Goal: Information Seeking & Learning: Get advice/opinions

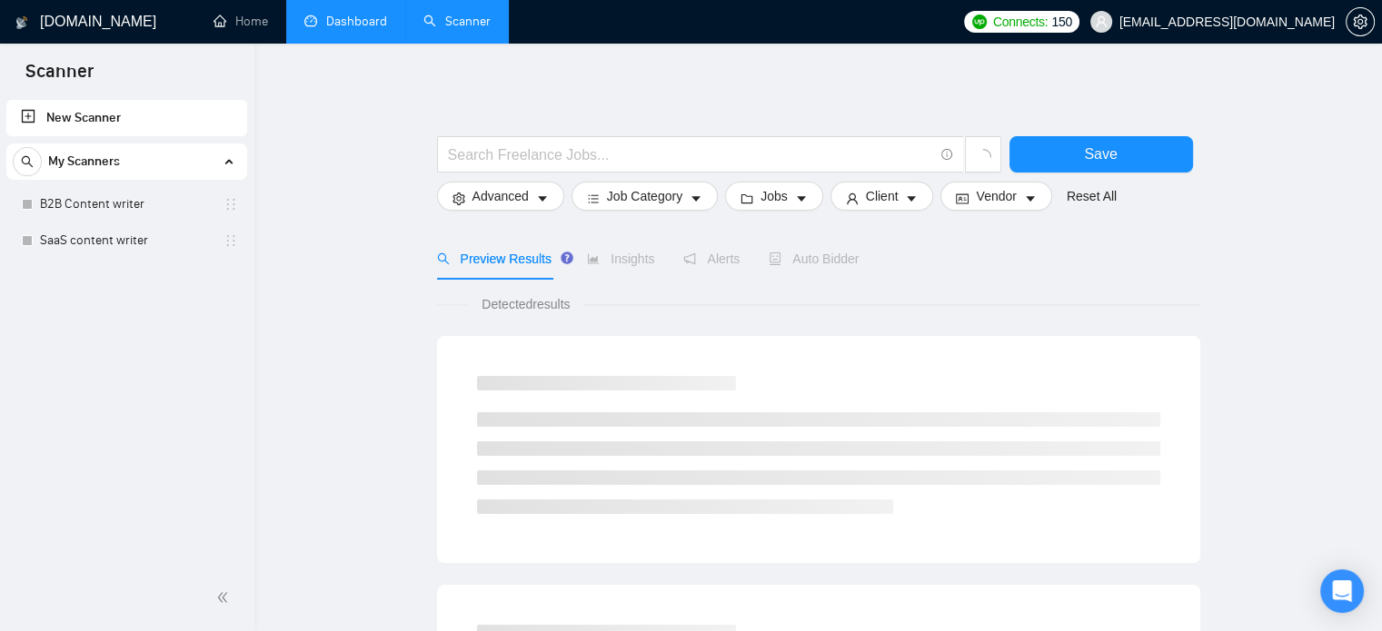
click at [369, 25] on link "Dashboard" at bounding box center [345, 21] width 83 height 15
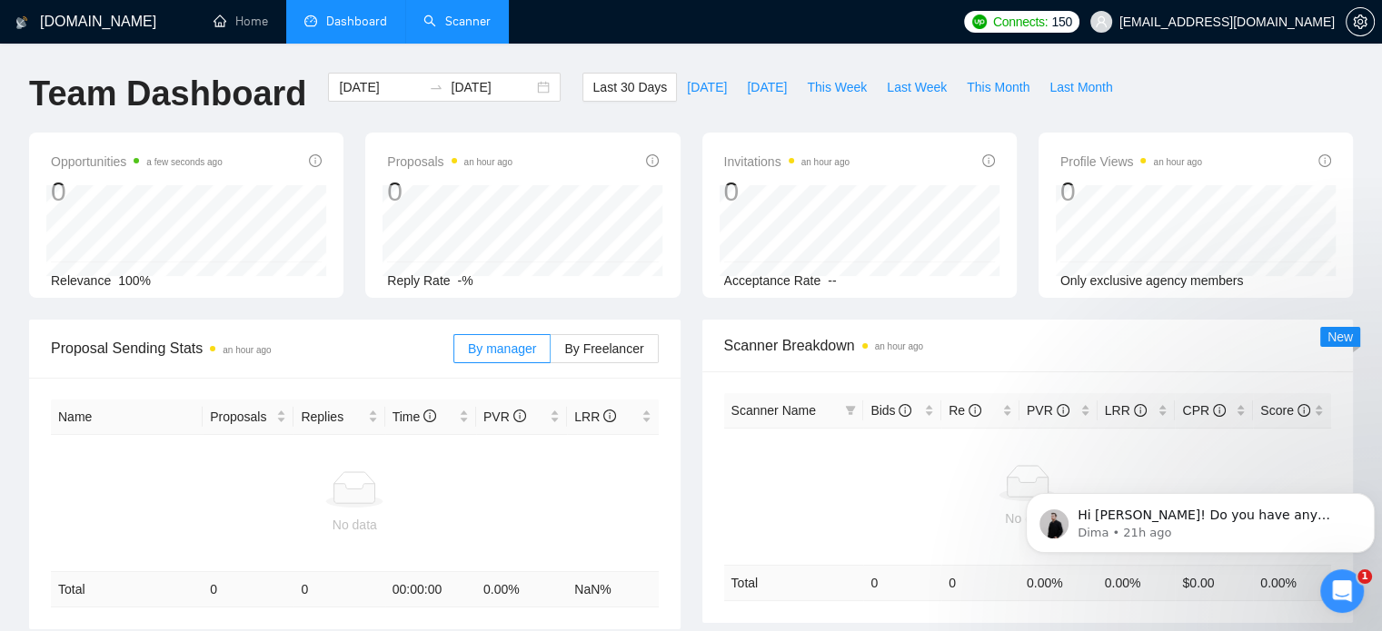
click at [457, 29] on link "Scanner" at bounding box center [456, 21] width 67 height 15
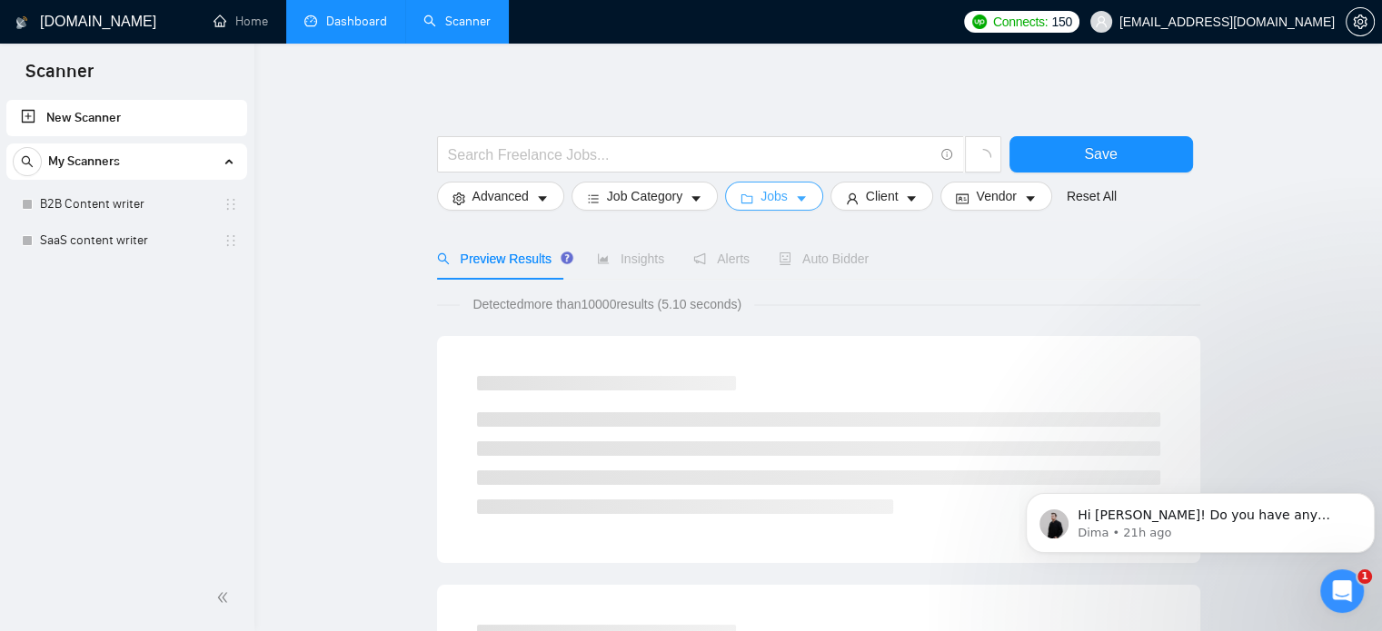
click at [783, 193] on button "Jobs" at bounding box center [774, 196] width 98 height 29
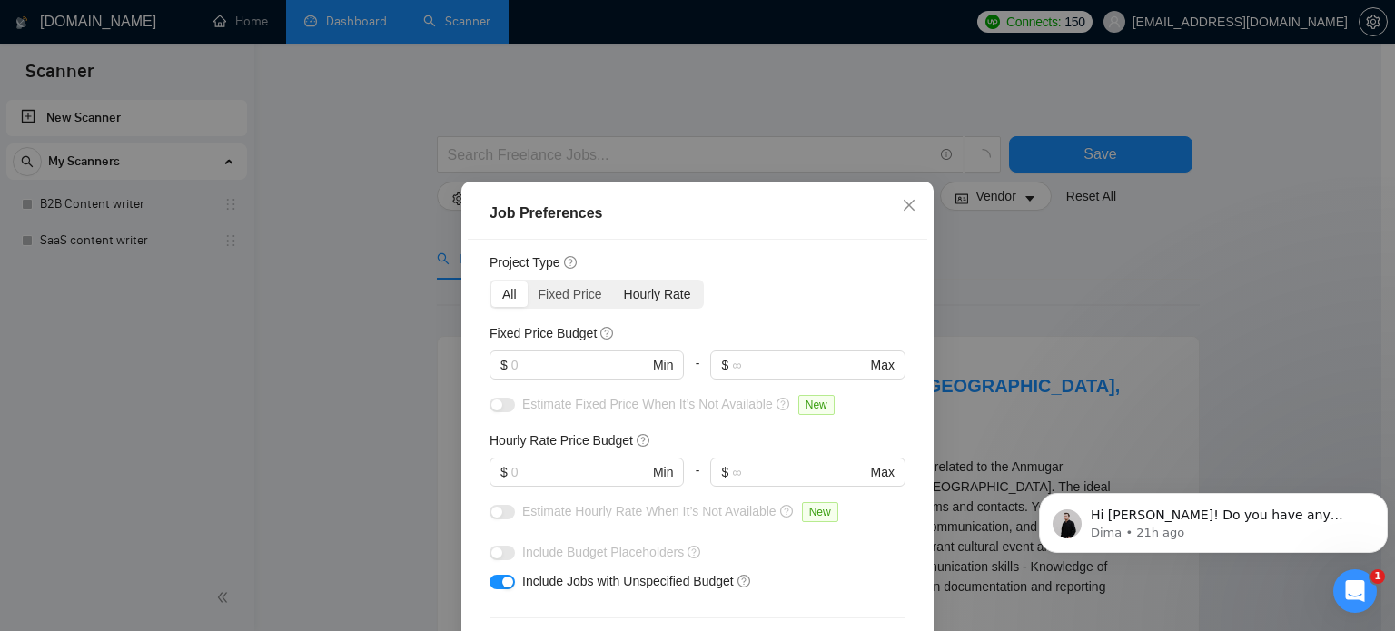
scroll to position [47, 0]
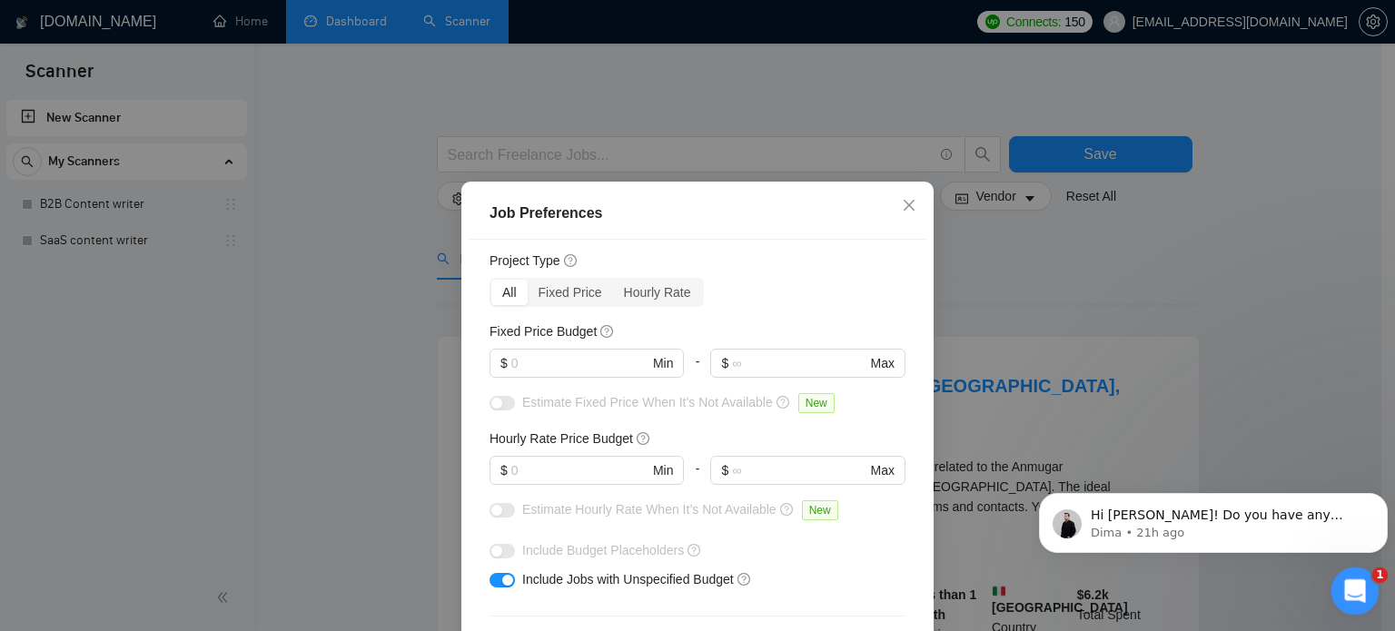
click at [1346, 579] on icon "Open Intercom Messenger" at bounding box center [1353, 589] width 30 height 30
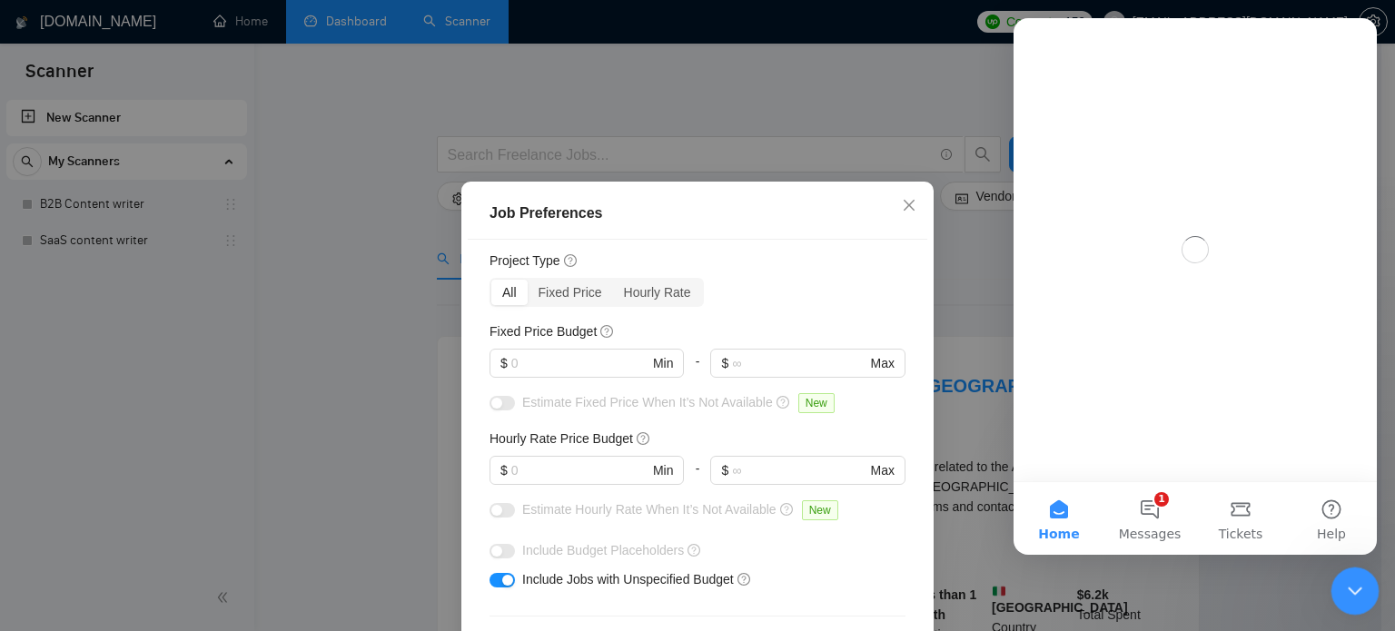
scroll to position [0, 0]
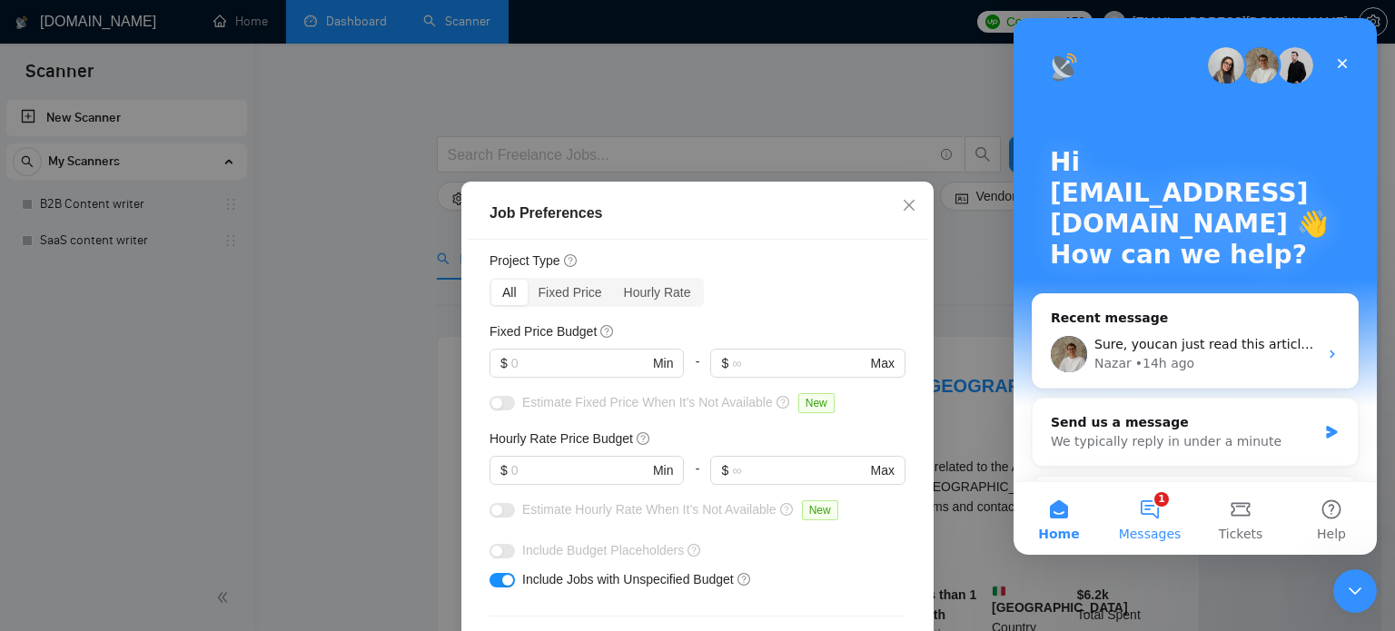
click at [1166, 501] on button "1 Messages" at bounding box center [1150, 518] width 91 height 73
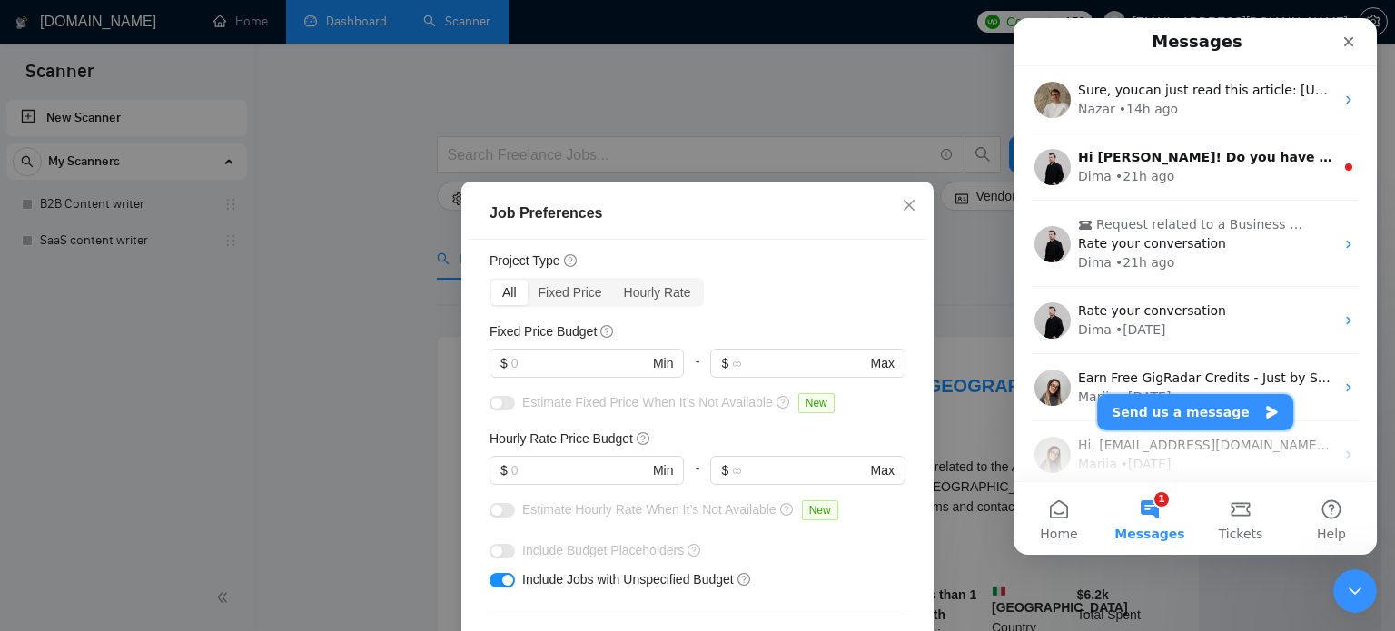
click at [1172, 417] on button "Send us a message" at bounding box center [1195, 412] width 196 height 36
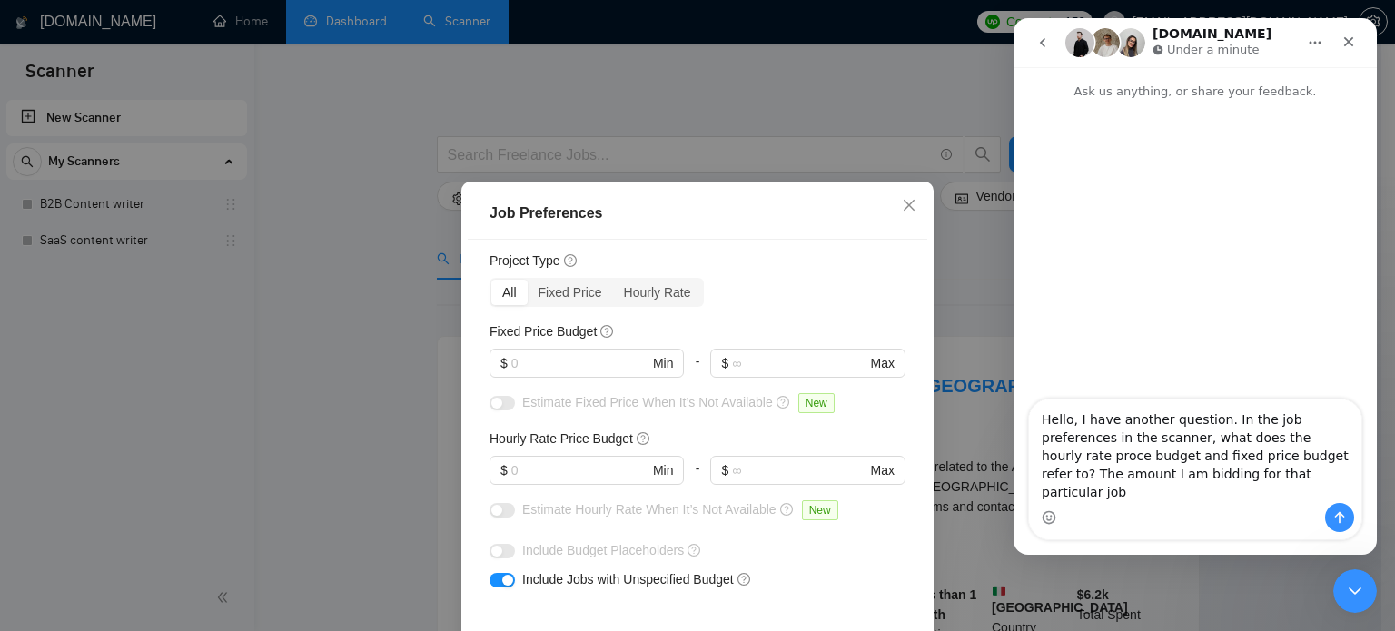
type textarea "Hello, I have another question. In the job preferences in the scanner, what doe…"
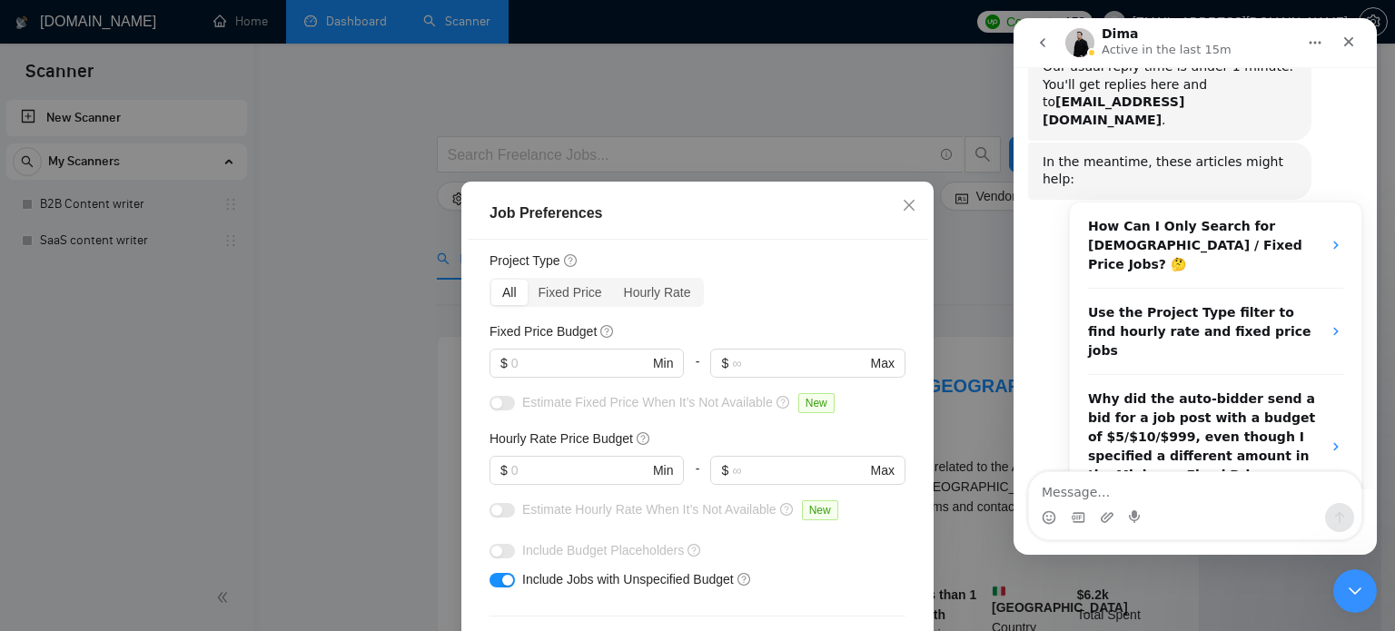
scroll to position [385, 0]
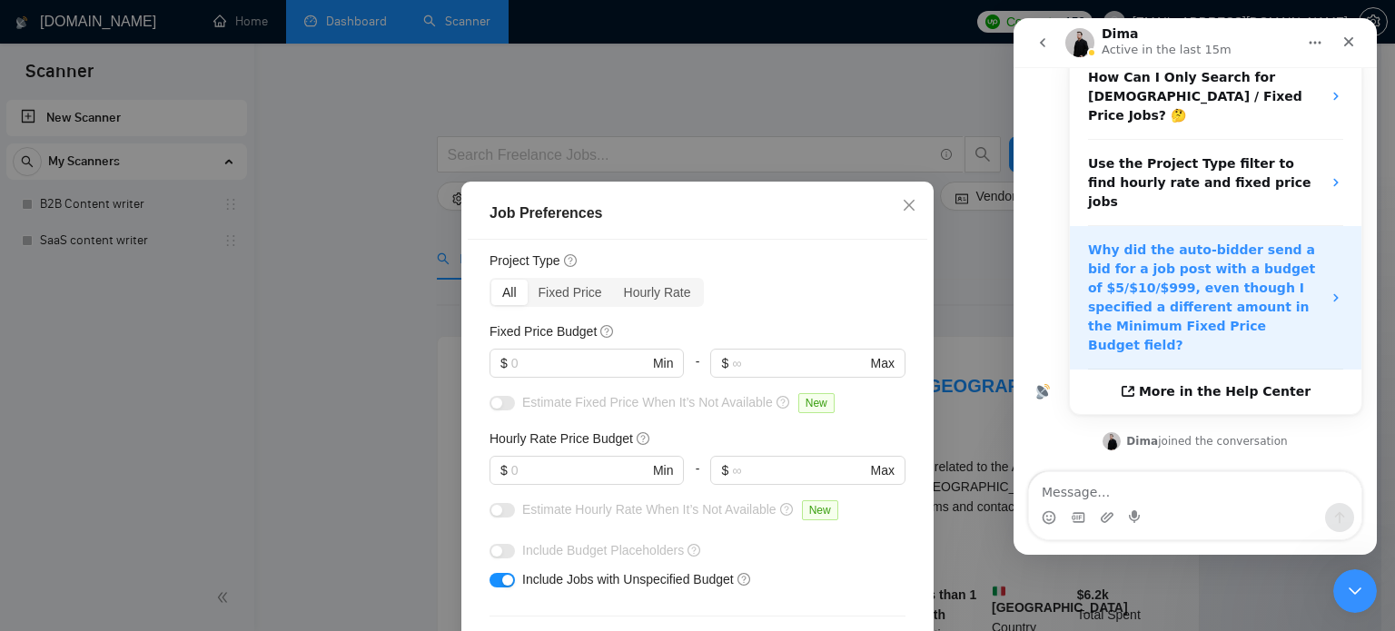
click at [1220, 243] on strong "Why did the auto-bidder send a bid for a job post with a budget of $5/$10/$999,…" at bounding box center [1201, 298] width 227 height 110
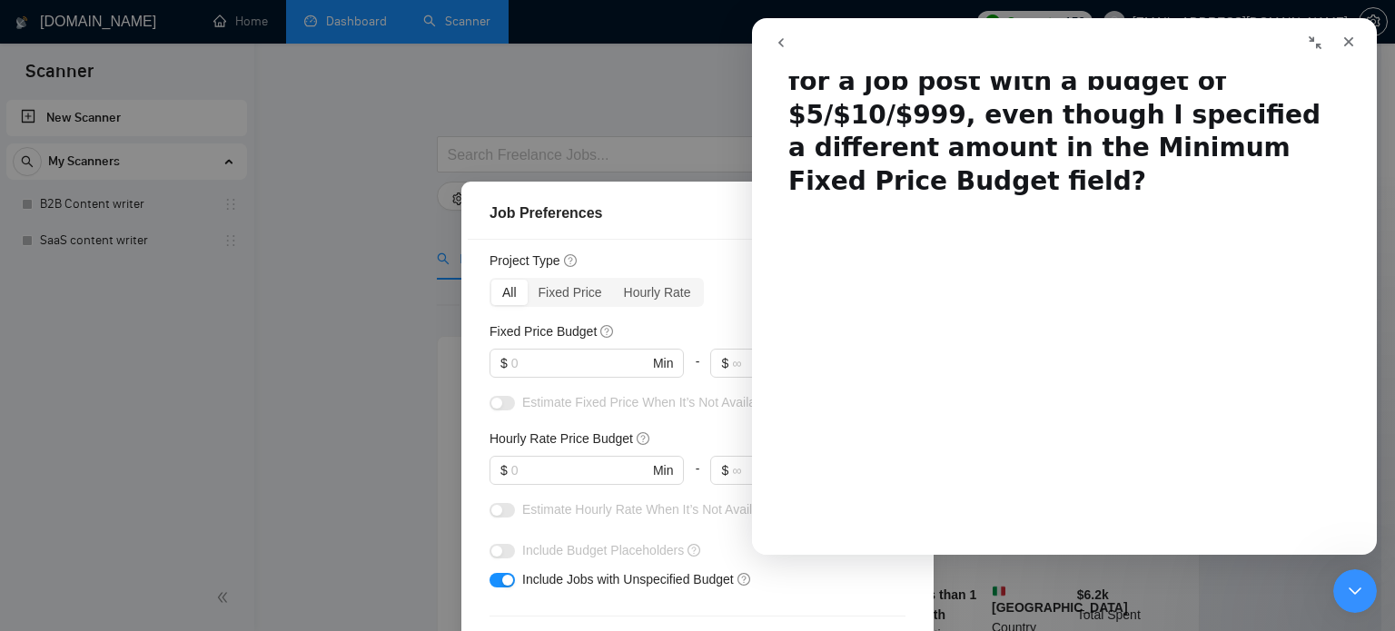
scroll to position [0, 0]
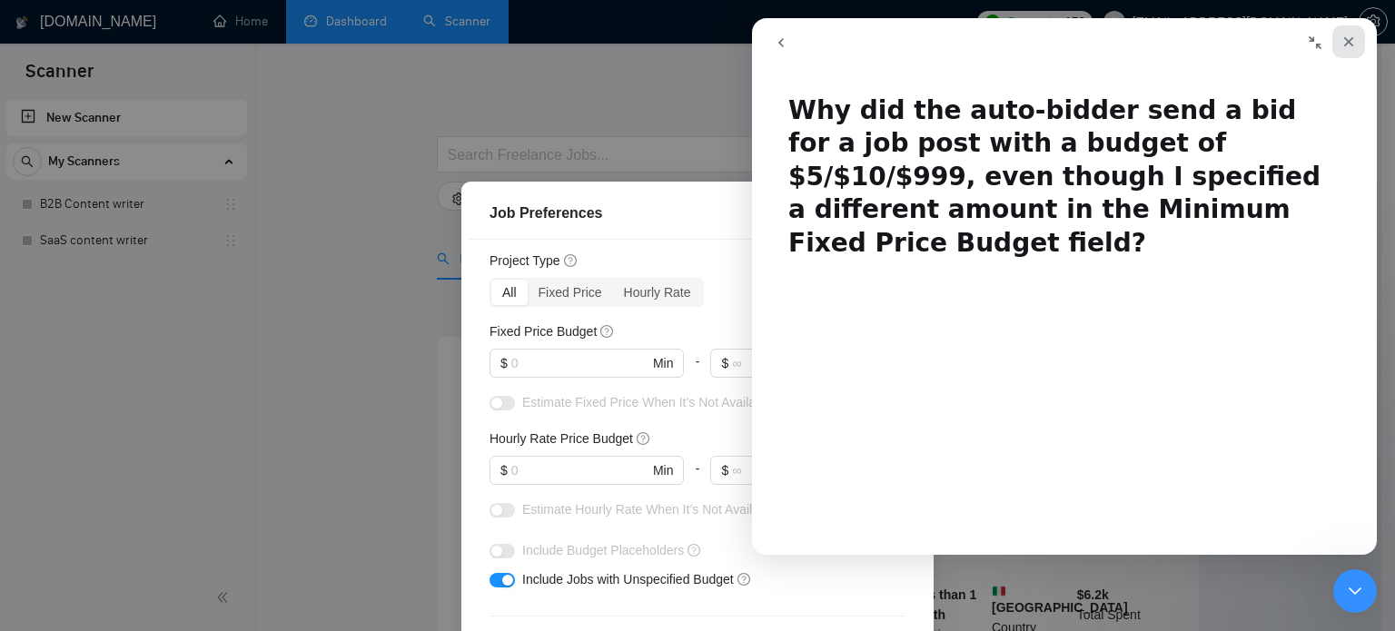
click at [1350, 42] on icon "Close" at bounding box center [1349, 42] width 10 height 10
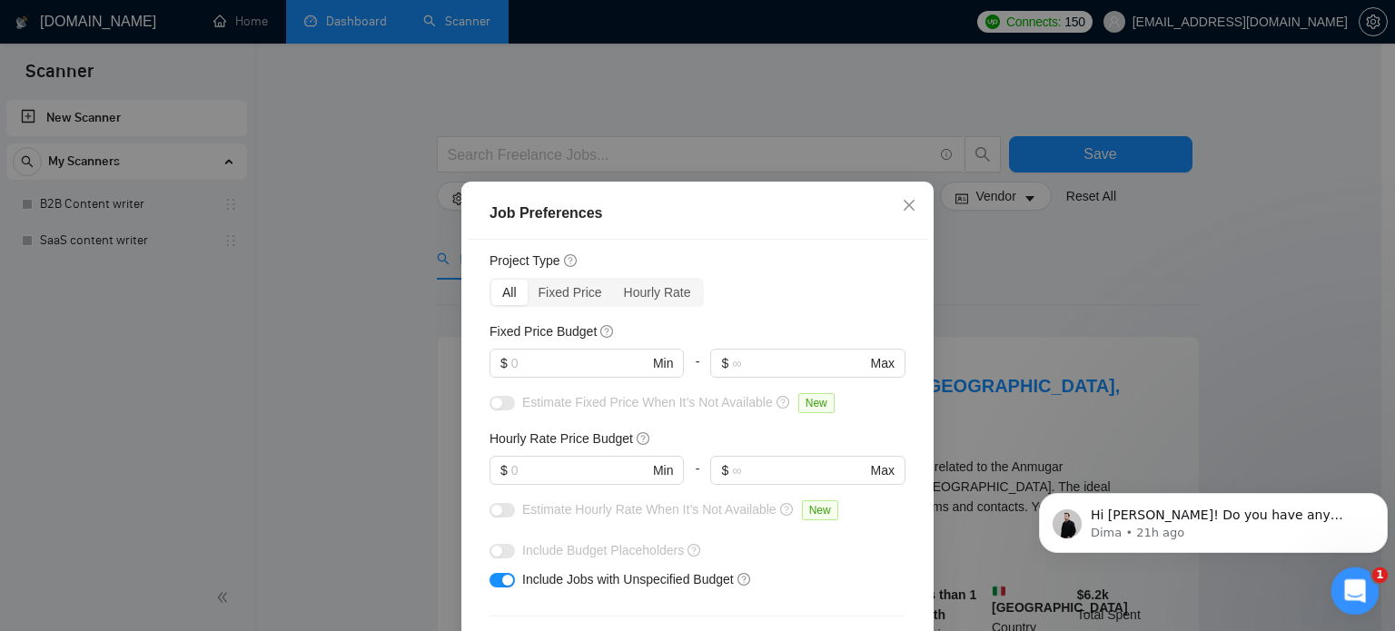
click at [1333, 584] on div "Open Intercom Messenger" at bounding box center [1353, 589] width 60 height 60
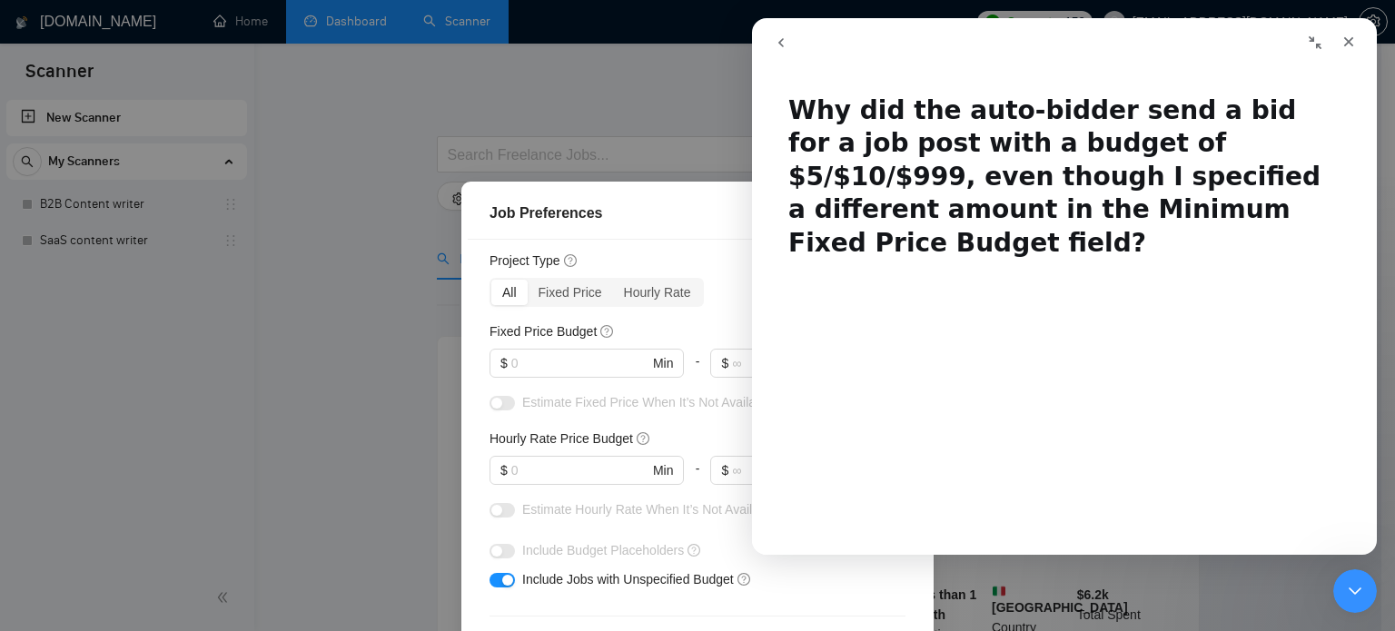
click at [775, 39] on icon "go back" at bounding box center [781, 42] width 15 height 15
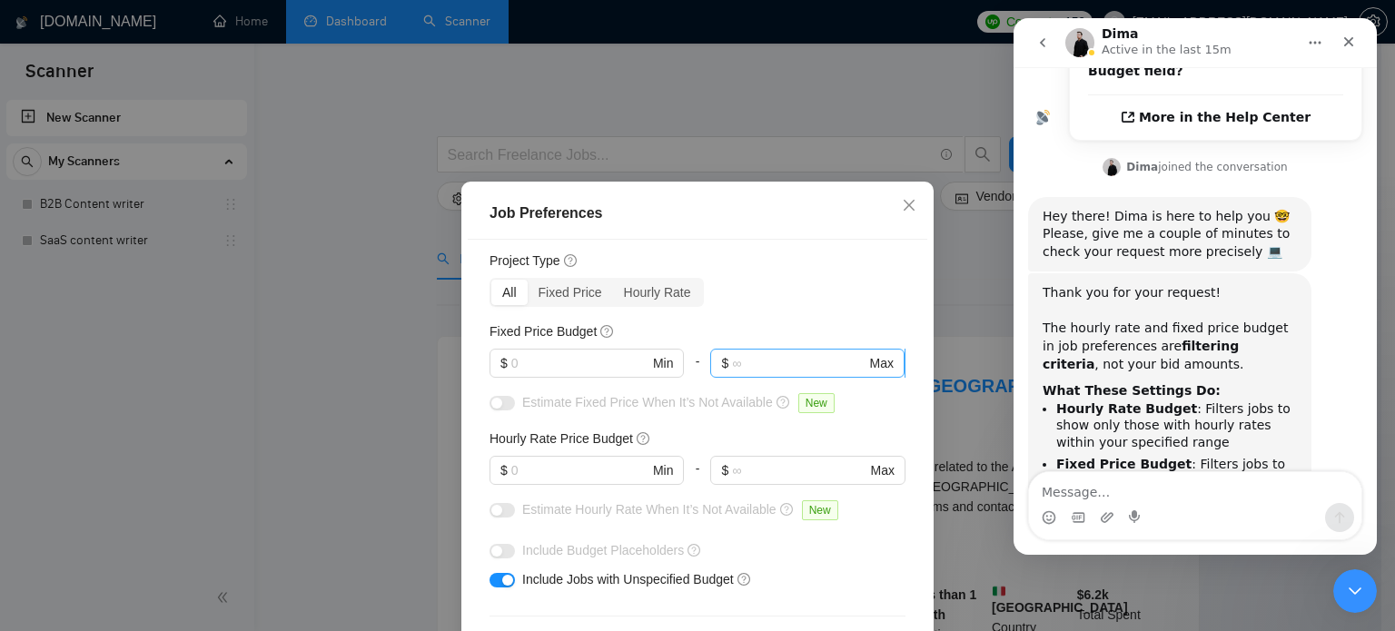
scroll to position [676, 0]
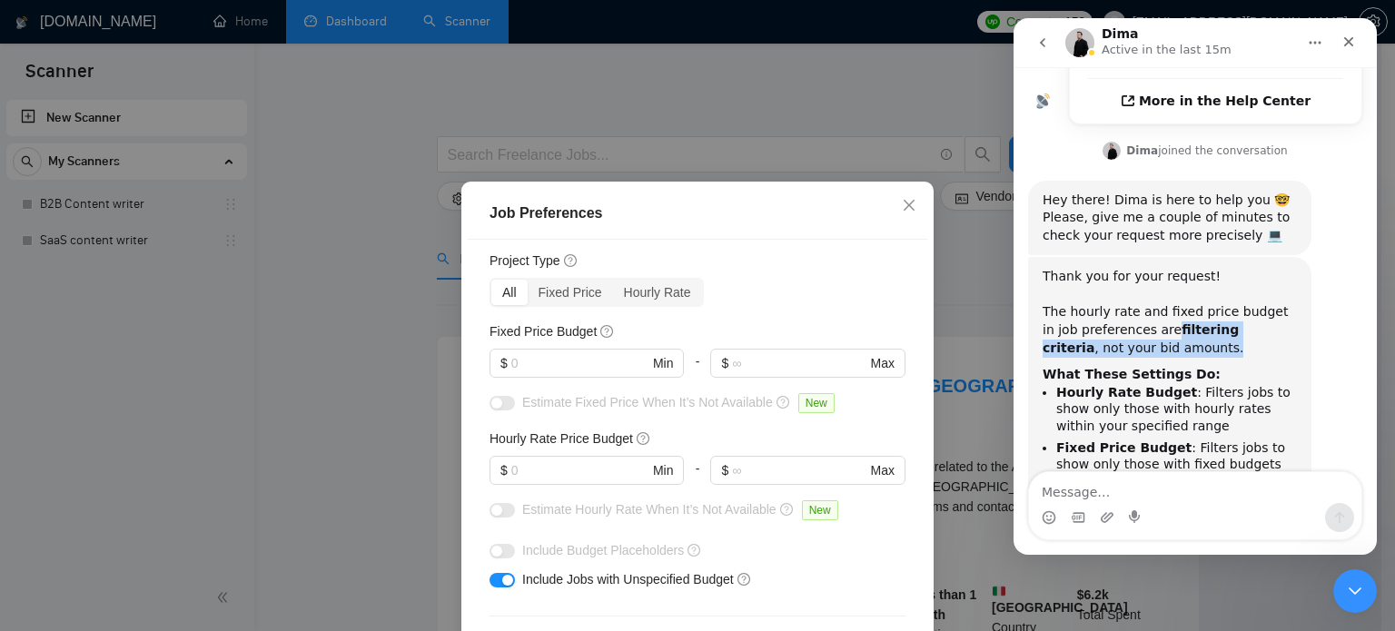
drag, startPoint x: 1130, startPoint y: 222, endPoint x: 1187, endPoint y: 240, distance: 60.0
click at [1187, 268] on div "Thank you for your request! The hourly rate and fixed price budget in job prefe…" at bounding box center [1170, 312] width 254 height 89
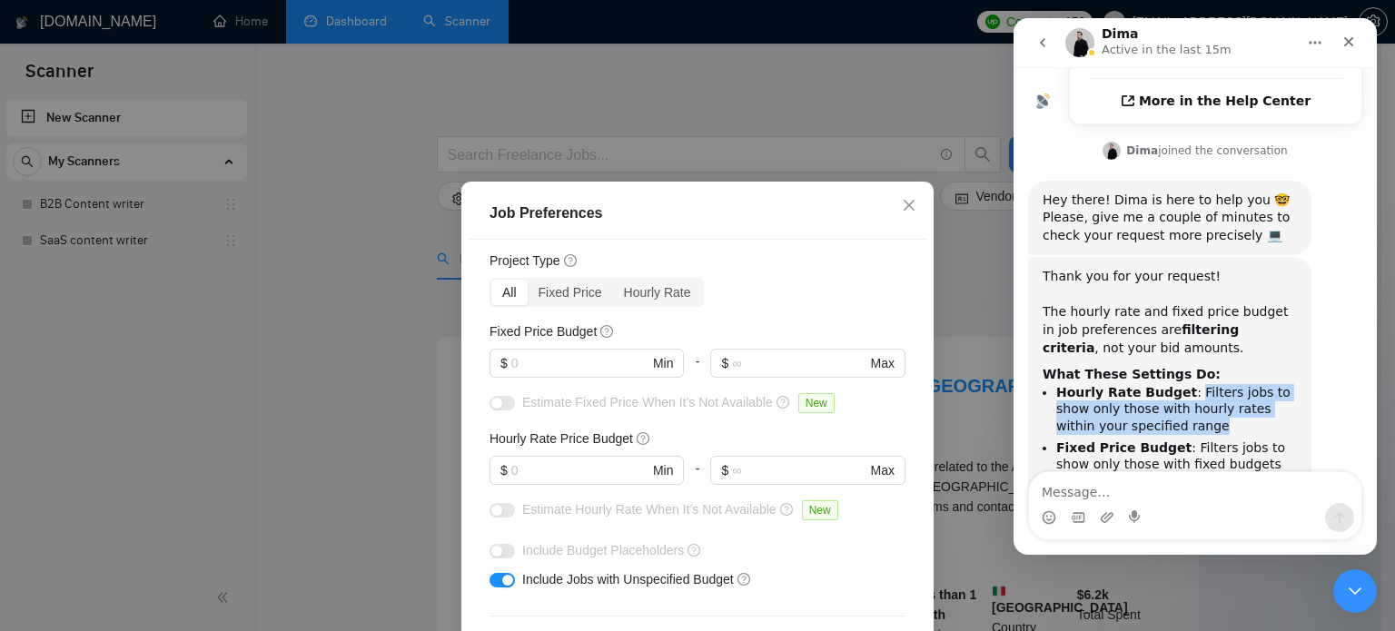
drag, startPoint x: 1176, startPoint y: 288, endPoint x: 1194, endPoint y: 319, distance: 35.4
click at [1194, 384] on li "Hourly Rate Budget : Filters jobs to show only those with hourly rates within y…" at bounding box center [1176, 409] width 241 height 51
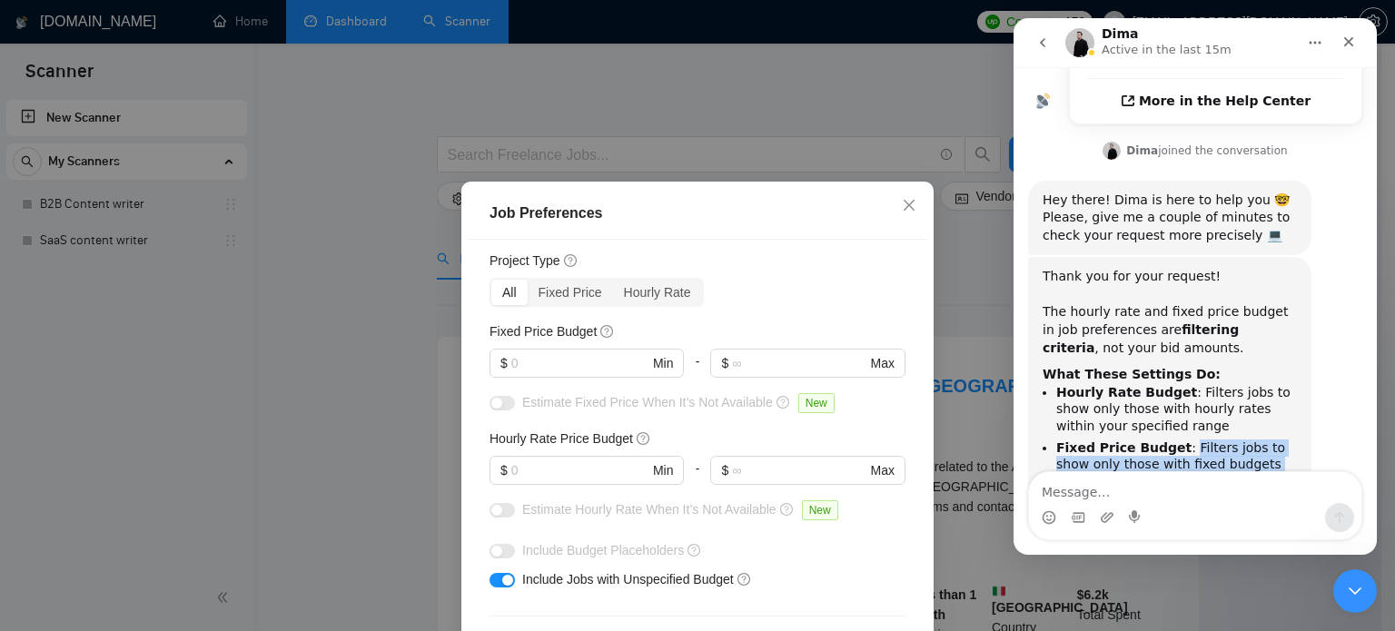
drag, startPoint x: 1173, startPoint y: 344, endPoint x: 1178, endPoint y: 374, distance: 30.5
click at [1178, 440] on li "Fixed Price Budget : Filters jobs to show only those with fixed budgets within …" at bounding box center [1176, 465] width 241 height 51
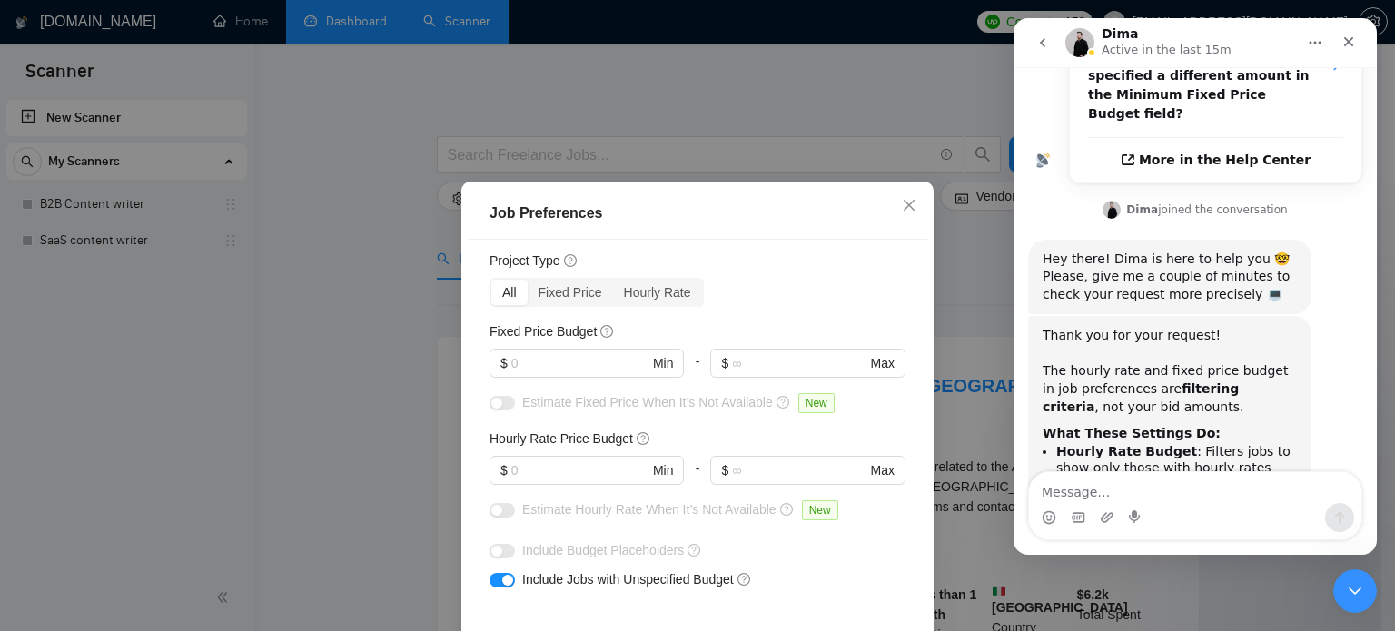
scroll to position [616, 0]
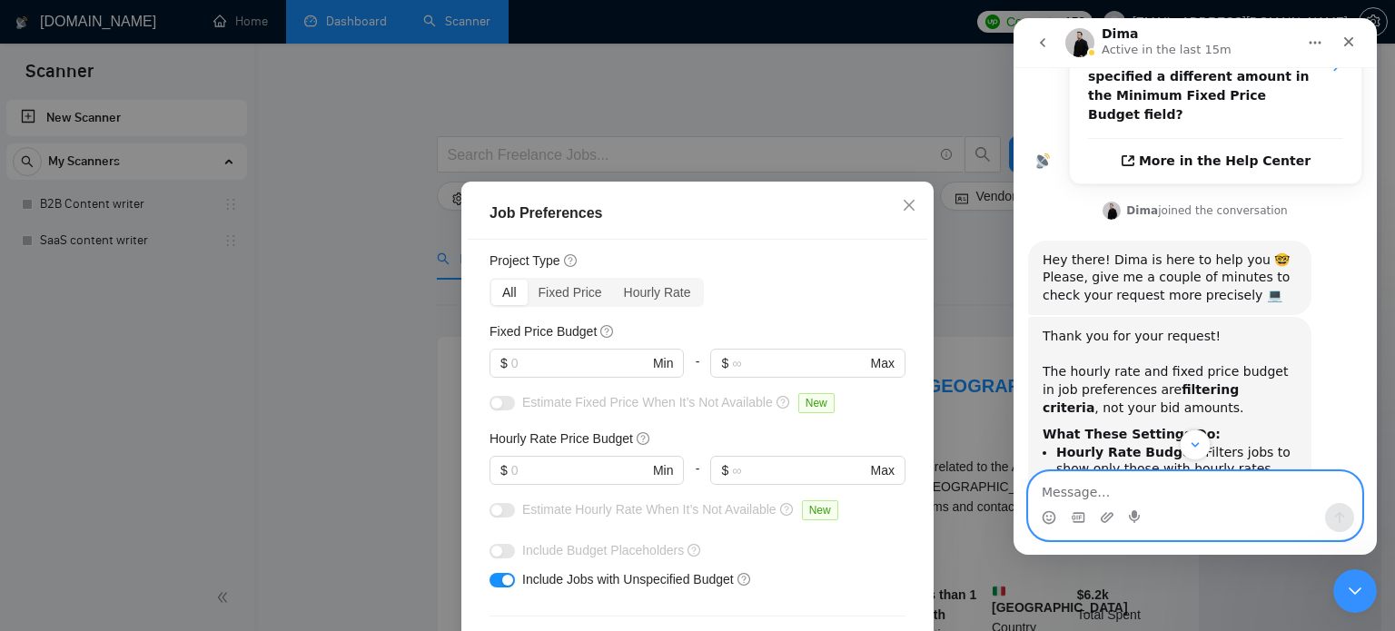
click at [1112, 493] on textarea "Message…" at bounding box center [1195, 487] width 332 height 31
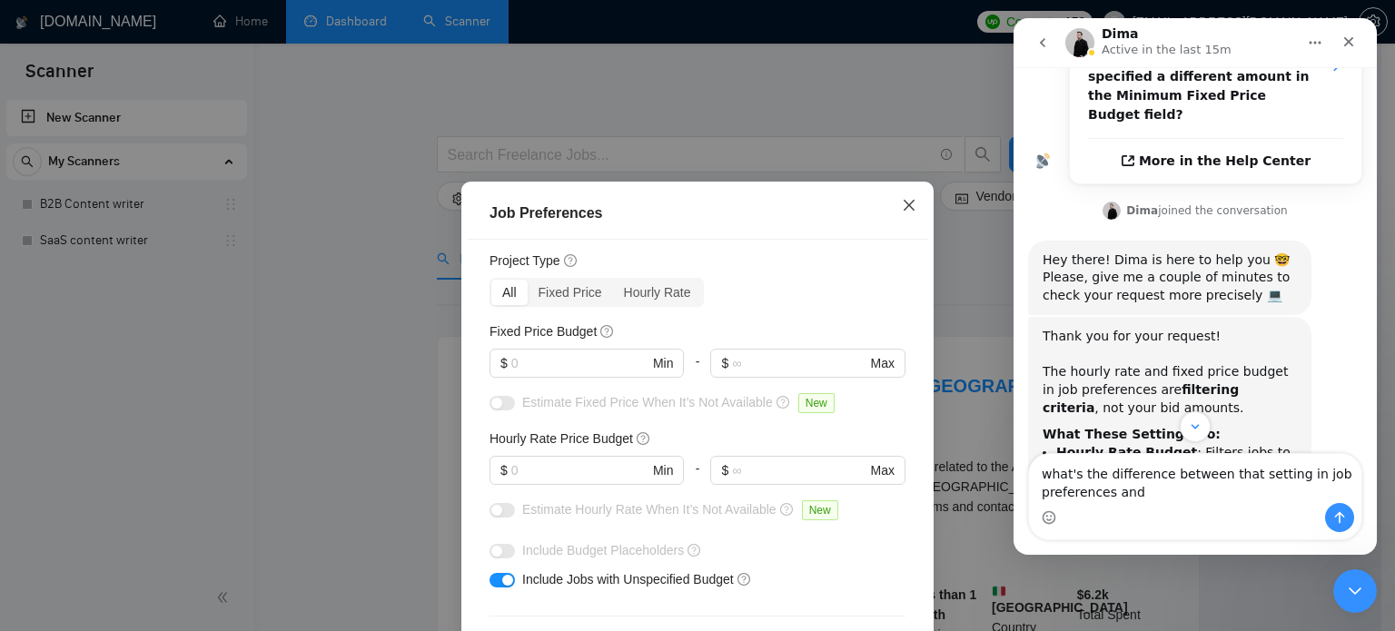
click at [885, 202] on span "Close" at bounding box center [909, 206] width 49 height 49
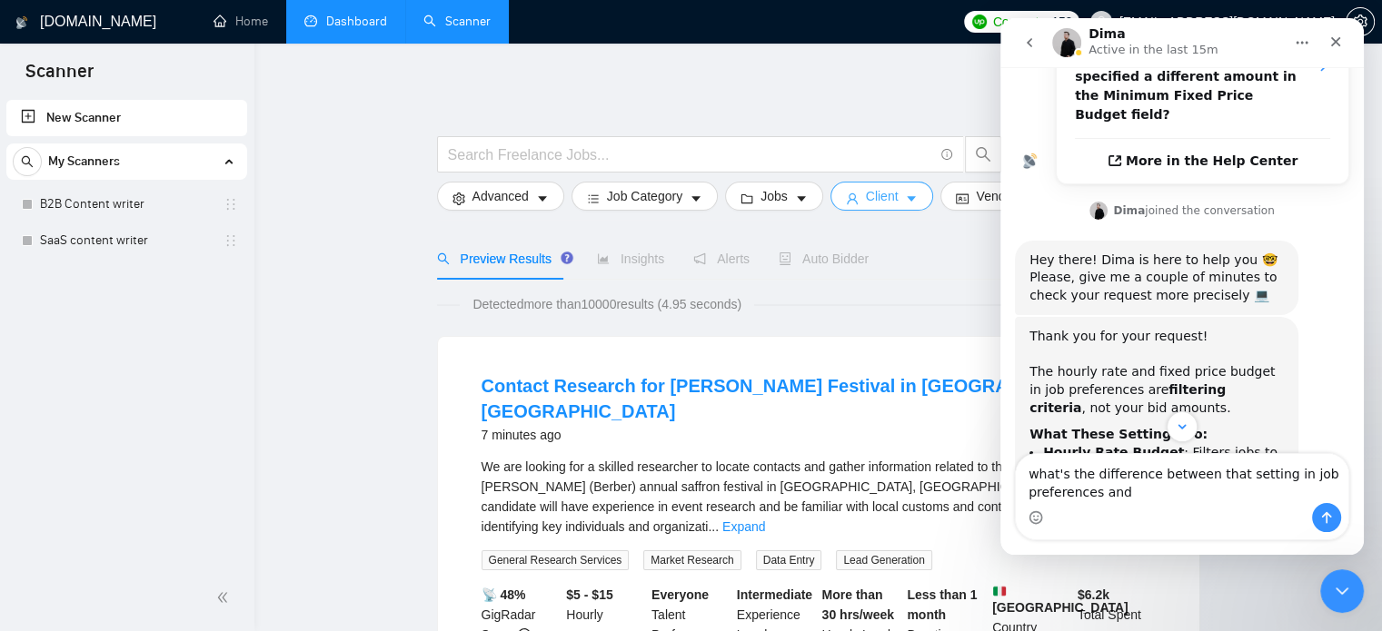
click at [866, 194] on span "Client" at bounding box center [882, 196] width 33 height 20
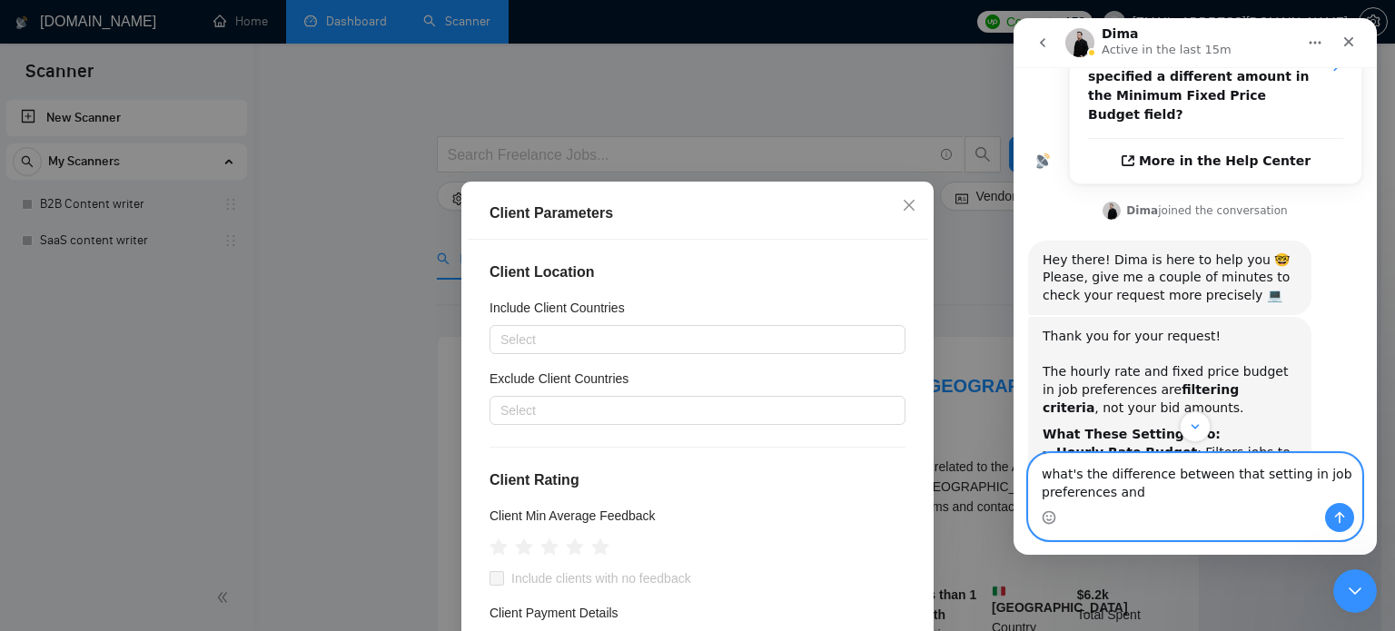
click at [1154, 488] on textarea "what's the difference between that setting in job preferences and" at bounding box center [1195, 478] width 332 height 49
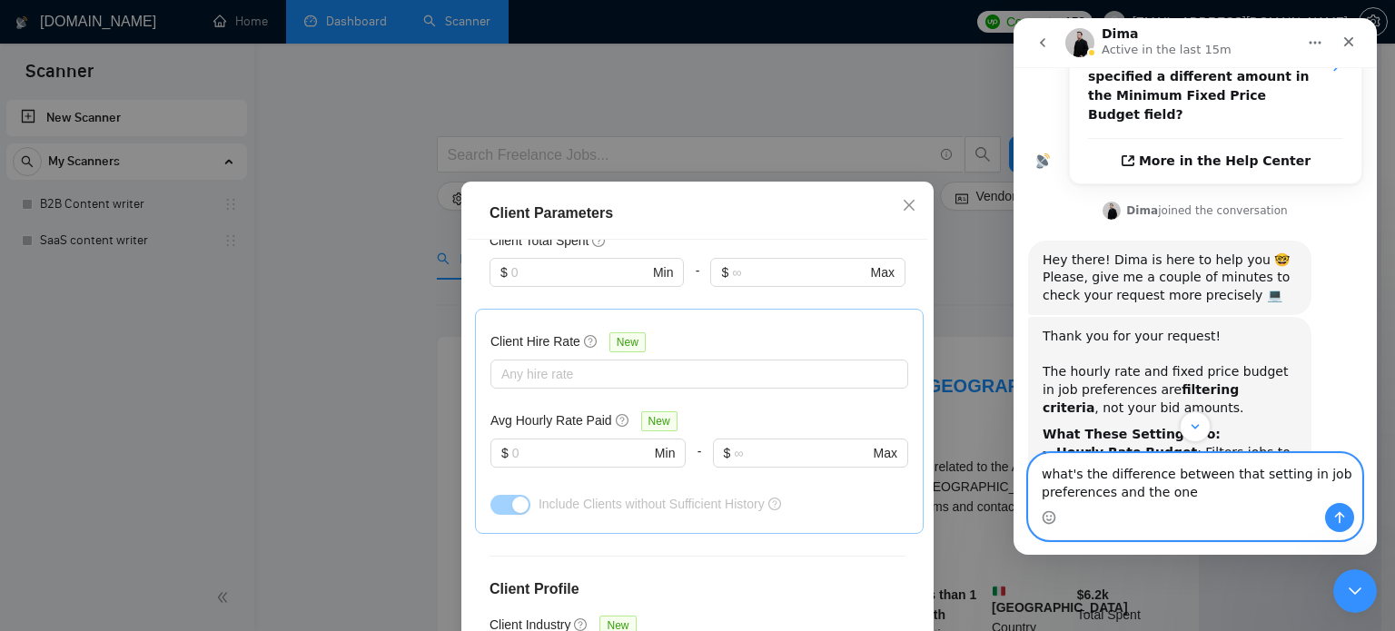
scroll to position [490, 0]
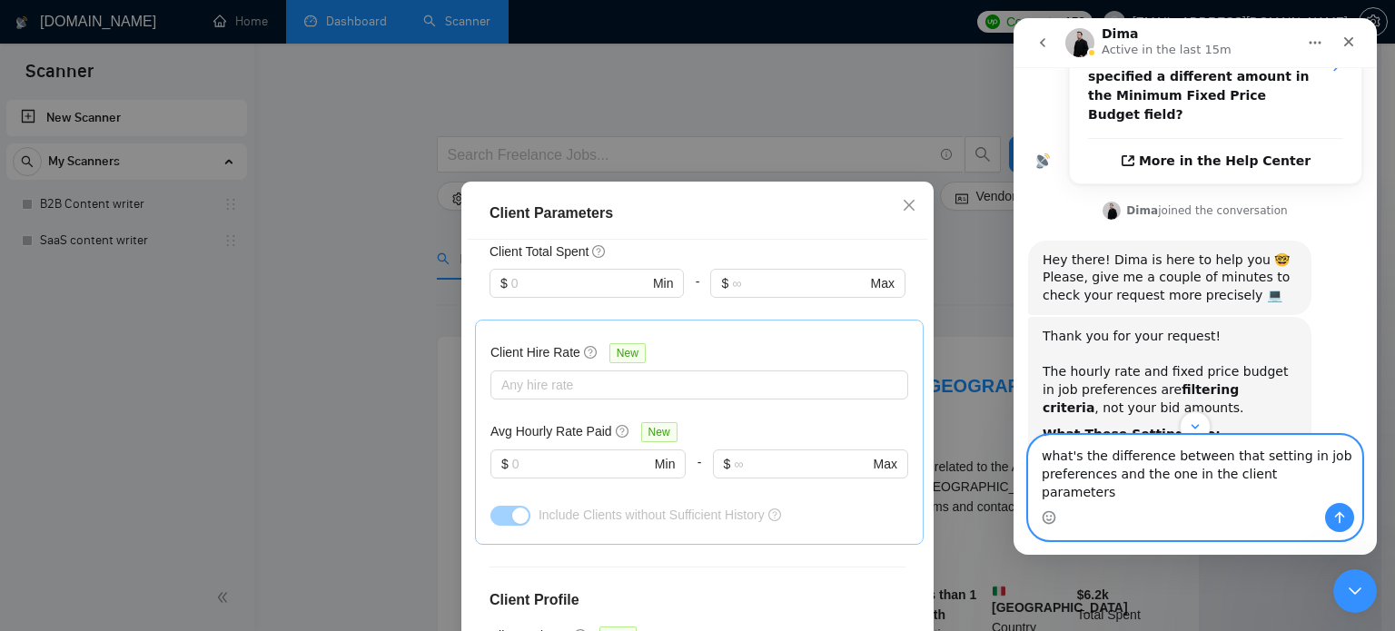
type textarea "what's the difference between that setting in job preferences and the one in th…"
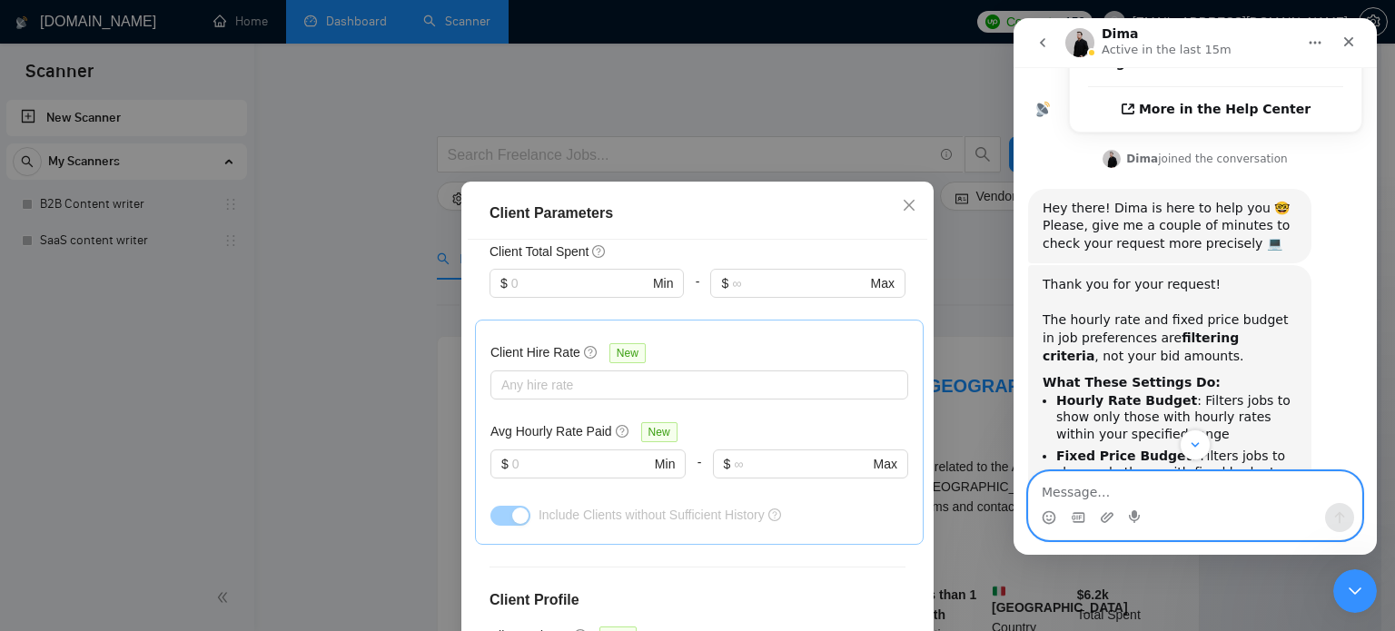
scroll to position [656, 0]
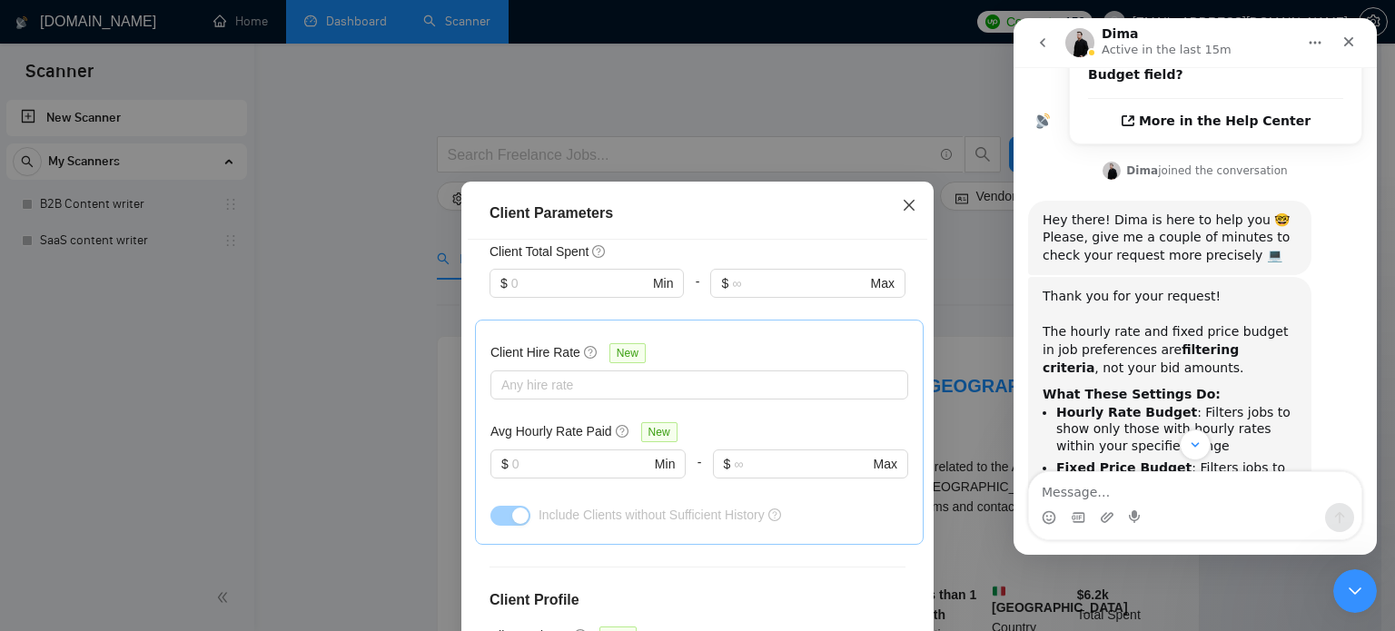
click at [912, 213] on span "Close" at bounding box center [909, 206] width 49 height 49
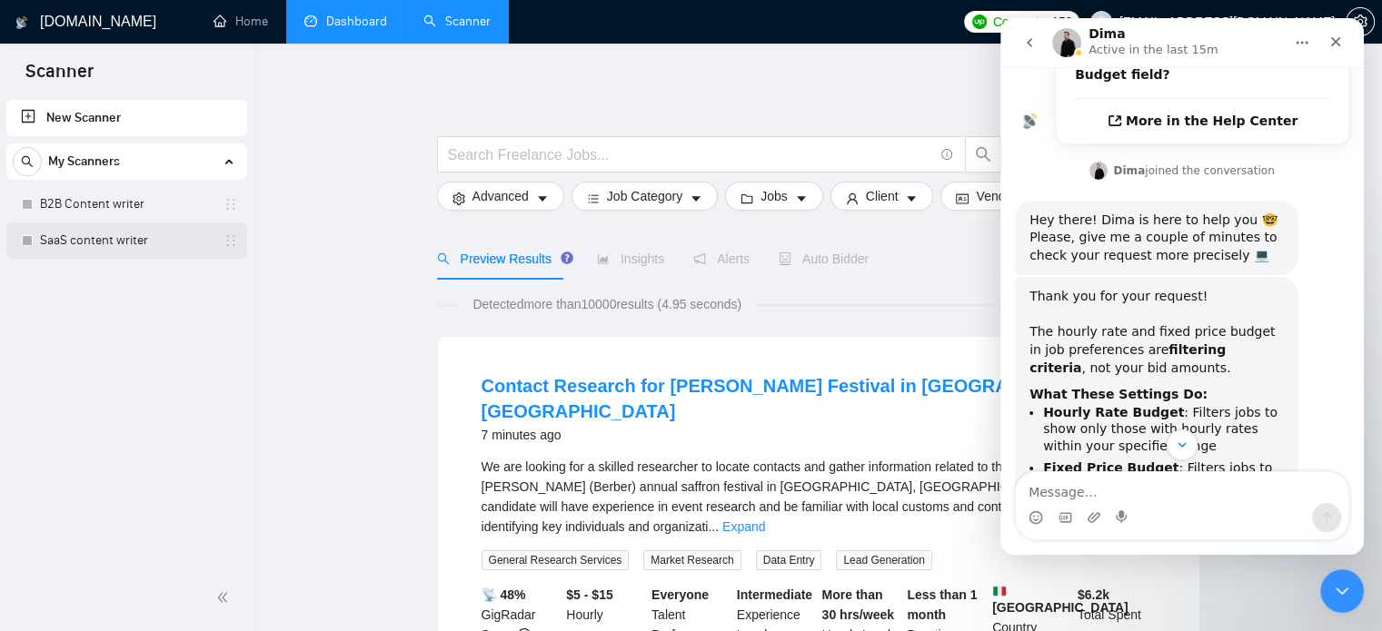
click at [106, 226] on link "SaaS content writer" at bounding box center [126, 241] width 173 height 36
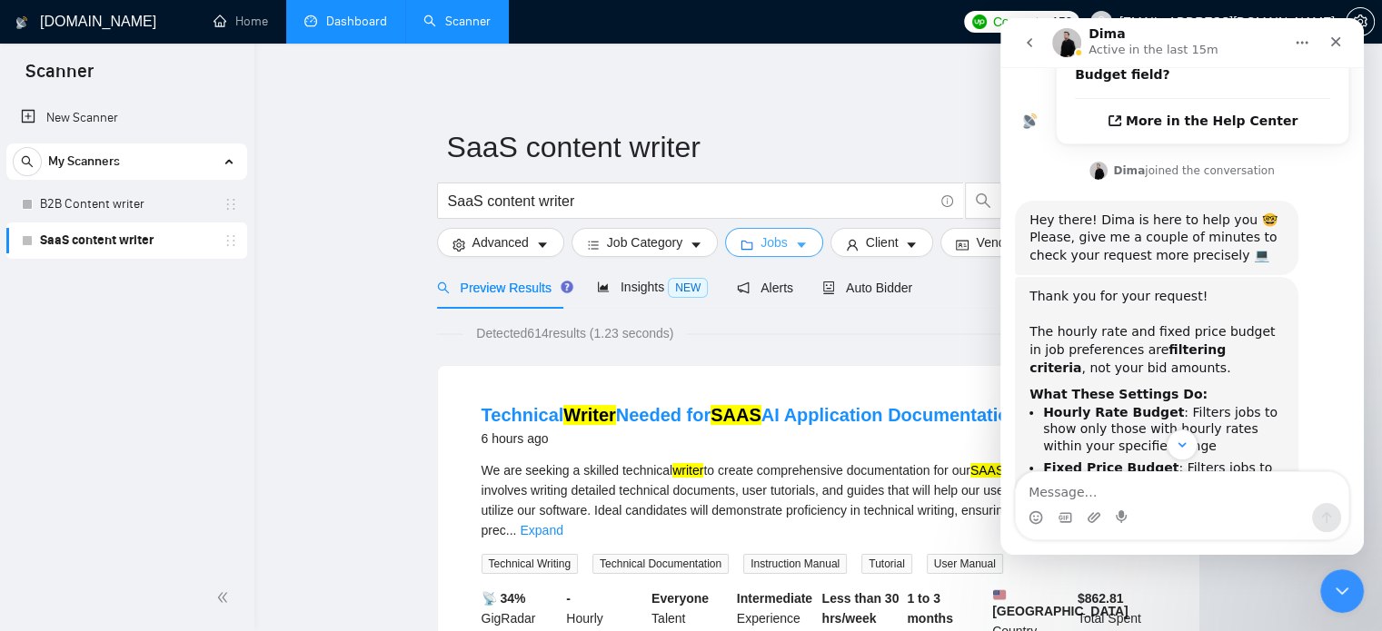
click at [781, 239] on span "Jobs" at bounding box center [773, 243] width 27 height 20
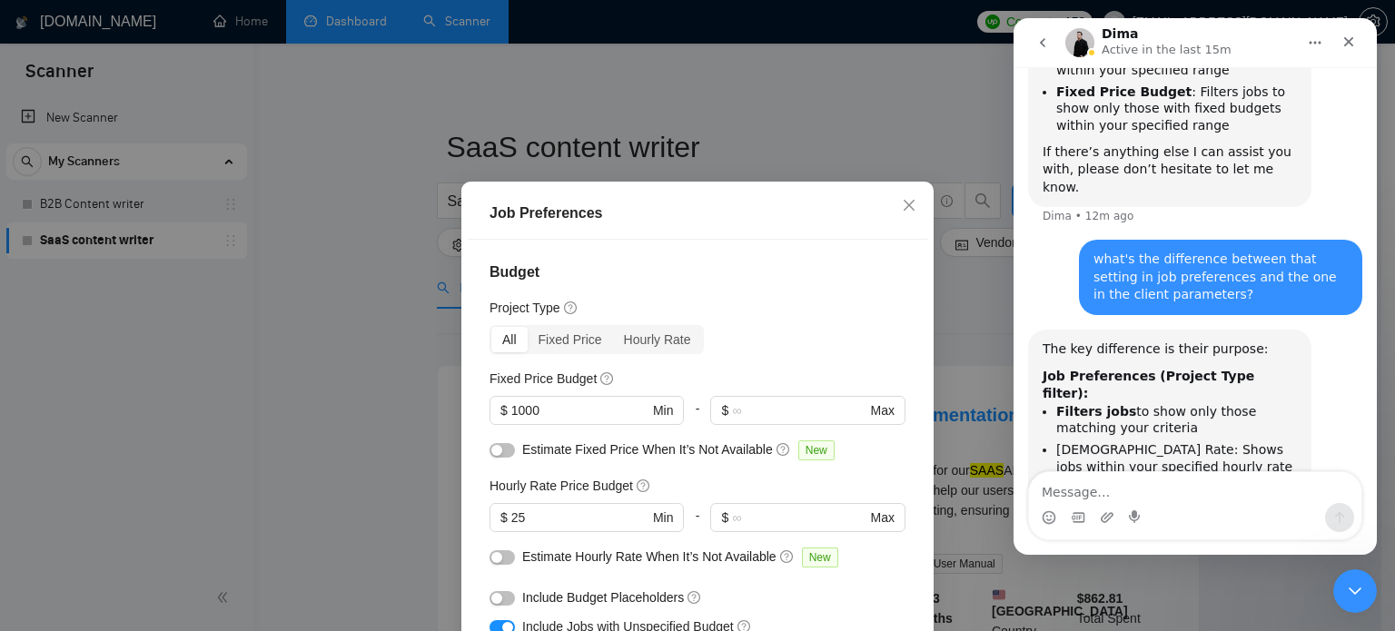
scroll to position [1119, 0]
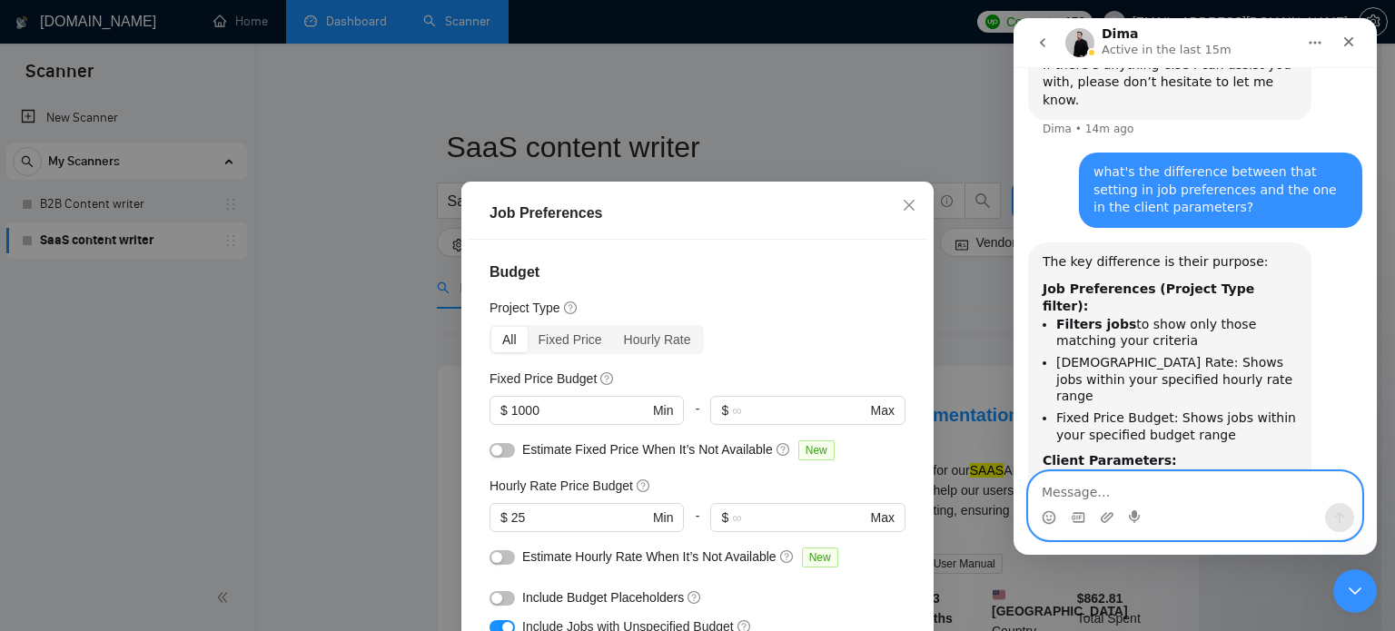
click at [1104, 500] on textarea "Message…" at bounding box center [1195, 487] width 332 height 31
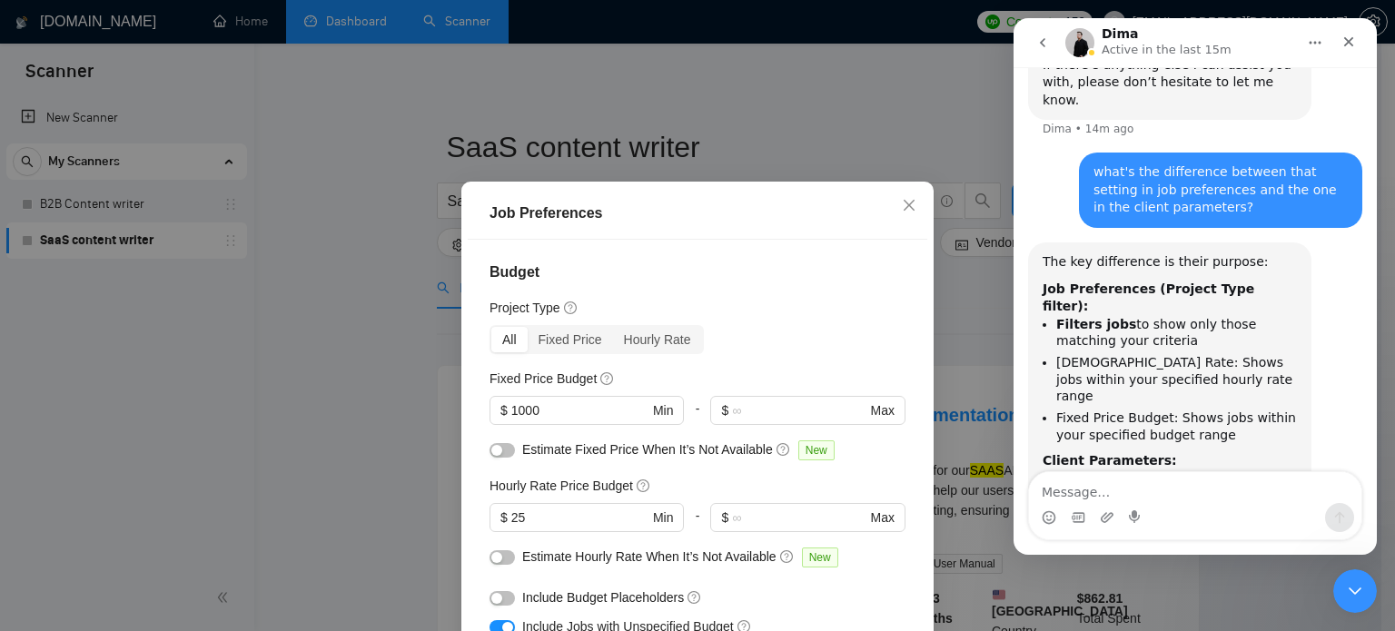
click at [1076, 453] on div "The key difference is their purpose: Job Preferences (Project Type filter): Fil…" at bounding box center [1195, 449] width 334 height 412
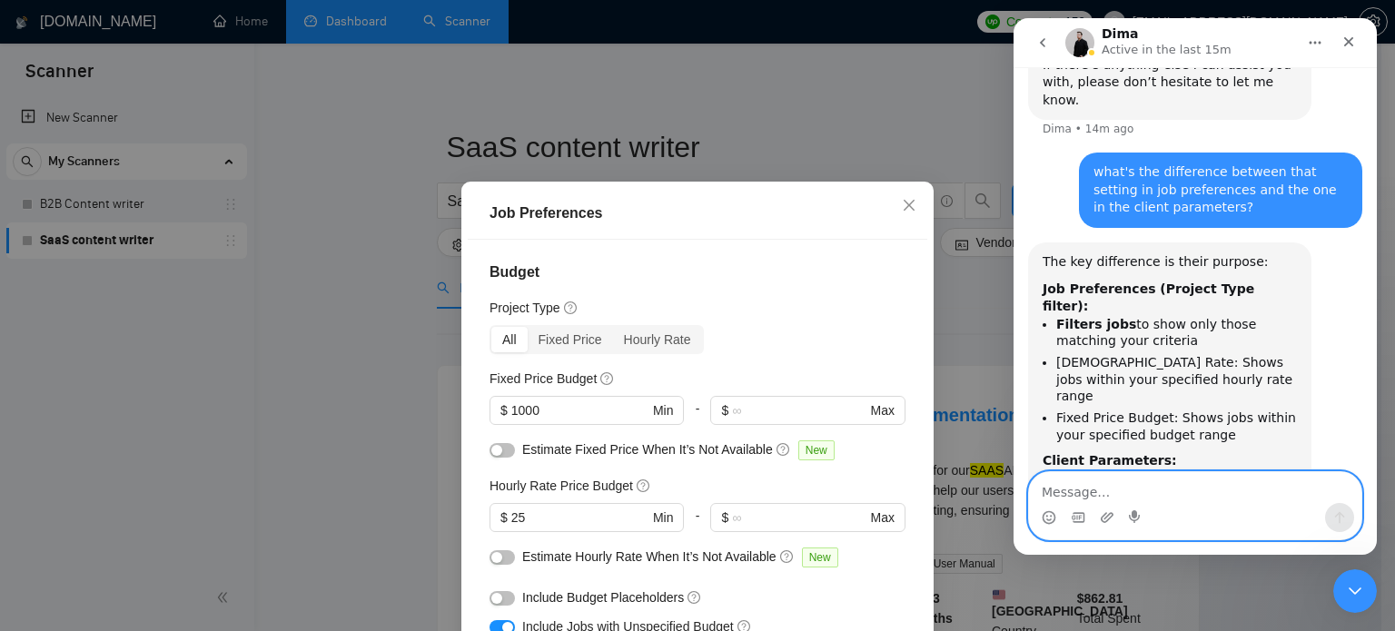
click at [1086, 489] on textarea "Message…" at bounding box center [1195, 487] width 332 height 31
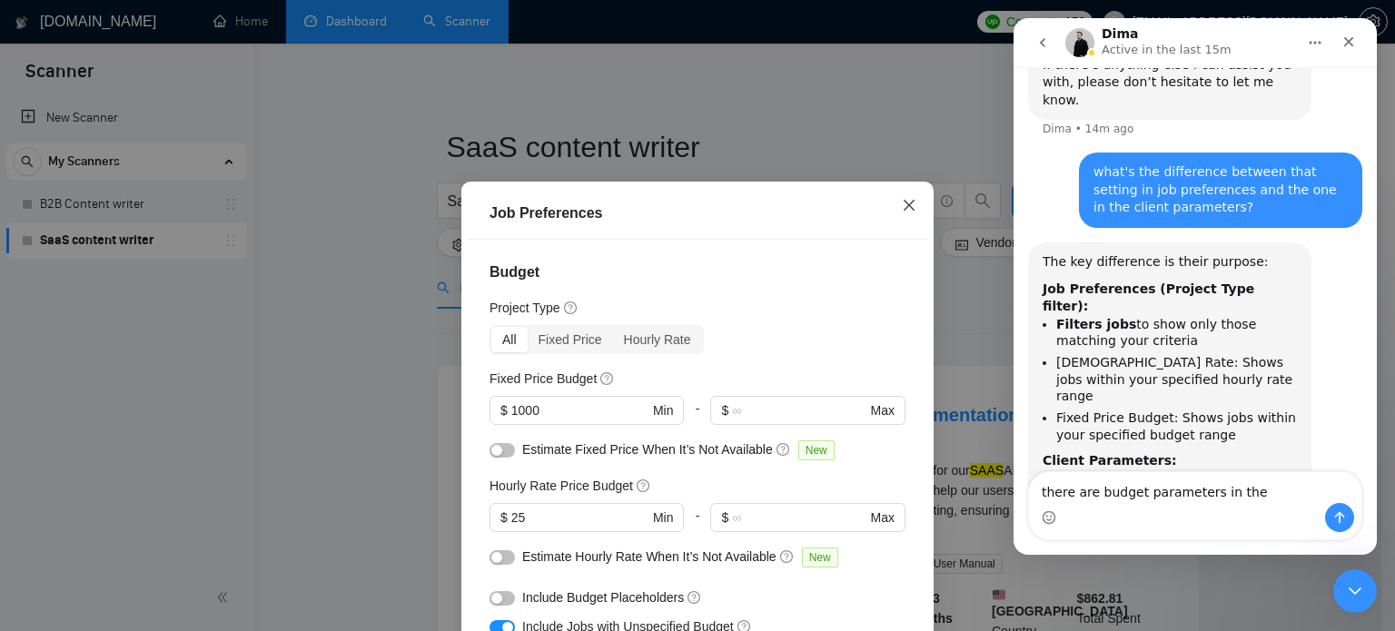
click at [919, 224] on span "Close" at bounding box center [909, 206] width 49 height 49
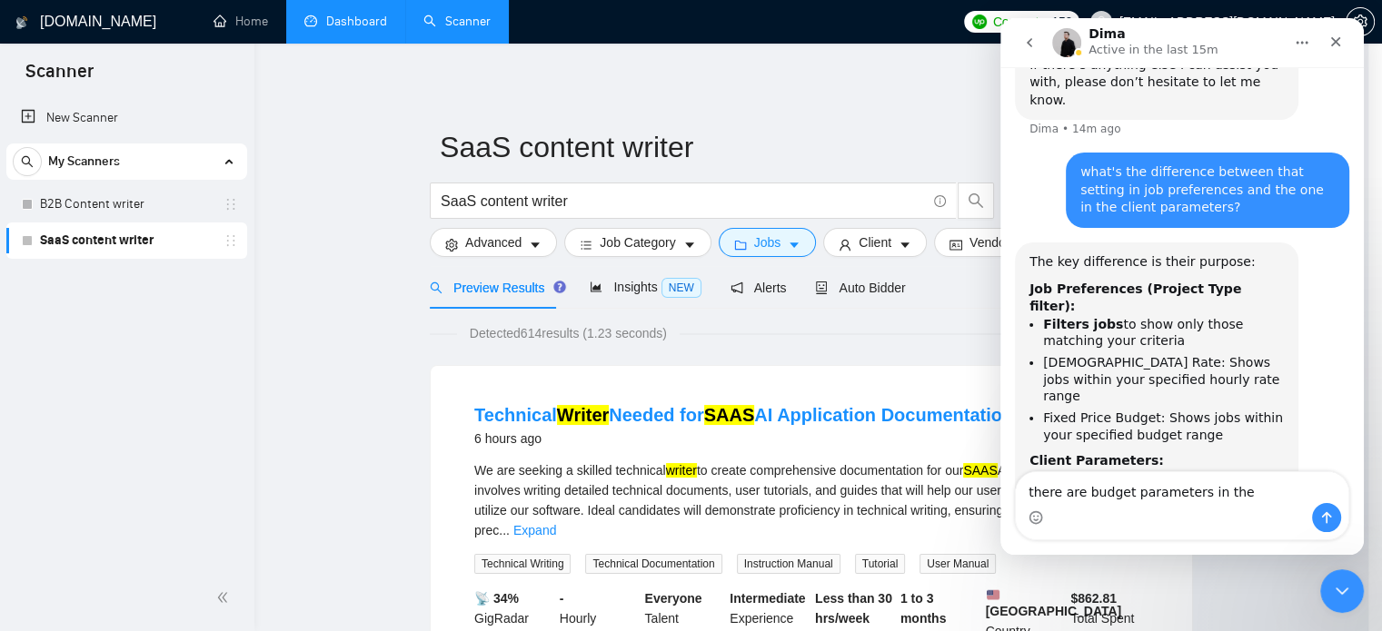
click at [898, 199] on input "SaaS content writer" at bounding box center [683, 201] width 485 height 23
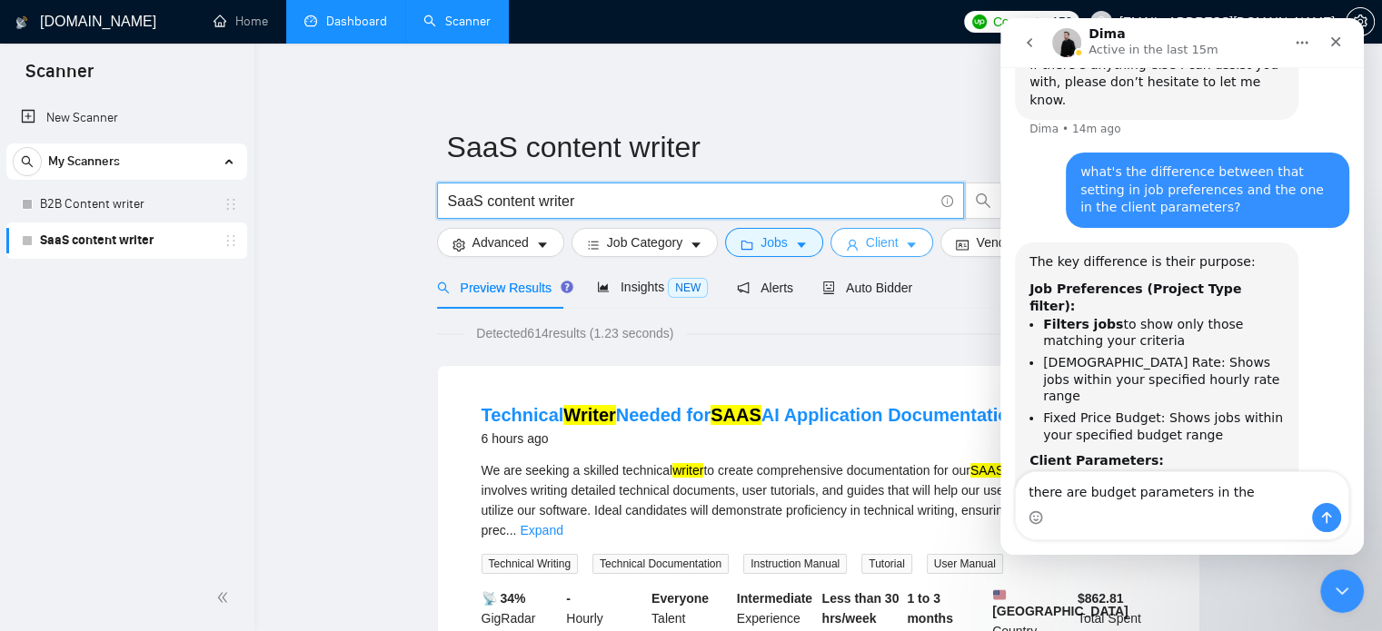
click at [877, 246] on span "Client" at bounding box center [882, 243] width 33 height 20
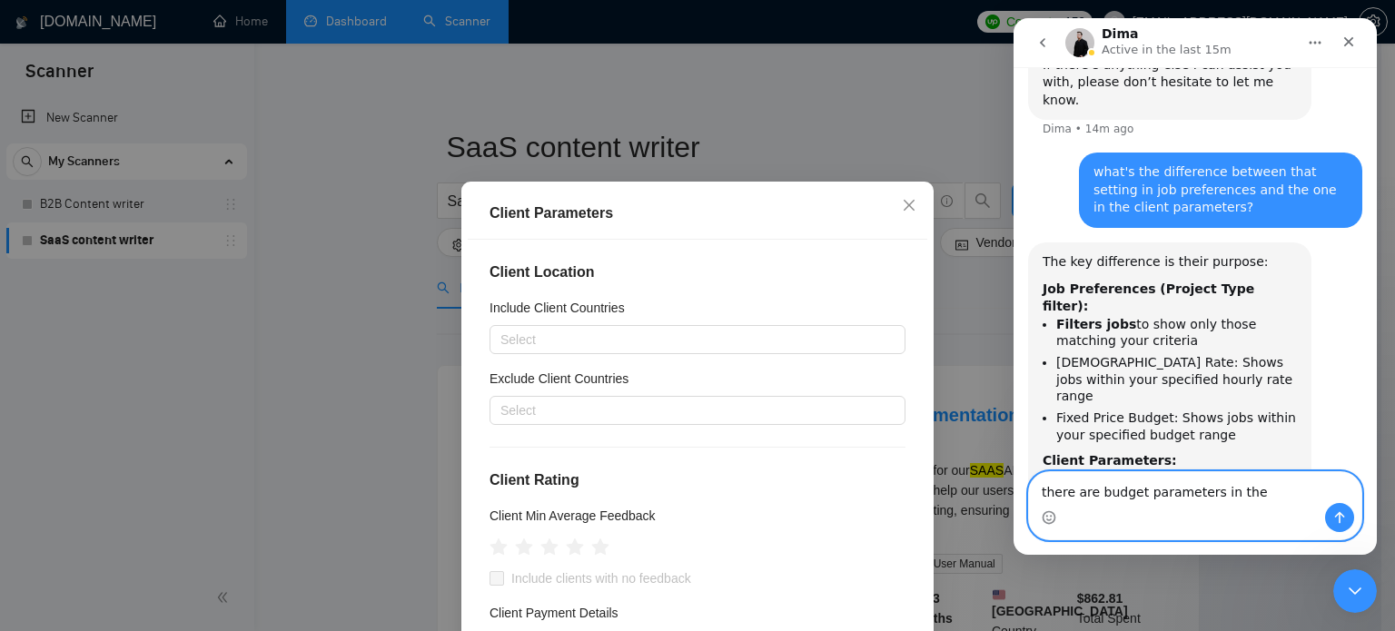
click at [1268, 485] on textarea "there are budget parameters in the" at bounding box center [1195, 487] width 332 height 31
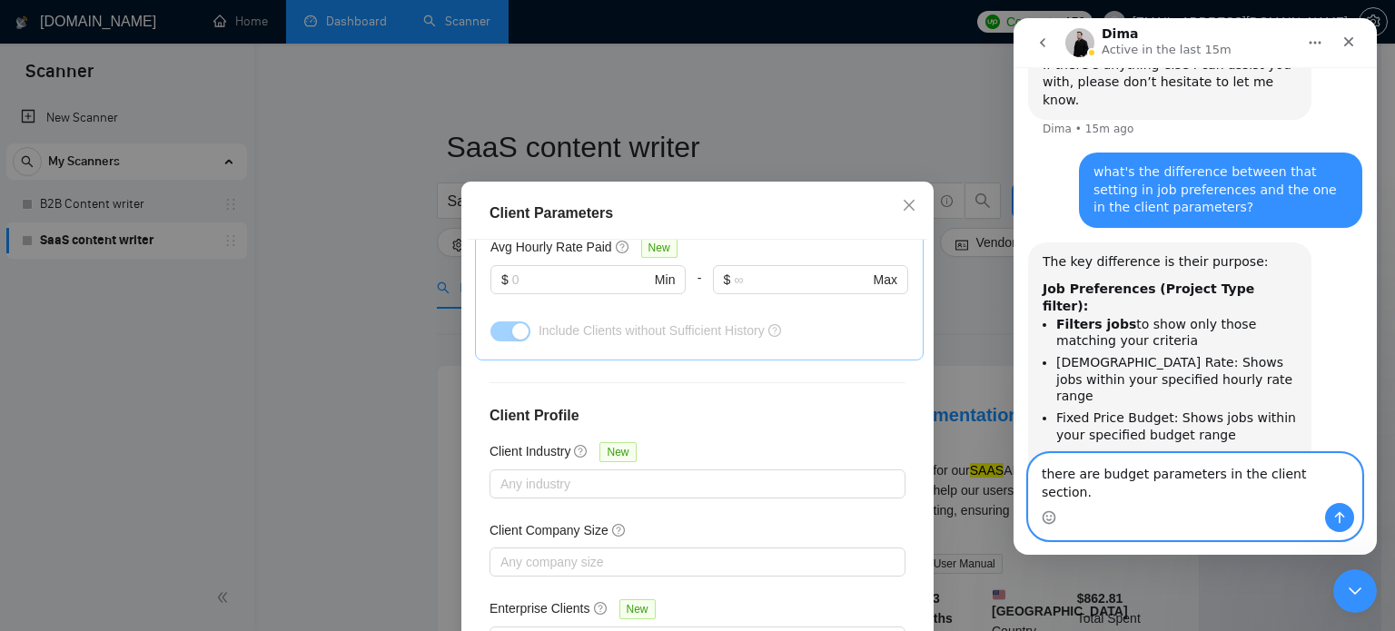
scroll to position [690, 0]
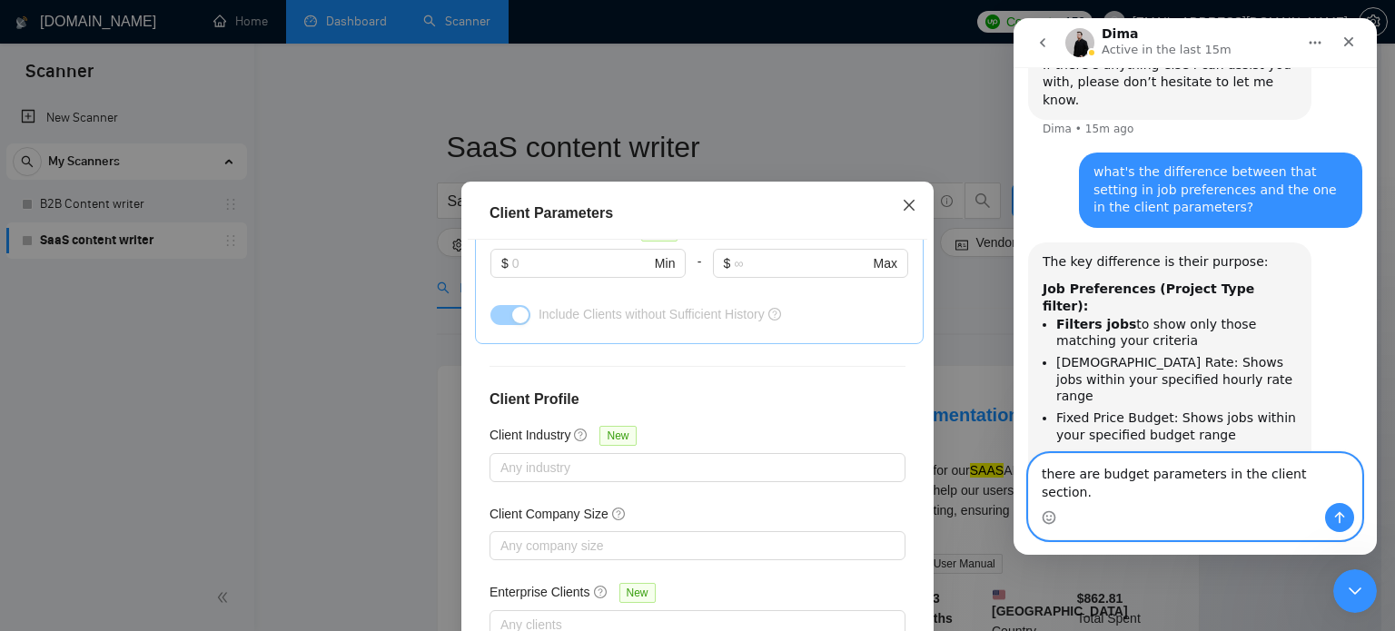
type textarea "there are budget parameters in the client section."
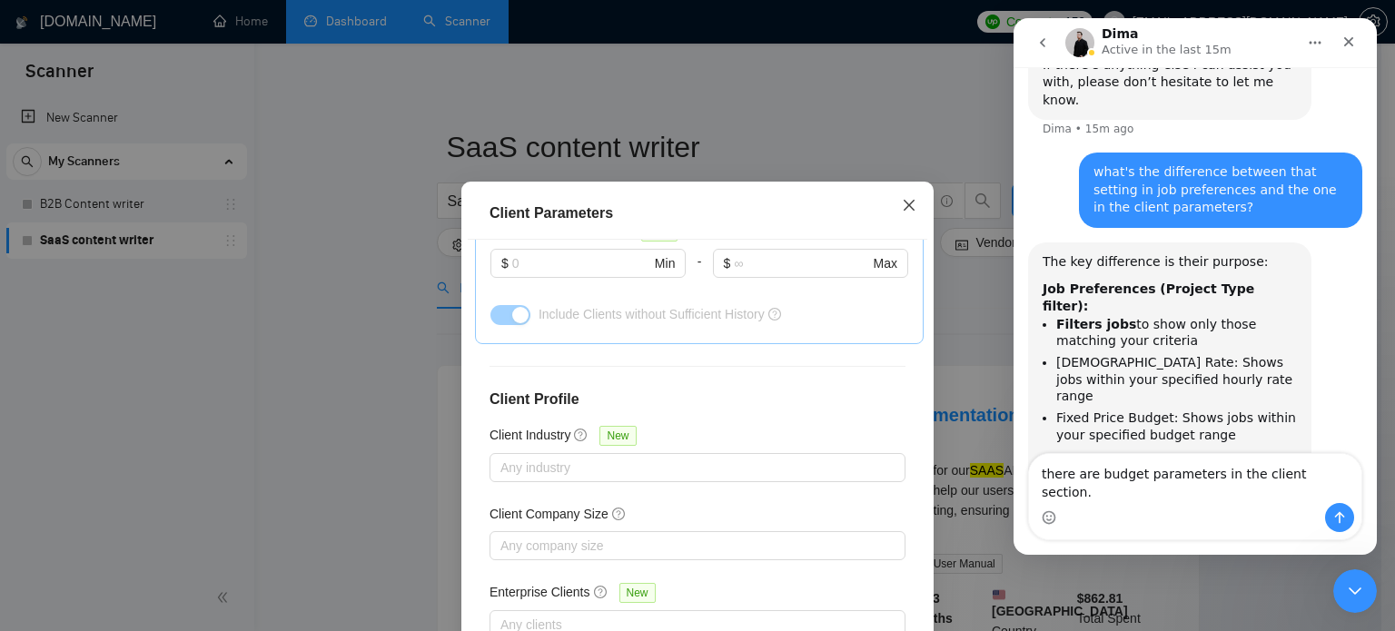
click at [895, 224] on span "Close" at bounding box center [909, 206] width 49 height 49
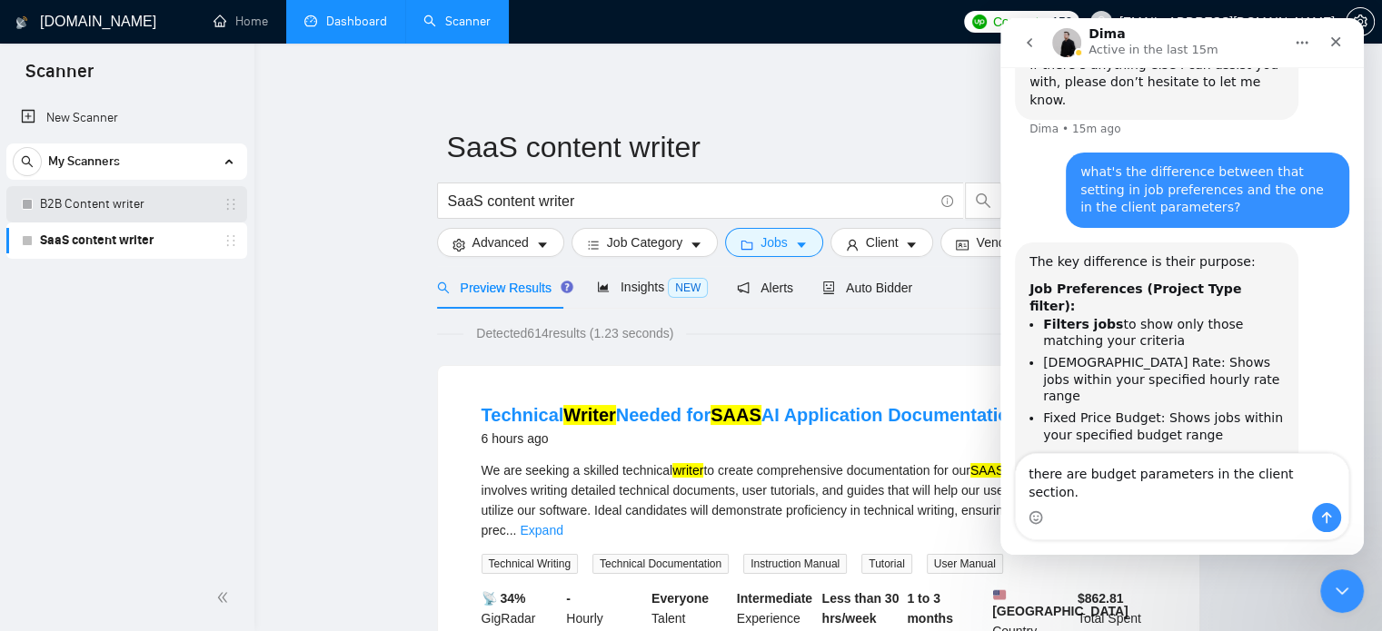
click at [97, 220] on link "B2B Content writer" at bounding box center [126, 204] width 173 height 36
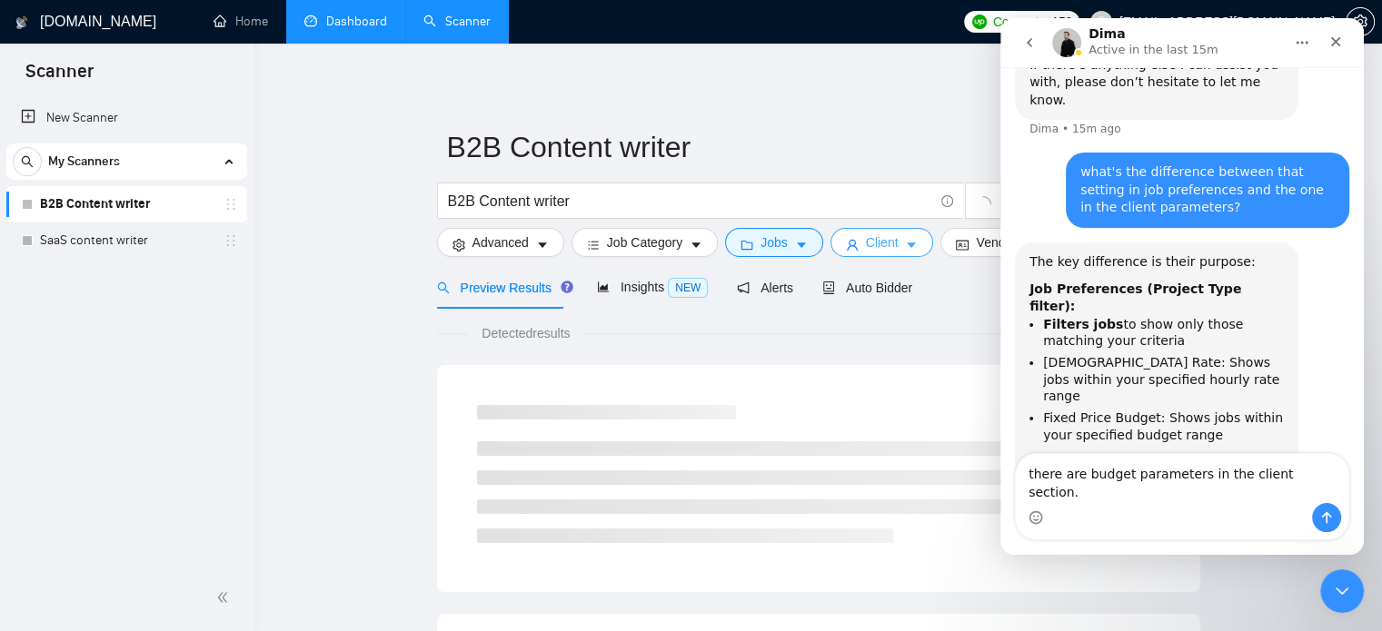
click at [887, 246] on span "Client" at bounding box center [882, 243] width 33 height 20
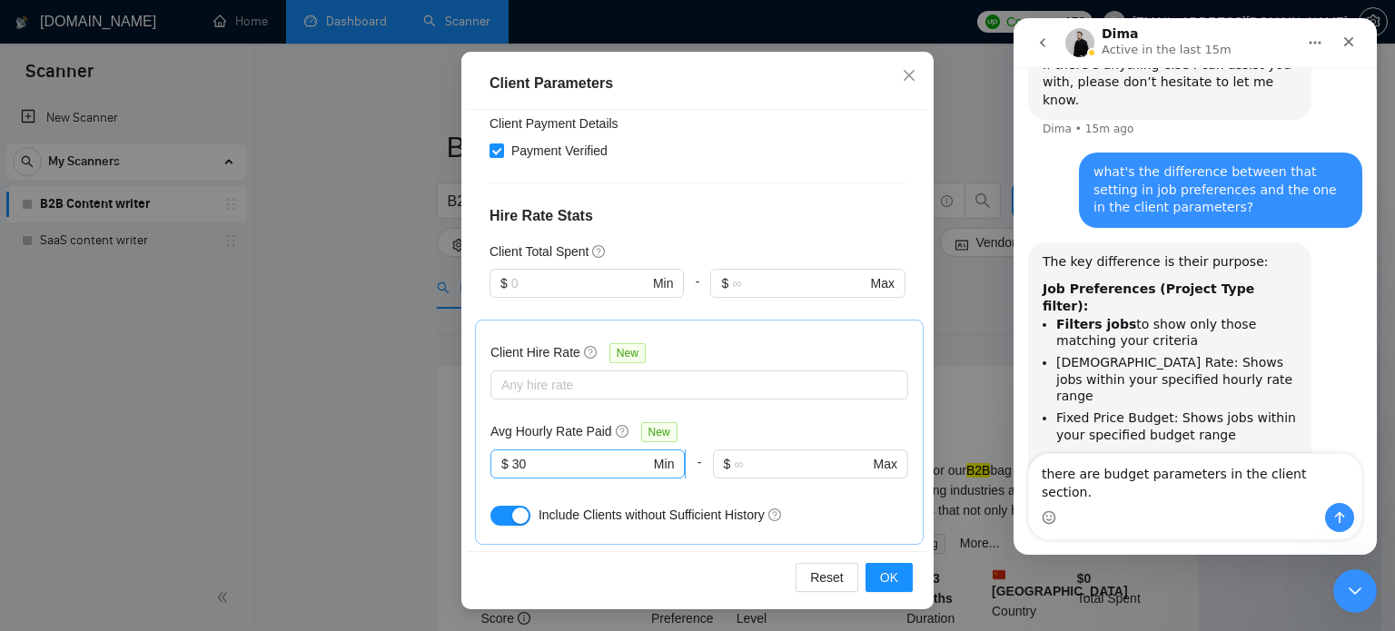
scroll to position [359, 0]
click at [552, 469] on input "30" at bounding box center [581, 465] width 138 height 20
type input "3"
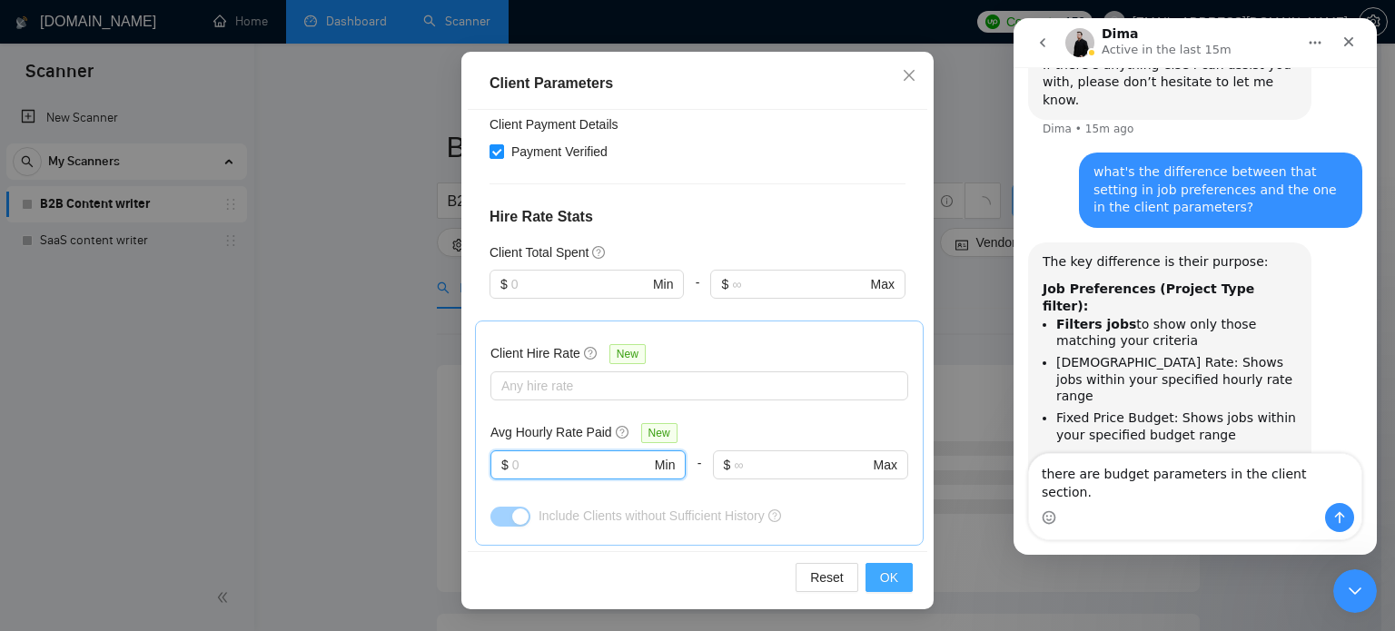
click at [887, 573] on span "OK" at bounding box center [889, 578] width 18 height 20
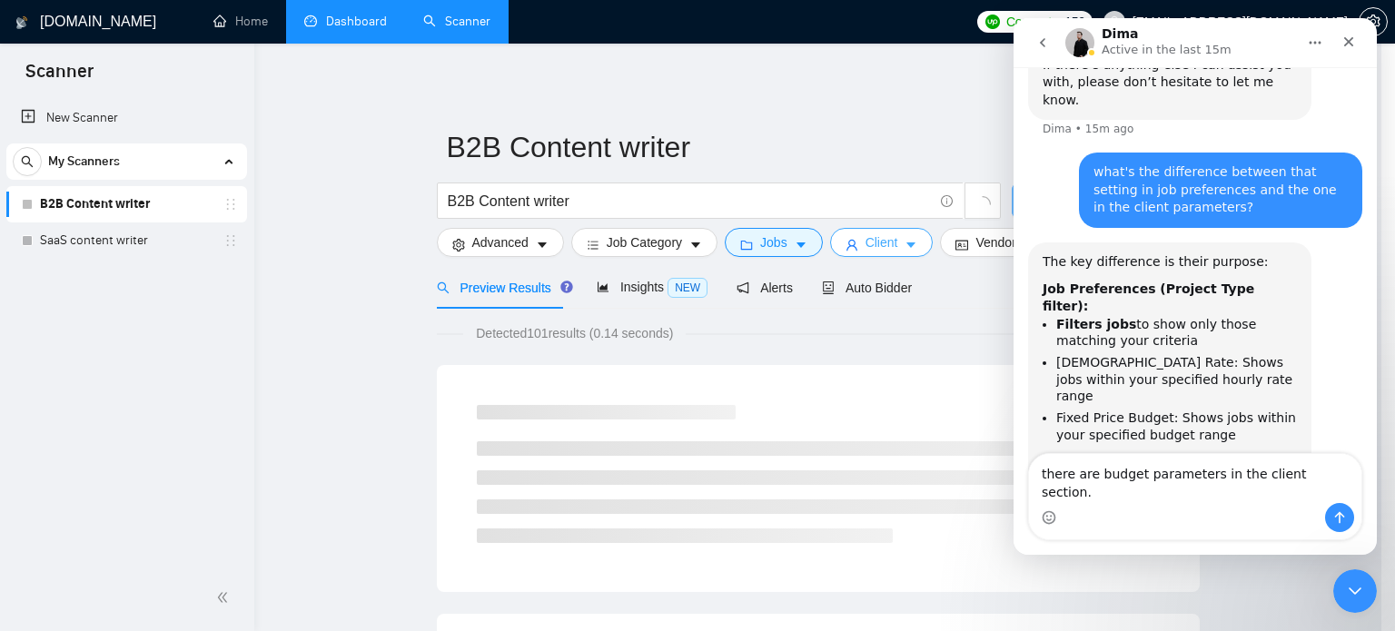
scroll to position [0, 0]
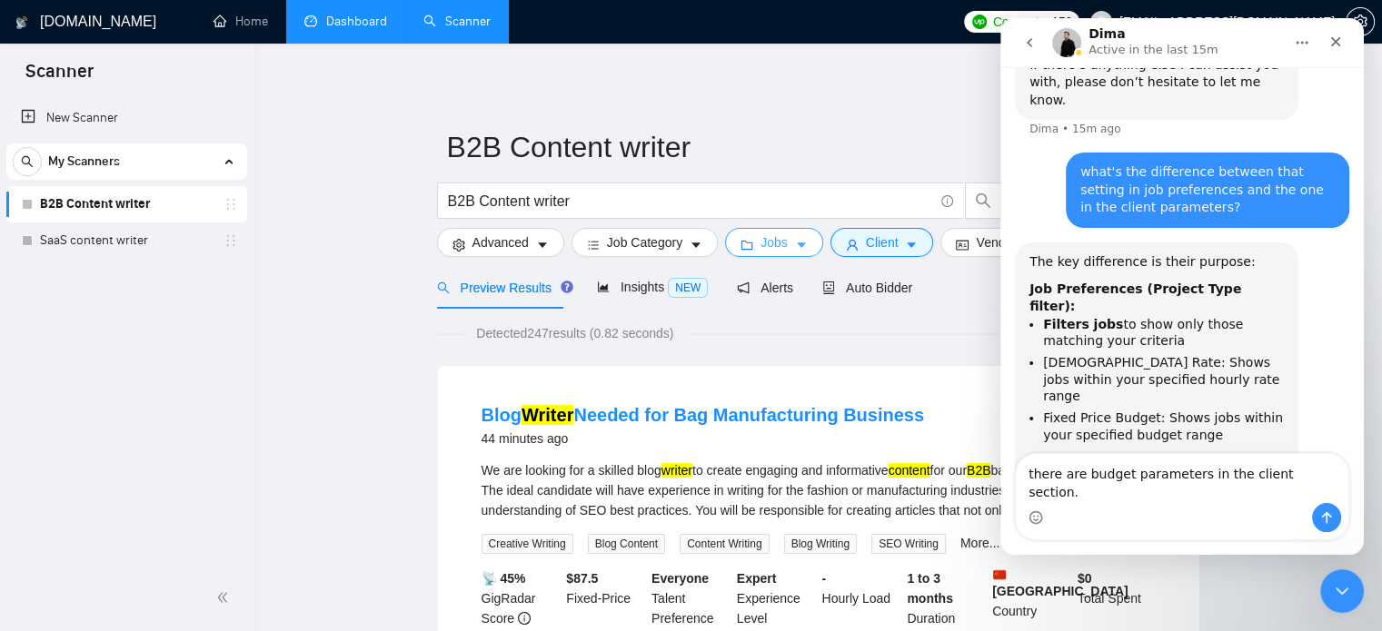
click at [754, 240] on button "Jobs" at bounding box center [774, 242] width 98 height 29
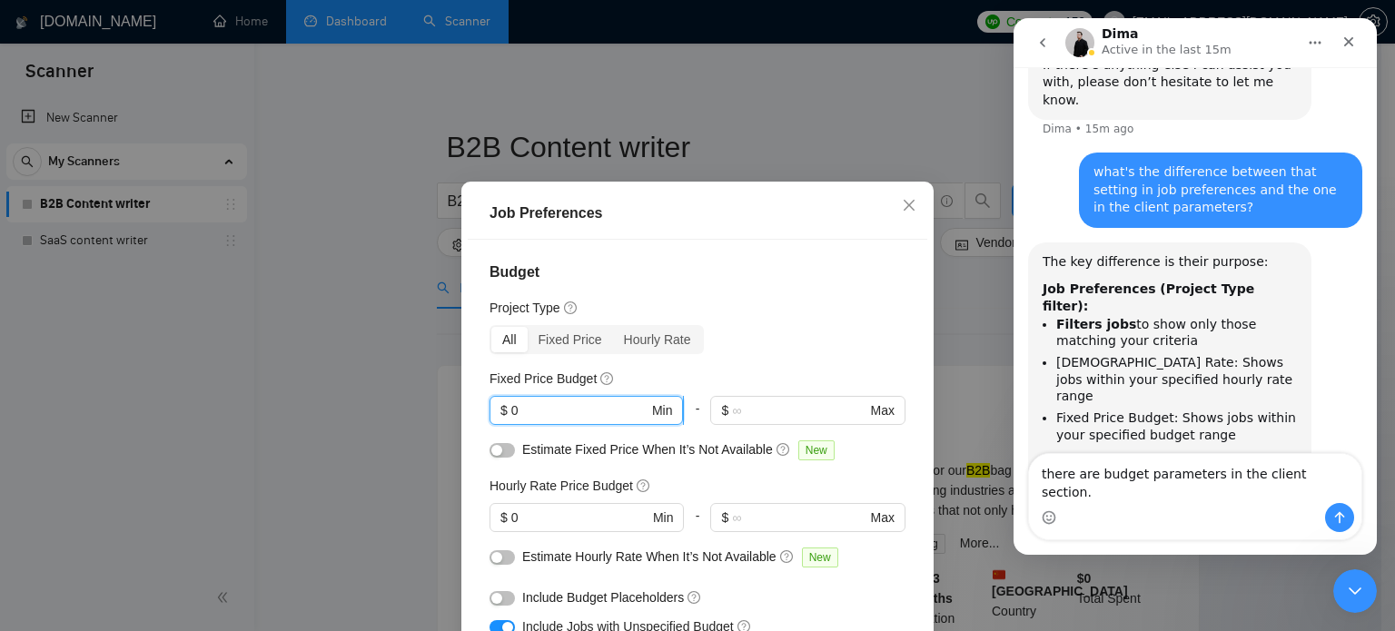
click at [528, 410] on input "0" at bounding box center [579, 411] width 137 height 20
type input "1"
type input "2000"
click at [564, 509] on input "0" at bounding box center [579, 518] width 137 height 20
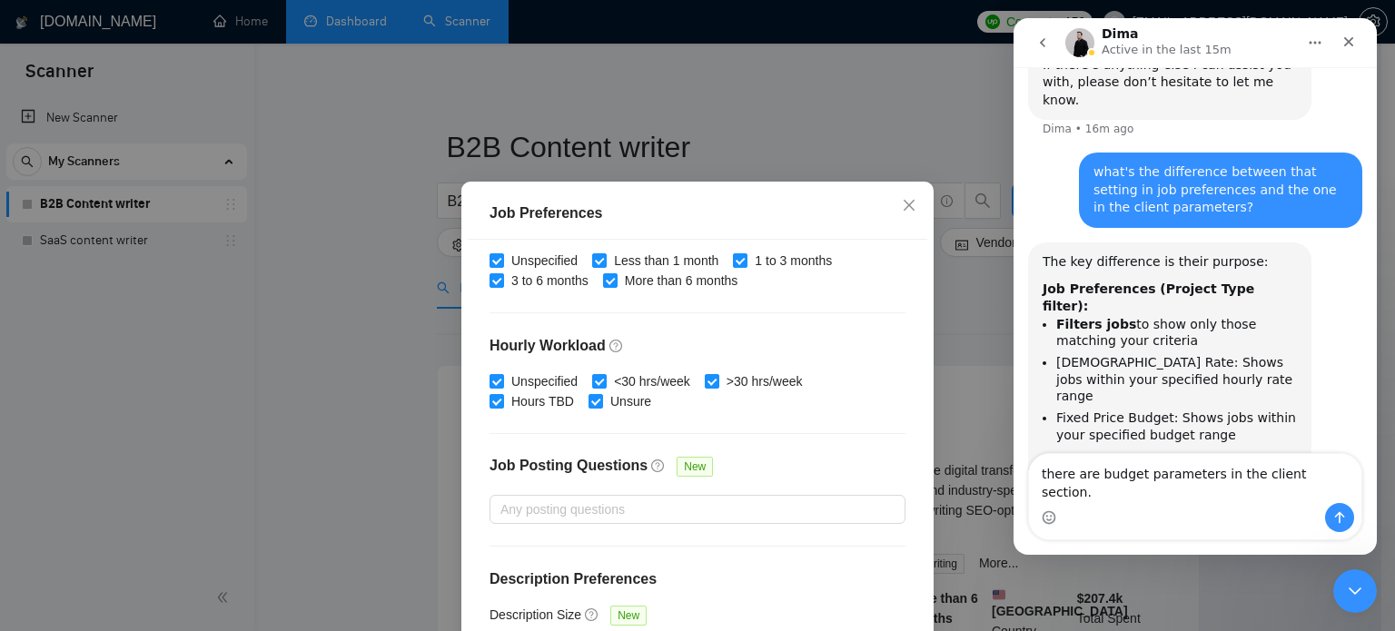
scroll to position [130, 0]
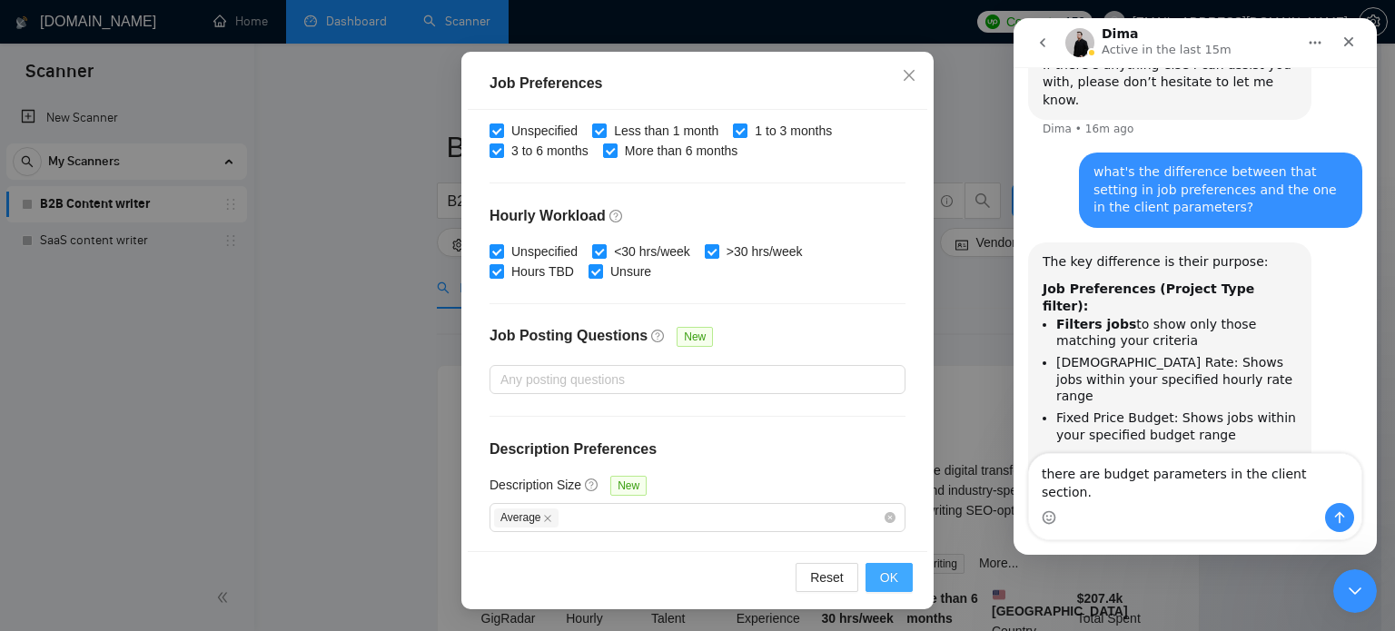
type input "35"
click at [898, 580] on button "OK" at bounding box center [889, 577] width 47 height 29
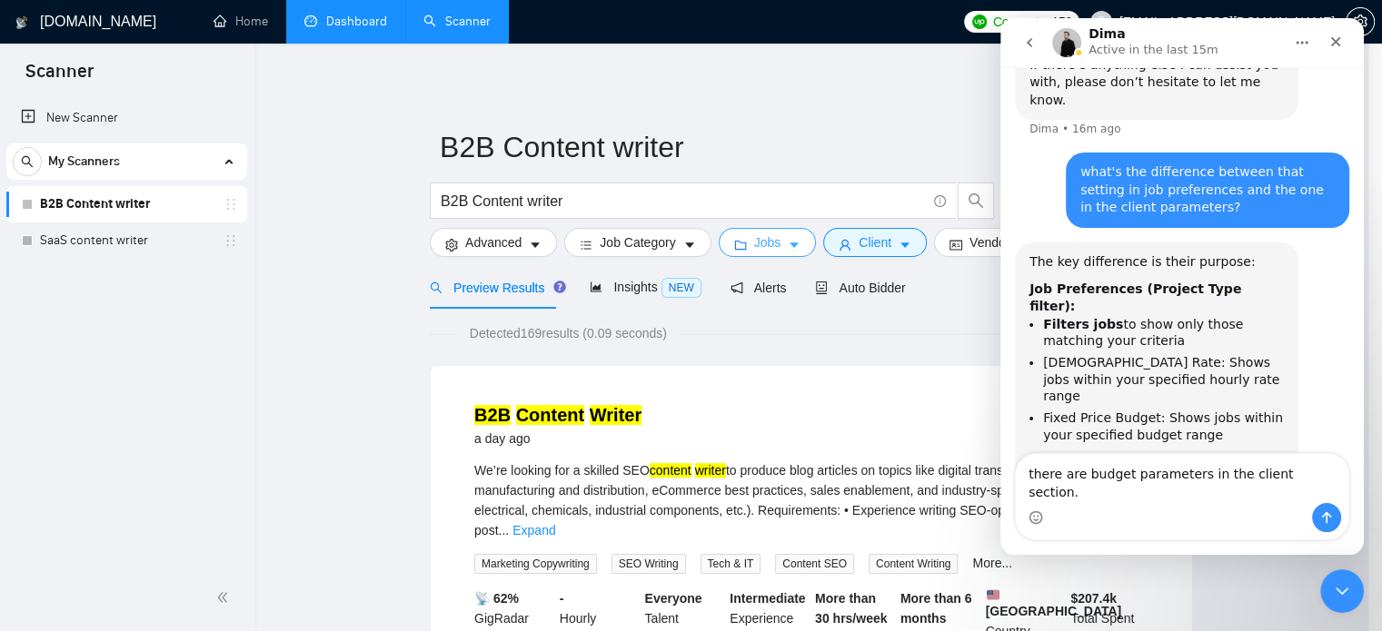
scroll to position [0, 0]
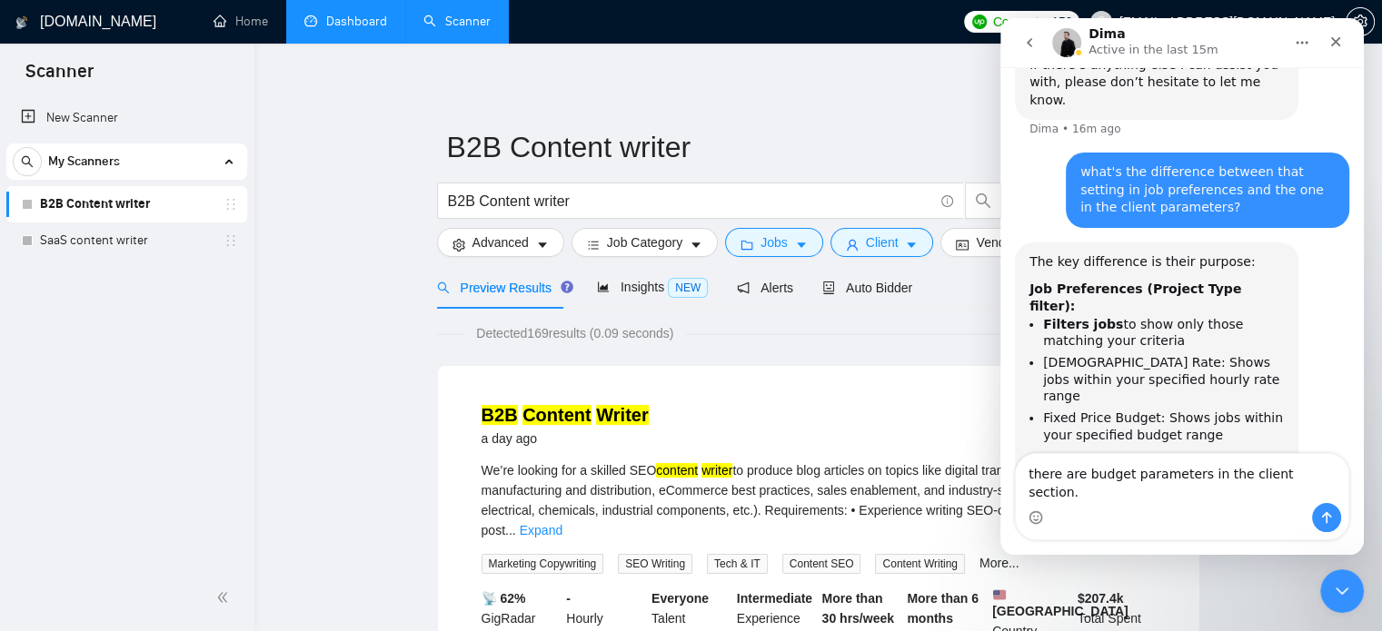
drag, startPoint x: 93, startPoint y: 244, endPoint x: 863, endPoint y: 76, distance: 788.4
click at [93, 244] on link "SaaS content writer" at bounding box center [126, 241] width 173 height 36
click at [1338, 41] on icon "Close" at bounding box center [1335, 42] width 15 height 15
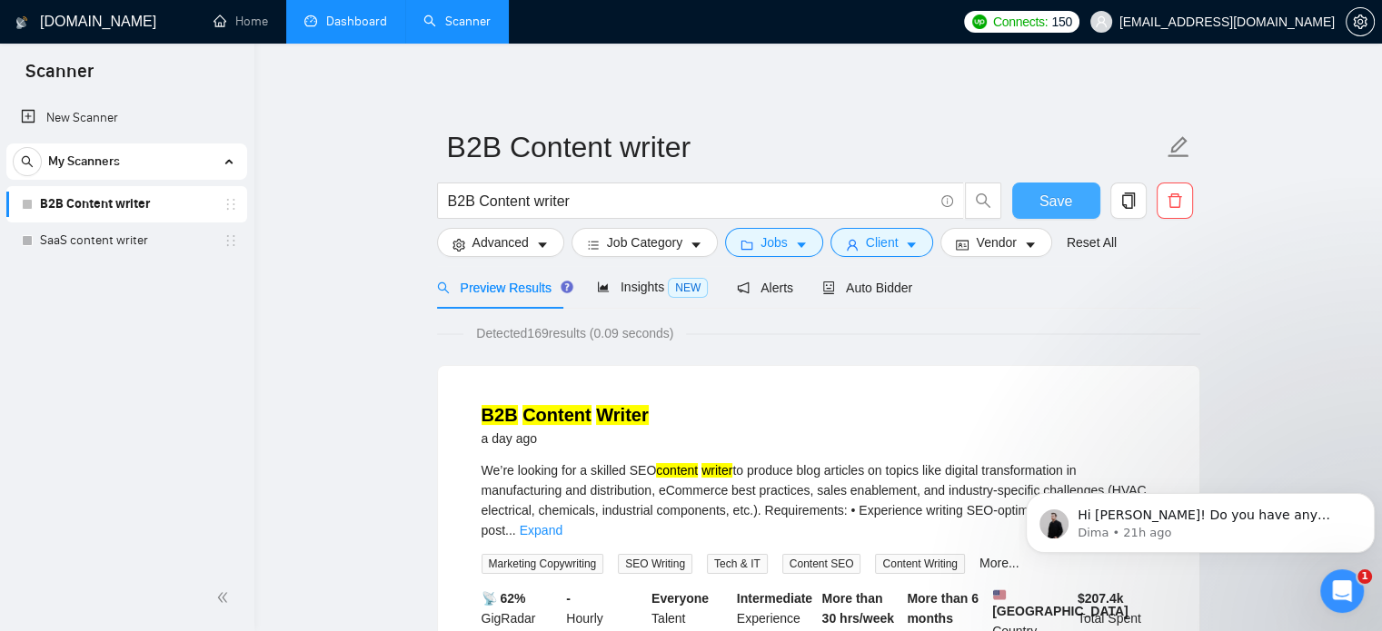
click at [1076, 210] on button "Save" at bounding box center [1056, 201] width 88 height 36
click at [116, 230] on link "SaaS content writer" at bounding box center [126, 241] width 173 height 36
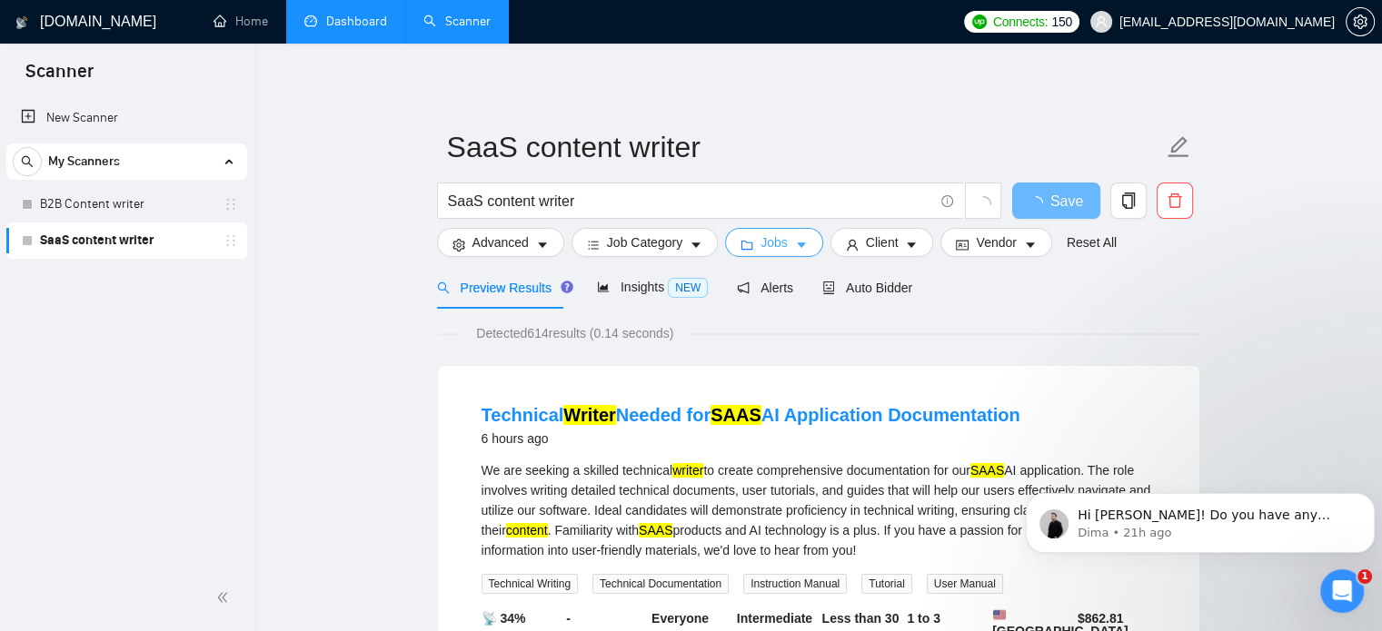
click at [797, 252] on icon "caret-down" at bounding box center [801, 245] width 13 height 13
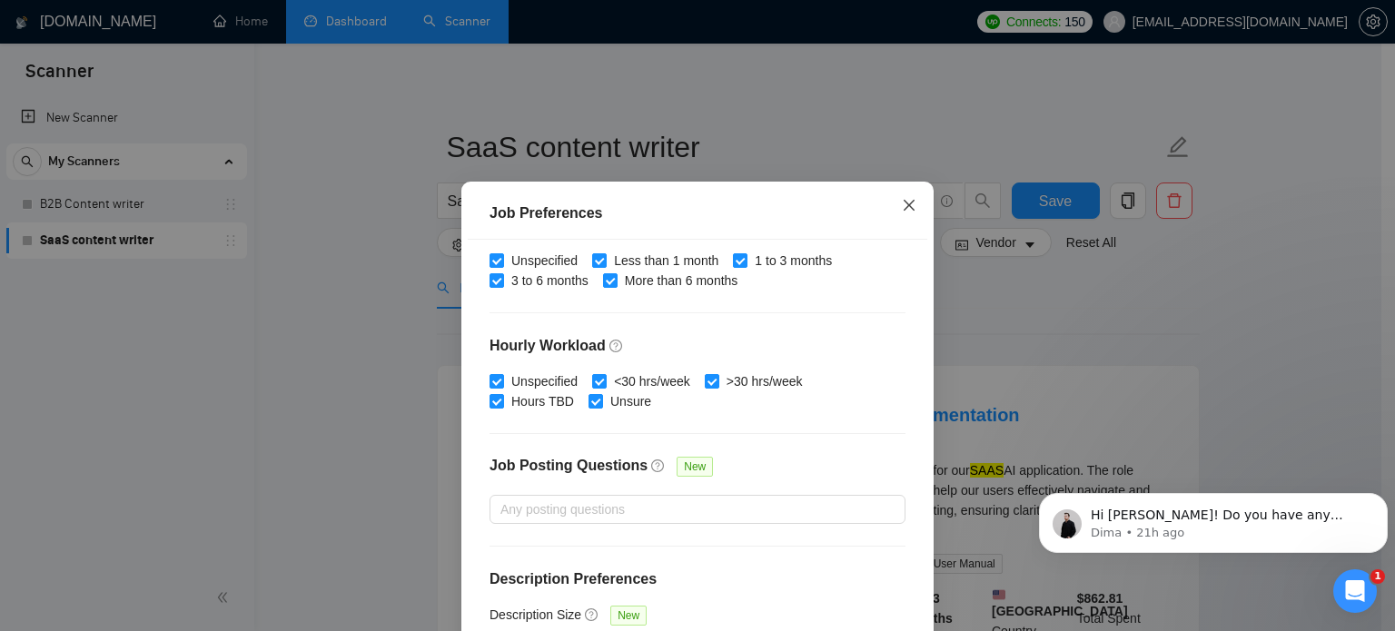
click at [902, 206] on icon "close" at bounding box center [909, 205] width 15 height 15
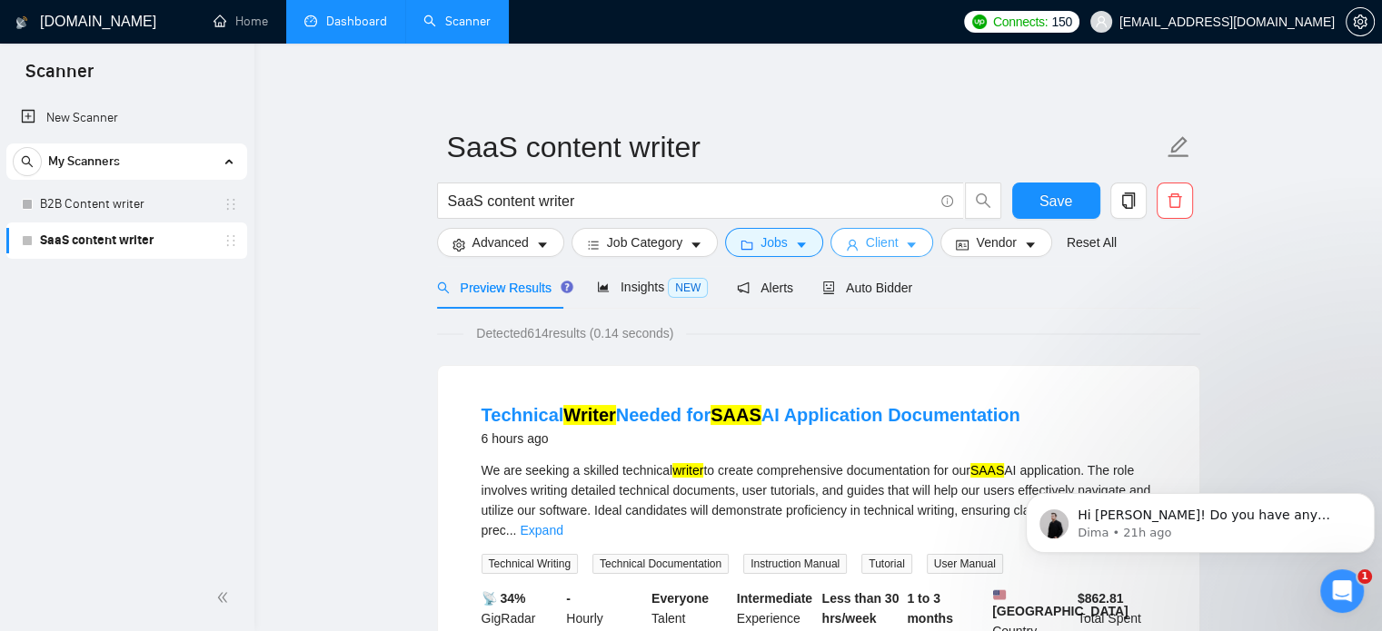
click at [905, 240] on icon "caret-down" at bounding box center [911, 245] width 13 height 13
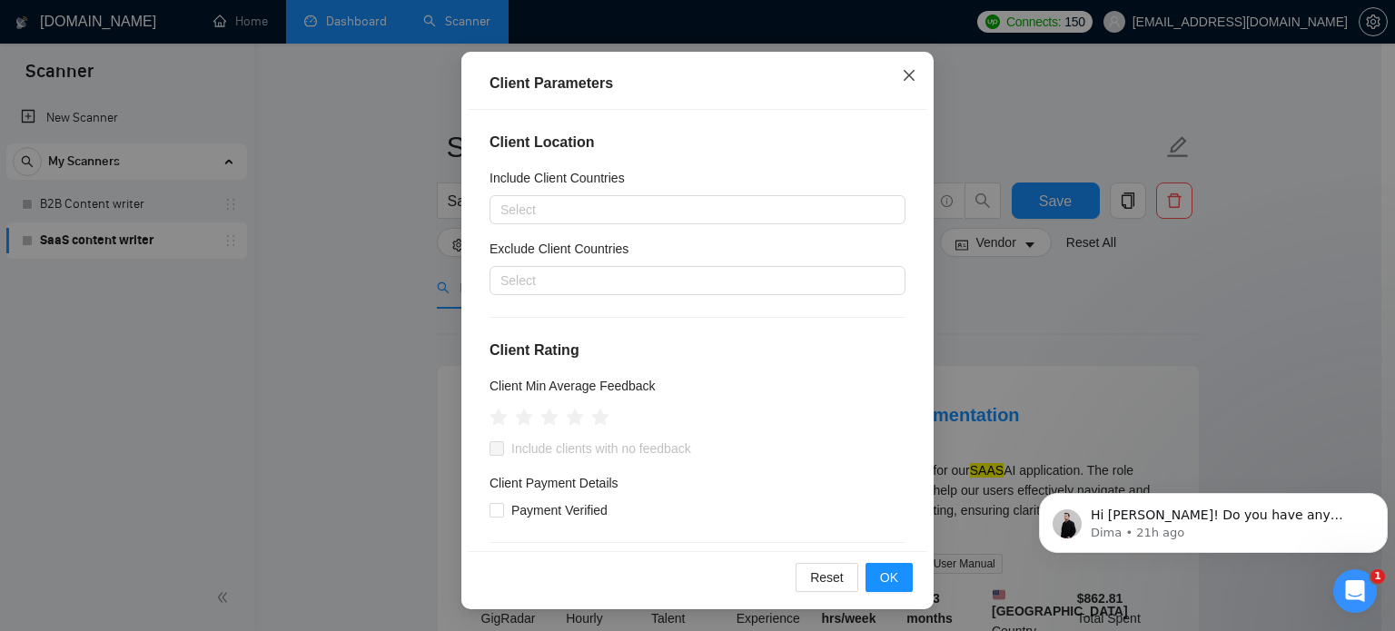
click at [917, 91] on span "Close" at bounding box center [909, 76] width 49 height 49
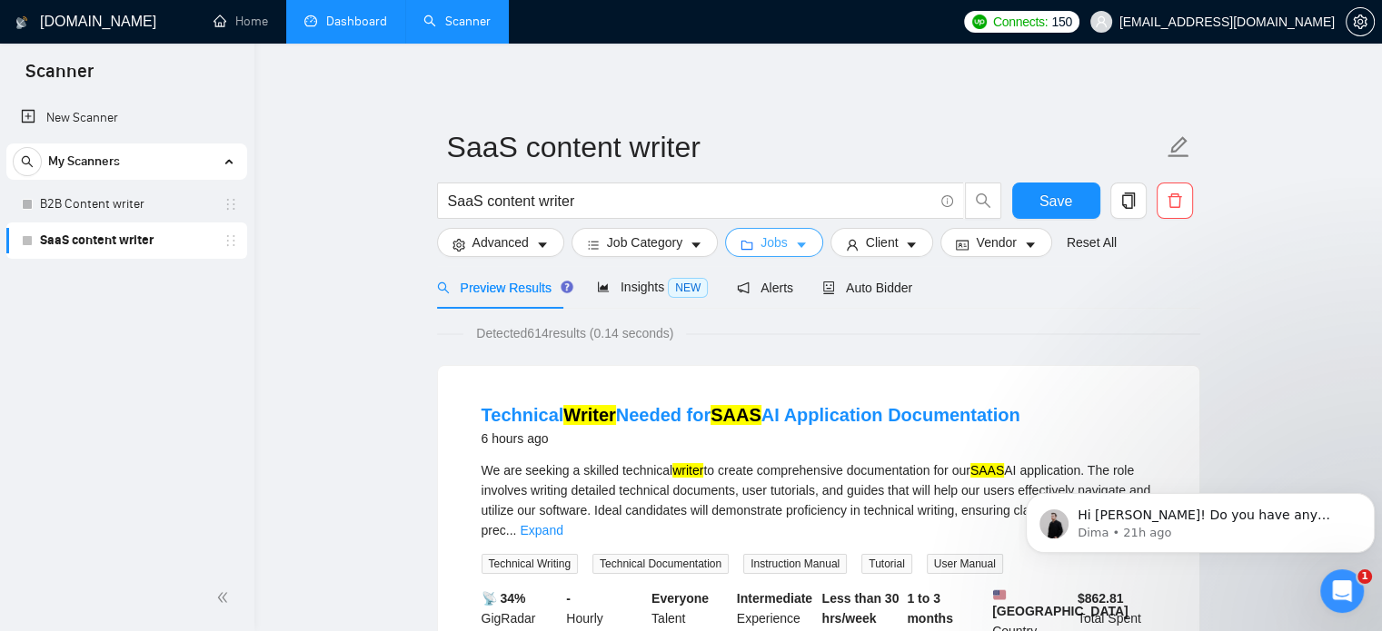
click at [787, 243] on button "Jobs" at bounding box center [774, 242] width 98 height 29
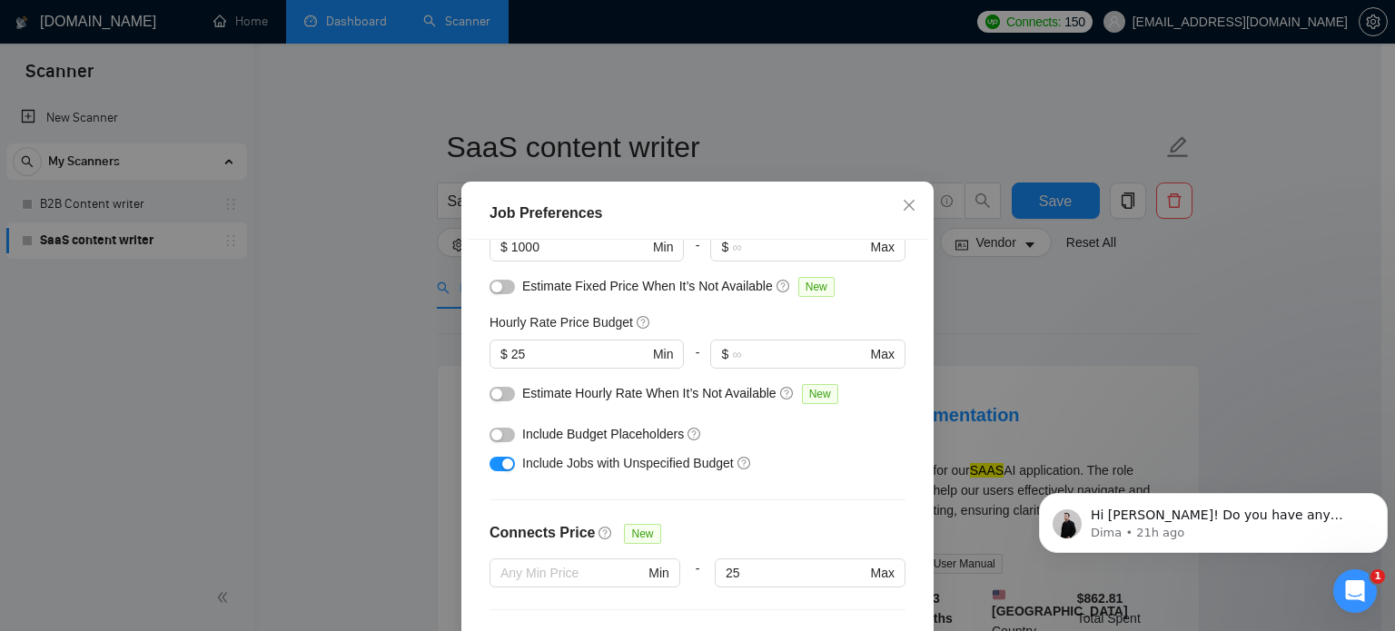
scroll to position [52, 0]
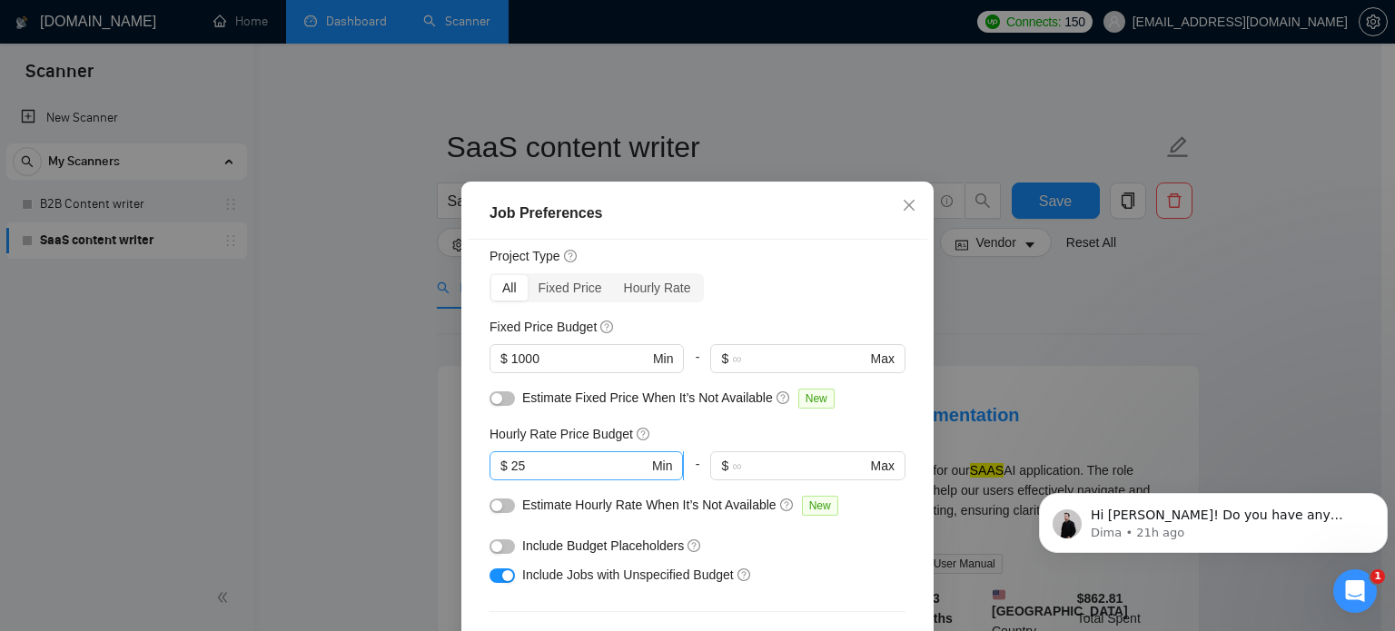
click at [545, 462] on input "25" at bounding box center [579, 466] width 137 height 20
type input "2"
type input "35"
click at [785, 424] on div "Hourly Rate Price Budget" at bounding box center [698, 434] width 416 height 20
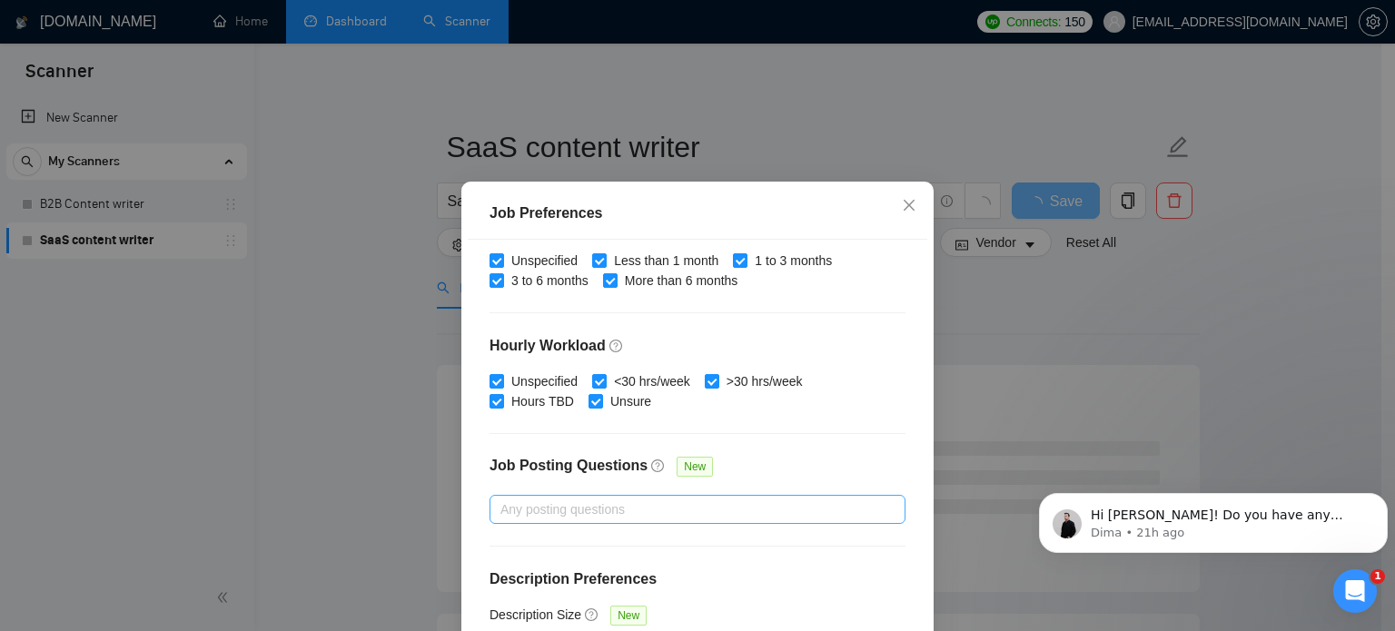
scroll to position [130, 0]
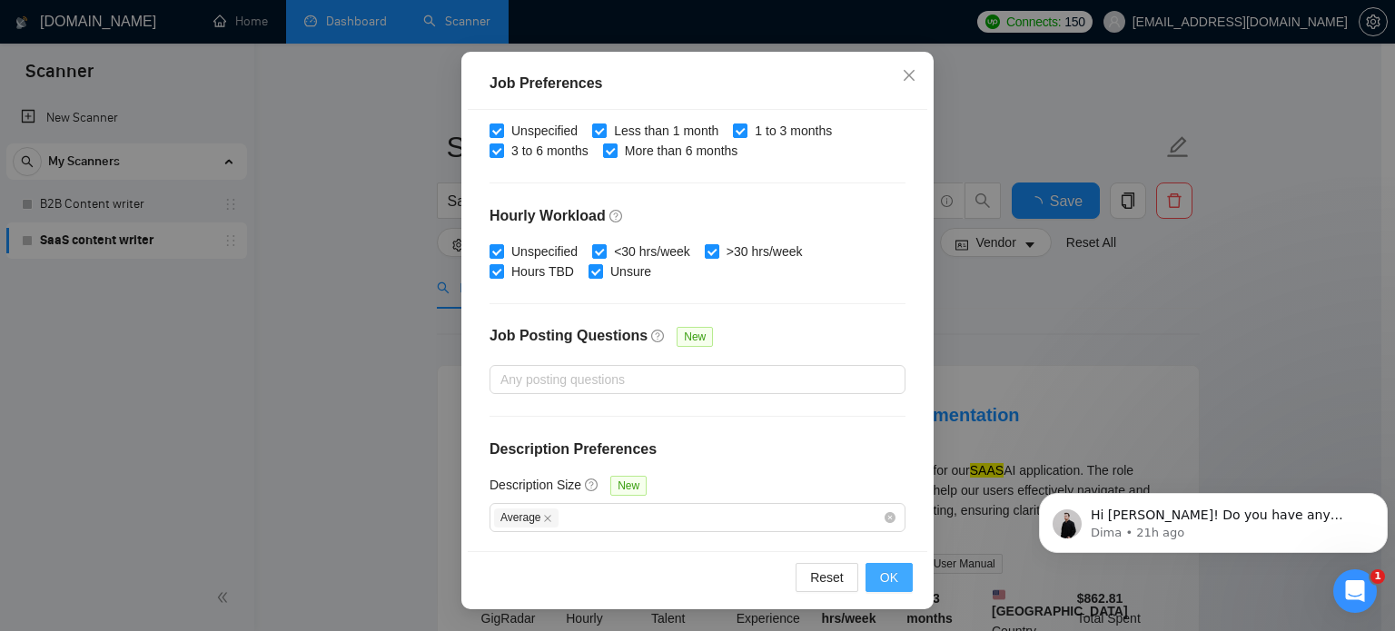
click at [895, 579] on button "OK" at bounding box center [889, 577] width 47 height 29
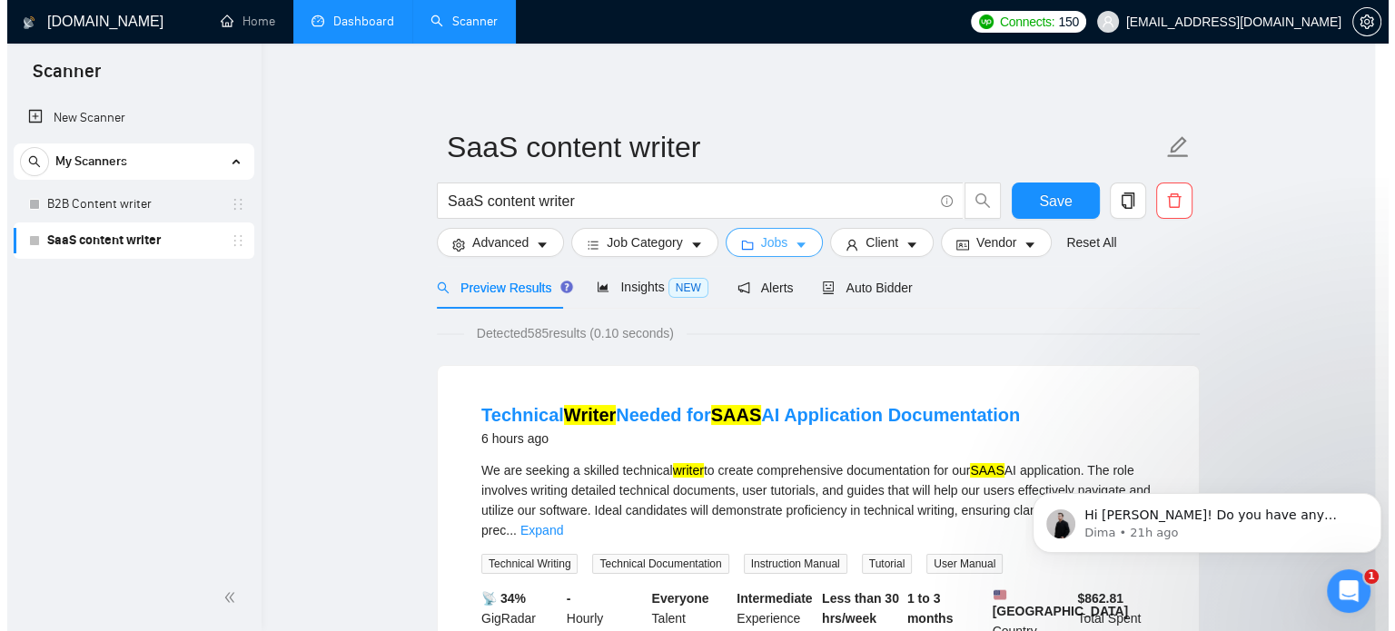
scroll to position [0, 0]
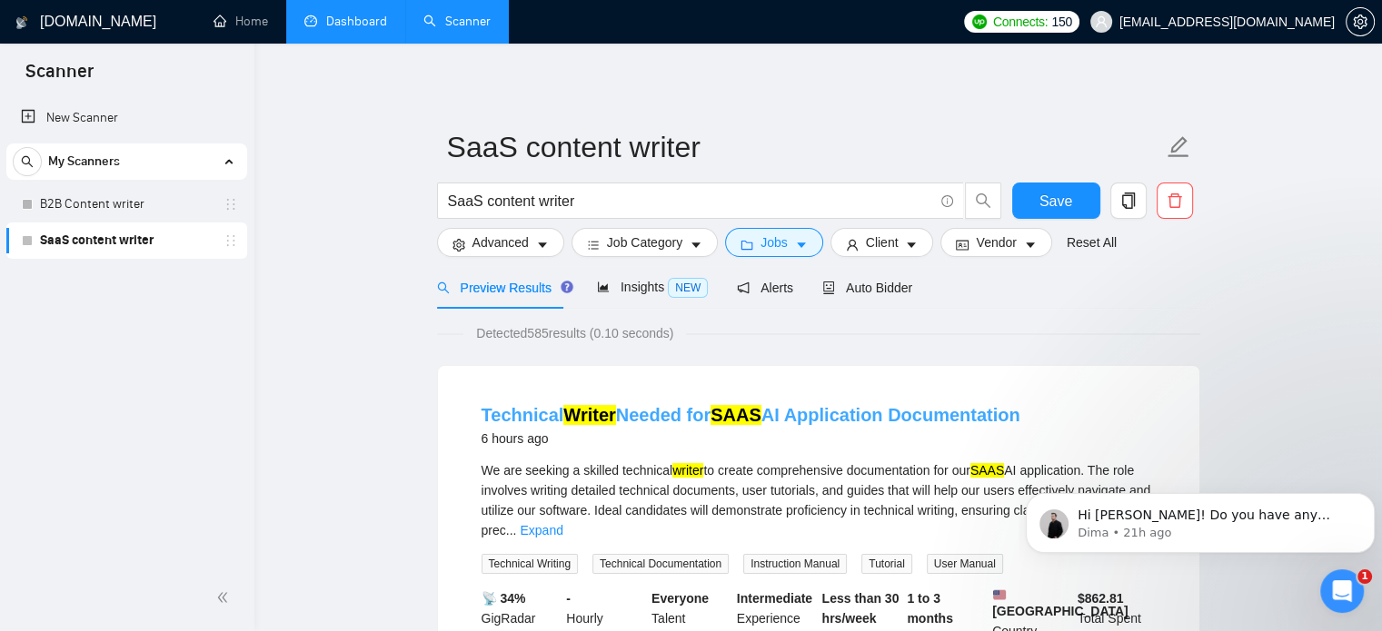
click at [670, 414] on link "Technical Writer Needed for SAAS AI Application Documentation" at bounding box center [750, 415] width 539 height 20
click at [76, 119] on link "New Scanner" at bounding box center [127, 118] width 212 height 36
click at [1065, 210] on span "Save" at bounding box center [1055, 201] width 33 height 23
click at [147, 117] on link "New Scanner" at bounding box center [127, 118] width 212 height 36
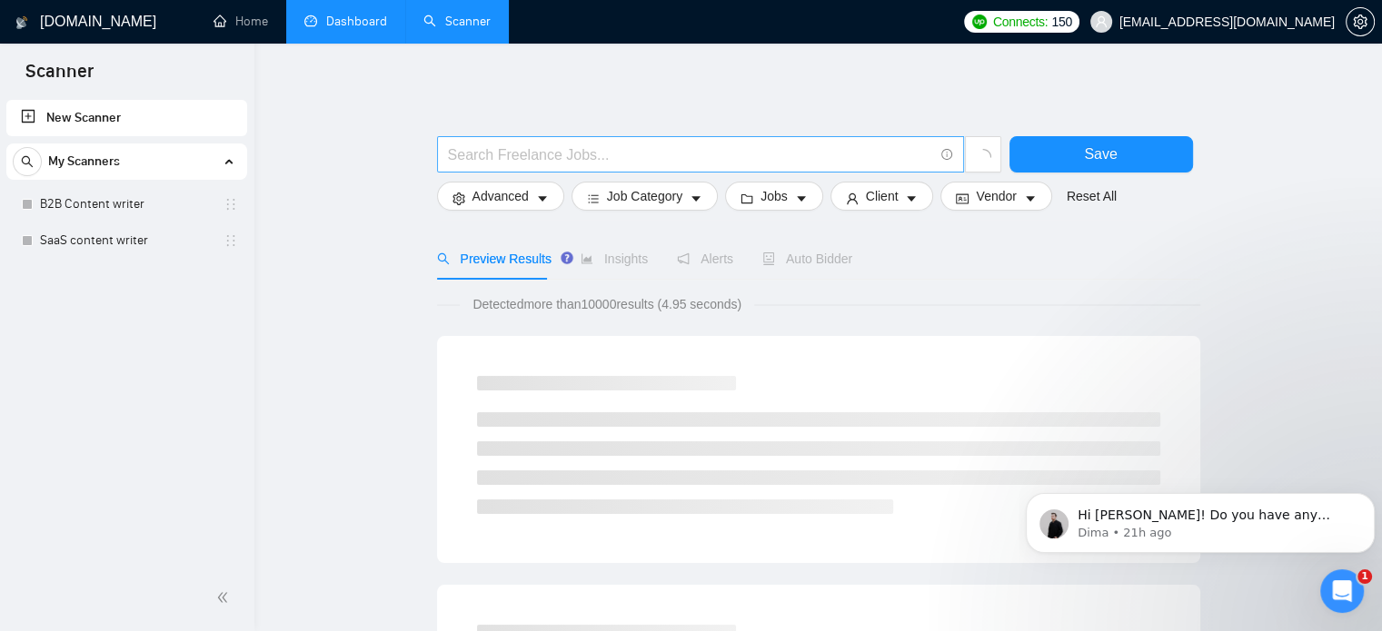
click at [650, 159] on input "text" at bounding box center [690, 155] width 485 height 23
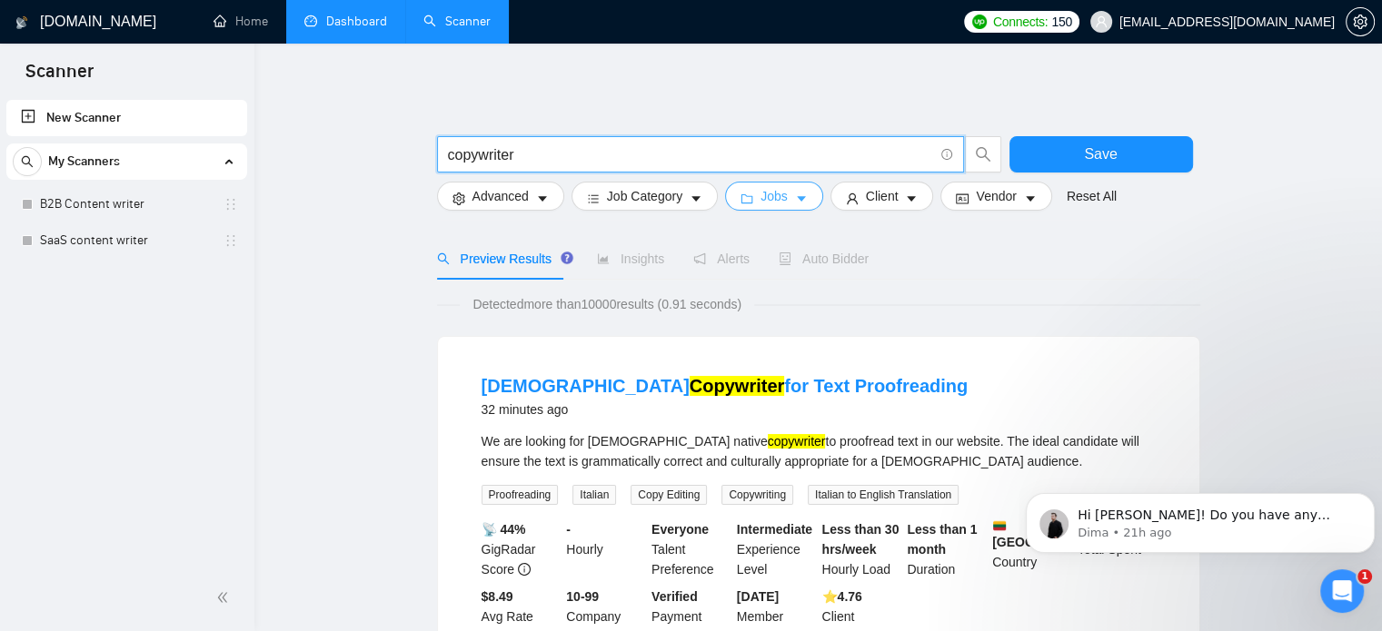
type input "copywriter"
click at [765, 196] on span "Jobs" at bounding box center [773, 196] width 27 height 20
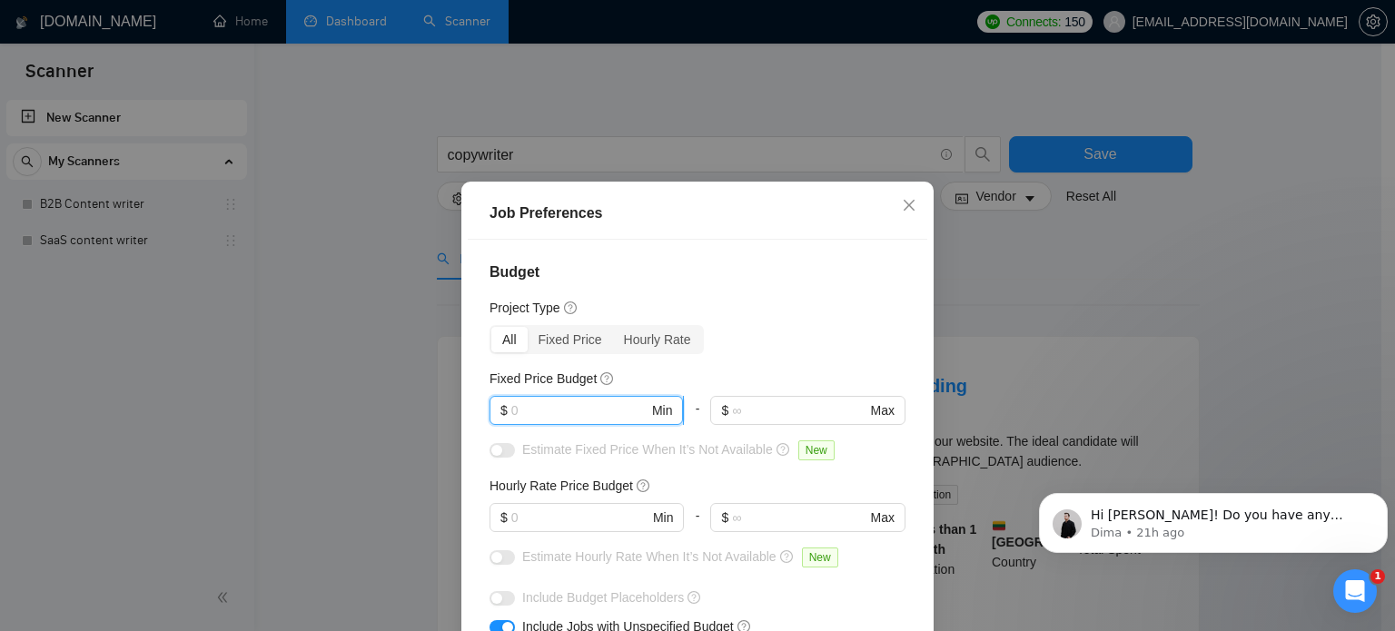
click at [614, 413] on input "text" at bounding box center [579, 411] width 137 height 20
type input "2000"
click at [603, 521] on input "text" at bounding box center [579, 518] width 137 height 20
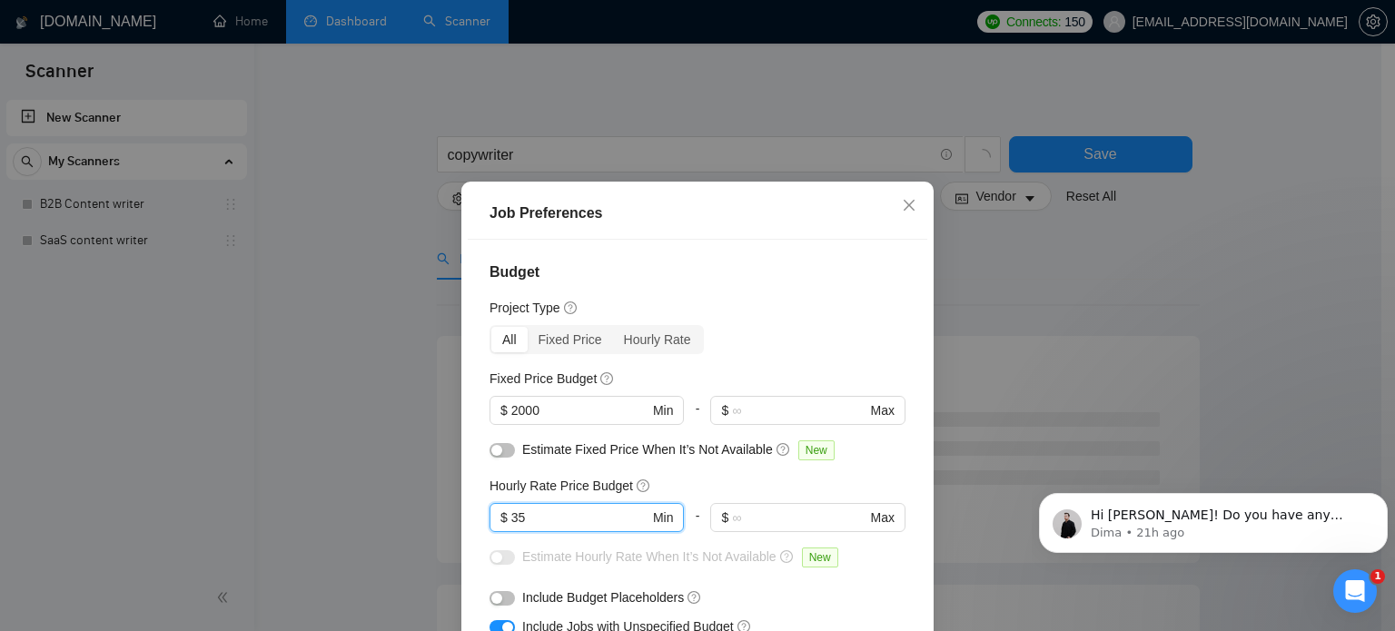
type input "35"
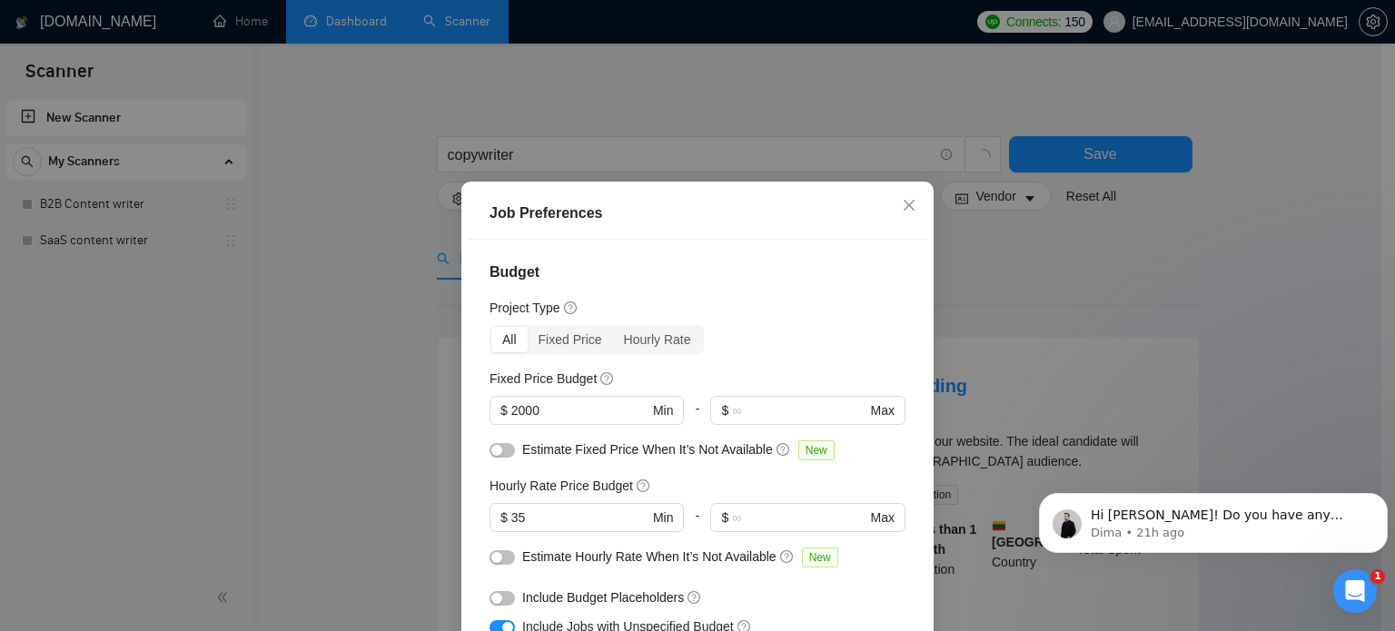
click at [741, 326] on div "All Fixed Price Hourly Rate" at bounding box center [698, 339] width 416 height 29
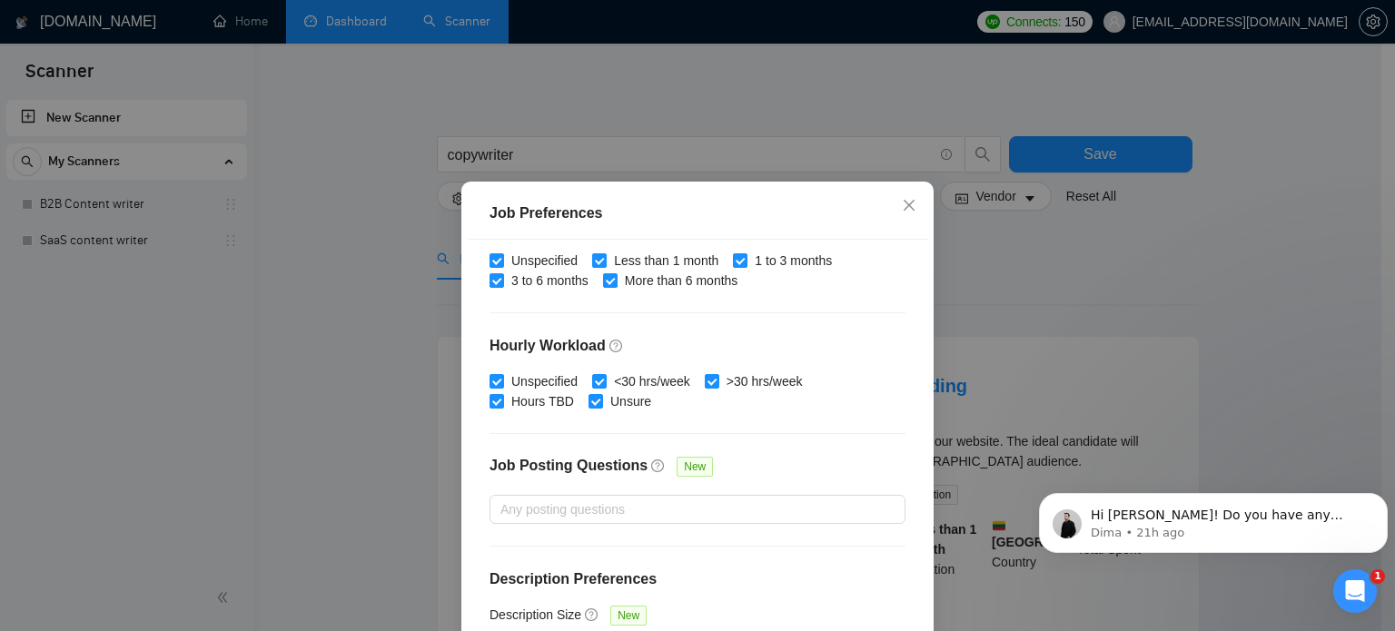
scroll to position [130, 0]
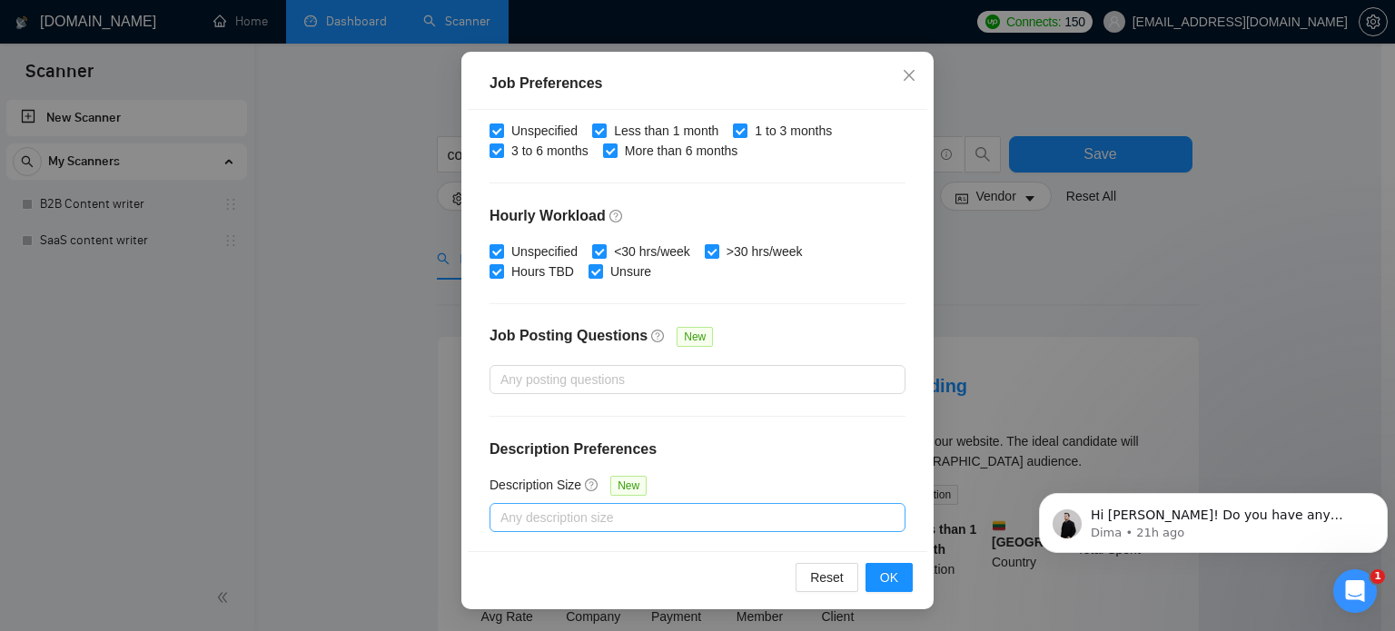
click at [580, 527] on div "Any description size" at bounding box center [698, 517] width 416 height 29
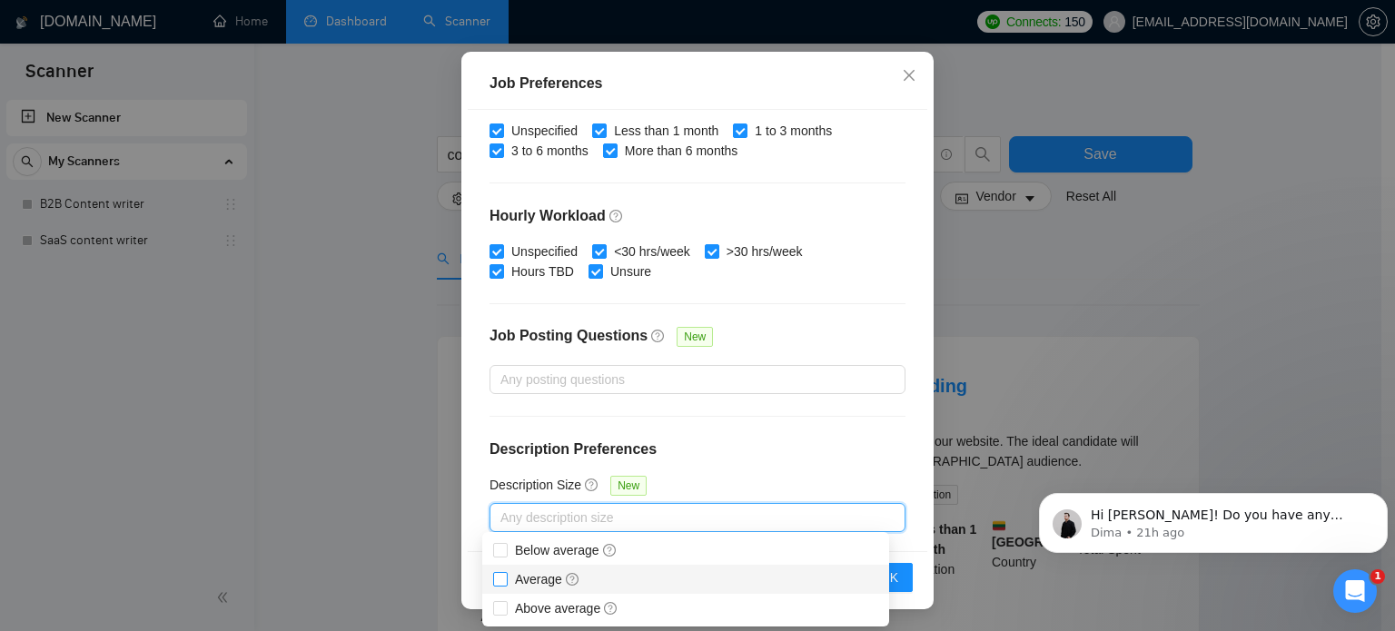
click at [528, 580] on span "Average" at bounding box center [547, 579] width 65 height 15
click at [506, 580] on input "Average" at bounding box center [499, 578] width 13 height 13
checkbox input "true"
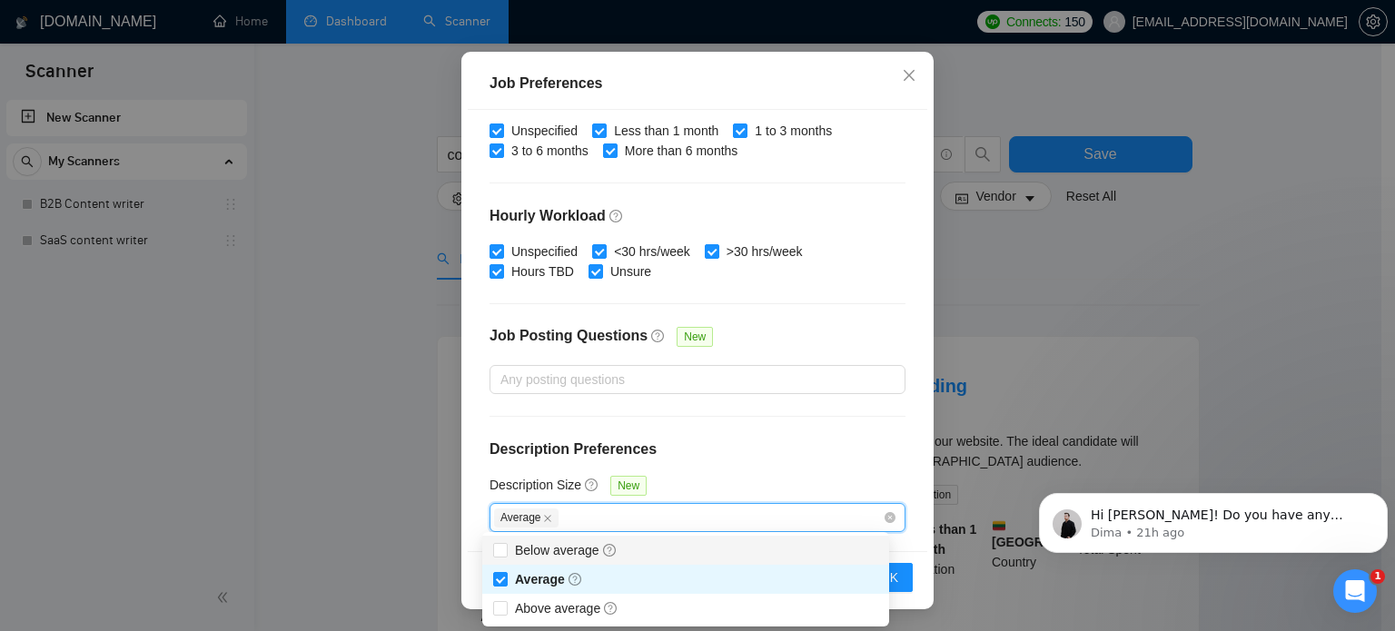
click at [710, 428] on div "Budget Project Type All Fixed Price Hourly Rate Fixed Price Budget $ 2000 Min -…" at bounding box center [698, 331] width 460 height 442
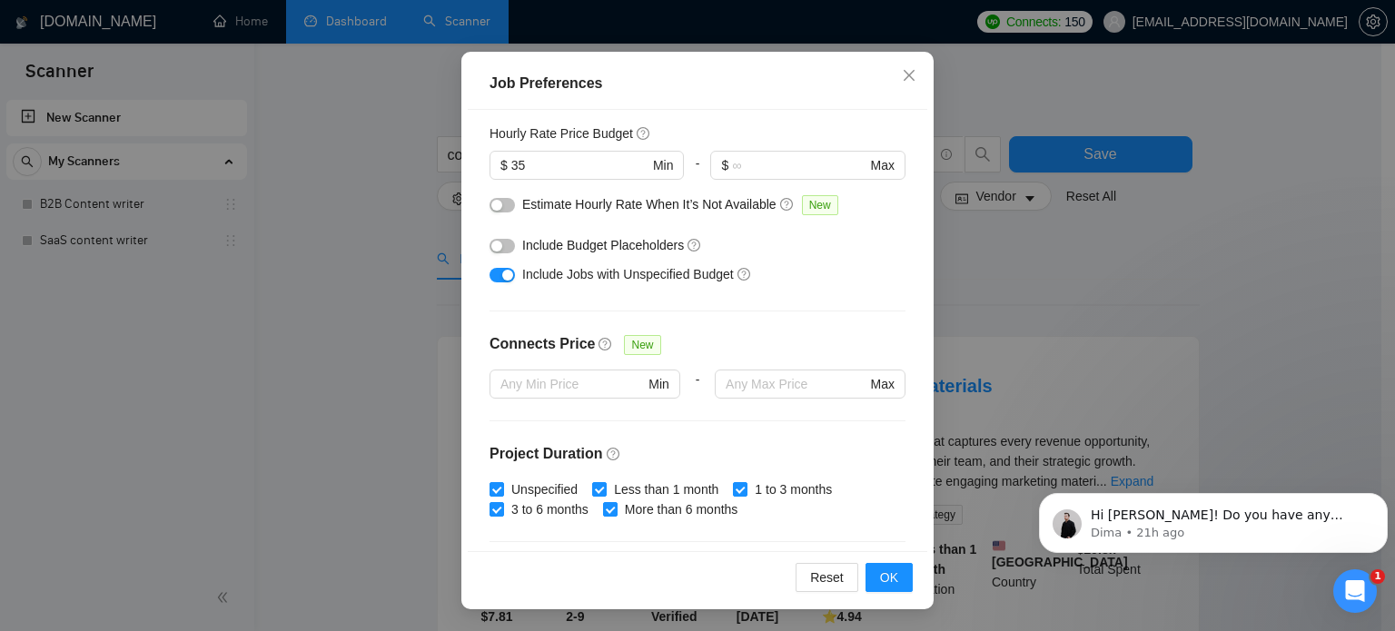
scroll to position [226, 0]
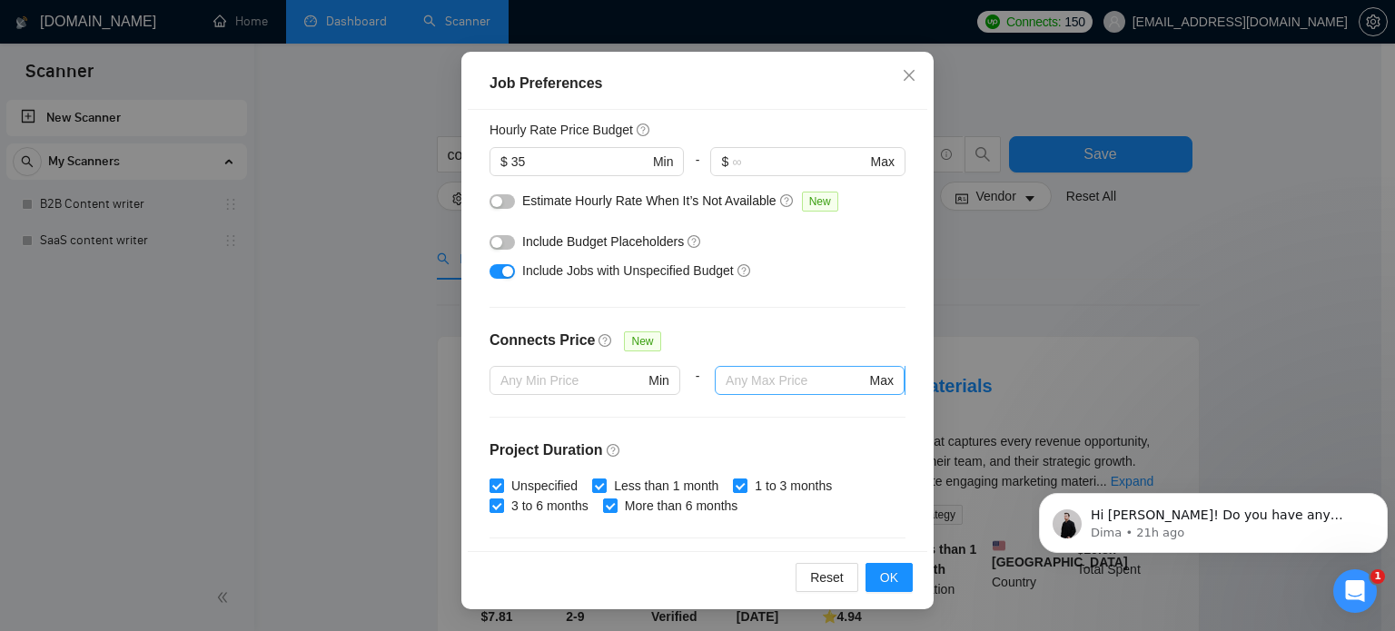
click at [758, 384] on input "text" at bounding box center [796, 381] width 140 height 20
type input "25"
click at [813, 301] on div "Budget Project Type All Fixed Price Hourly Rate Fixed Price Budget $ 2000 Min -…" at bounding box center [698, 331] width 460 height 442
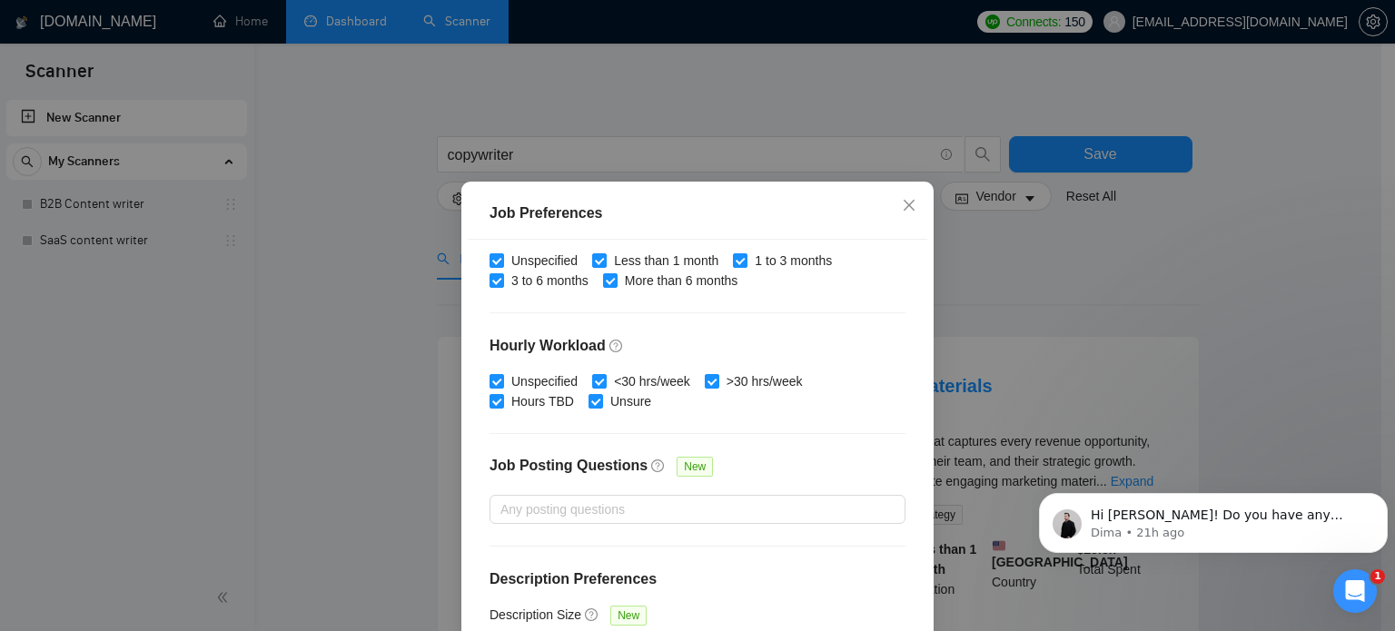
scroll to position [130, 0]
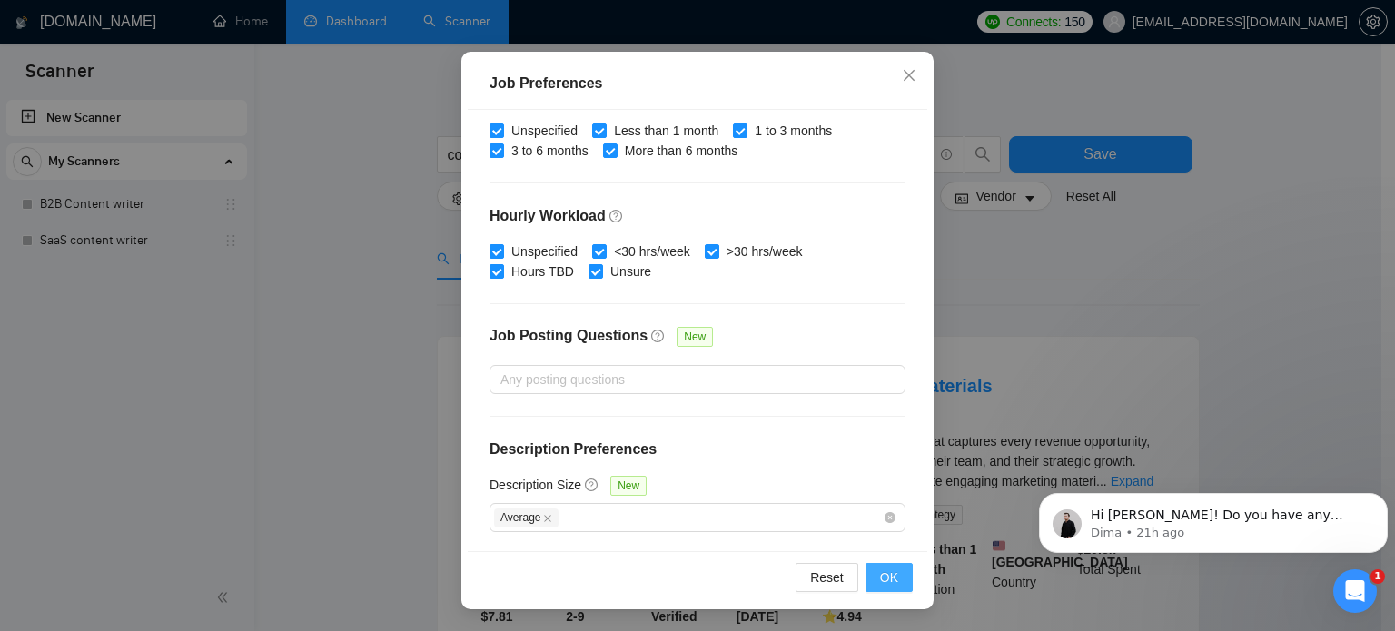
click at [883, 584] on span "OK" at bounding box center [889, 578] width 18 height 20
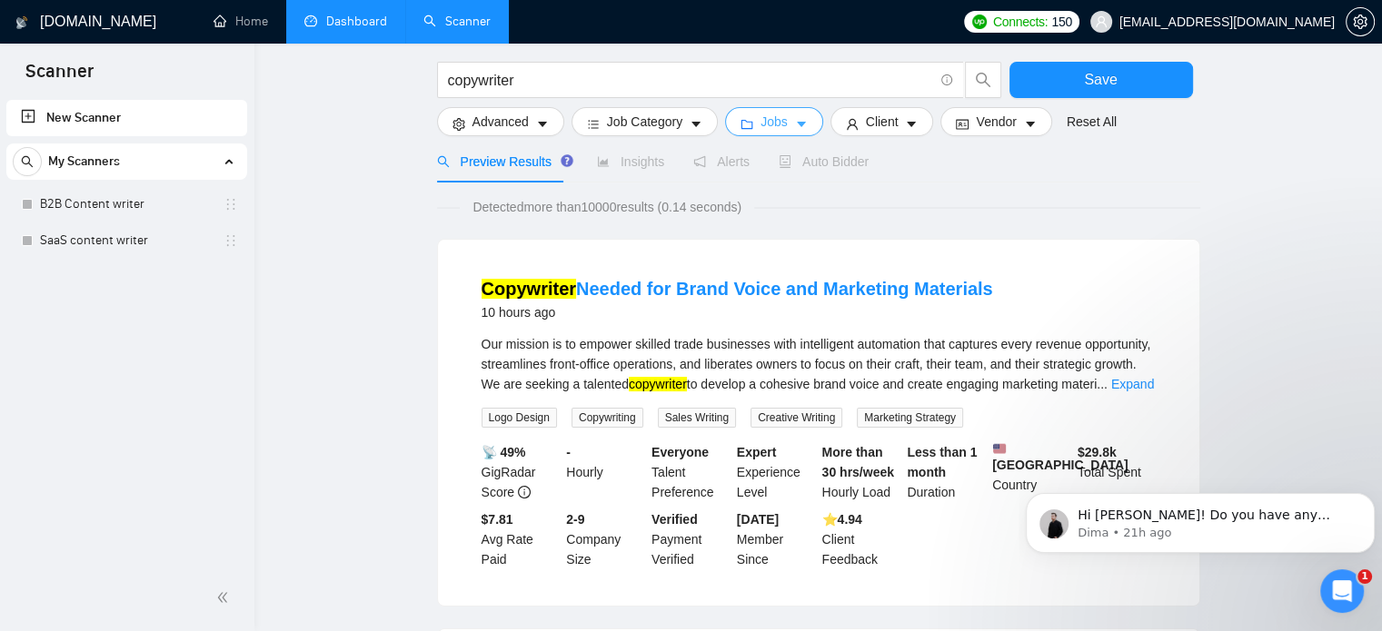
scroll to position [94, 0]
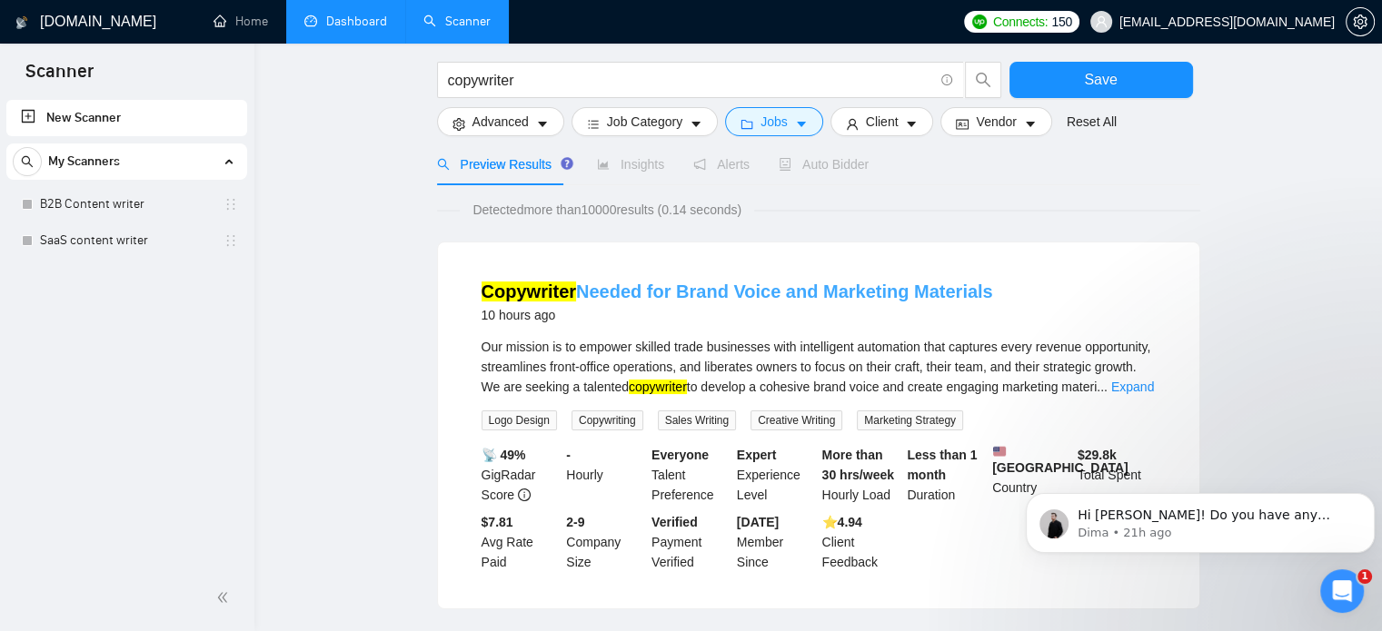
click at [614, 292] on link "Copywriter Needed for Brand Voice and Marketing Materials" at bounding box center [736, 292] width 511 height 20
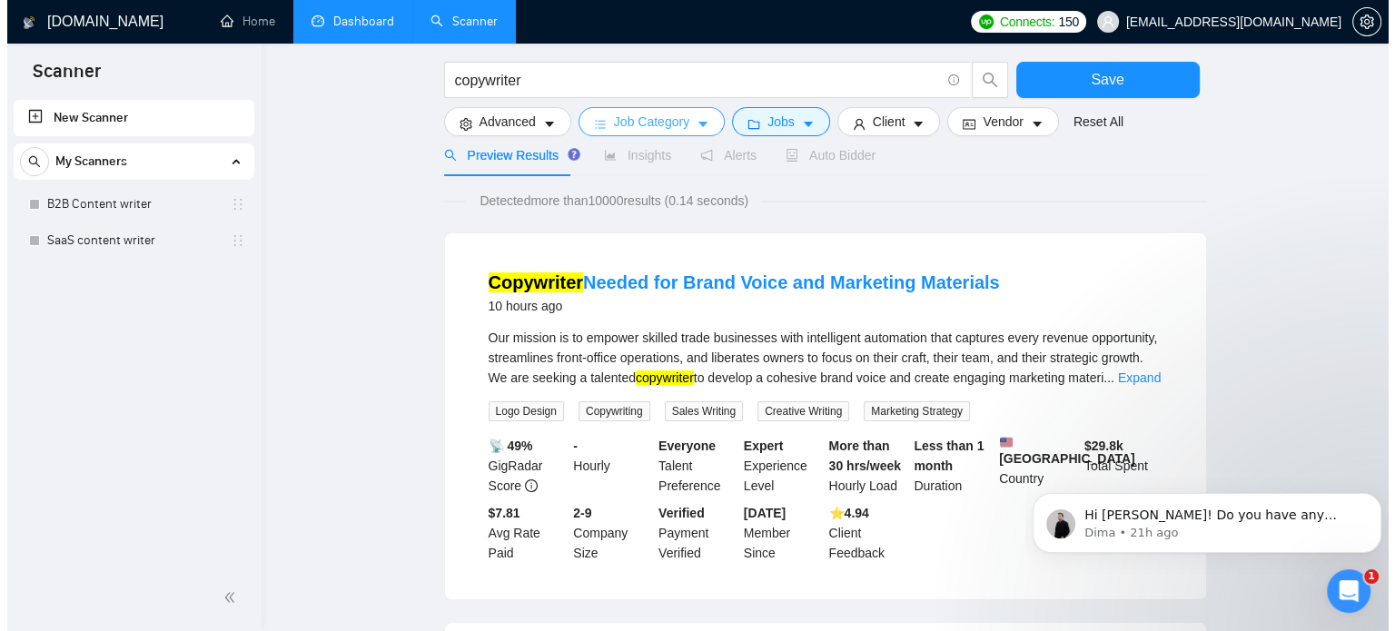
scroll to position [97, 0]
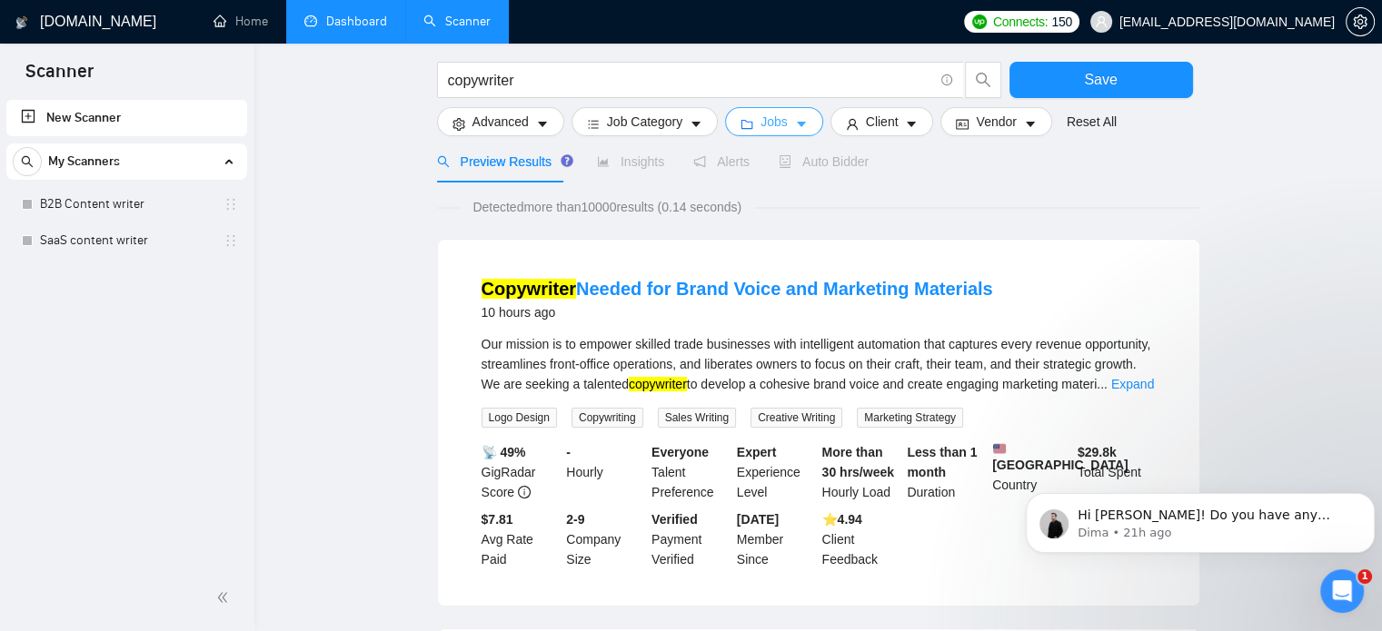
click at [768, 133] on button "Jobs" at bounding box center [774, 121] width 98 height 29
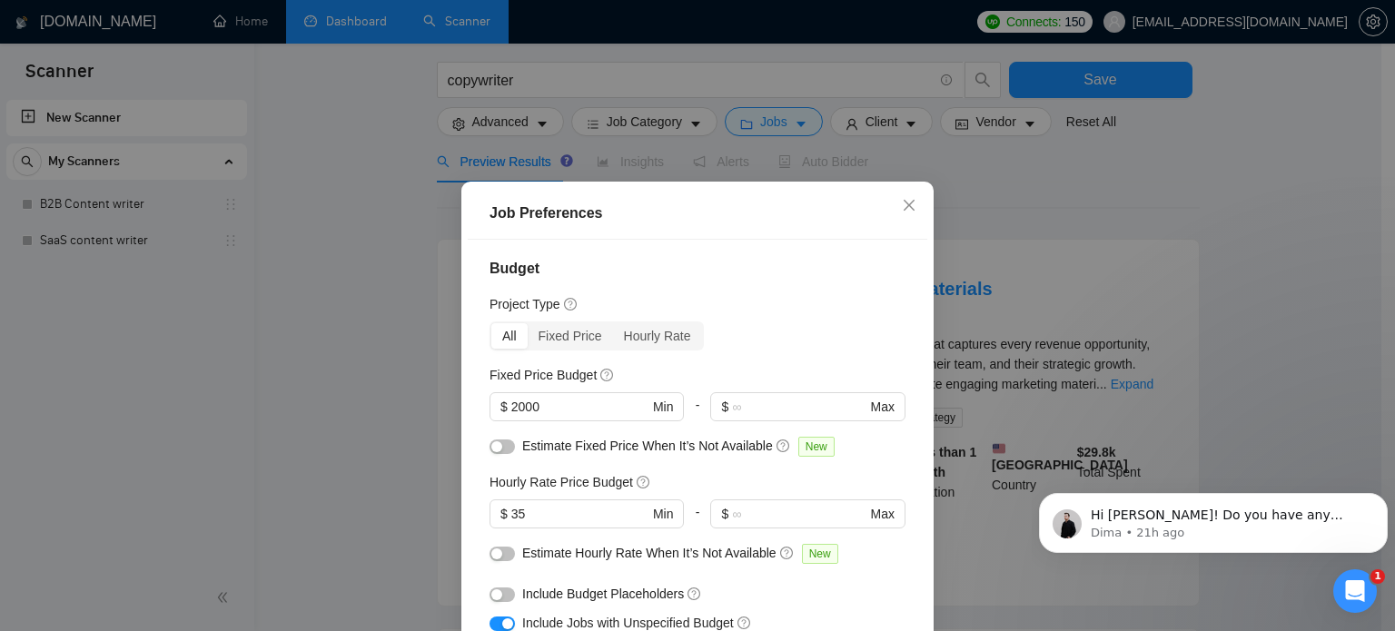
scroll to position [0, 0]
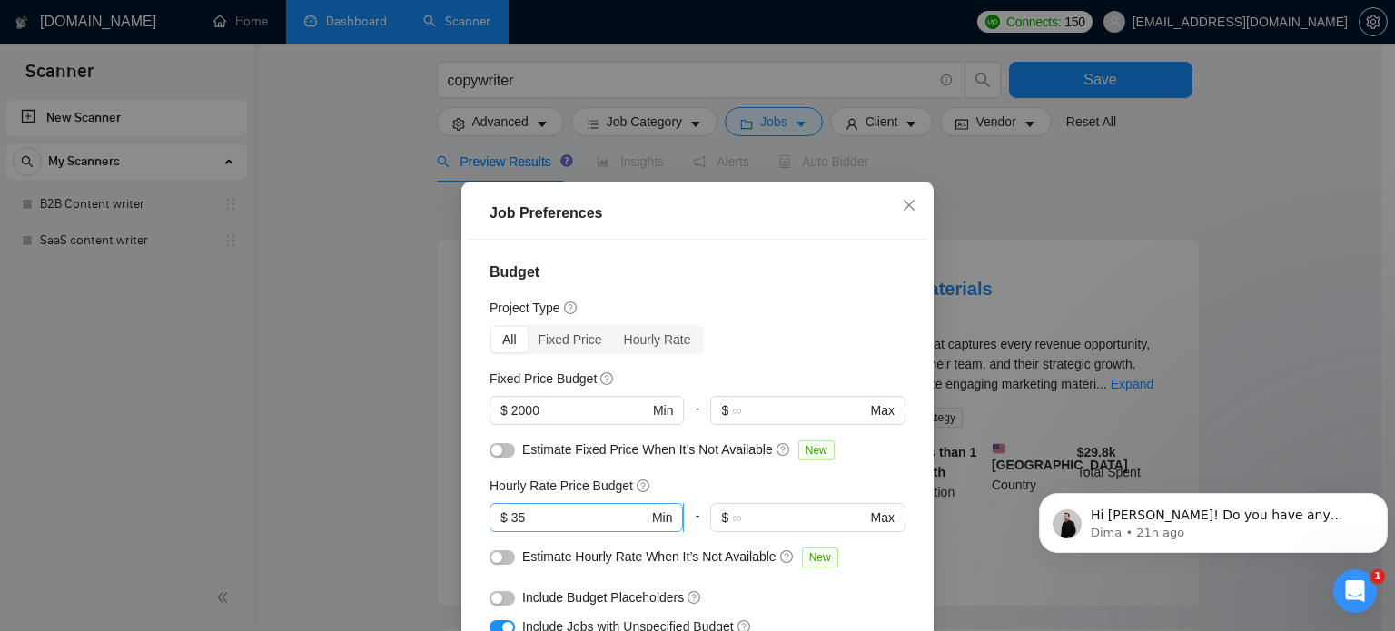
click at [544, 526] on input "35" at bounding box center [579, 518] width 137 height 20
type input "3"
type input "25"
click at [737, 326] on div "All Fixed Price Hourly Rate" at bounding box center [698, 339] width 416 height 29
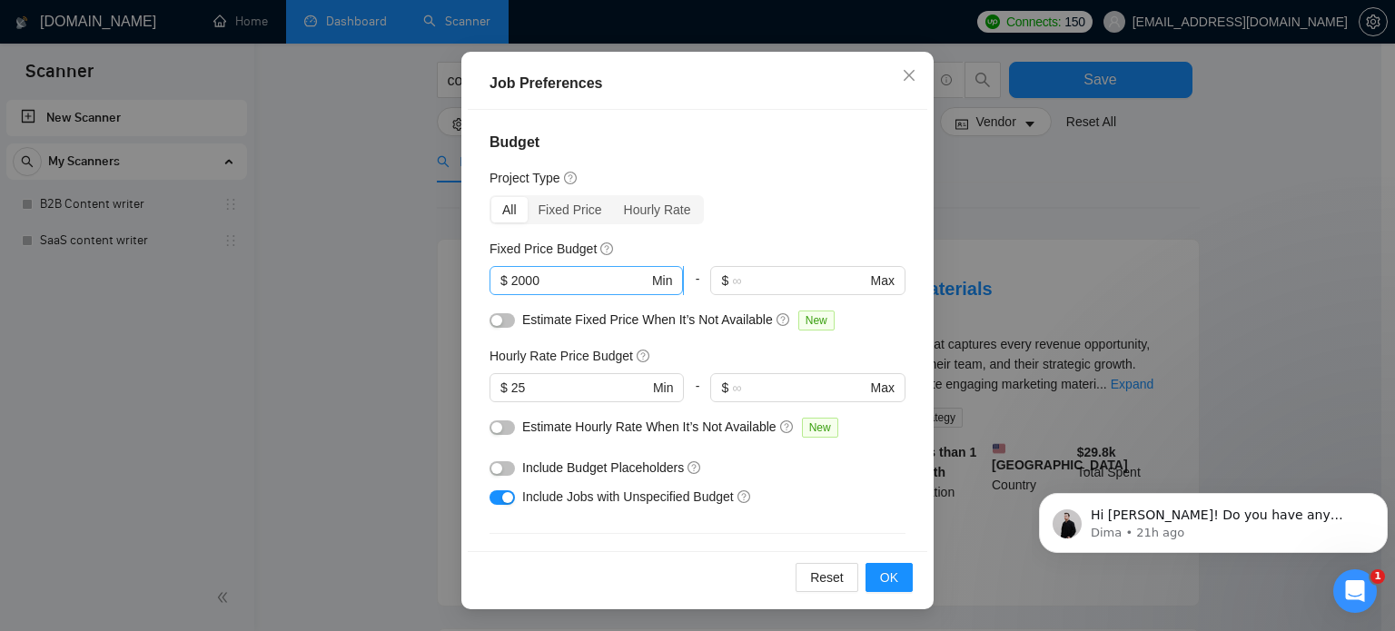
click at [537, 280] on input "2000" at bounding box center [579, 281] width 137 height 20
type input "2"
type input "1500"
click at [720, 199] on div "All Fixed Price Hourly Rate" at bounding box center [698, 209] width 416 height 29
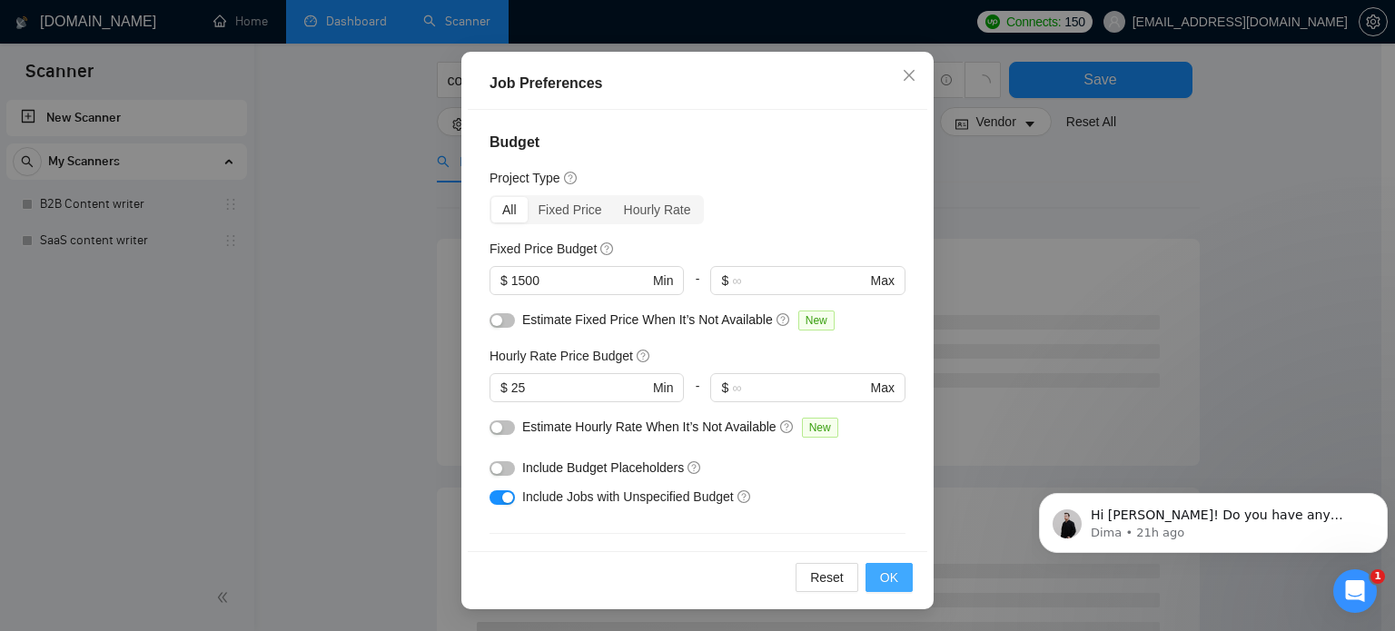
click at [884, 577] on span "OK" at bounding box center [889, 578] width 18 height 20
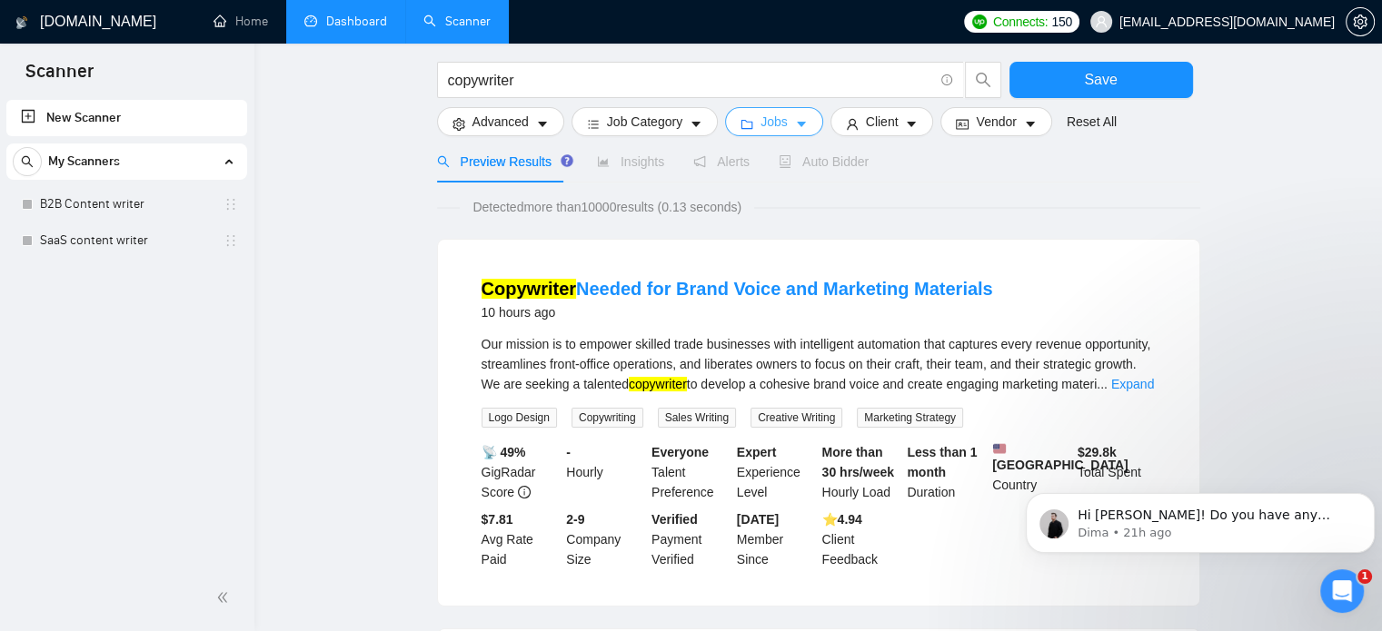
click at [785, 118] on button "Jobs" at bounding box center [774, 121] width 98 height 29
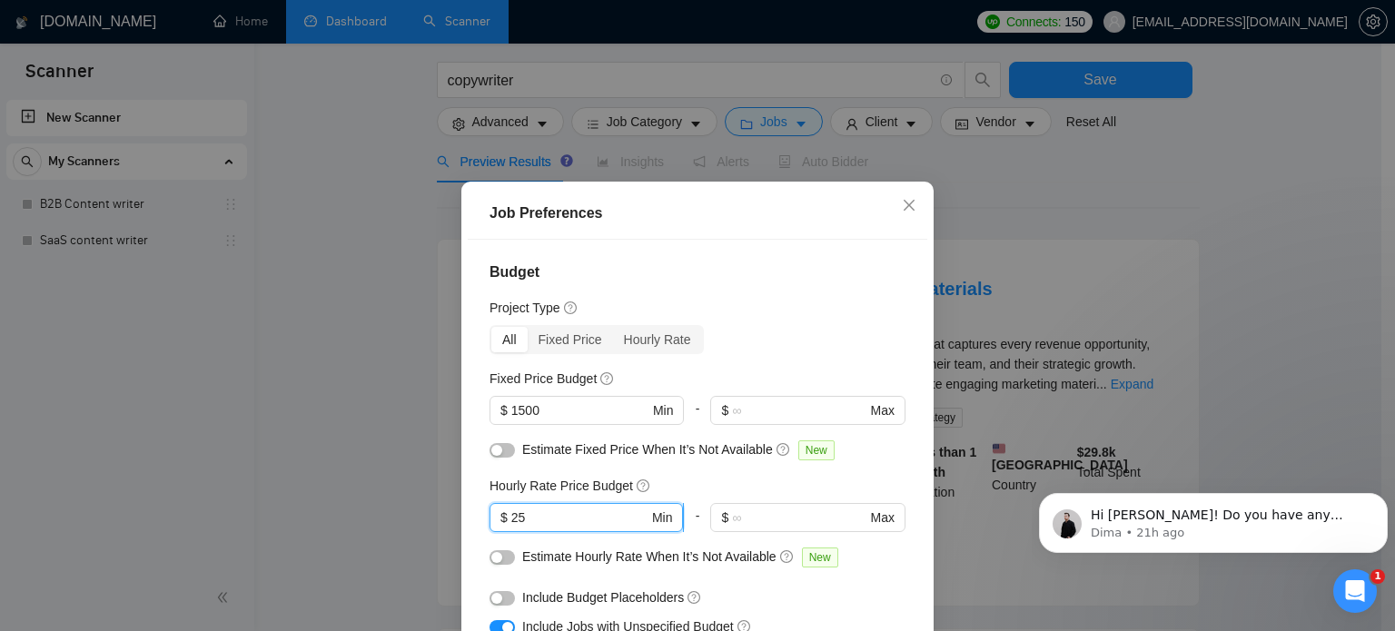
click at [544, 520] on input "25" at bounding box center [579, 518] width 137 height 20
type input "2"
click at [759, 334] on div "All Fixed Price Hourly Rate" at bounding box center [698, 339] width 416 height 29
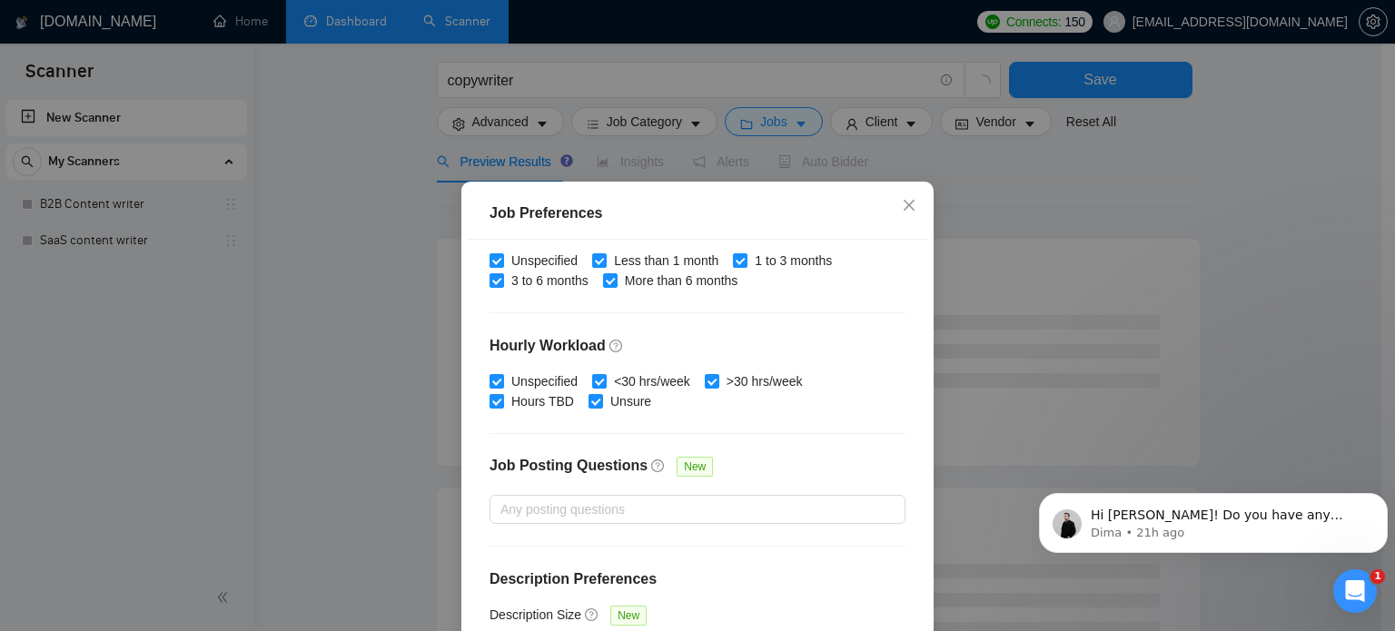
scroll to position [130, 0]
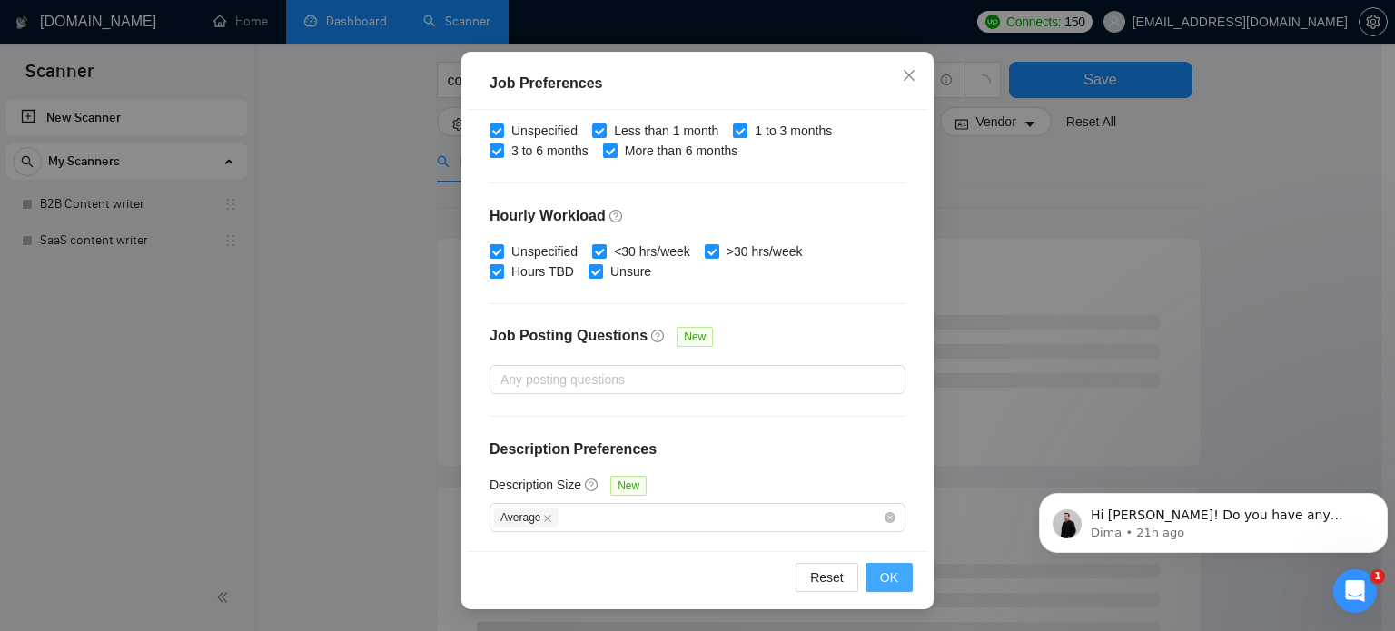
click at [884, 580] on span "OK" at bounding box center [889, 578] width 18 height 20
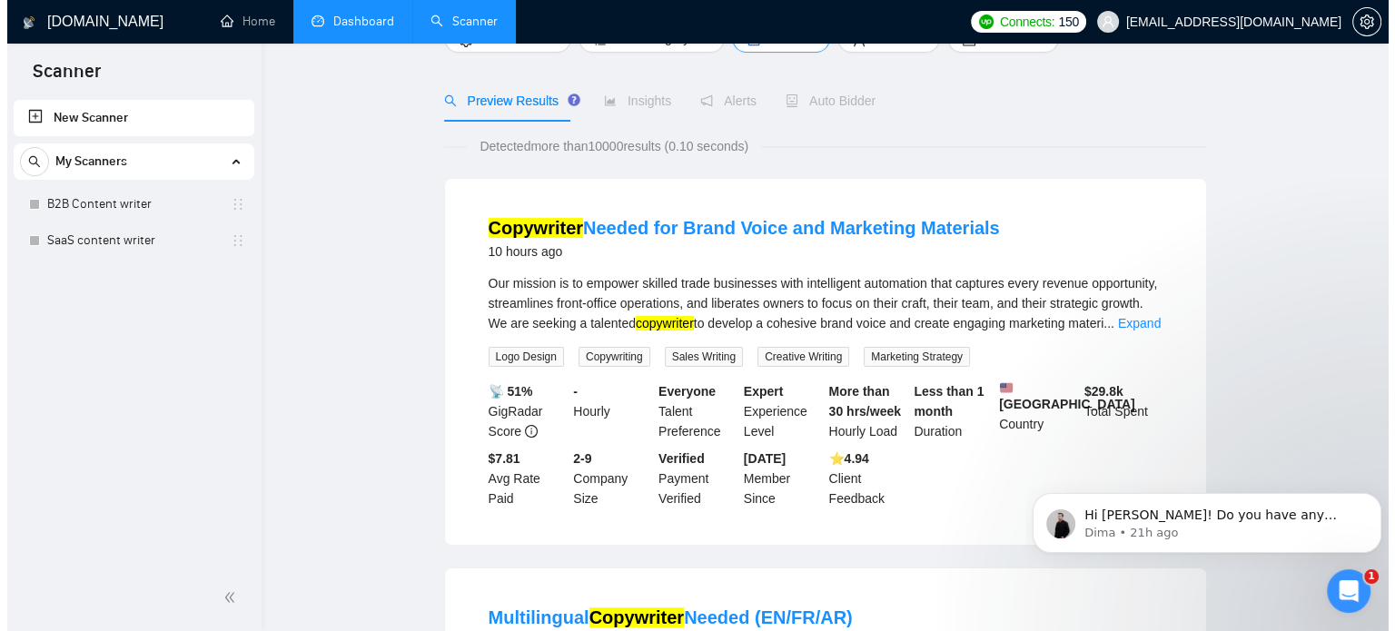
scroll to position [0, 0]
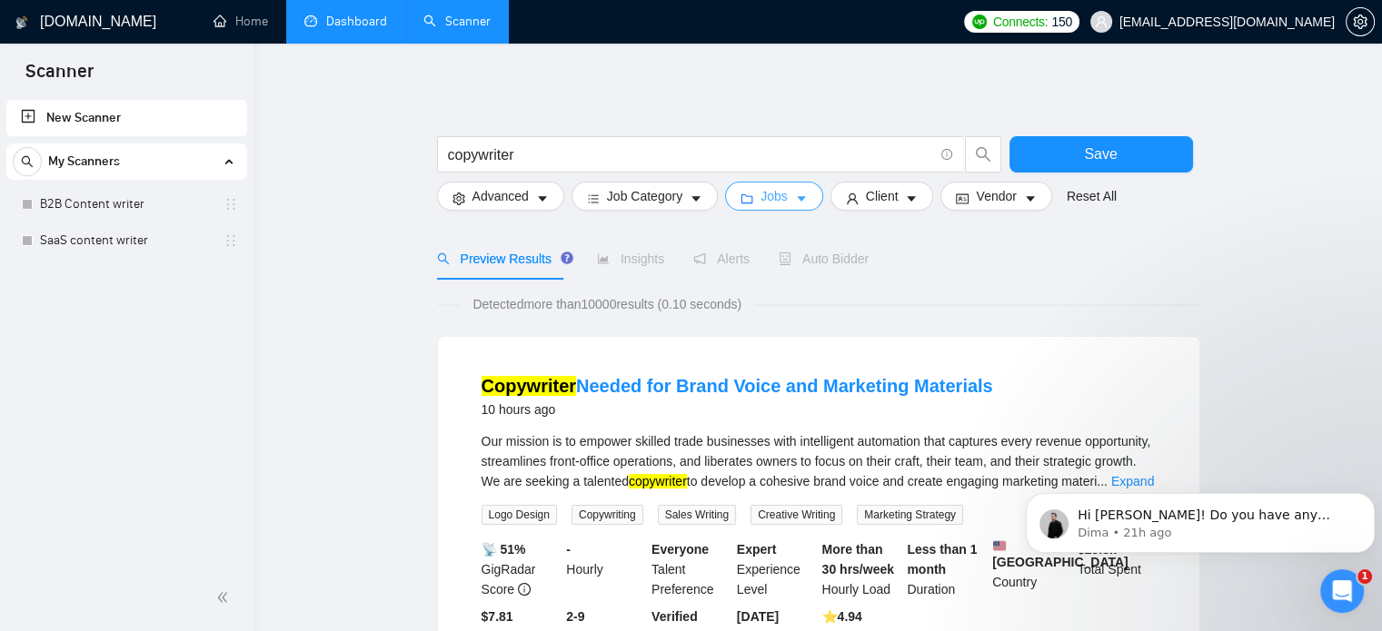
click at [769, 203] on span "Jobs" at bounding box center [773, 196] width 27 height 20
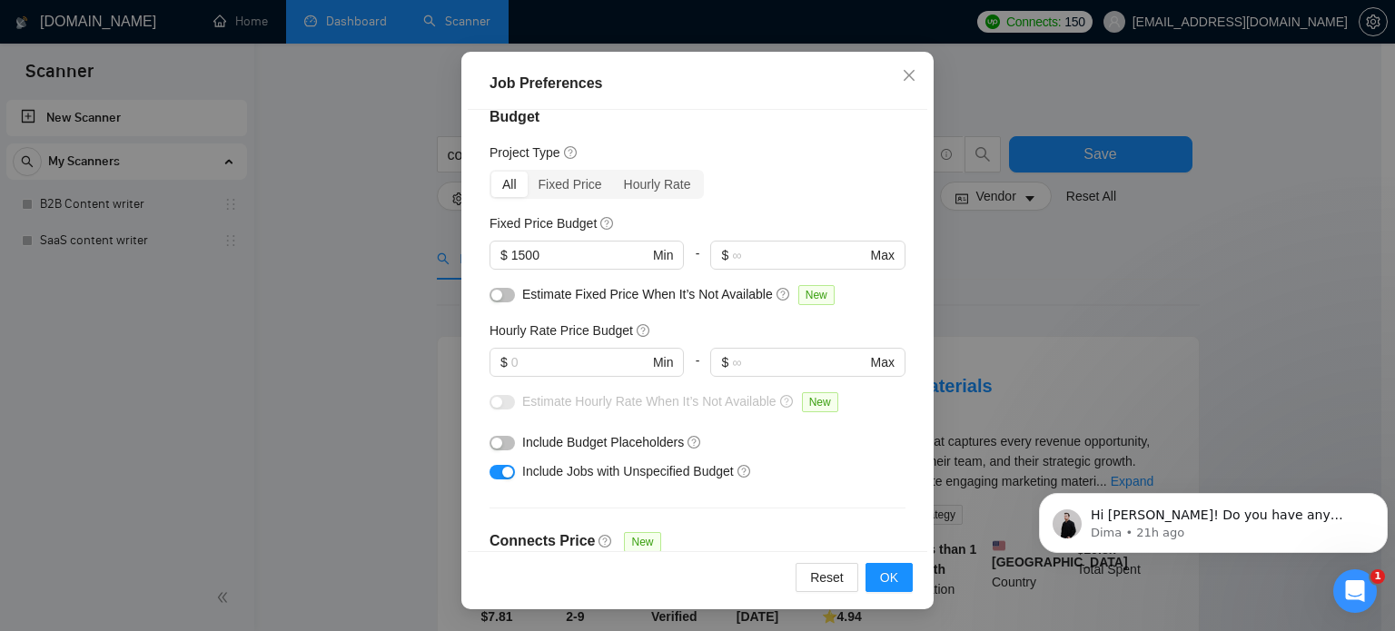
scroll to position [25, 0]
click at [573, 361] on input "text" at bounding box center [579, 363] width 137 height 20
type input "35"
click at [880, 577] on span "OK" at bounding box center [889, 578] width 18 height 20
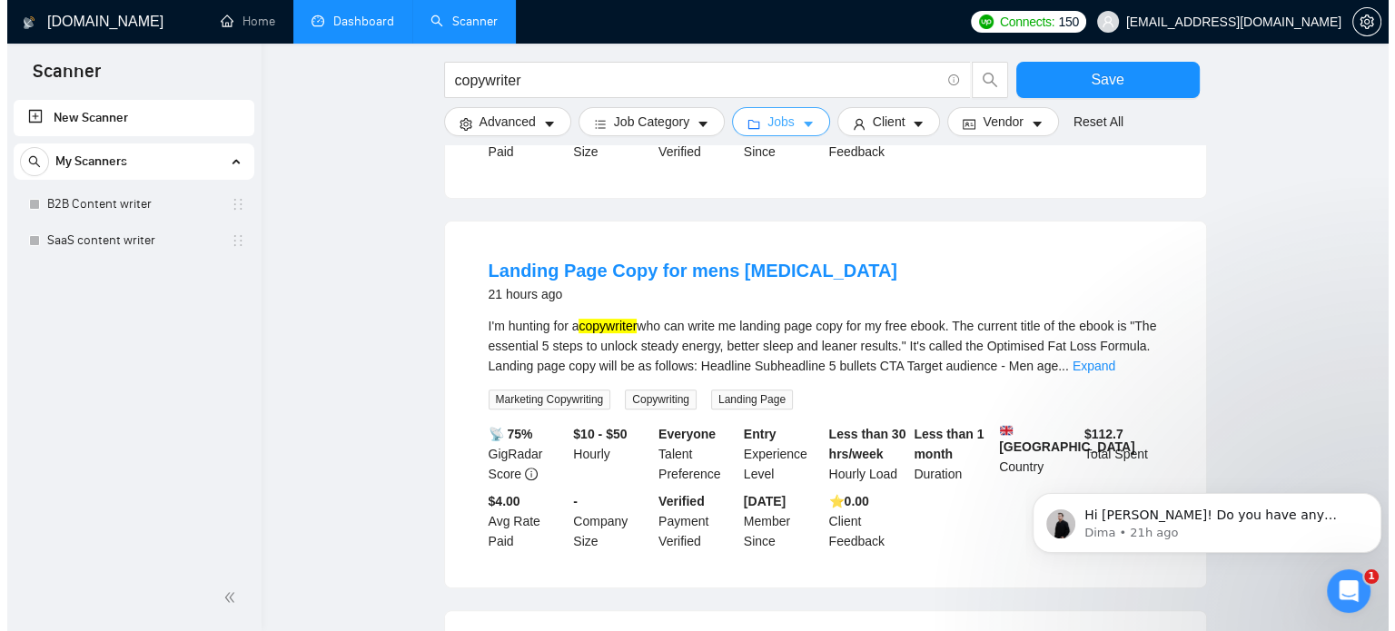
scroll to position [509, 0]
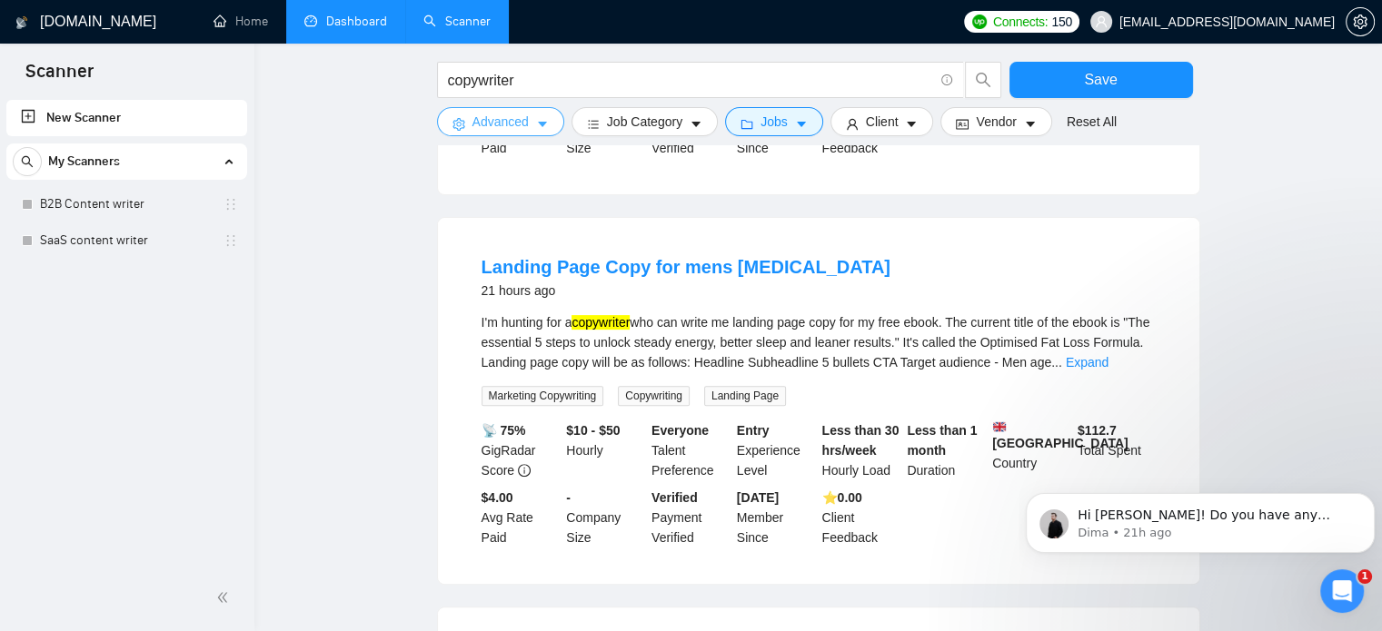
click at [536, 127] on icon "caret-down" at bounding box center [542, 124] width 13 height 13
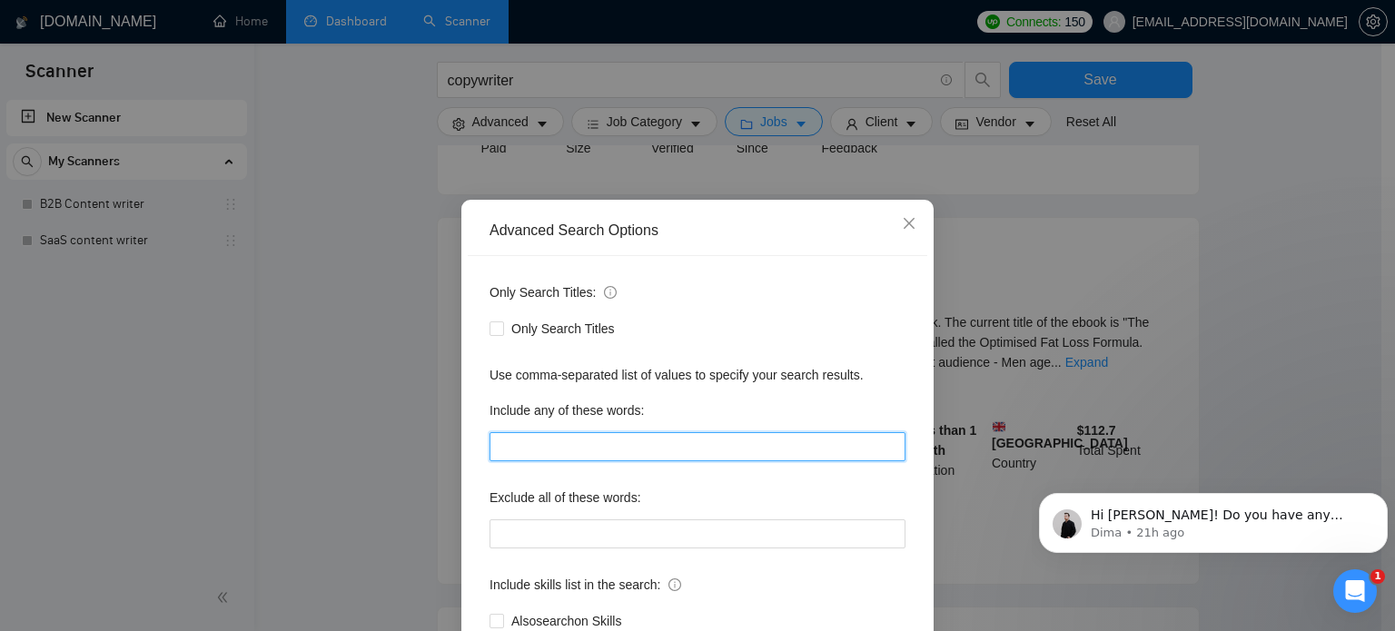
click at [579, 435] on input "text" at bounding box center [698, 446] width 416 height 29
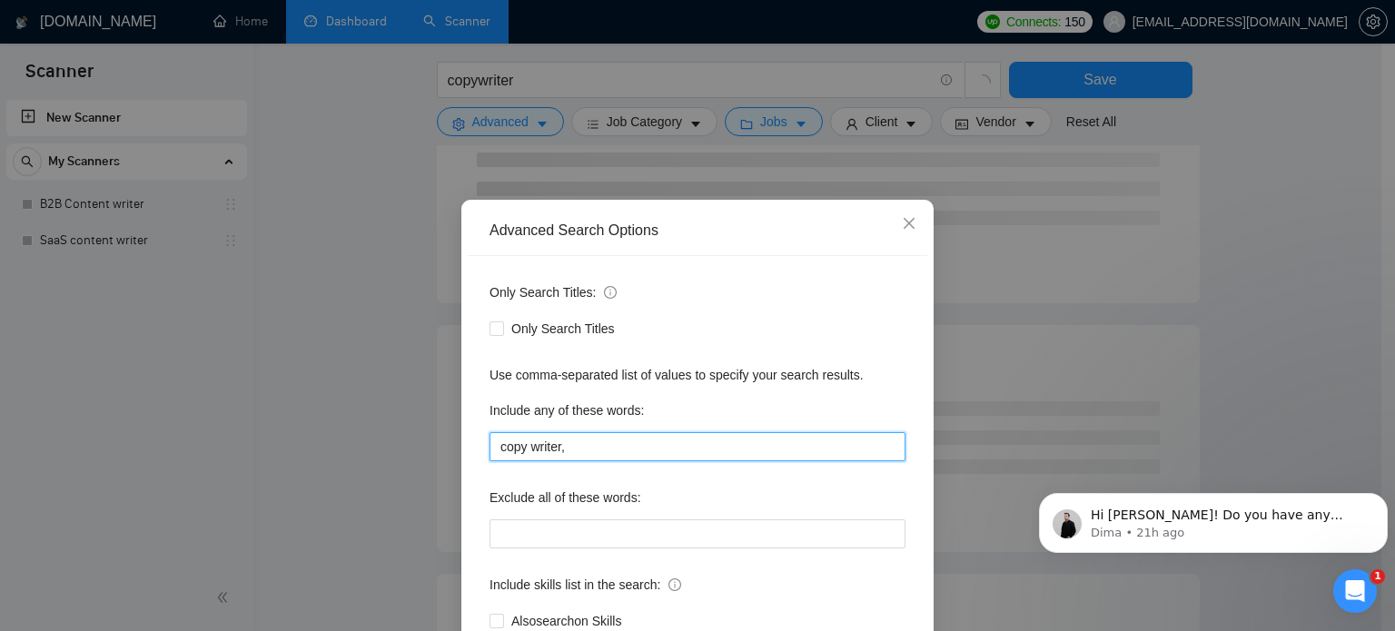
type input "copy writer,"
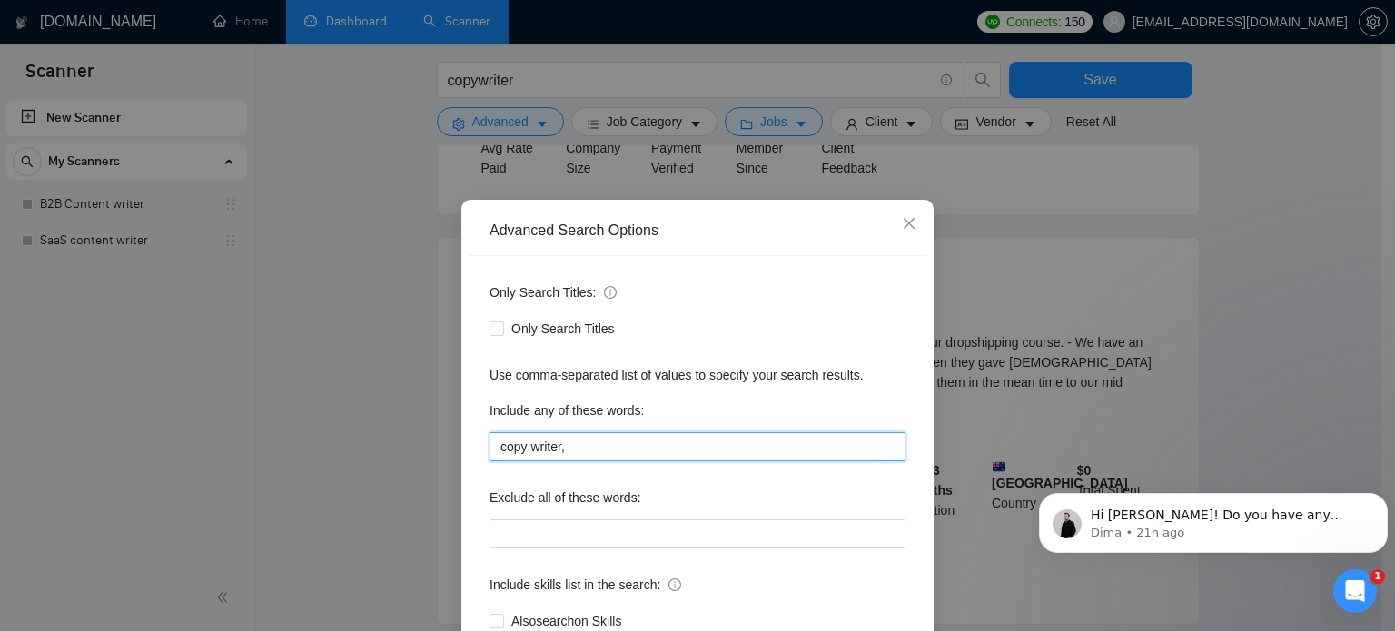
scroll to position [124, 0]
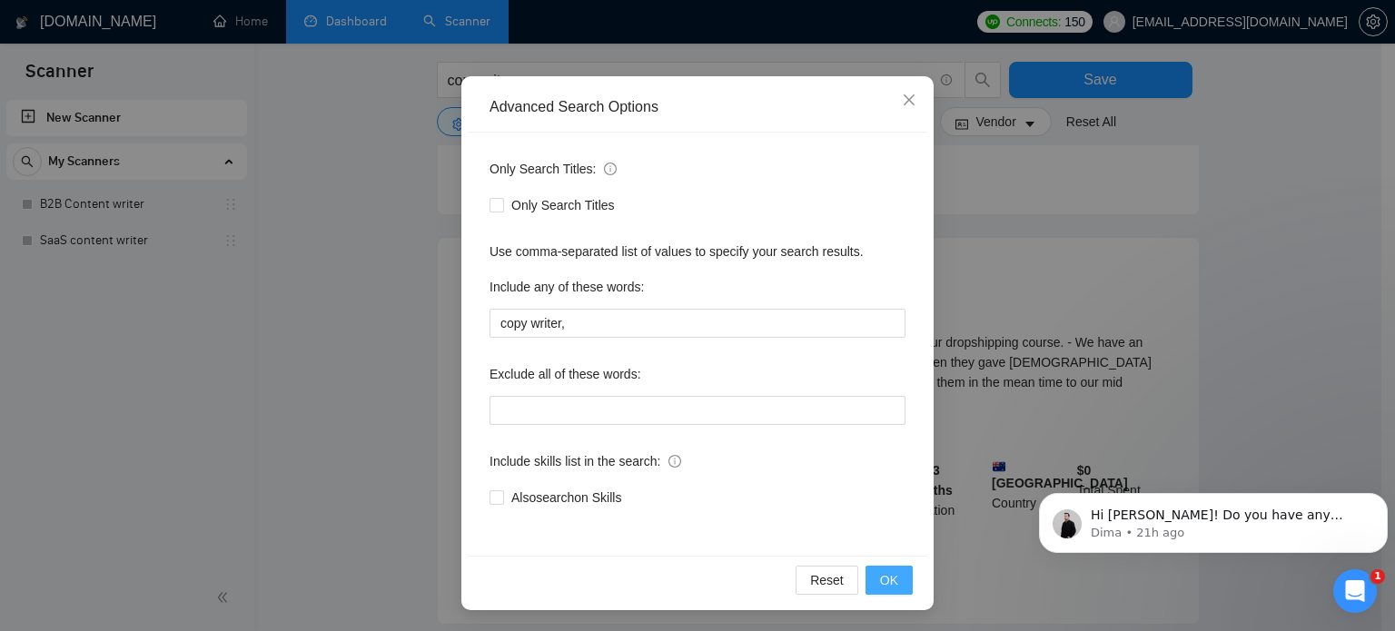
click at [881, 577] on span "OK" at bounding box center [889, 580] width 18 height 20
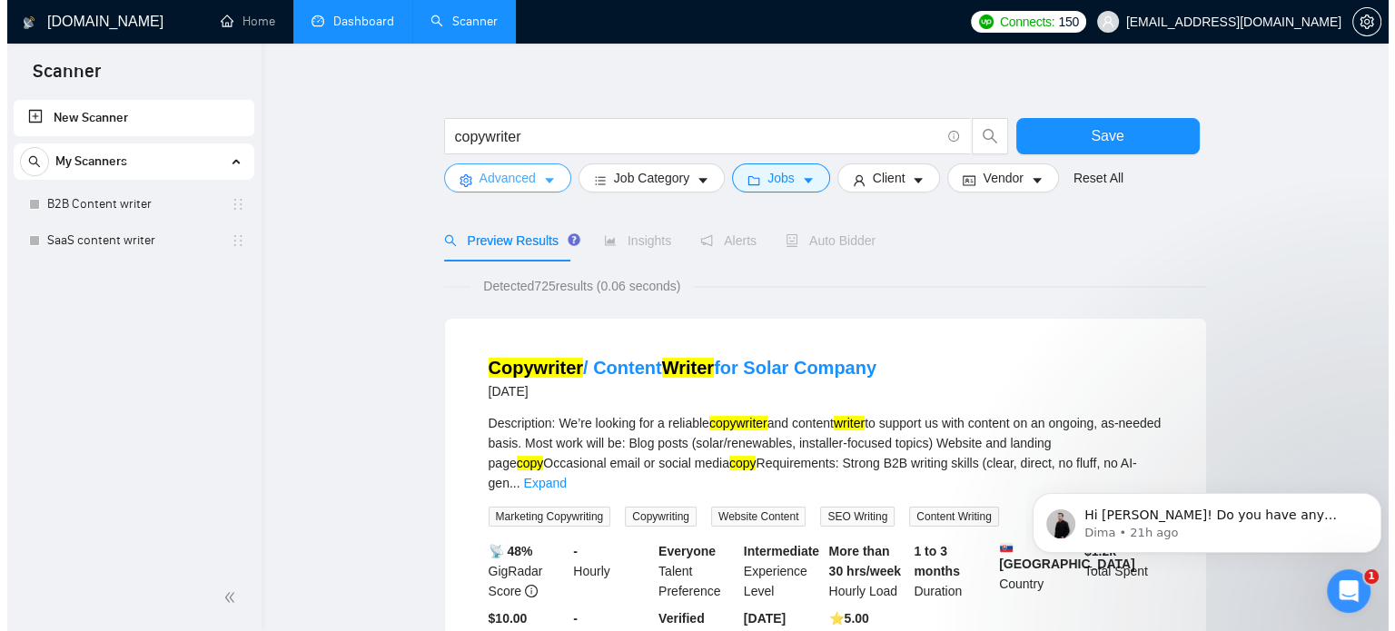
scroll to position [33, 0]
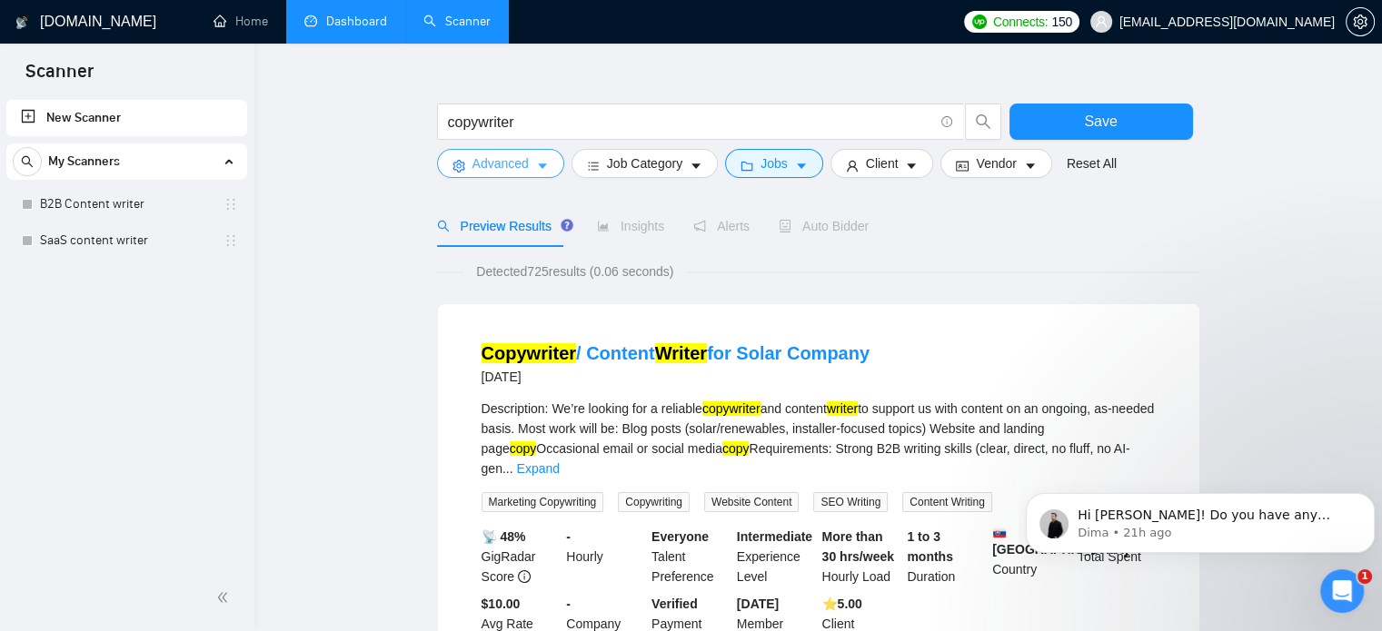
click at [538, 167] on icon "caret-down" at bounding box center [542, 166] width 13 height 13
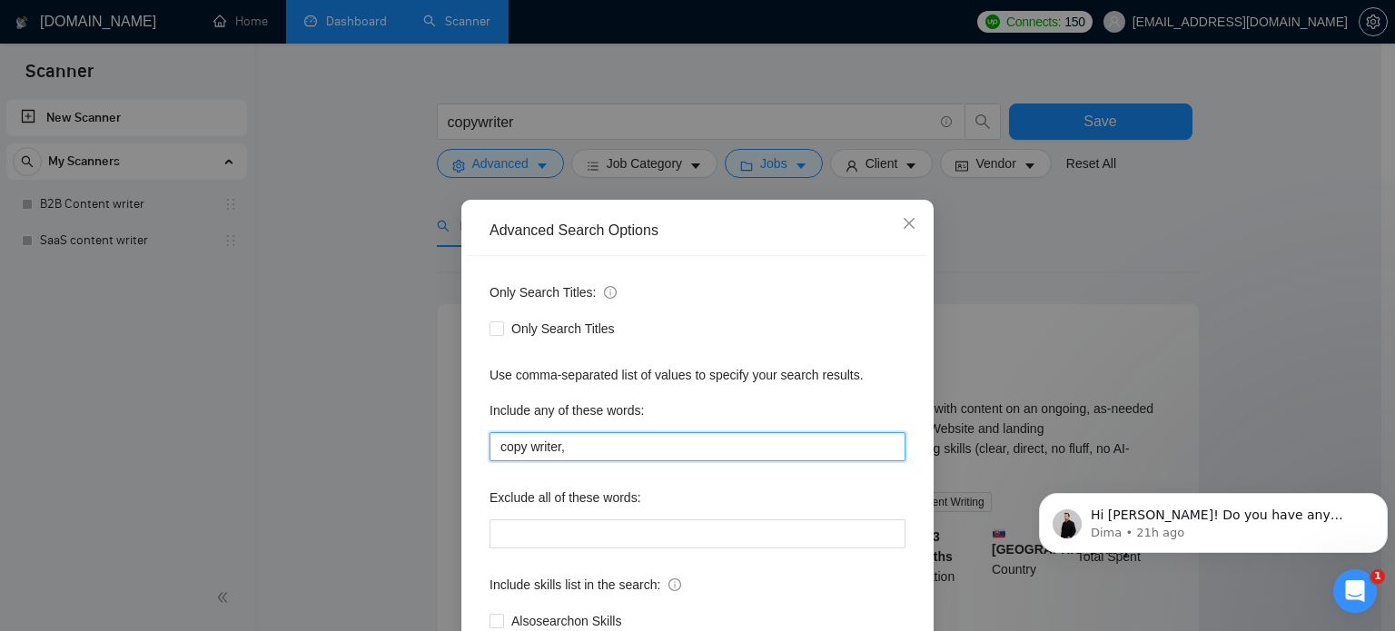
click at [549, 447] on input "copy writer," at bounding box center [698, 446] width 416 height 29
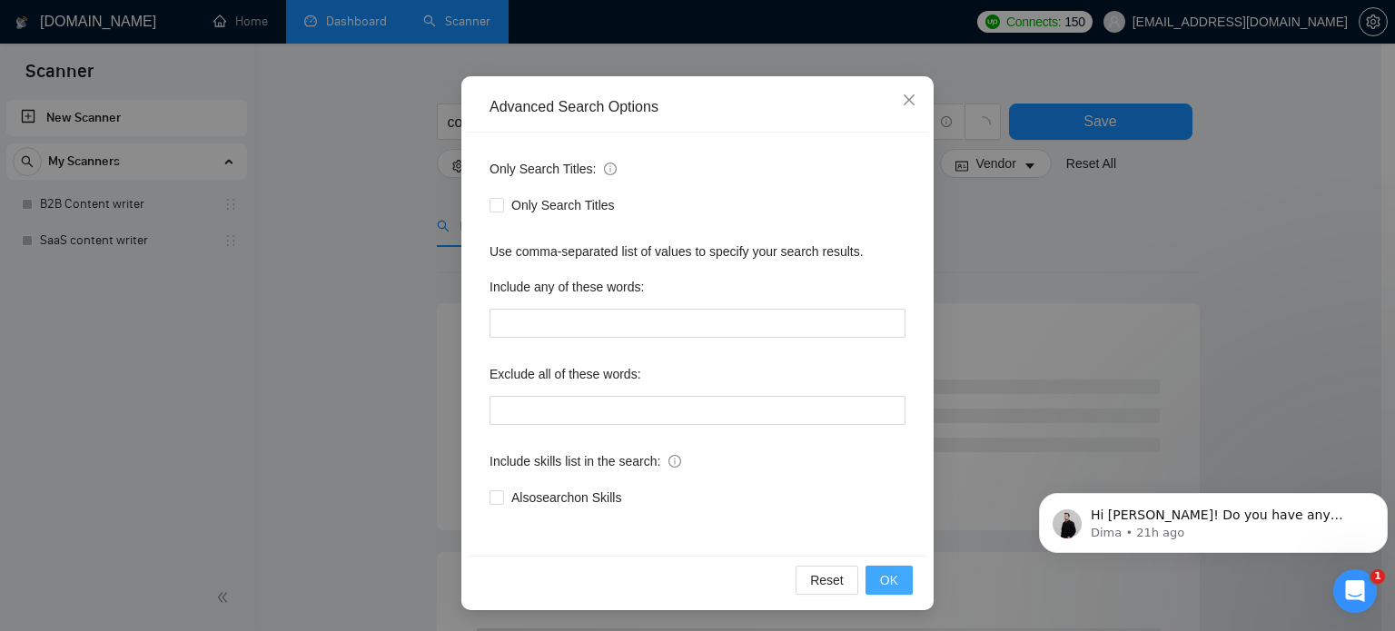
click at [893, 584] on button "OK" at bounding box center [889, 580] width 47 height 29
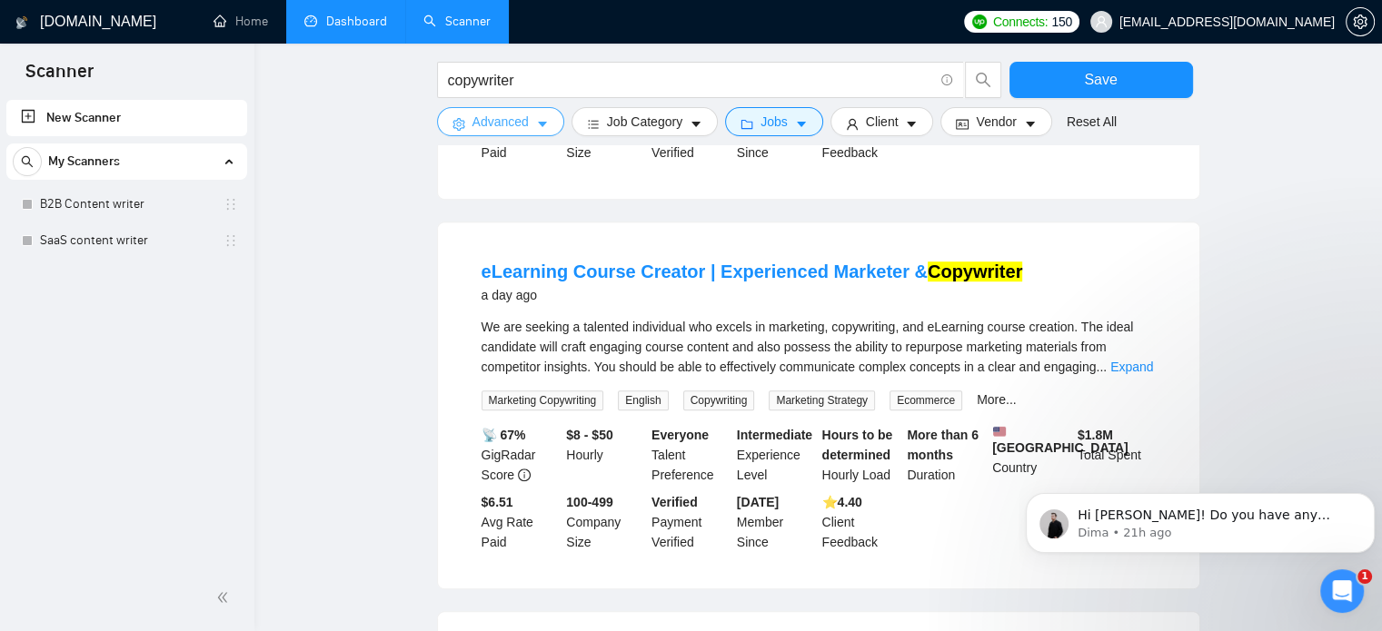
scroll to position [894, 0]
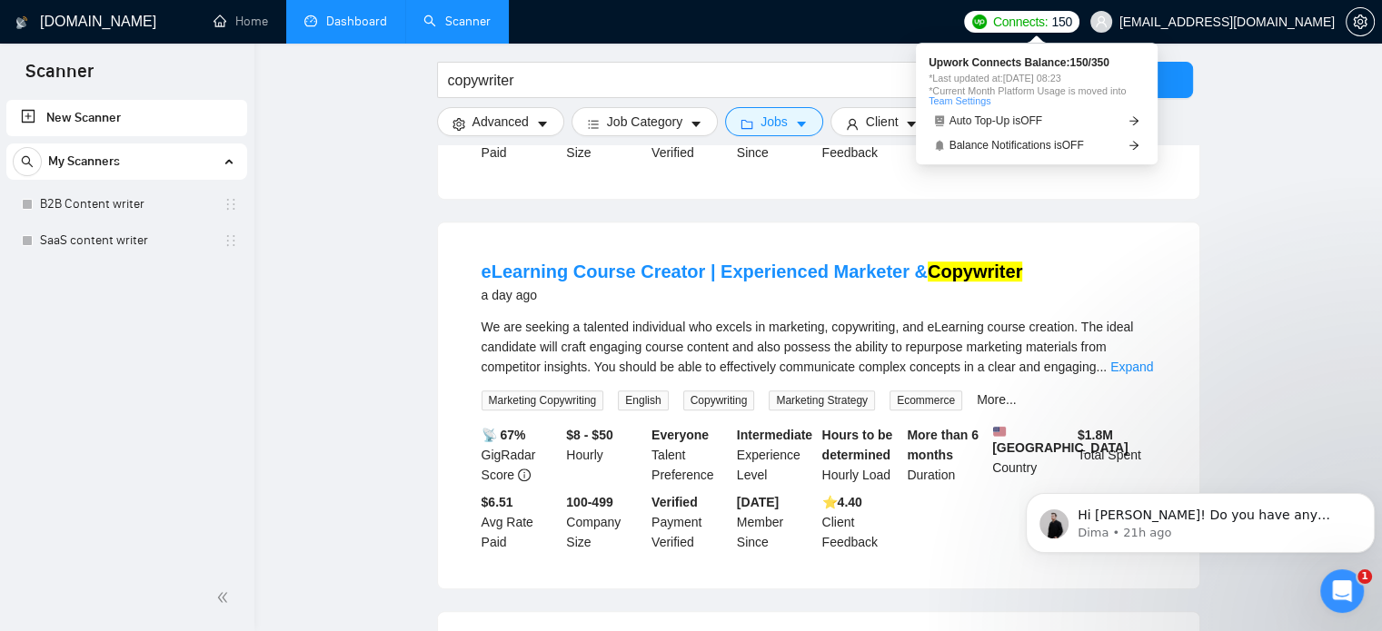
click at [1070, 79] on span "*Last updated at: [DATE] 08:23" at bounding box center [1036, 79] width 216 height 10
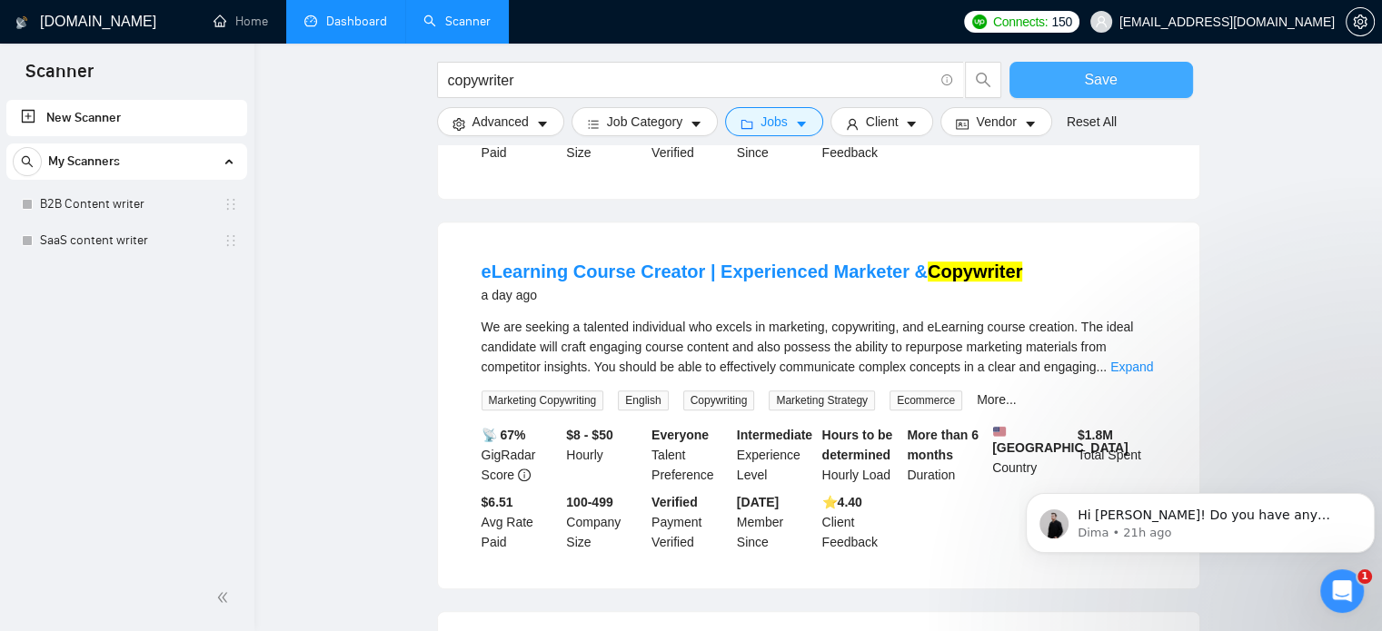
click at [1162, 84] on button "Save" at bounding box center [1100, 80] width 183 height 36
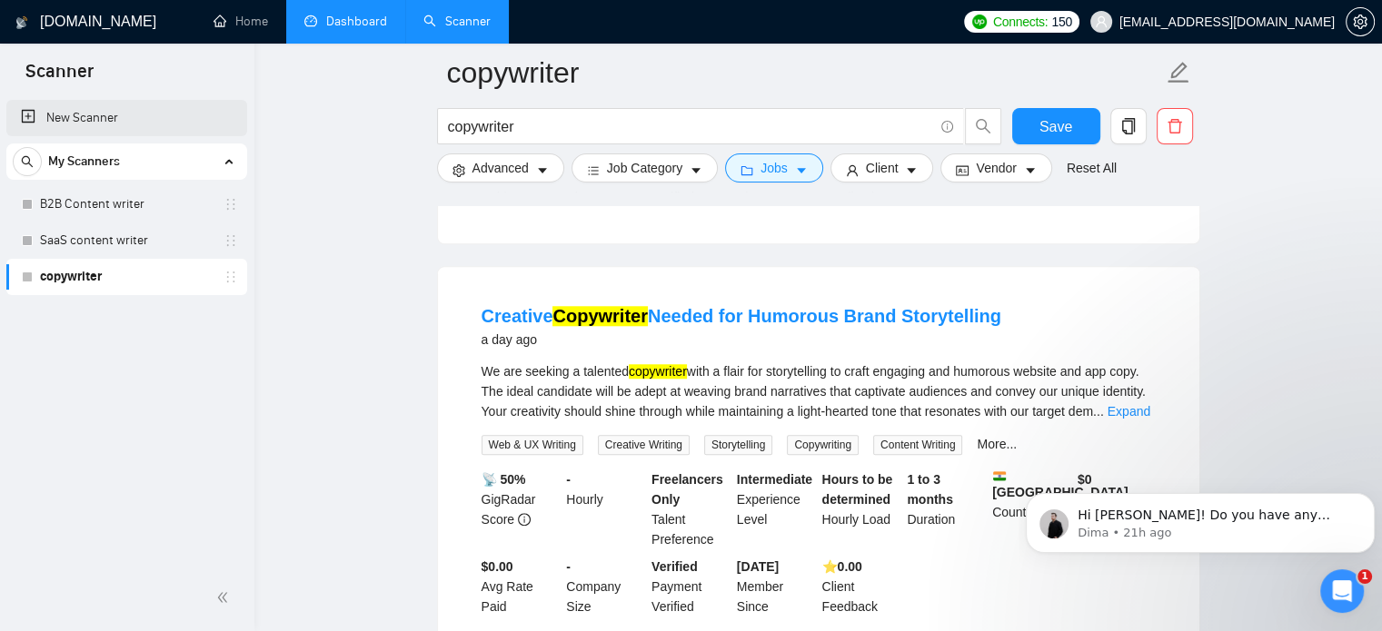
scroll to position [1119, 0]
click at [66, 112] on link "New Scanner" at bounding box center [127, 118] width 212 height 36
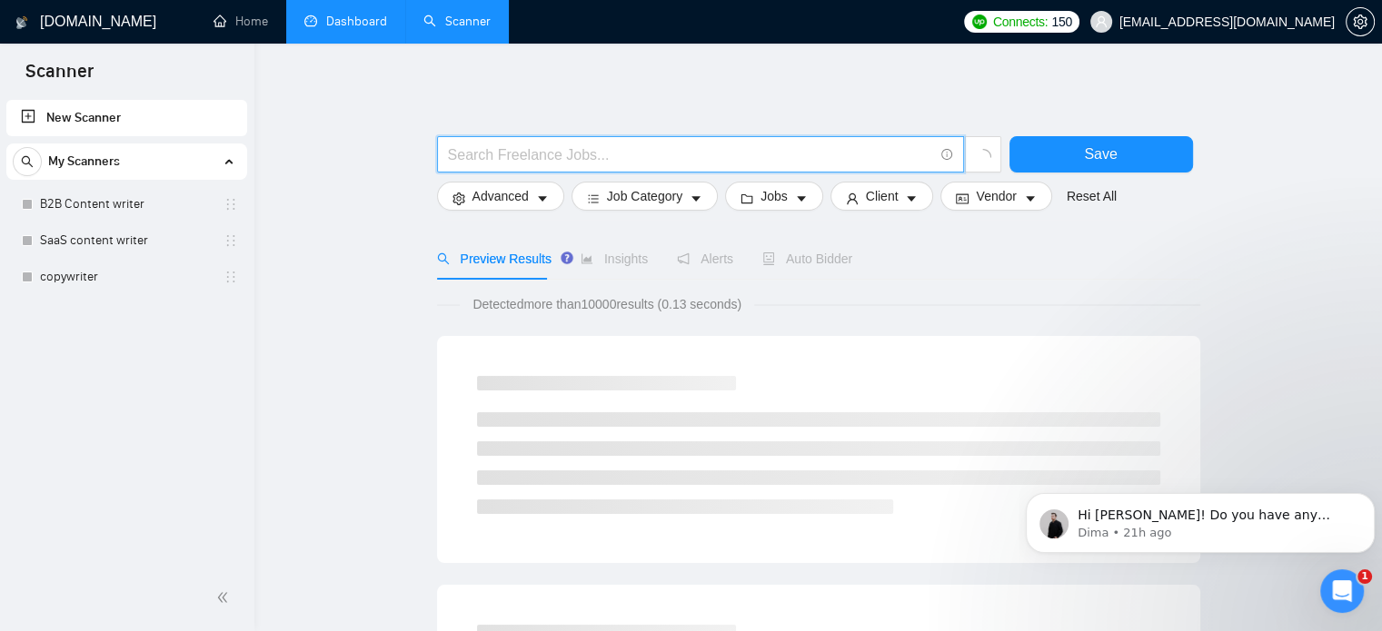
click at [629, 155] on input "text" at bounding box center [690, 155] width 485 height 23
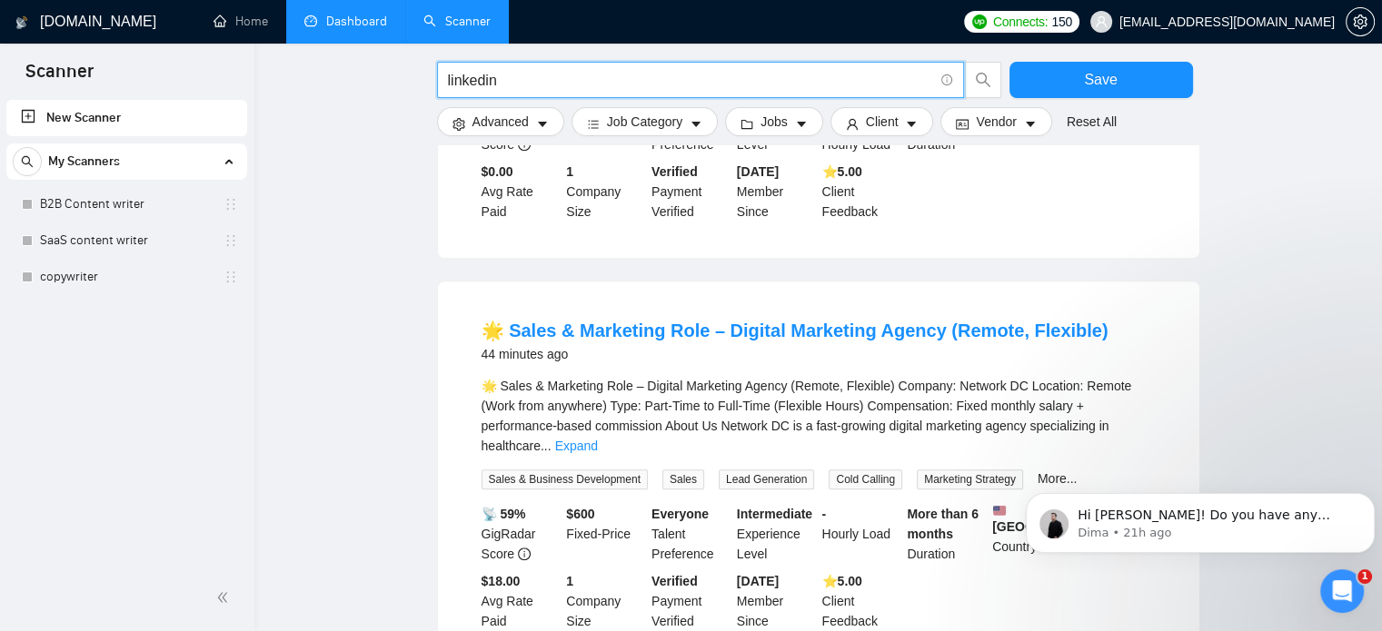
scroll to position [1290, 0]
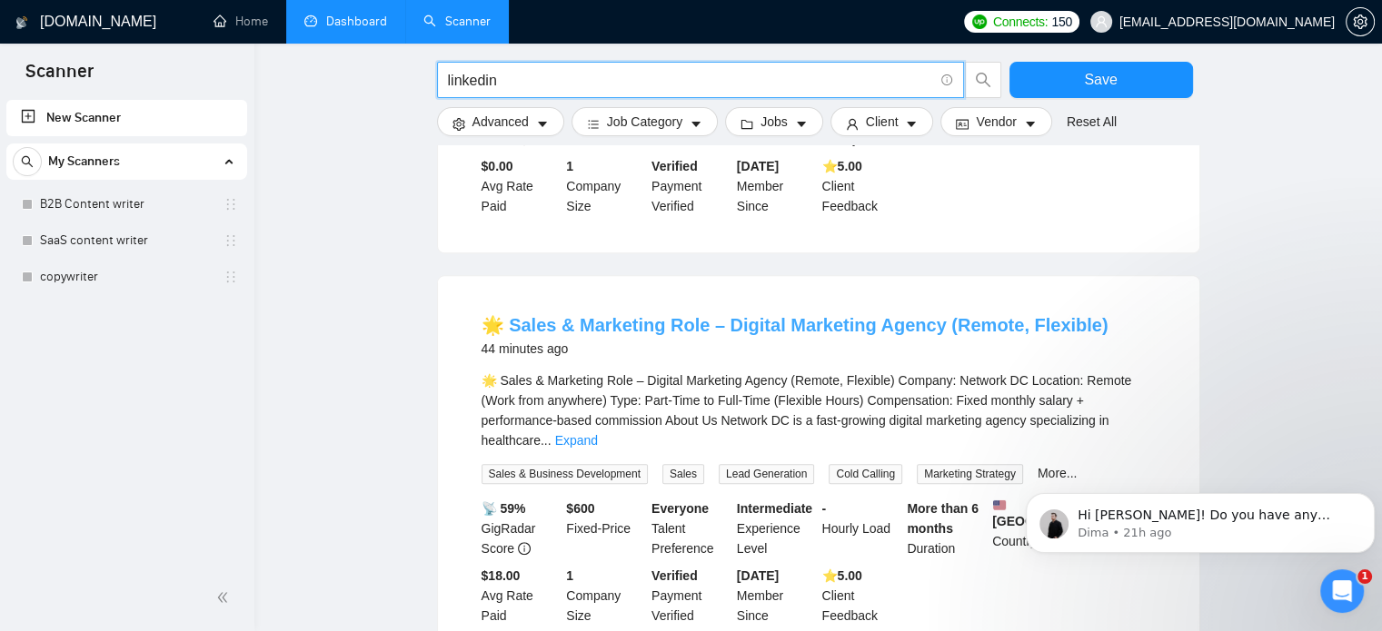
click at [649, 315] on link "🌟 Sales & Marketing Role – Digital Marketing Agency (Remote, Flexible)" at bounding box center [794, 325] width 627 height 20
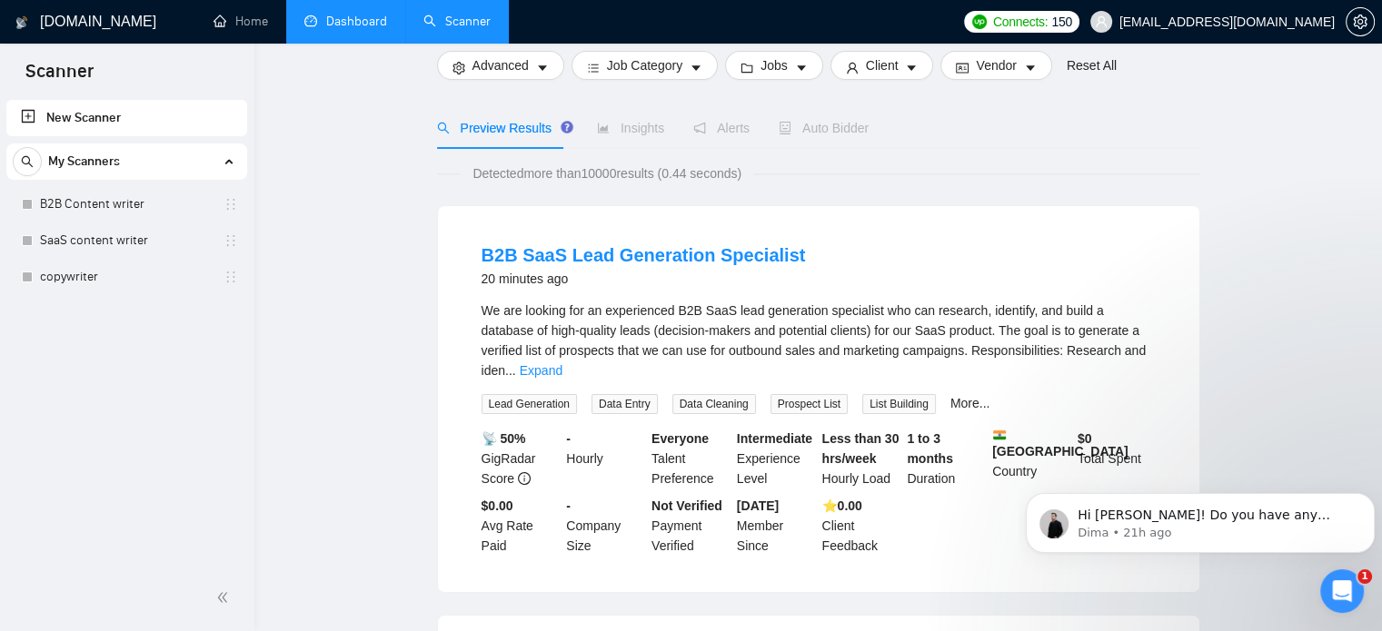
scroll to position [29, 0]
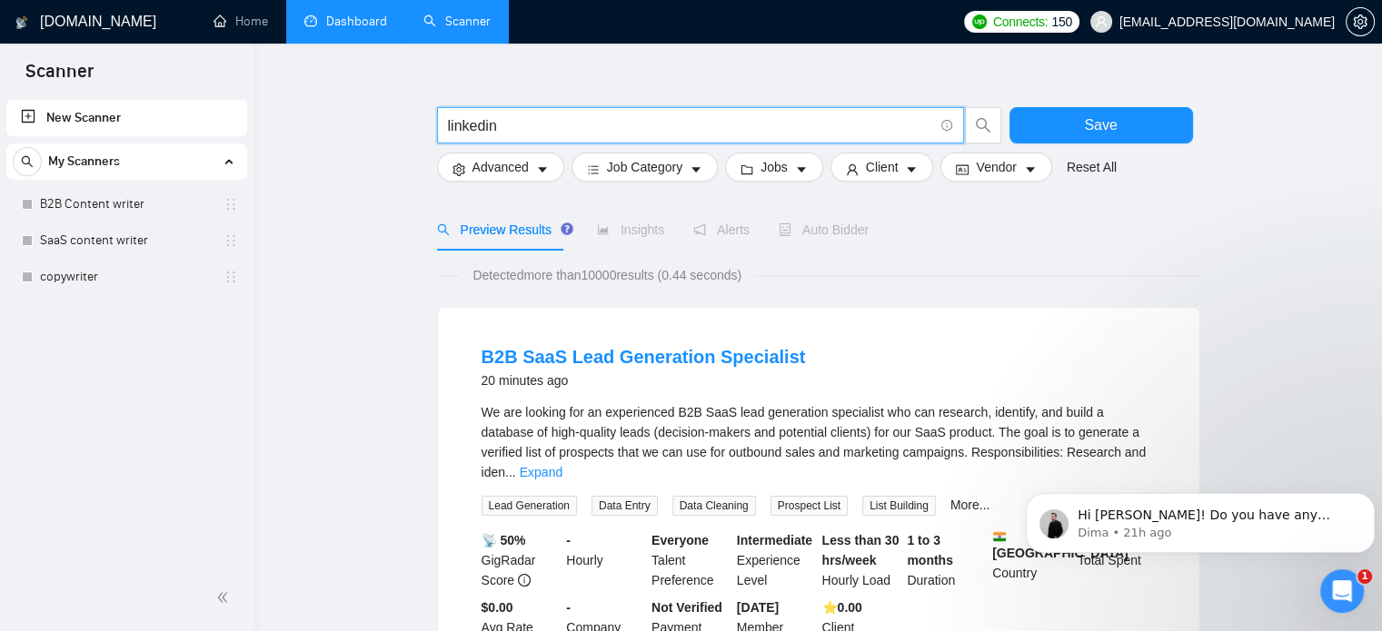
click at [544, 128] on input "linkedin" at bounding box center [690, 125] width 485 height 23
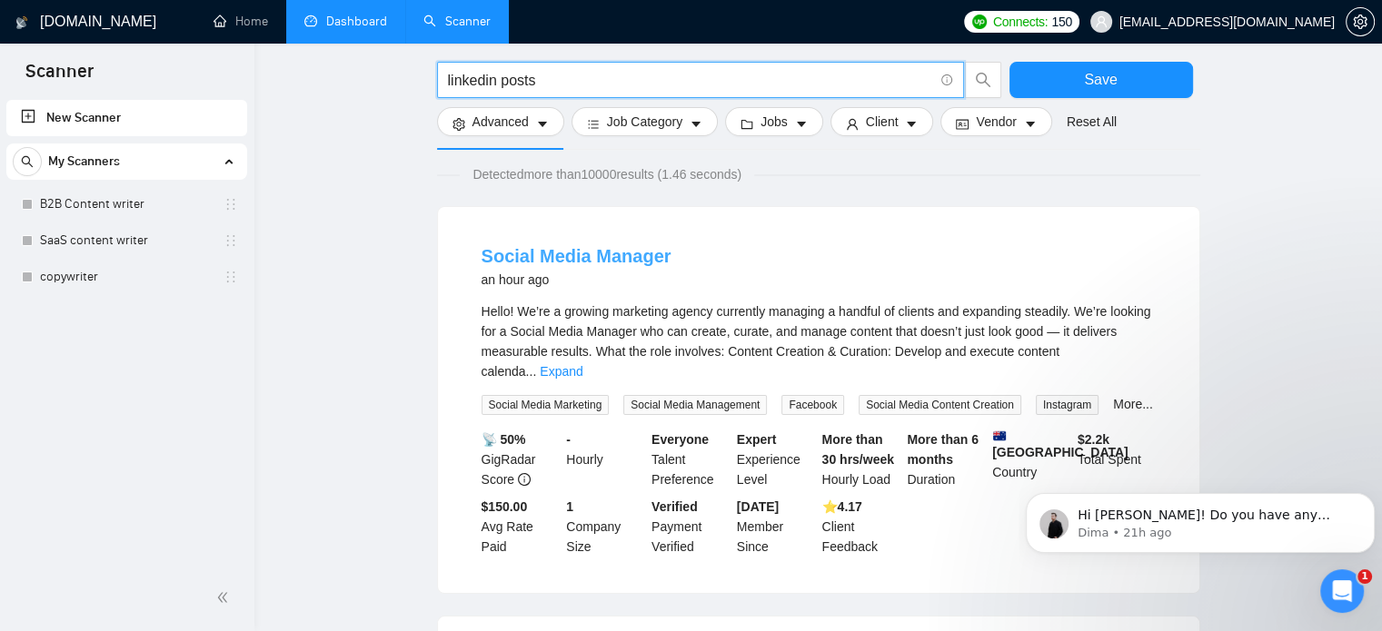
scroll to position [134, 0]
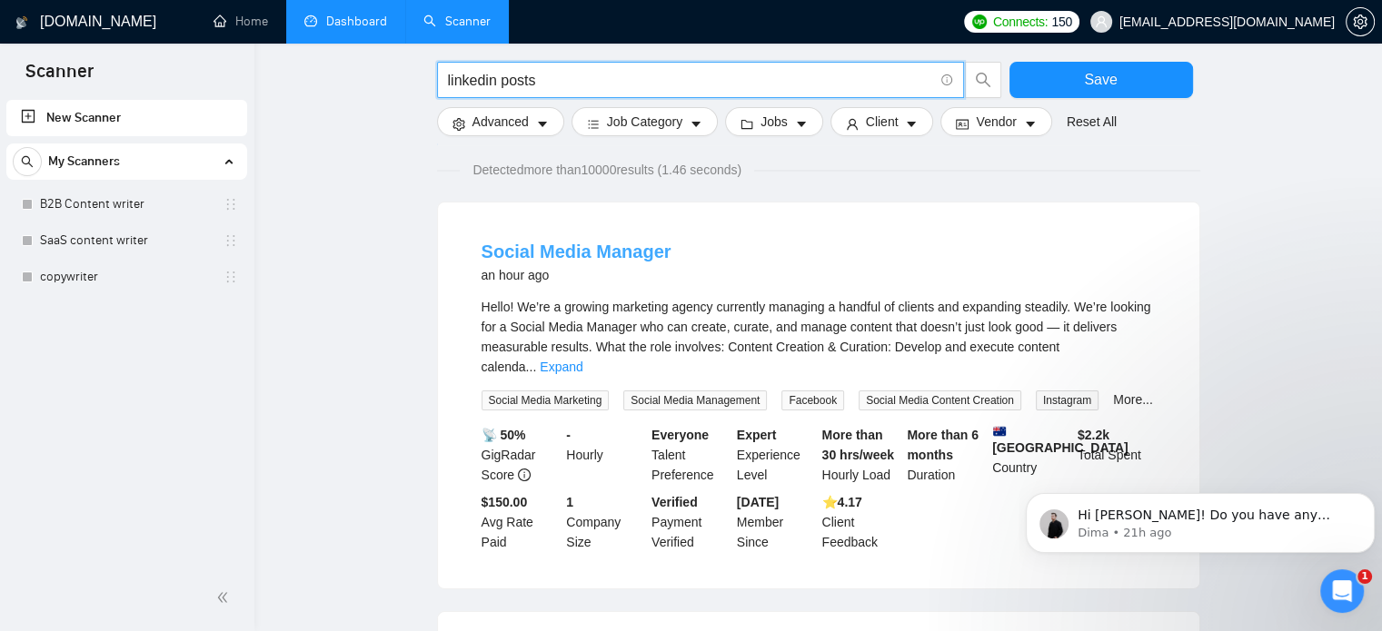
click at [574, 256] on link "Social Media Manager" at bounding box center [576, 252] width 190 height 20
click at [527, 83] on input "linkedin posts" at bounding box center [690, 80] width 485 height 23
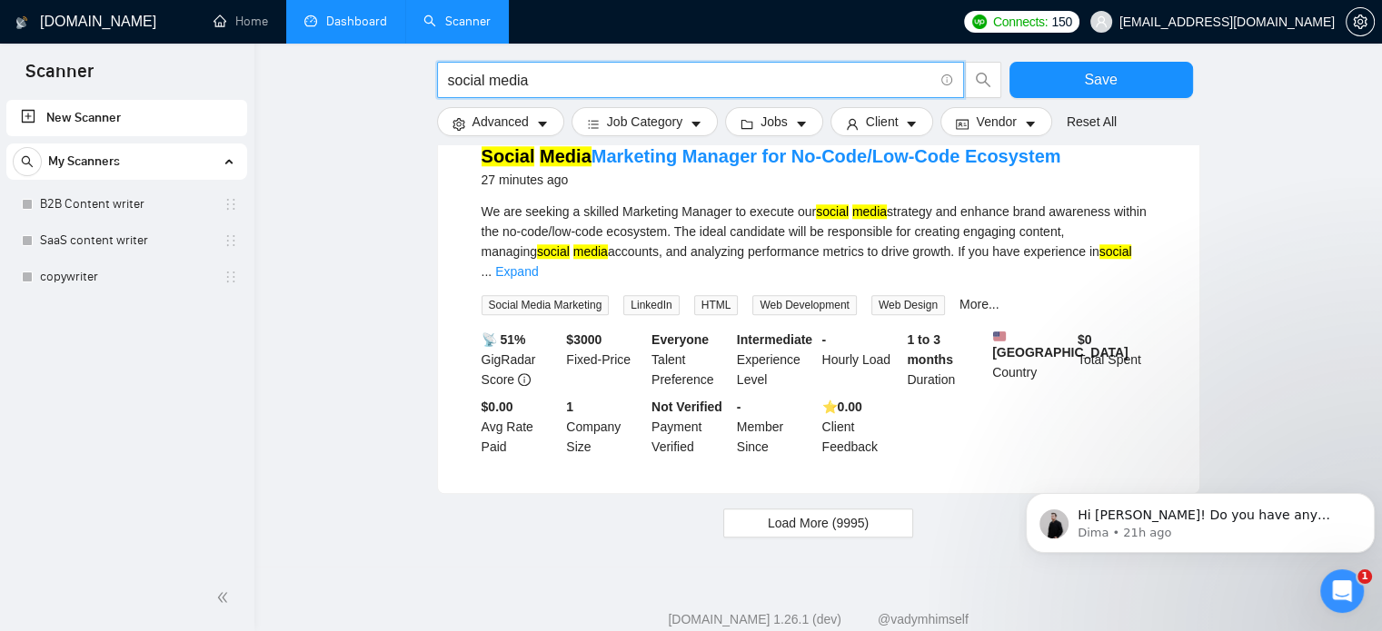
scroll to position [1860, 0]
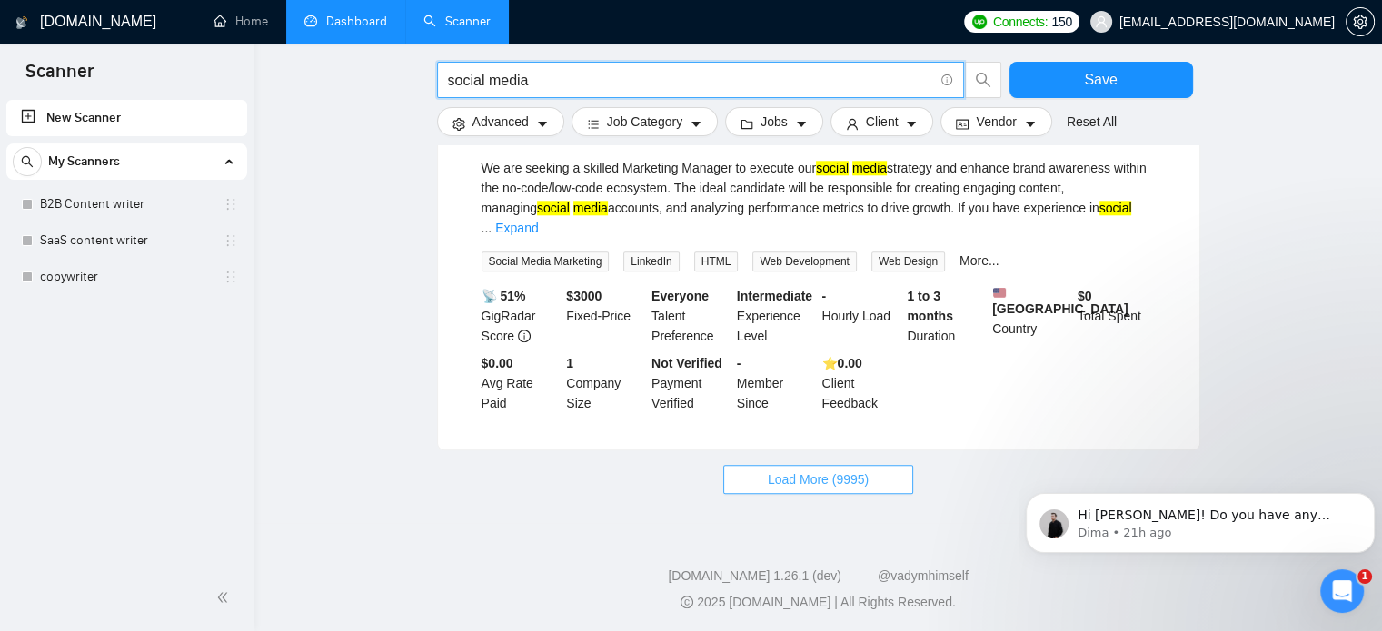
type input "social media"
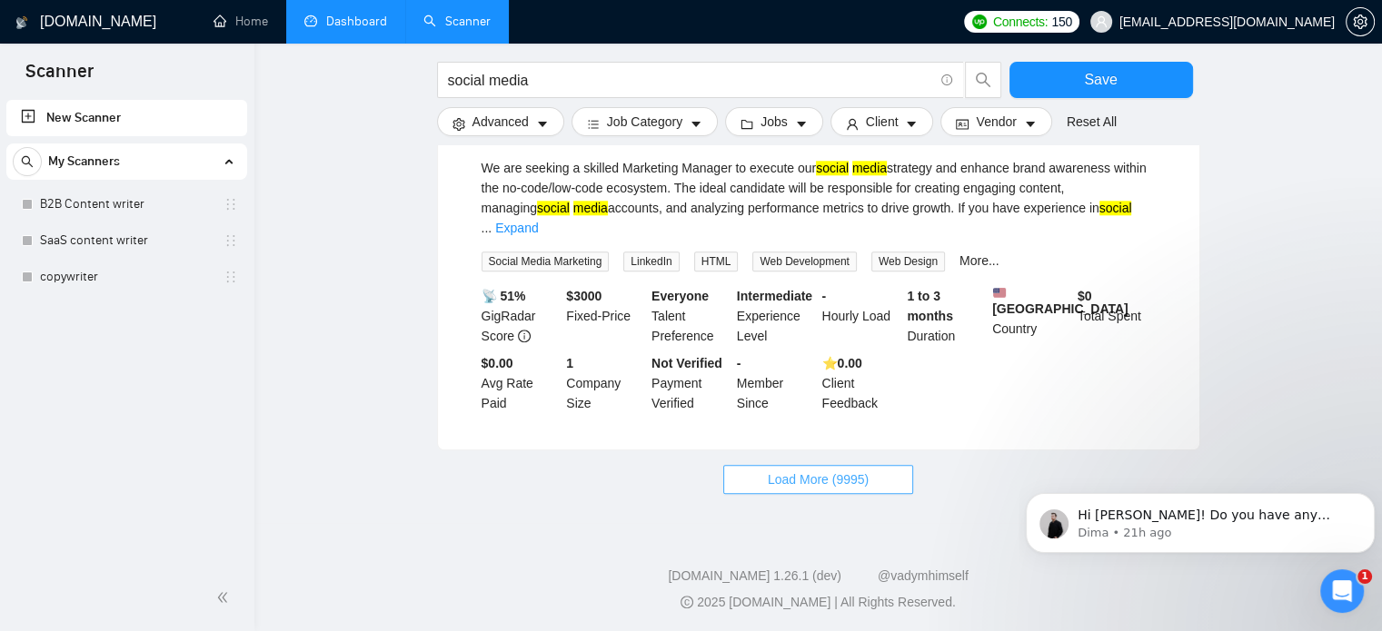
click at [762, 488] on button "Load More (9995)" at bounding box center [818, 479] width 190 height 29
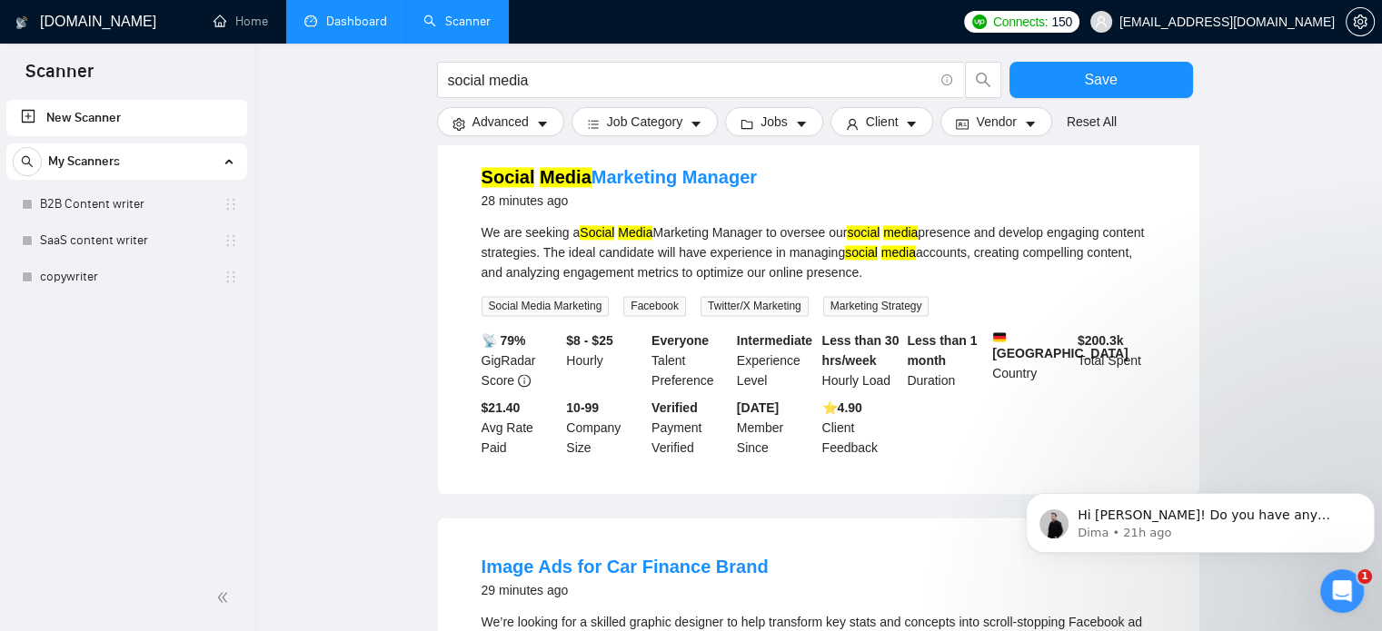
scroll to position [2616, 0]
click at [658, 166] on link "Social Media Marketing Manager" at bounding box center [618, 176] width 275 height 20
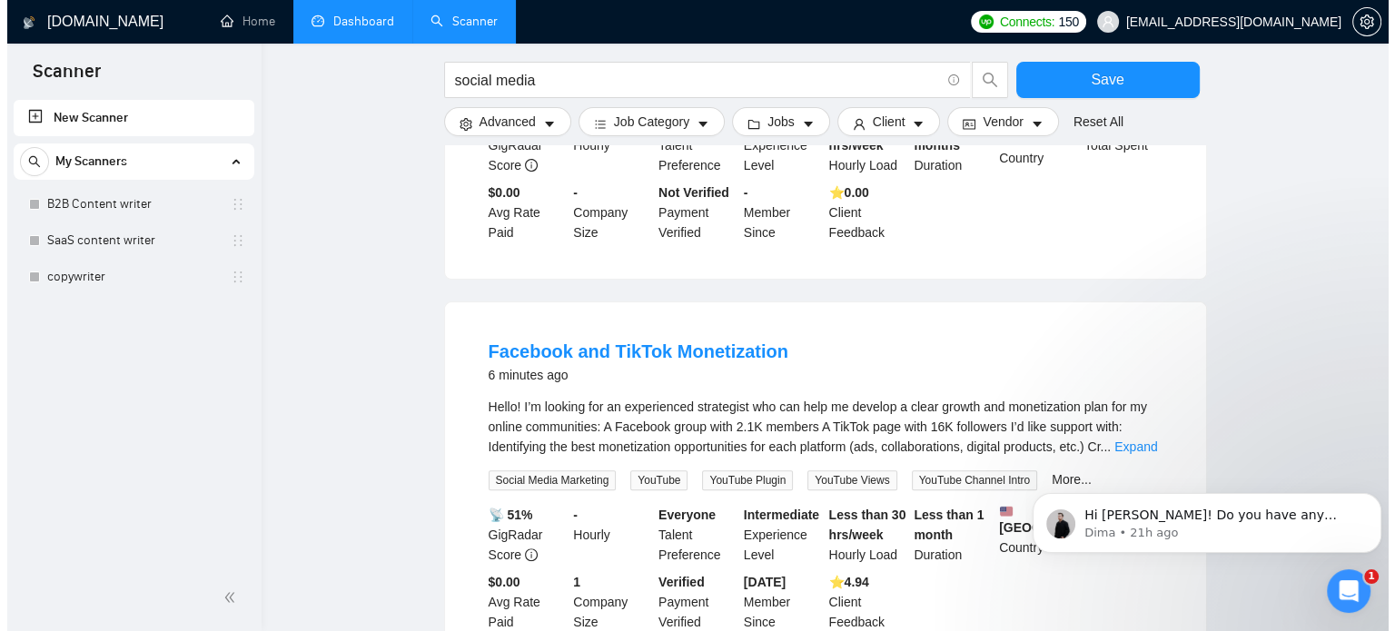
scroll to position [414, 0]
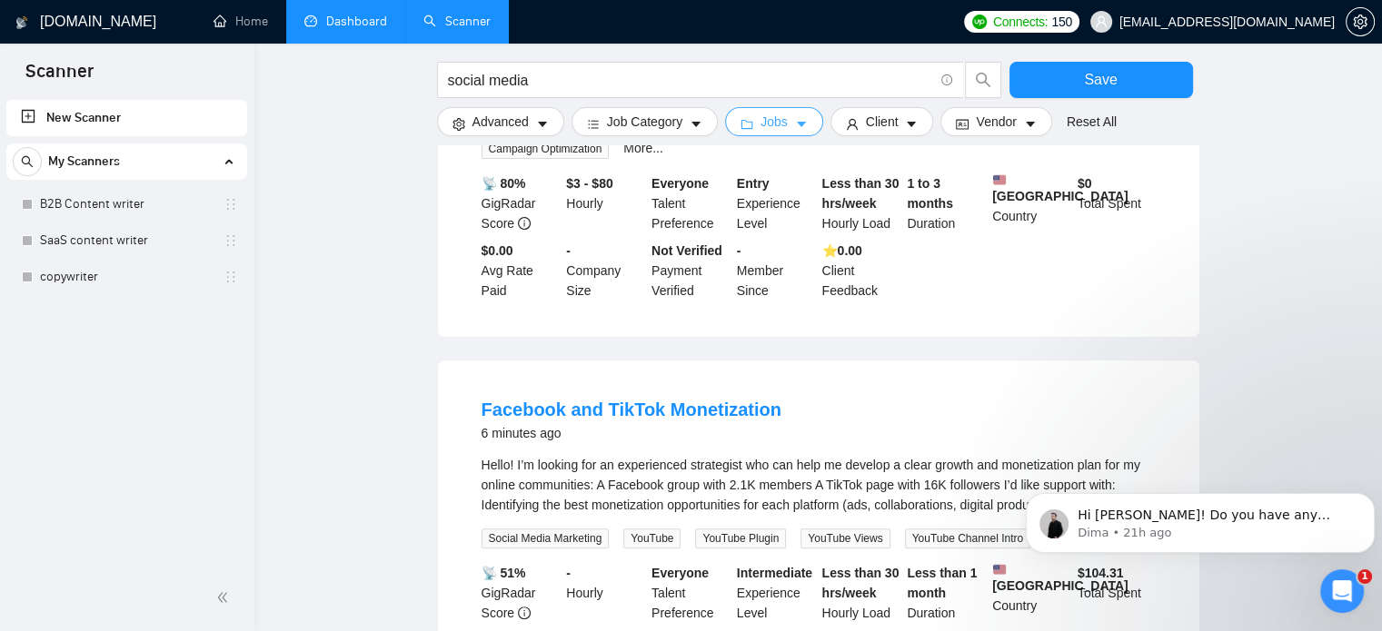
click at [767, 122] on span "Jobs" at bounding box center [773, 122] width 27 height 20
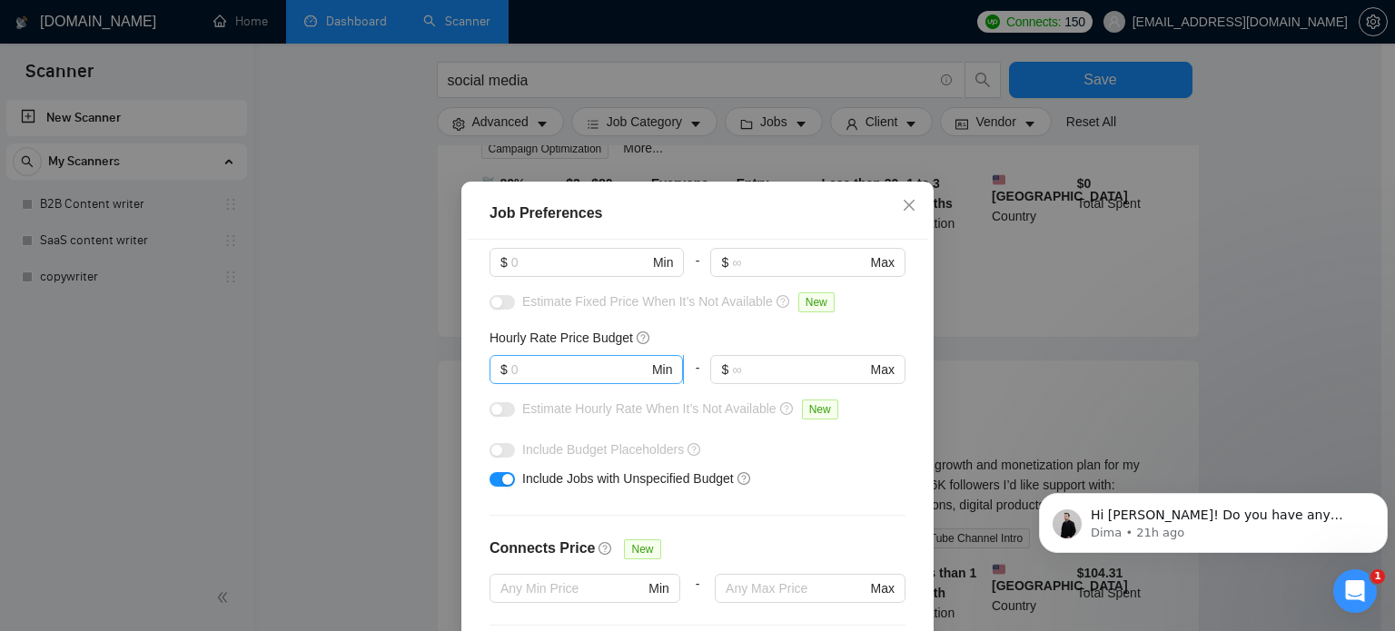
scroll to position [154, 0]
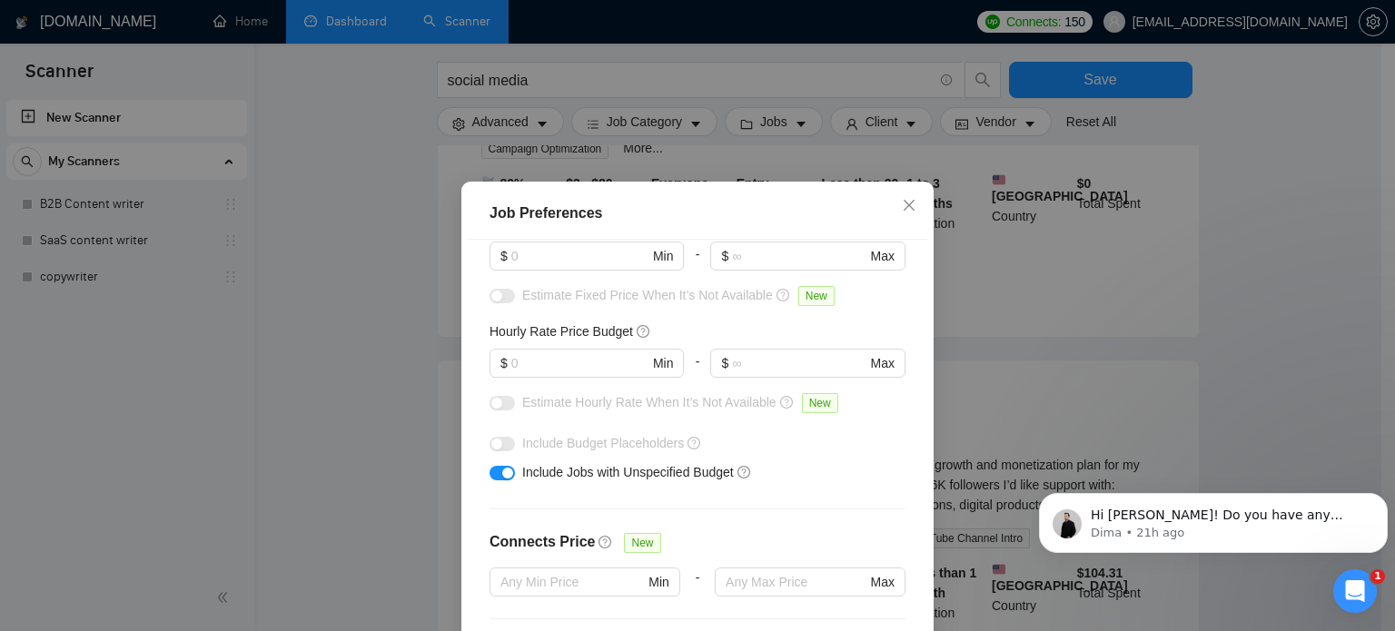
click at [565, 377] on div "$ Min" at bounding box center [587, 363] width 194 height 29
click at [545, 365] on input "text" at bounding box center [579, 363] width 137 height 20
type input "25"
click at [803, 463] on div "Include Jobs with Unspecified Budget" at bounding box center [704, 472] width 364 height 20
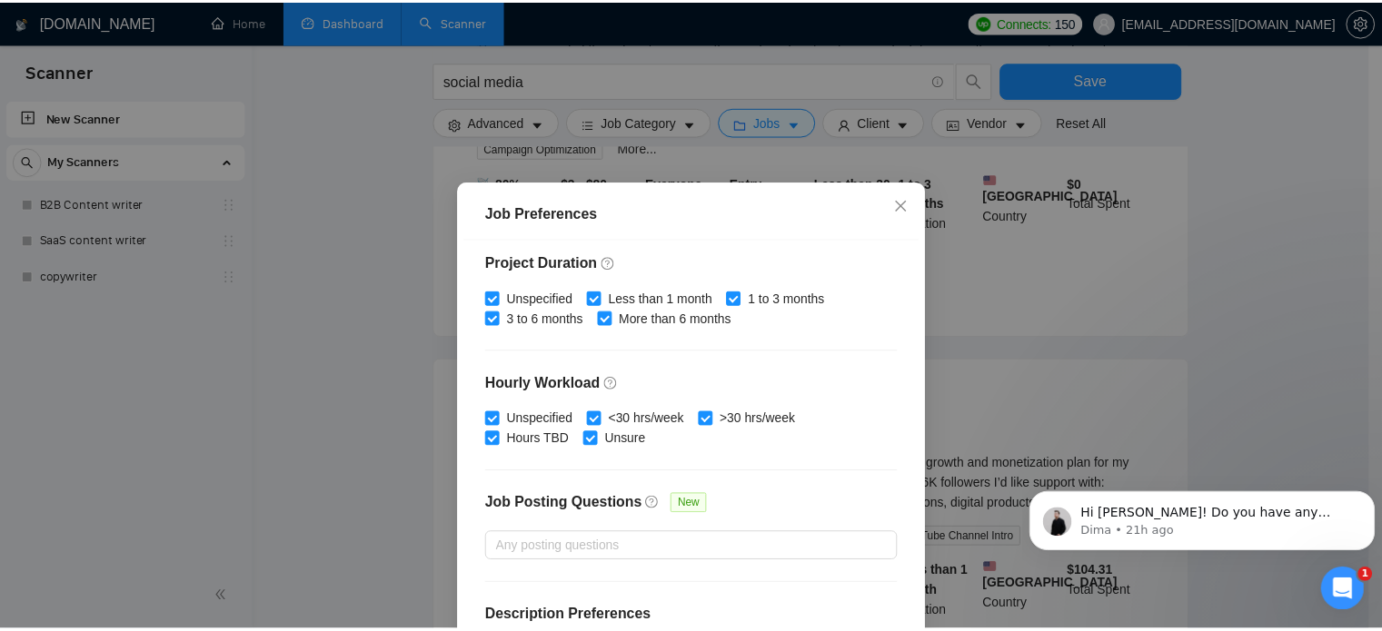
scroll to position [581, 0]
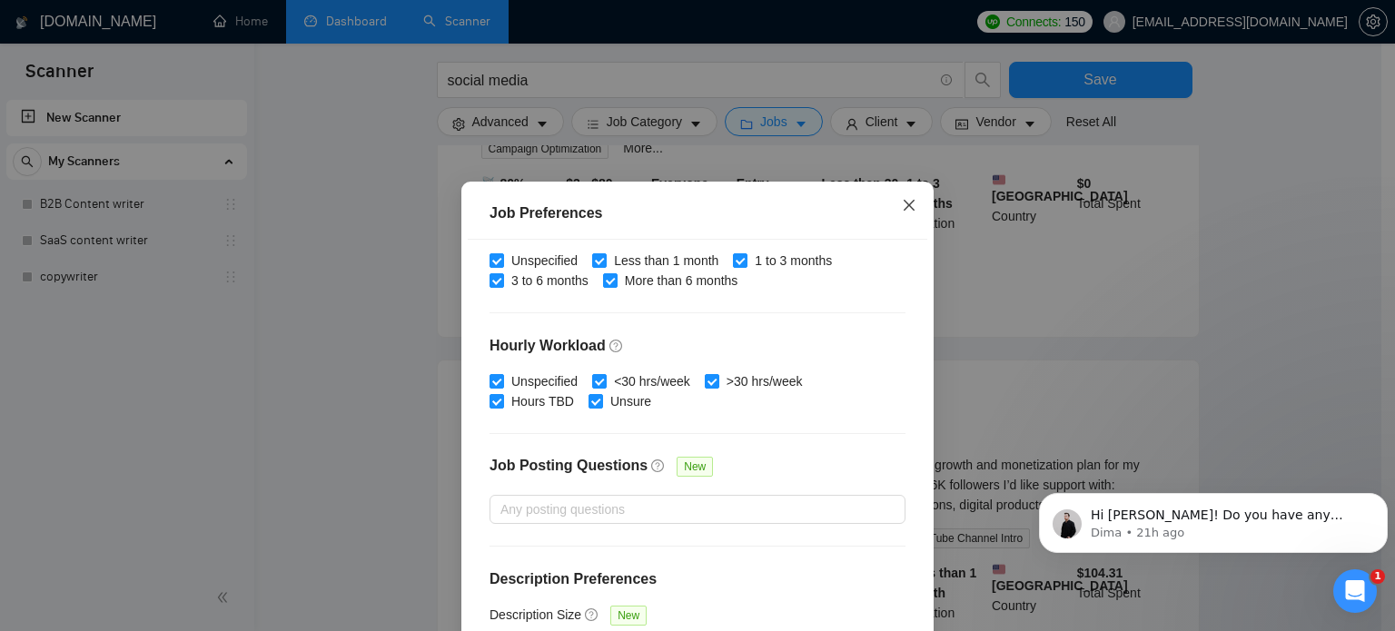
click at [908, 203] on icon "close" at bounding box center [909, 205] width 15 height 15
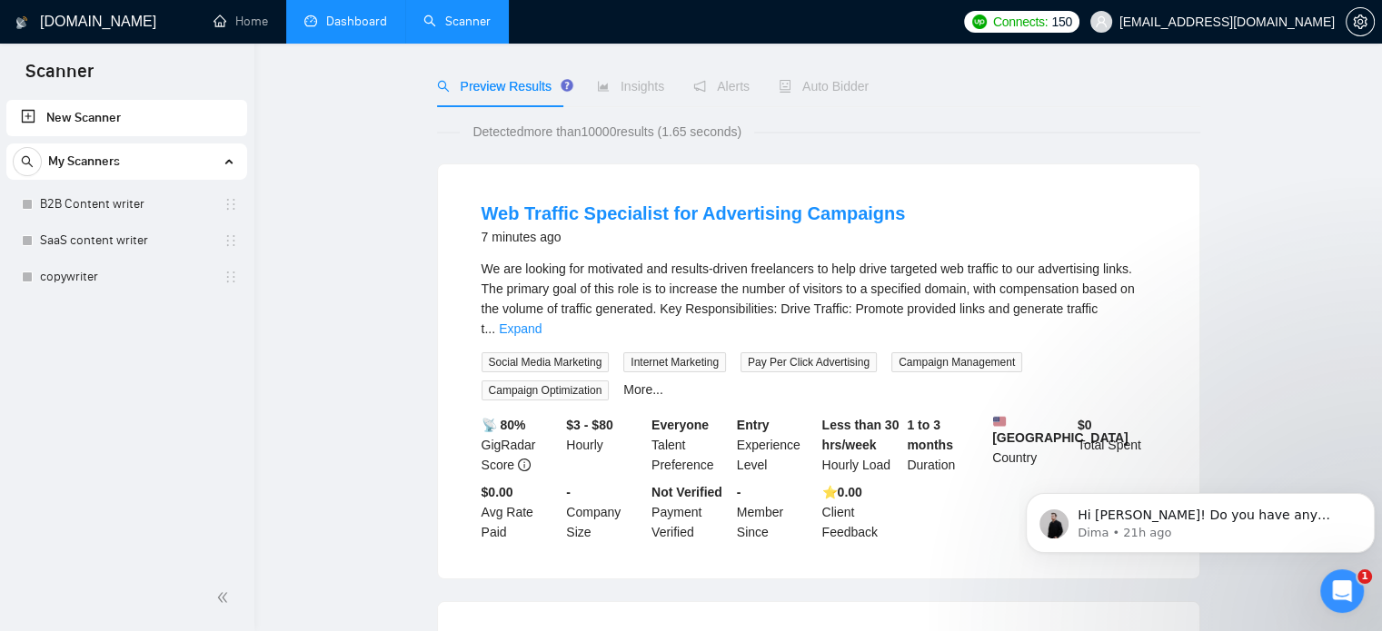
scroll to position [0, 0]
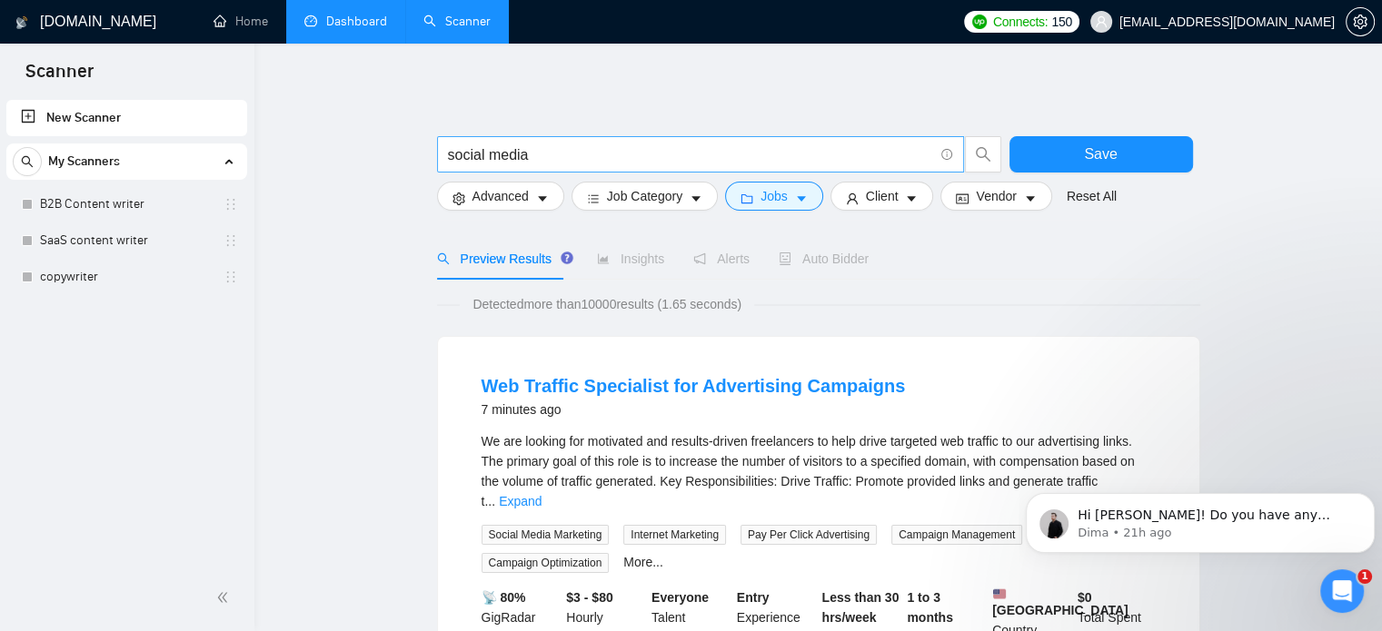
click at [598, 148] on input "social media" at bounding box center [690, 155] width 485 height 23
paste input "Content Marketing"
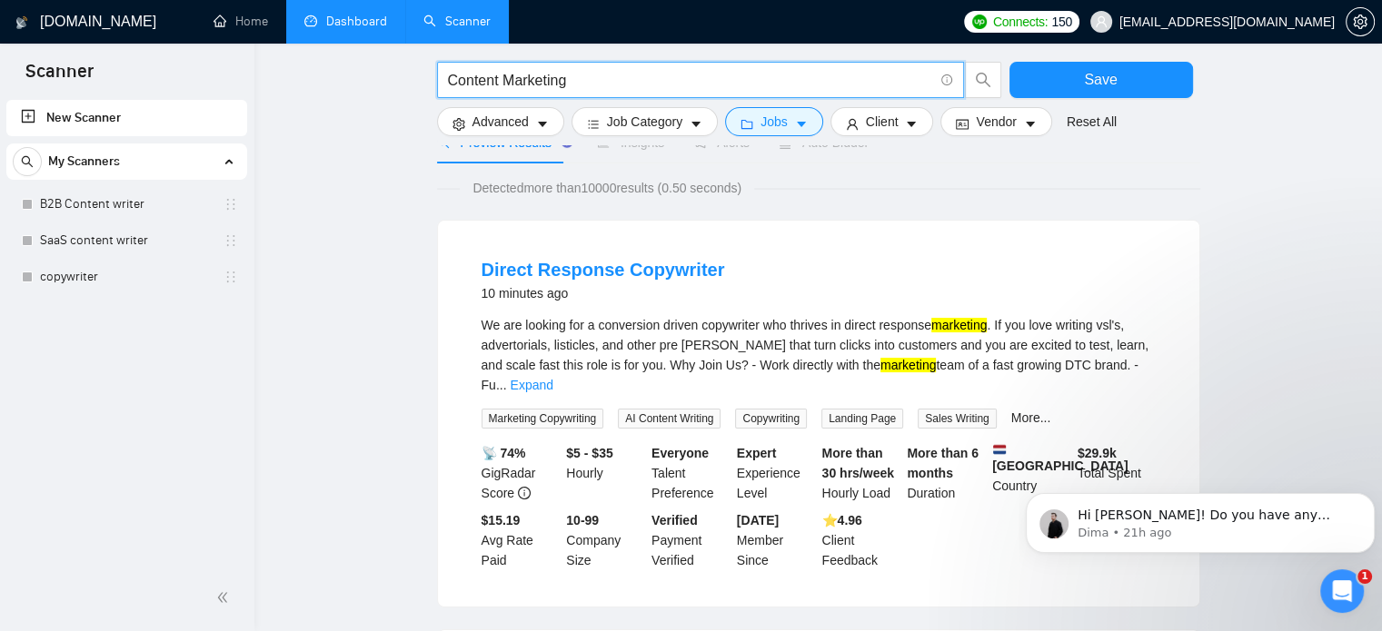
scroll to position [123, 0]
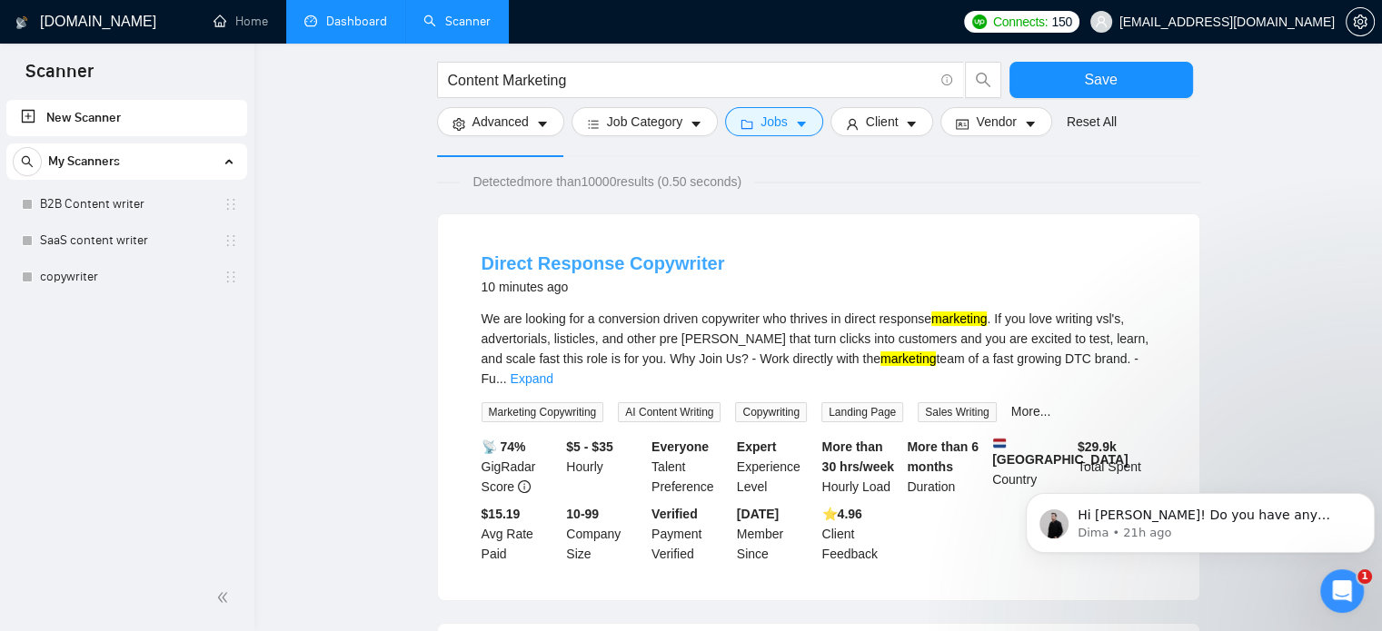
click at [599, 266] on link "Direct Response Copywriter" at bounding box center [602, 263] width 243 height 20
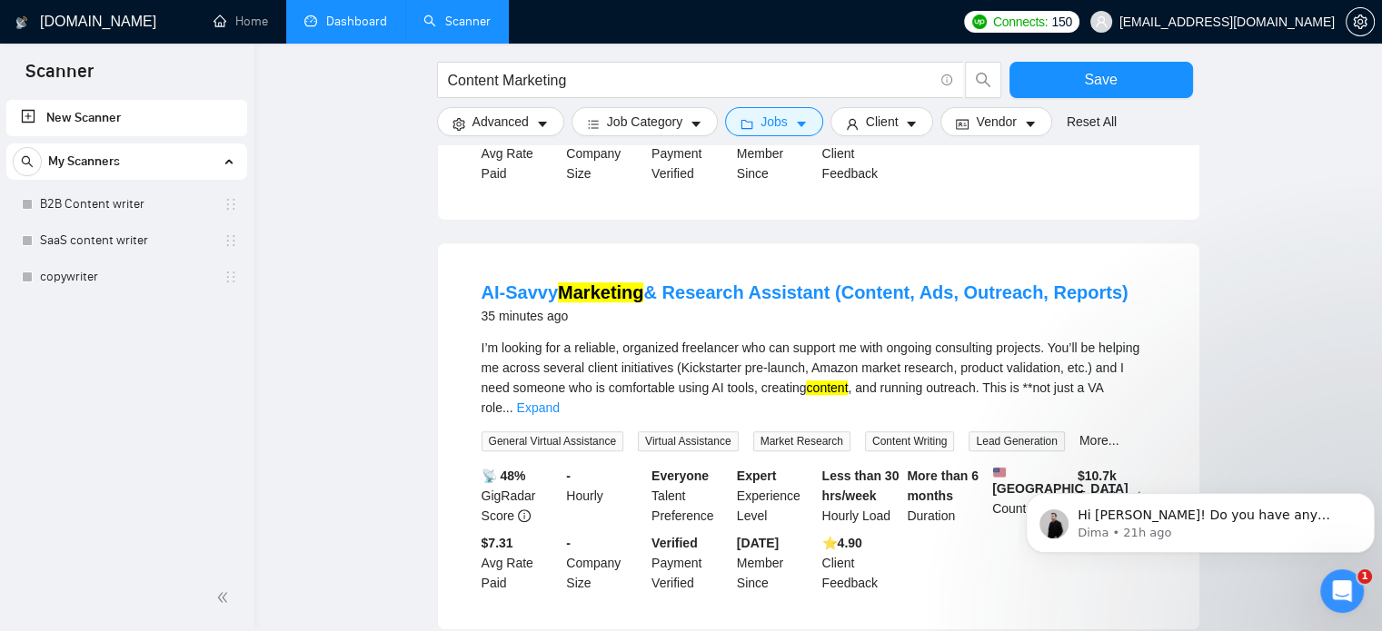
scroll to position [894, 0]
click at [687, 282] on link "AI-Savvy Marketing & Research Assistant (Content, Ads, Outreach, Reports)" at bounding box center [804, 292] width 647 height 20
click at [531, 78] on input "Content Marketing" at bounding box center [690, 80] width 485 height 23
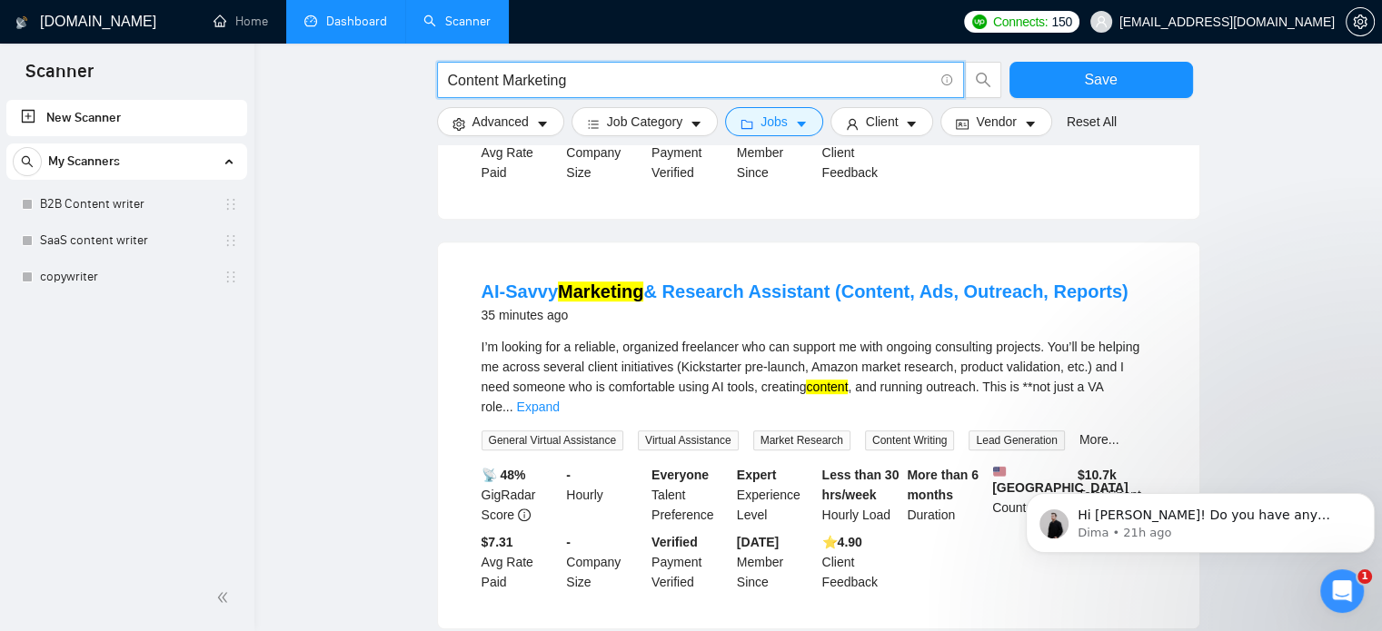
paste input "Social Media Management"
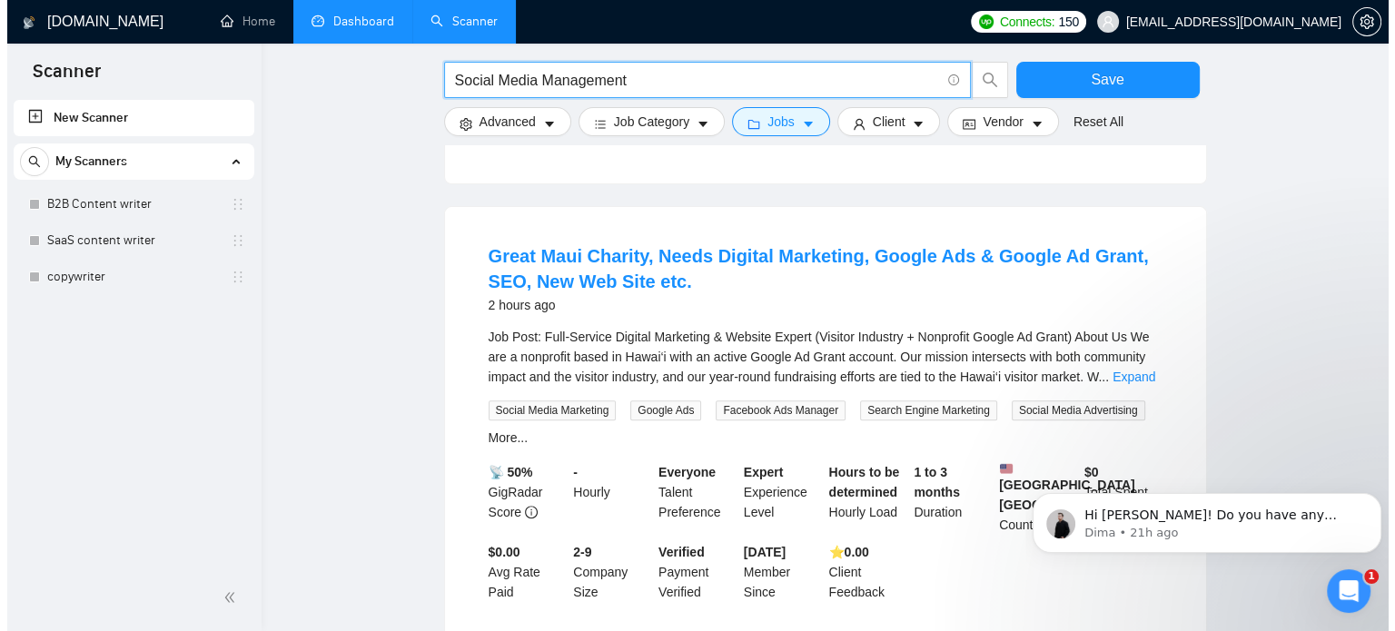
scroll to position [521, 0]
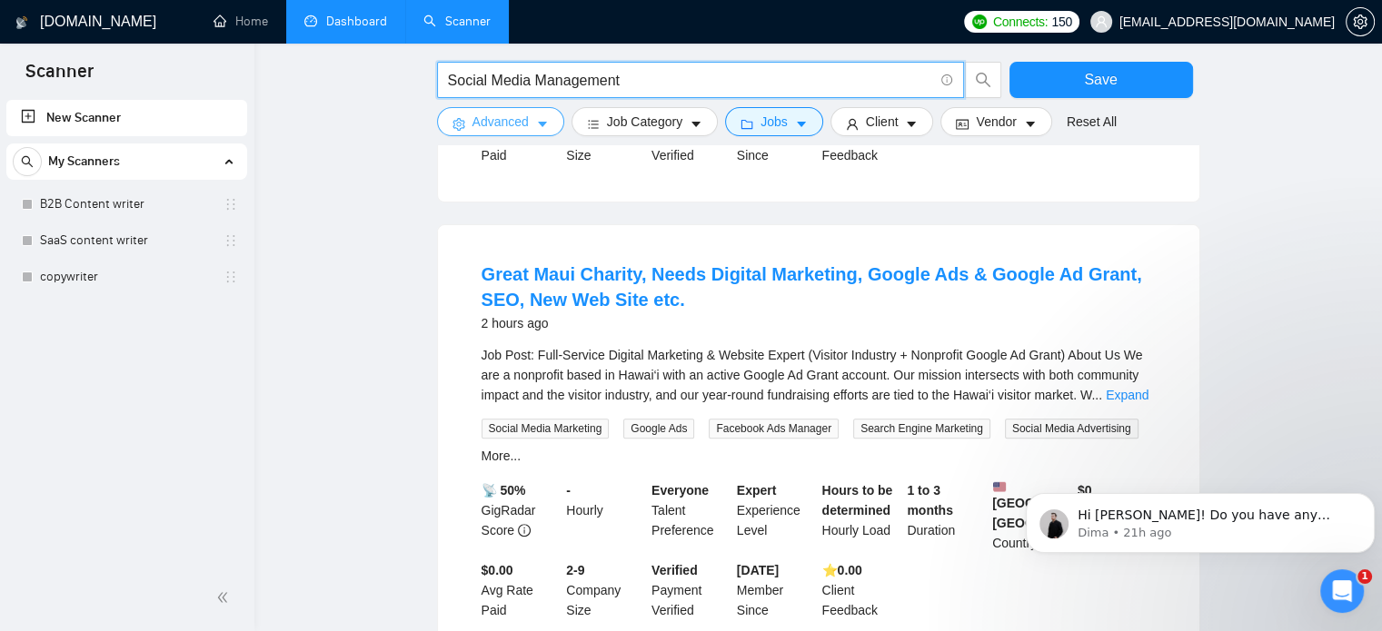
type input "Social Media Management"
click at [527, 116] on span "Advanced" at bounding box center [500, 122] width 56 height 20
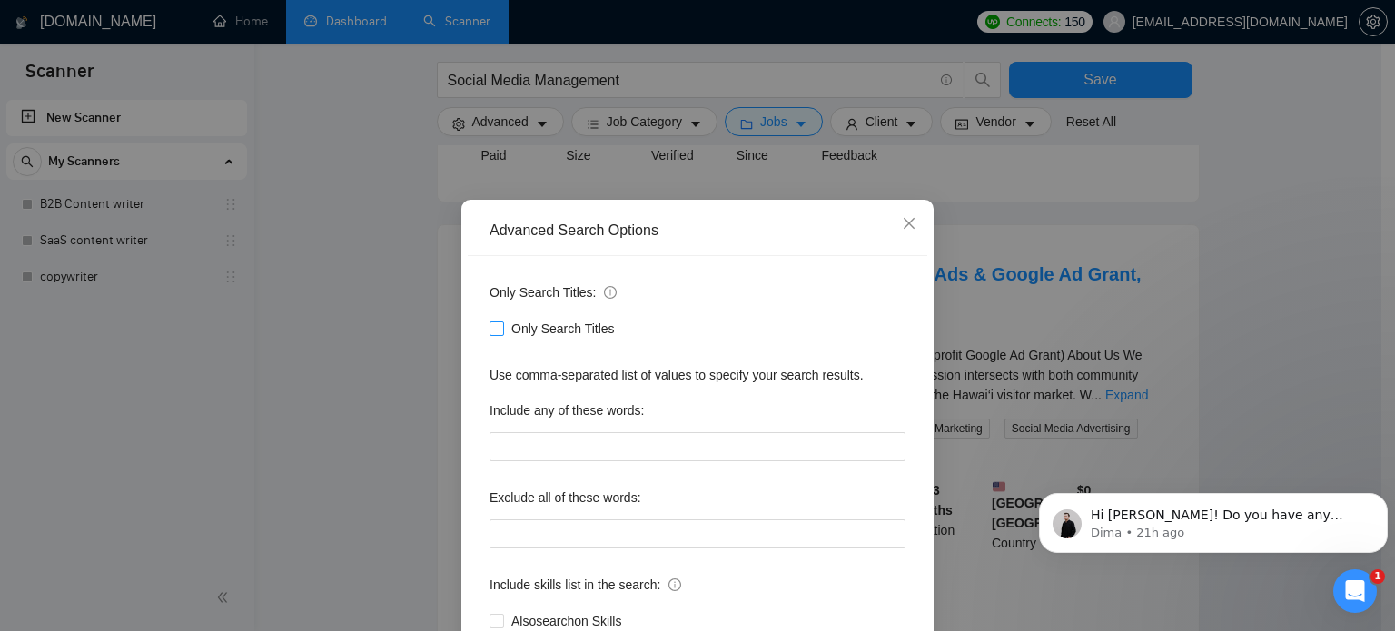
click at [495, 330] on span at bounding box center [497, 329] width 15 height 15
click at [495, 330] on input "Only Search Titles" at bounding box center [496, 328] width 13 height 13
checkbox input "true"
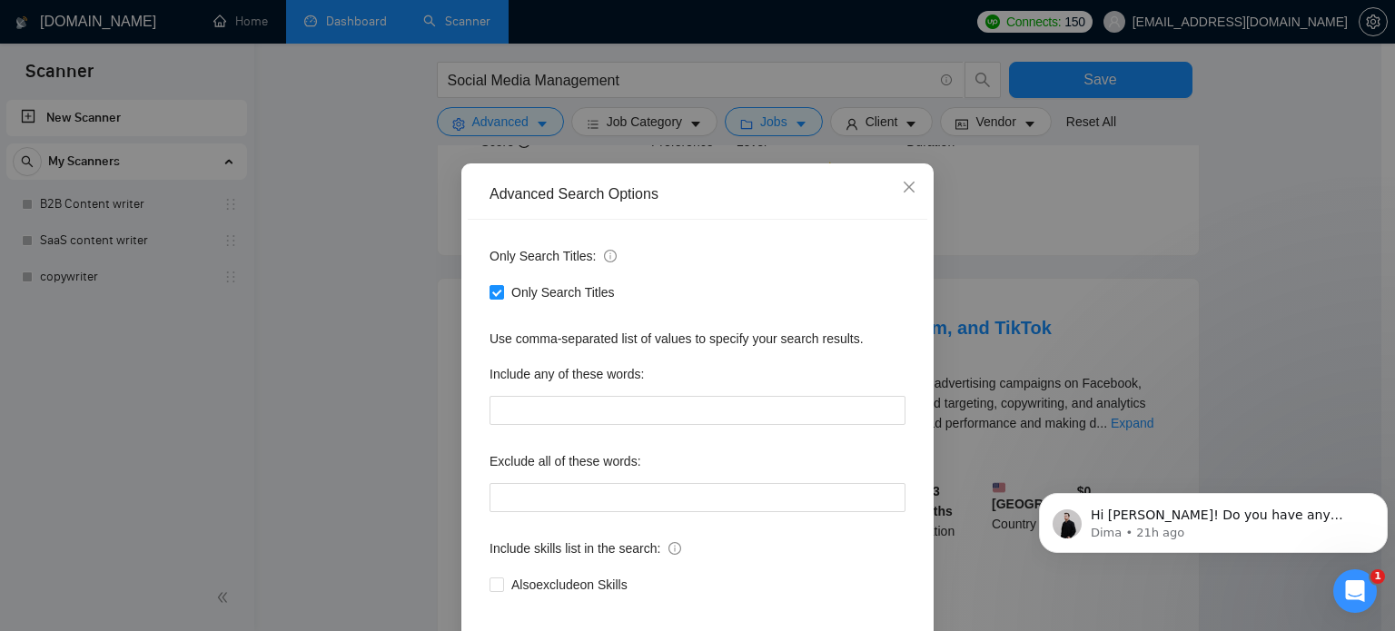
scroll to position [124, 0]
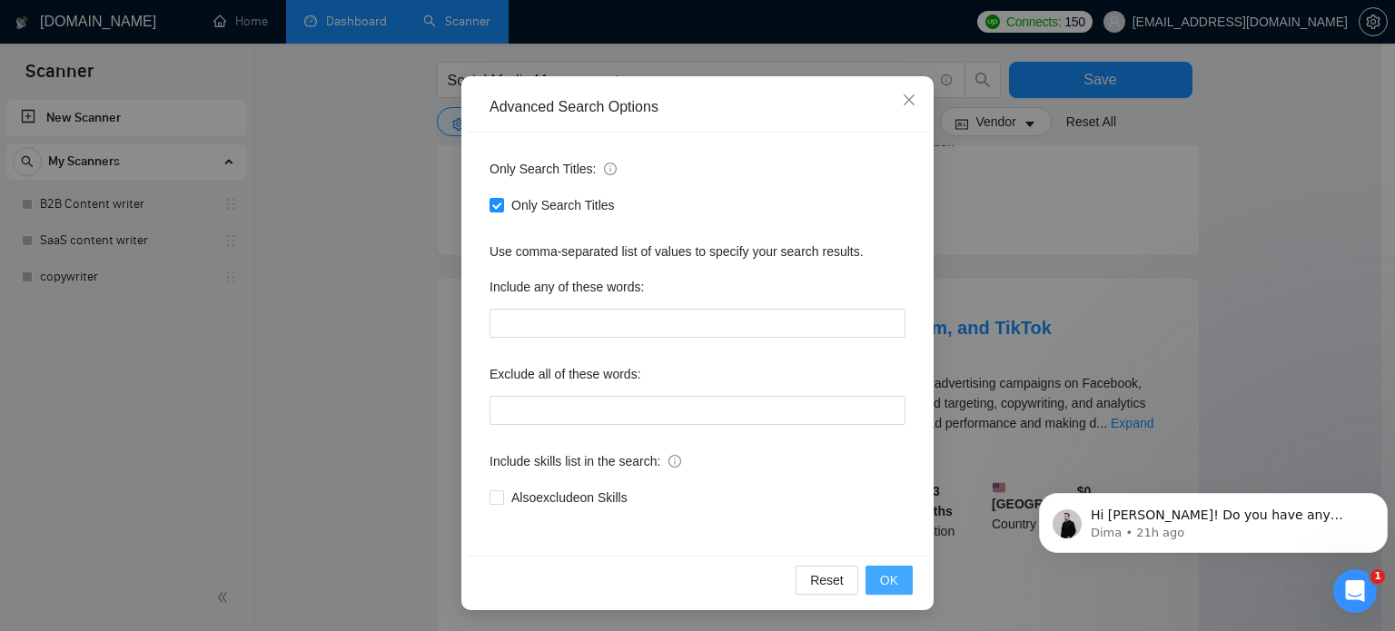
click at [891, 584] on button "OK" at bounding box center [889, 580] width 47 height 29
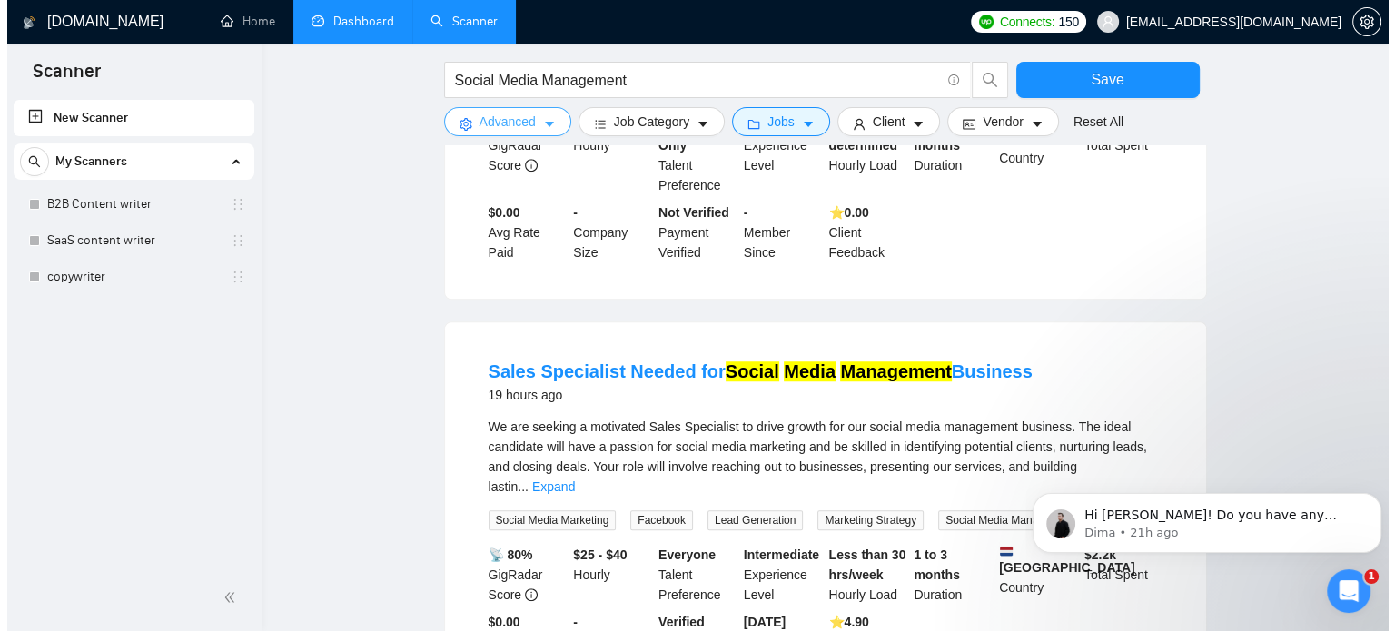
scroll to position [1297, 0]
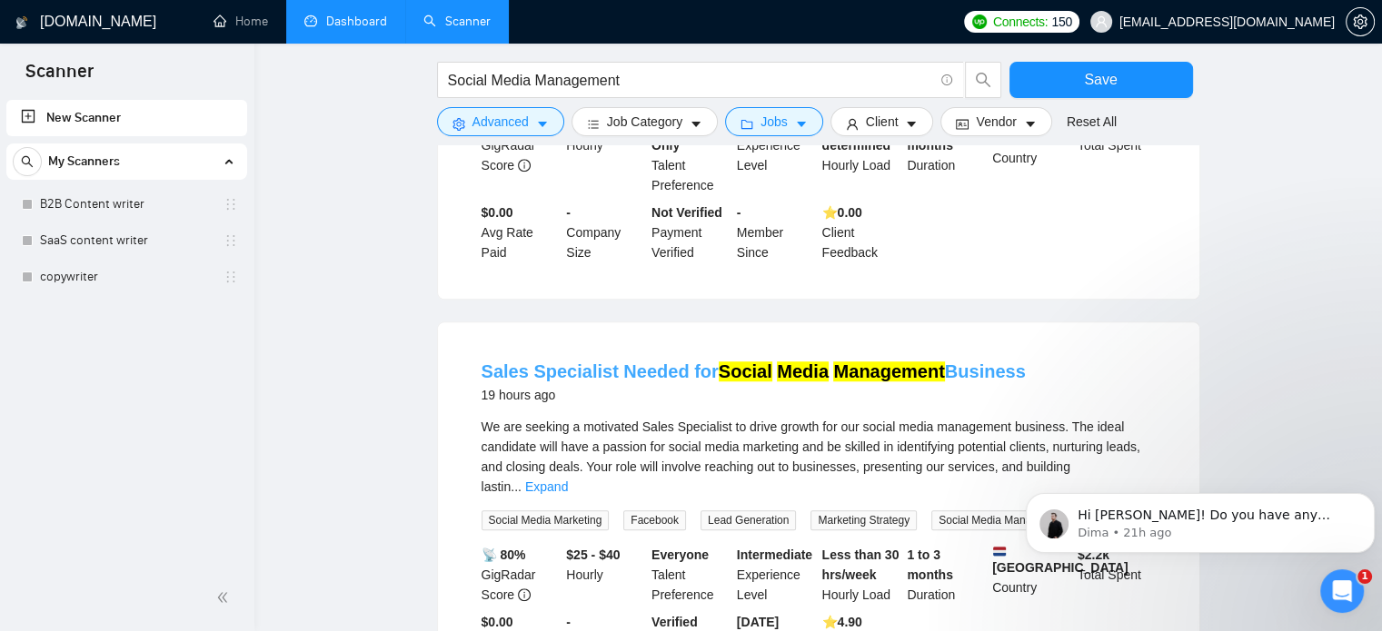
click at [592, 362] on link "Sales Specialist Needed for Social Media Management Business" at bounding box center [753, 372] width 544 height 20
click at [766, 126] on span "Jobs" at bounding box center [773, 122] width 27 height 20
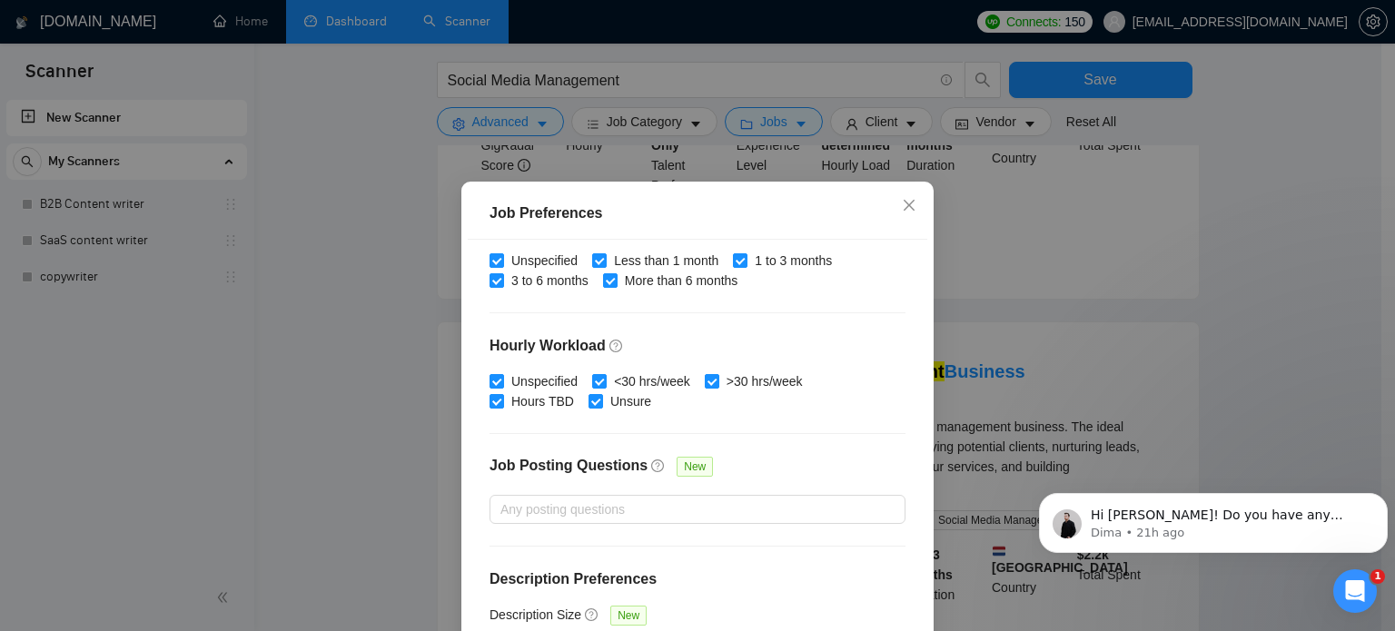
click at [691, 119] on div "Job Preferences Budget Project Type All Fixed Price Hourly Rate Fixed Price Bud…" at bounding box center [697, 315] width 1395 height 631
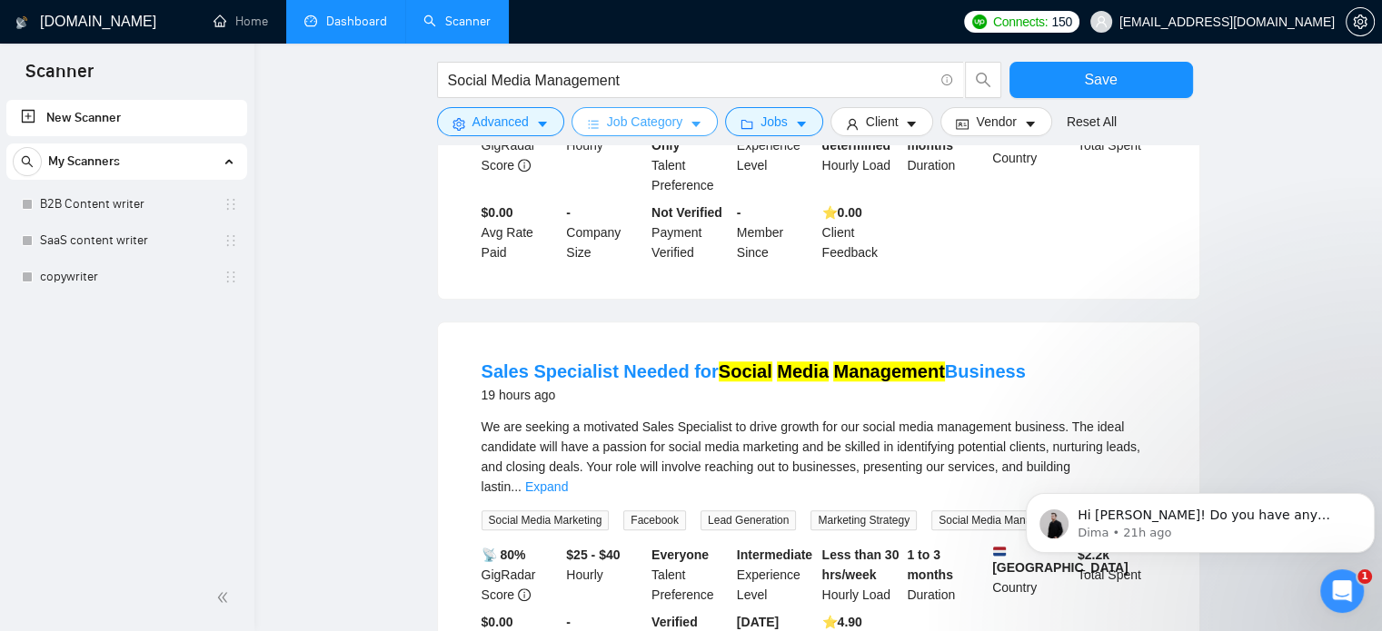
click at [691, 119] on icon "caret-down" at bounding box center [695, 124] width 13 height 13
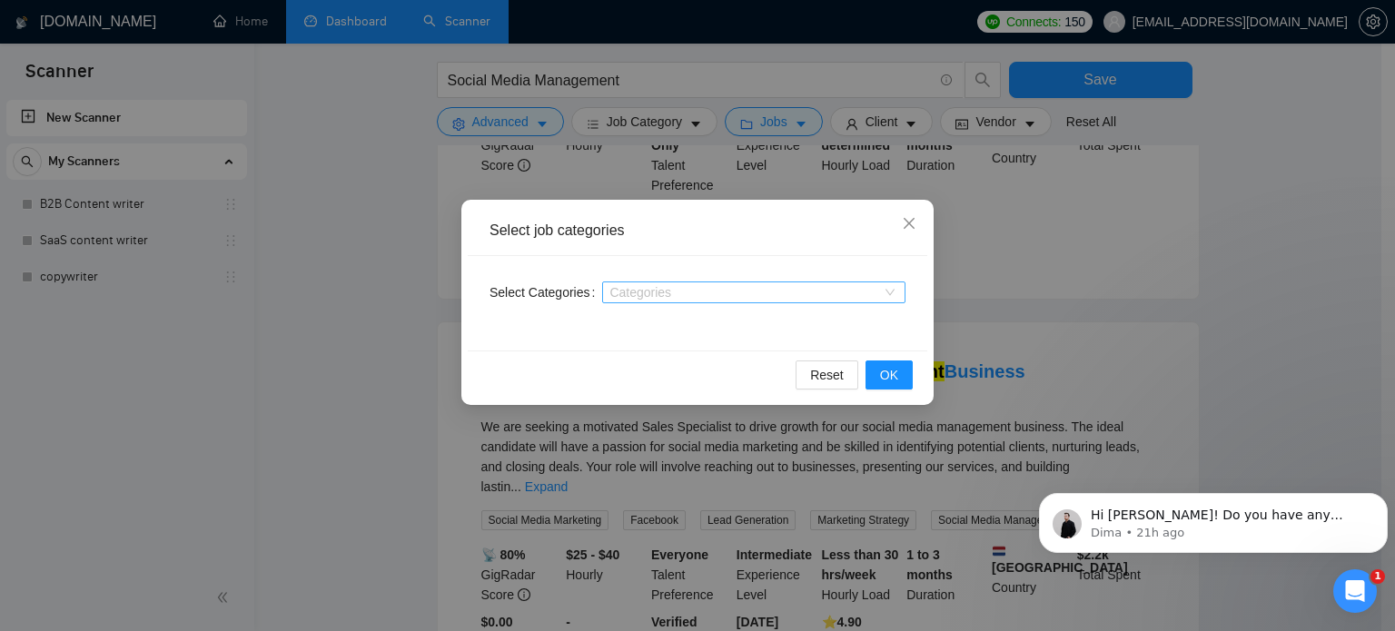
click at [715, 293] on div at bounding box center [745, 292] width 276 height 15
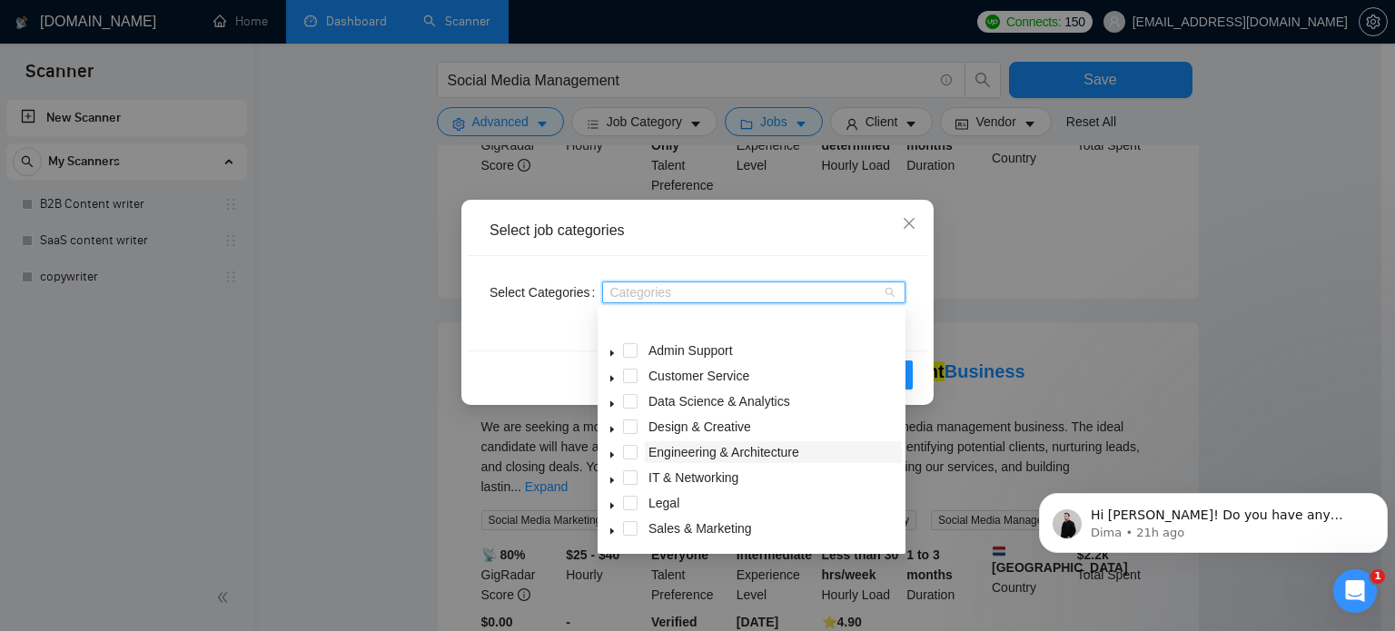
scroll to position [73, 0]
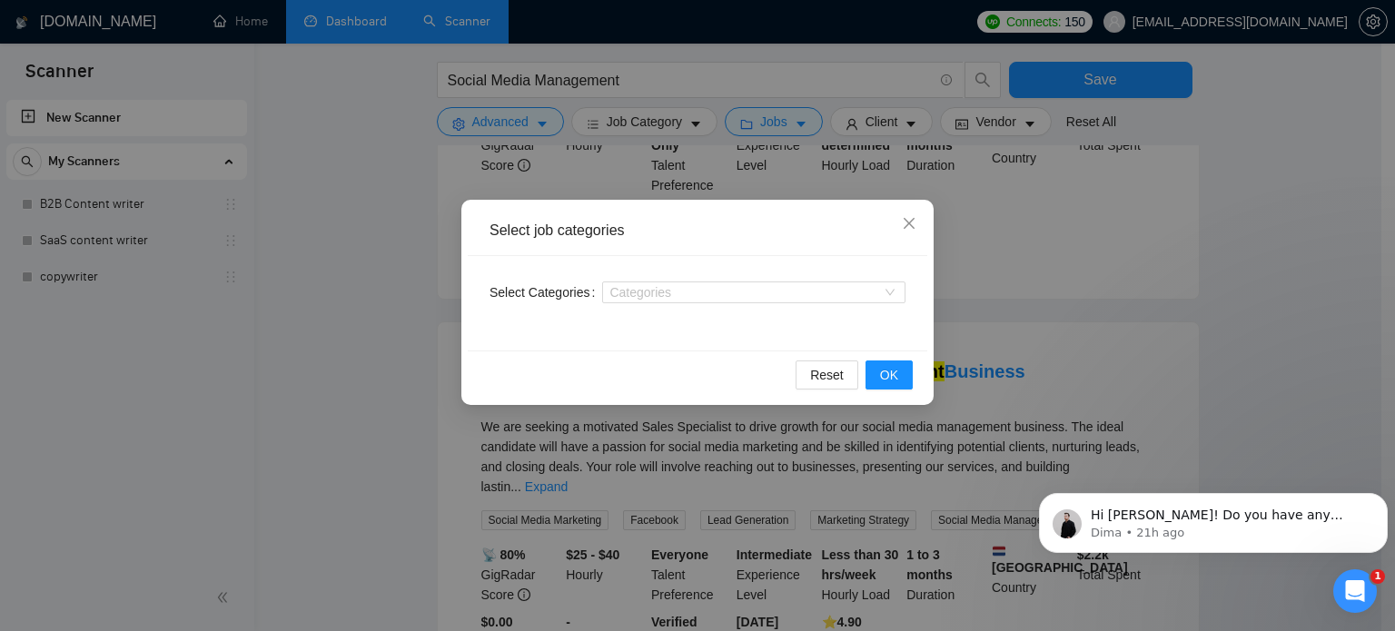
click at [738, 254] on div "Select job categories" at bounding box center [698, 231] width 460 height 50
click at [907, 213] on span "Close" at bounding box center [909, 224] width 49 height 49
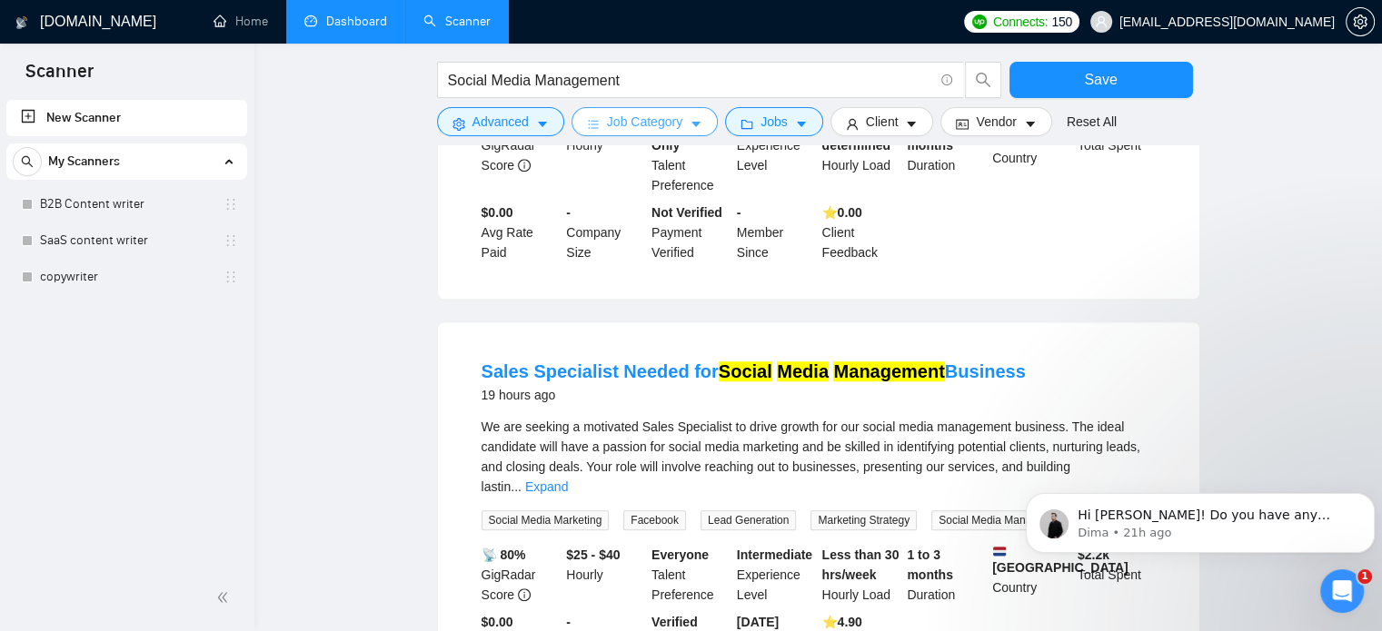
click at [678, 123] on span "Job Category" at bounding box center [644, 122] width 75 height 20
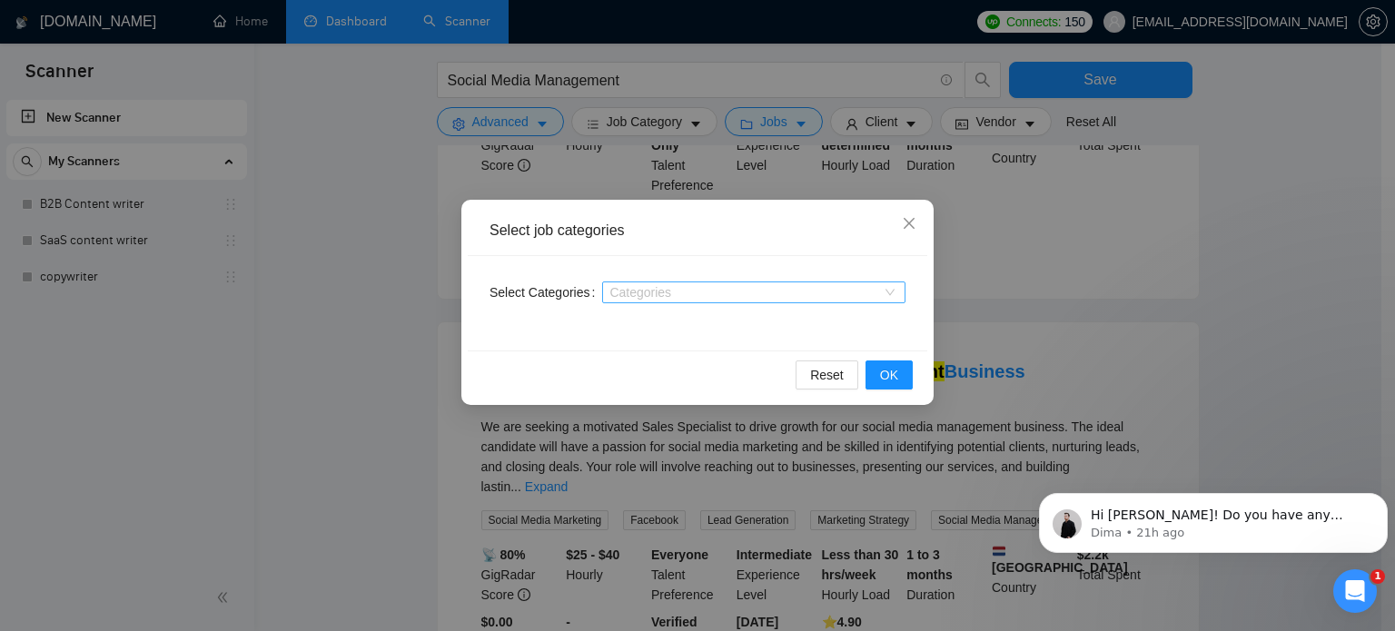
click at [657, 291] on div at bounding box center [745, 292] width 276 height 15
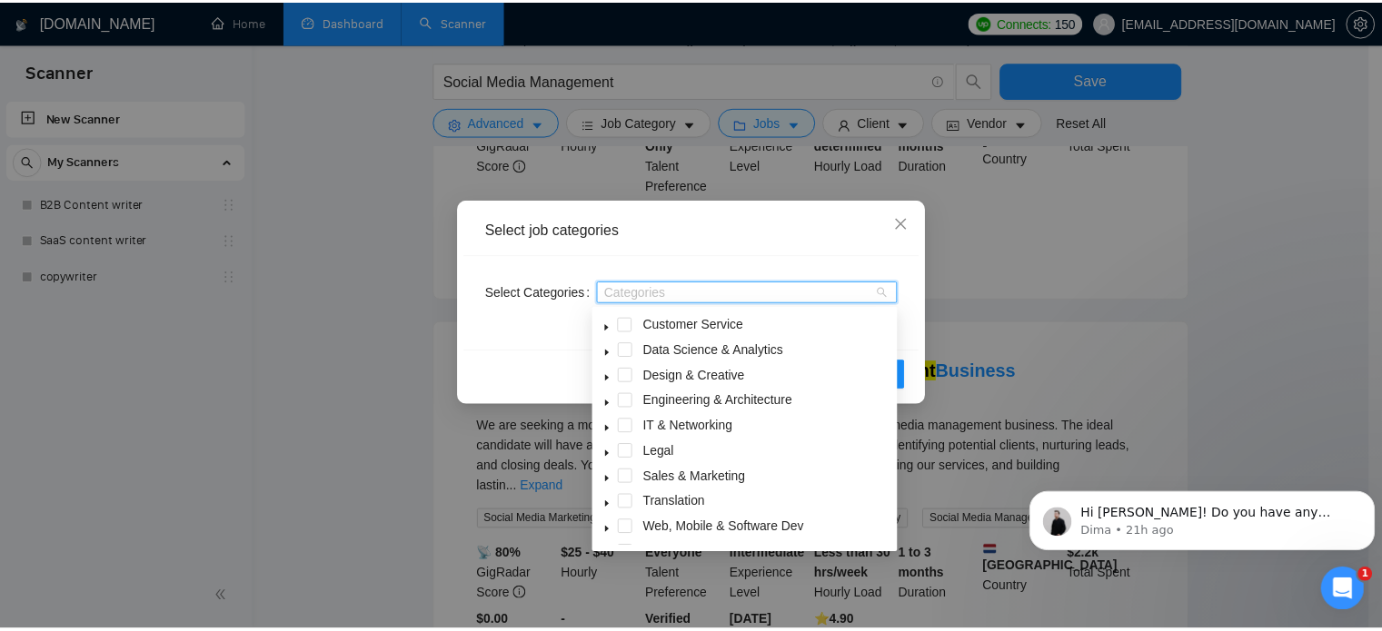
scroll to position [0, 0]
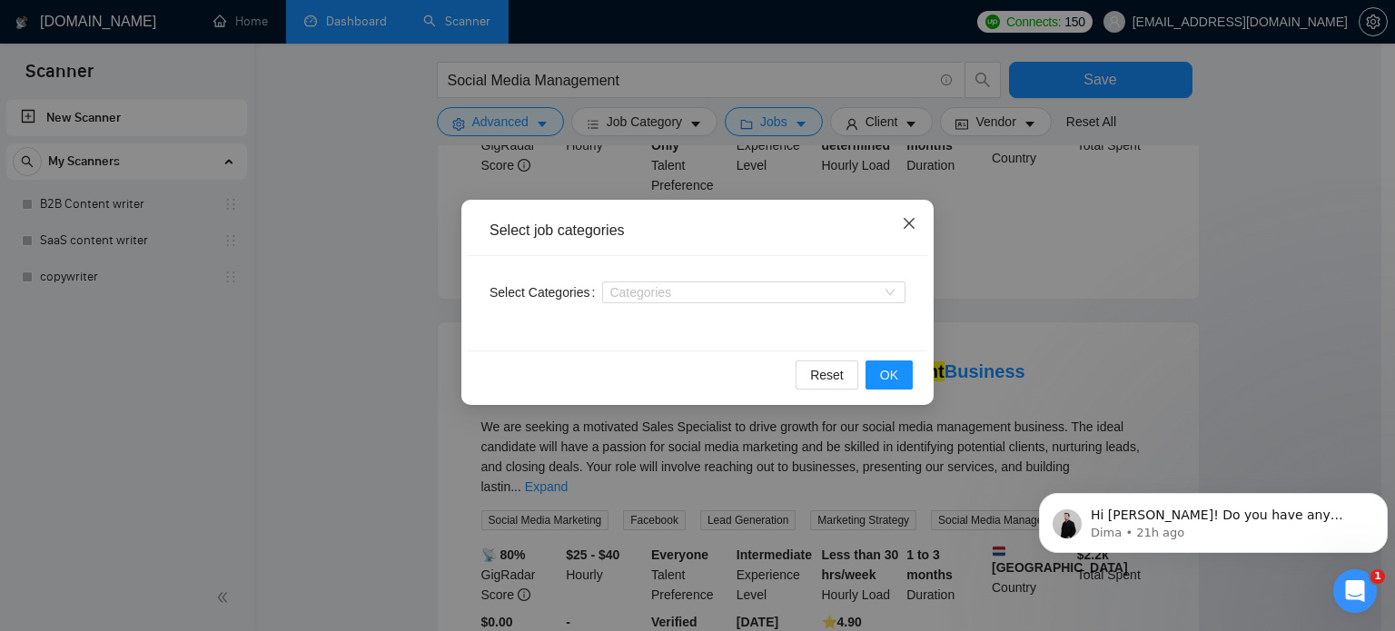
click at [905, 221] on icon "close" at bounding box center [909, 223] width 11 height 11
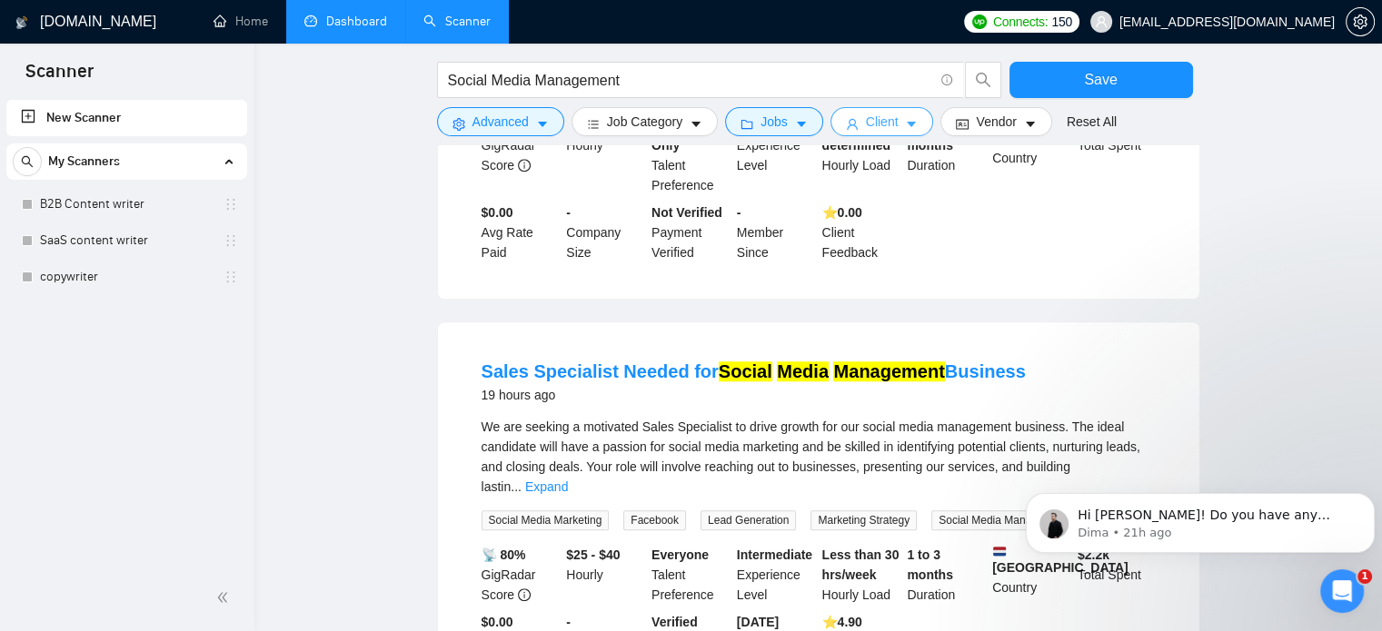
click at [891, 127] on button "Client" at bounding box center [882, 121] width 104 height 29
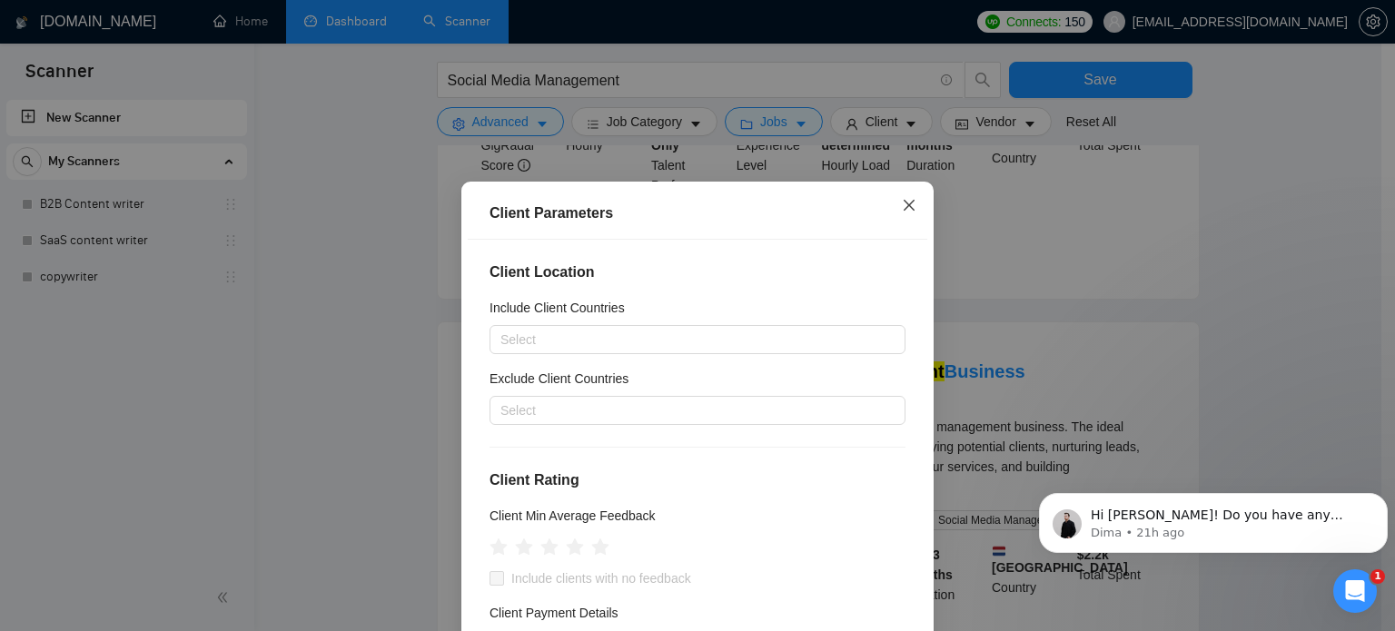
click at [902, 206] on icon "close" at bounding box center [909, 205] width 15 height 15
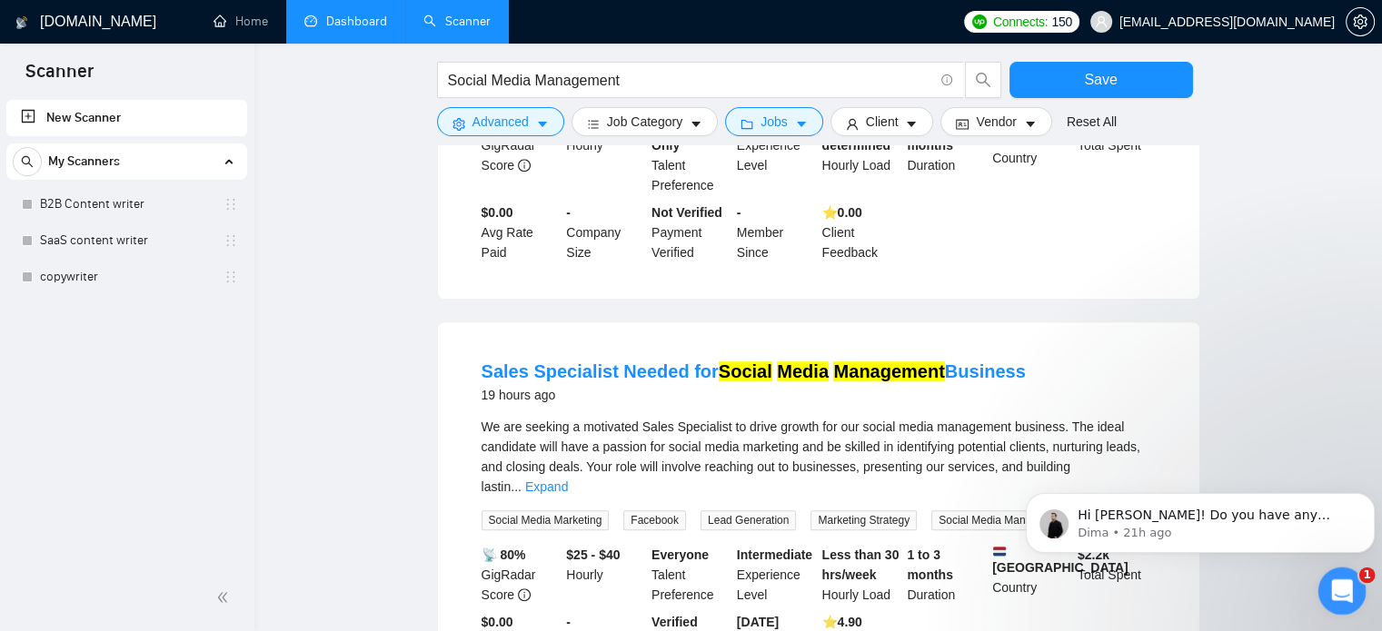
click at [1349, 585] on icon "Open Intercom Messenger" at bounding box center [1339, 589] width 30 height 30
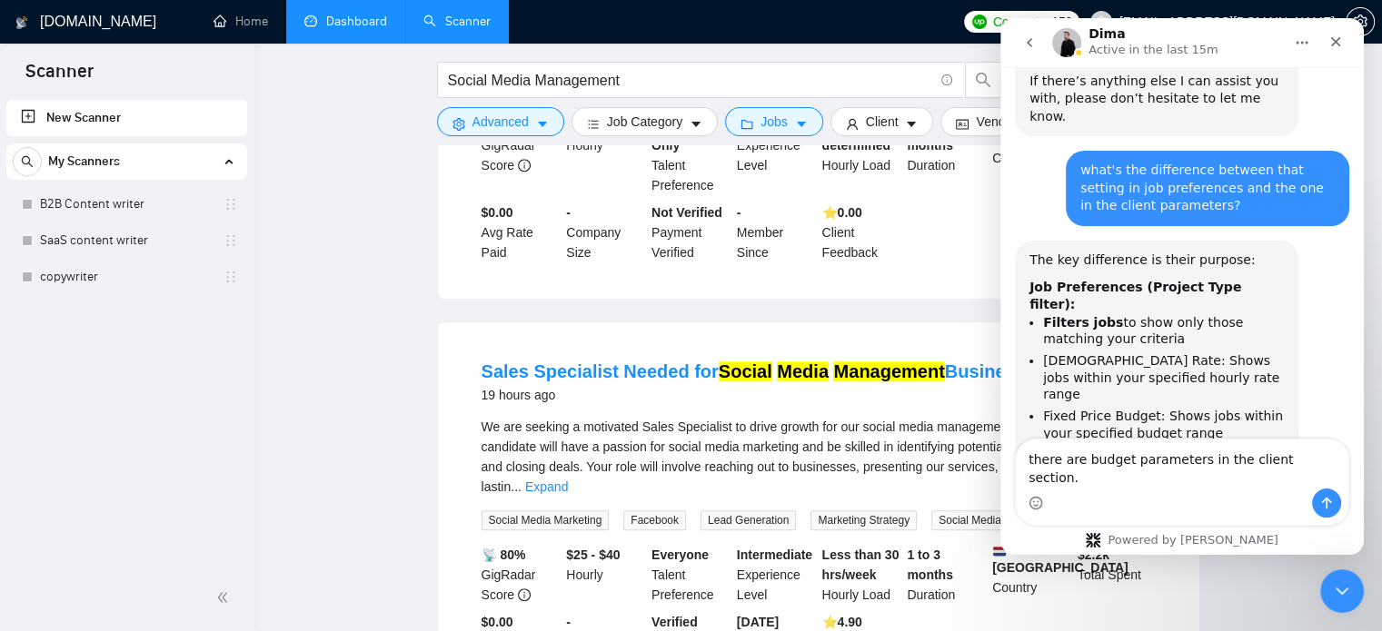
scroll to position [1116, 0]
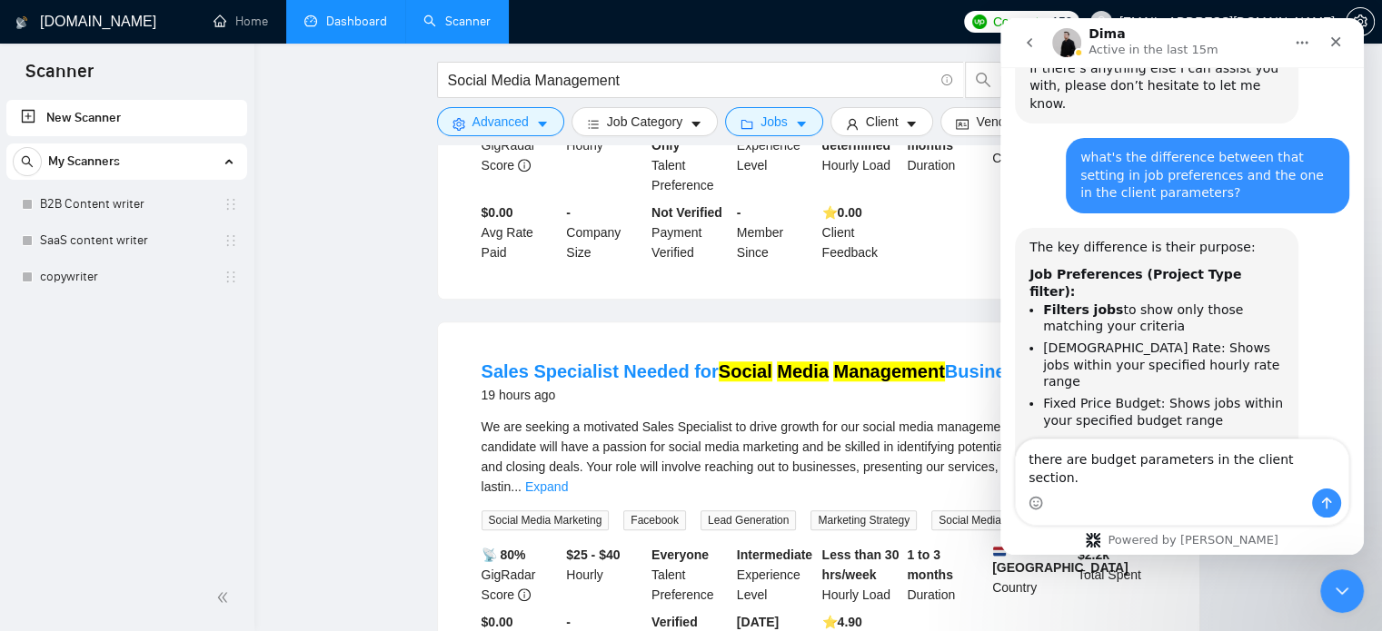
click at [1066, 481] on textarea "there are budget parameters in the client section." at bounding box center [1182, 464] width 332 height 49
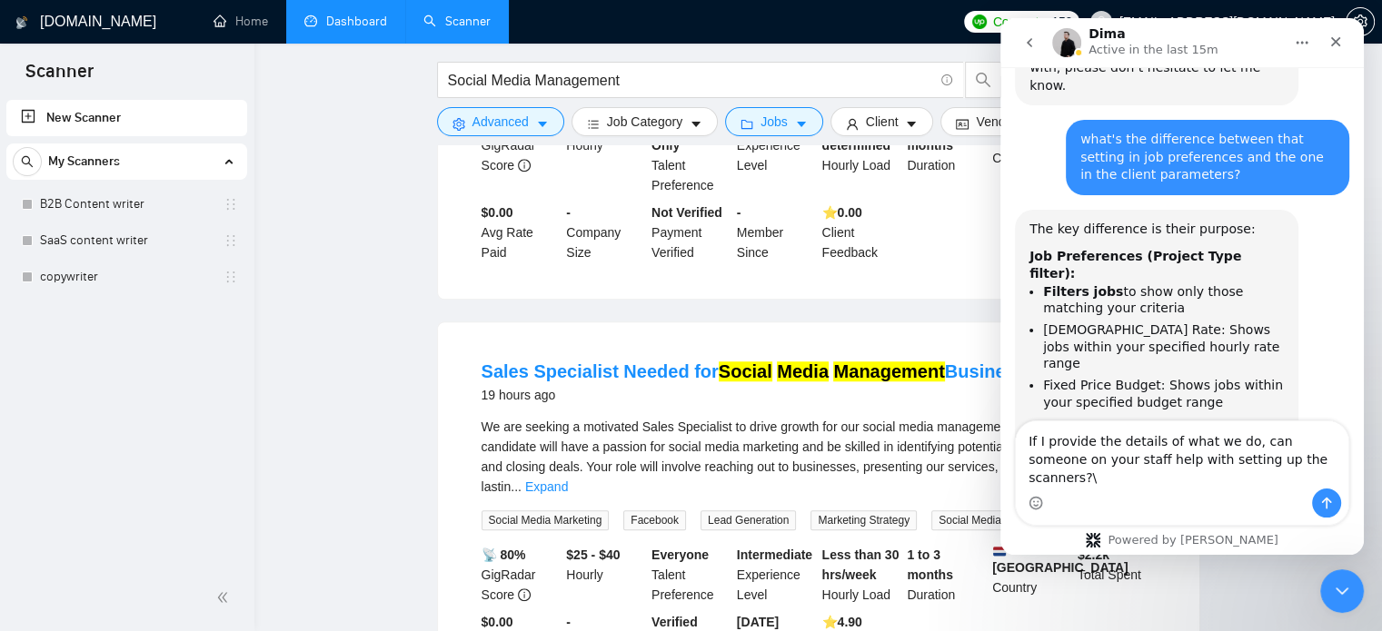
type textarea "If I provide the details of what we do, can someone on your staff help with set…"
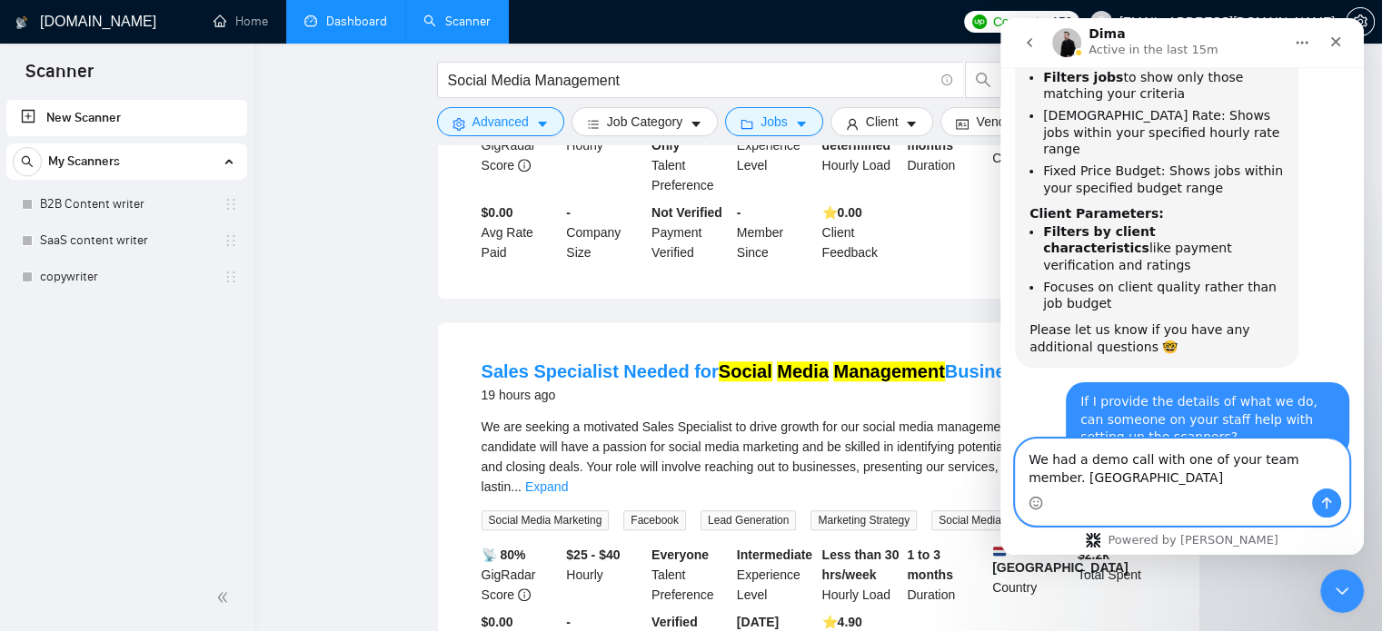
scroll to position [1366, 0]
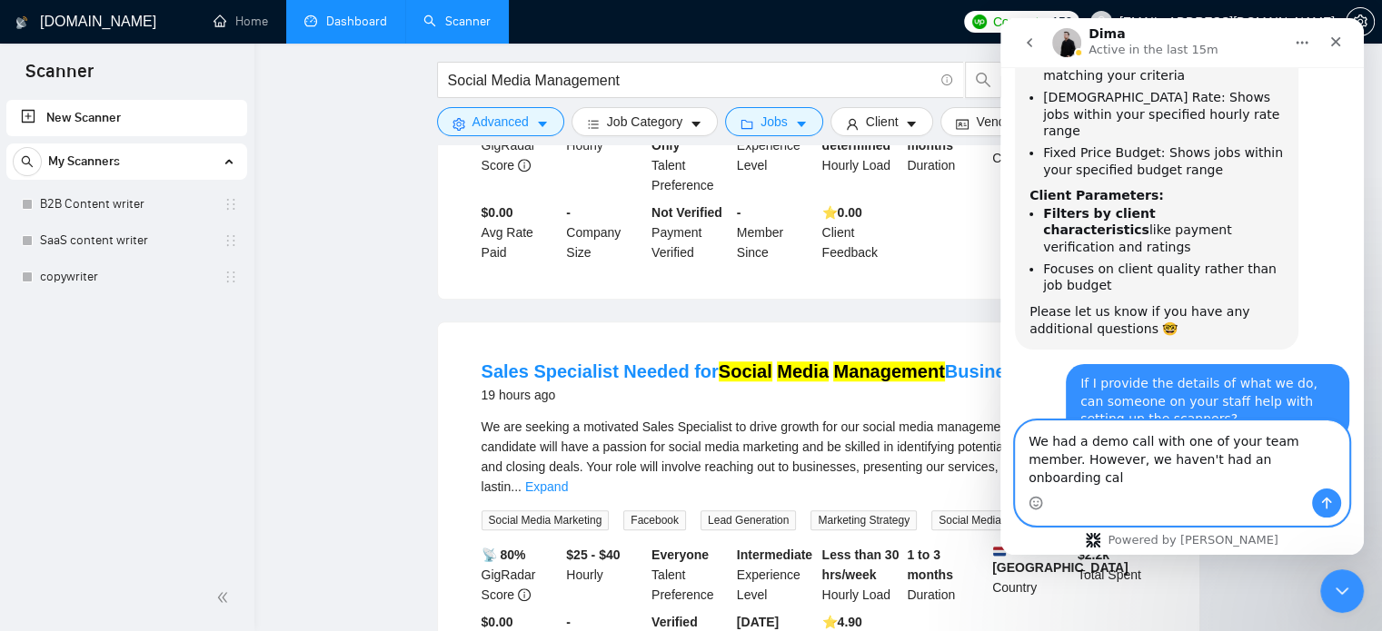
type textarea "We had a demo call with one of your team member. However, we haven't had an onb…"
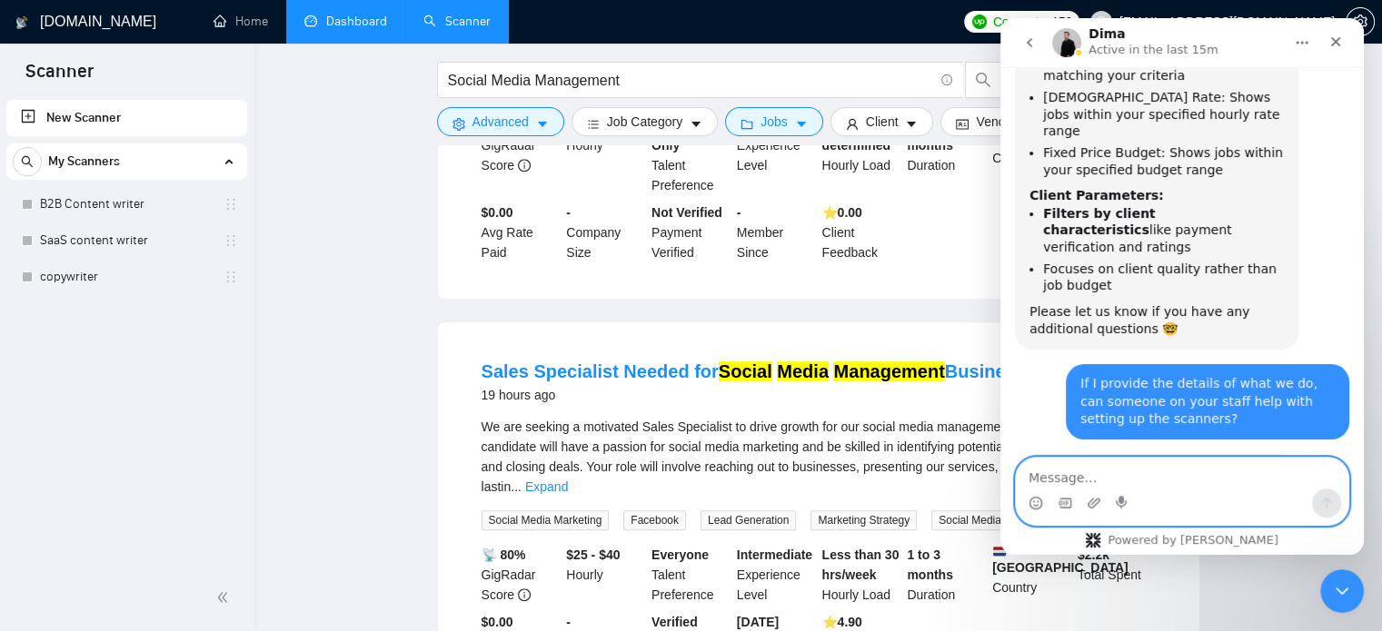
scroll to position [1438, 0]
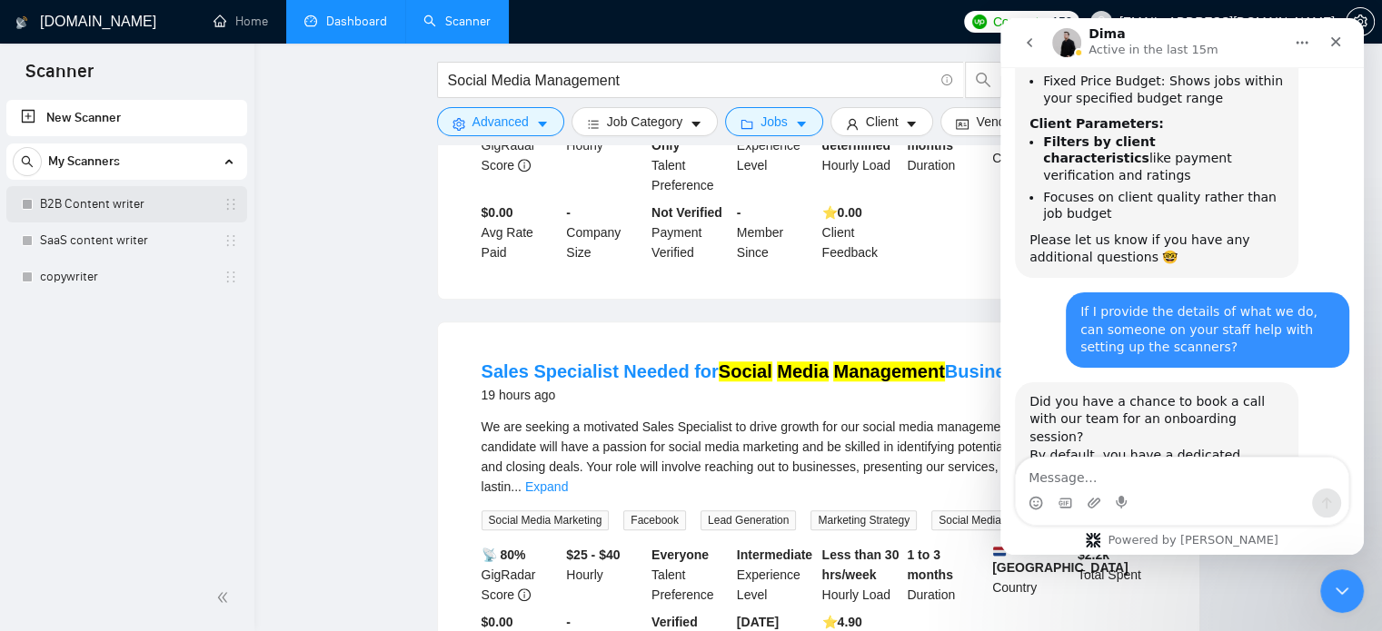
click at [154, 207] on link "B2B Content writer" at bounding box center [126, 204] width 173 height 36
click at [1351, 46] on div "Close" at bounding box center [1335, 41] width 33 height 33
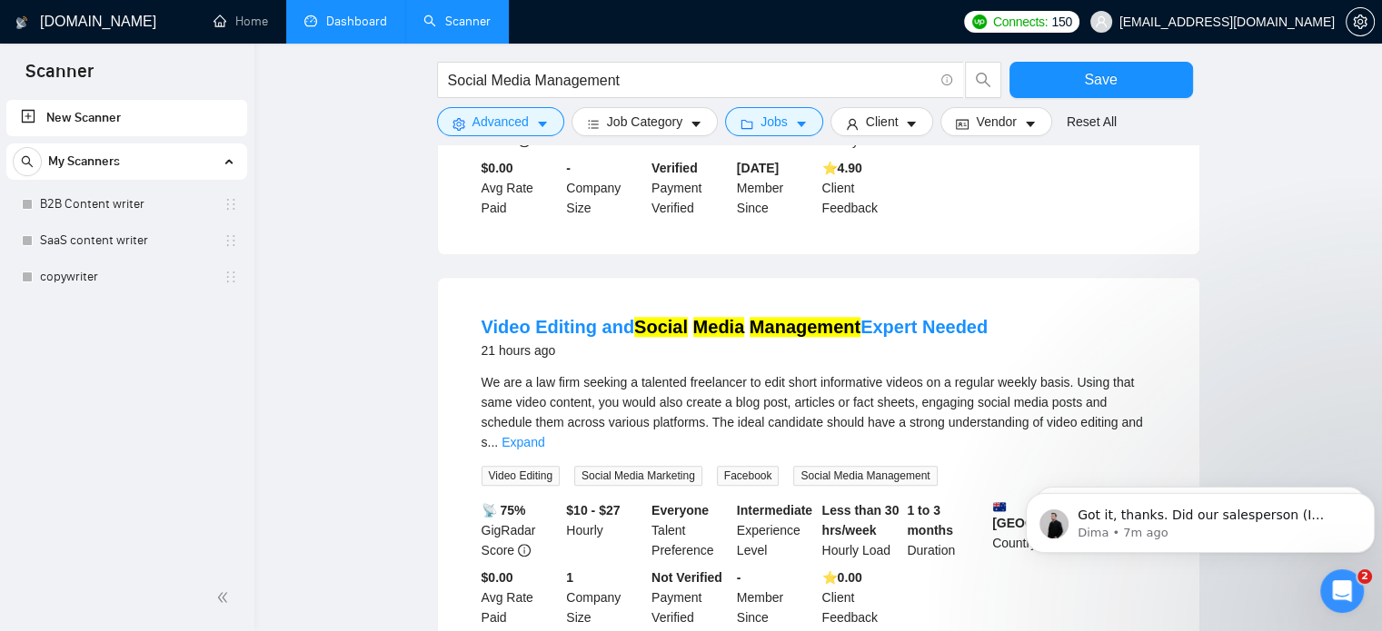
scroll to position [1527, 0]
click at [1216, 531] on p "Dima • 7m ago" at bounding box center [1214, 533] width 274 height 16
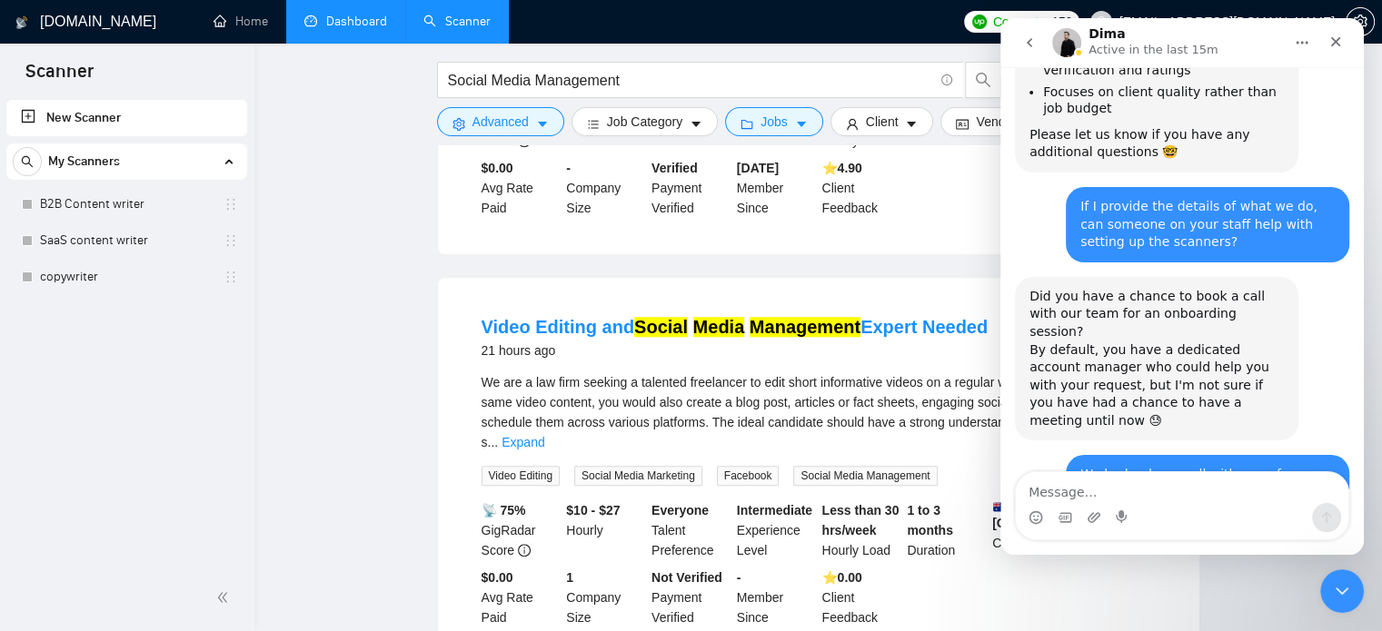
scroll to position [1543, 0]
